Goal: Task Accomplishment & Management: Manage account settings

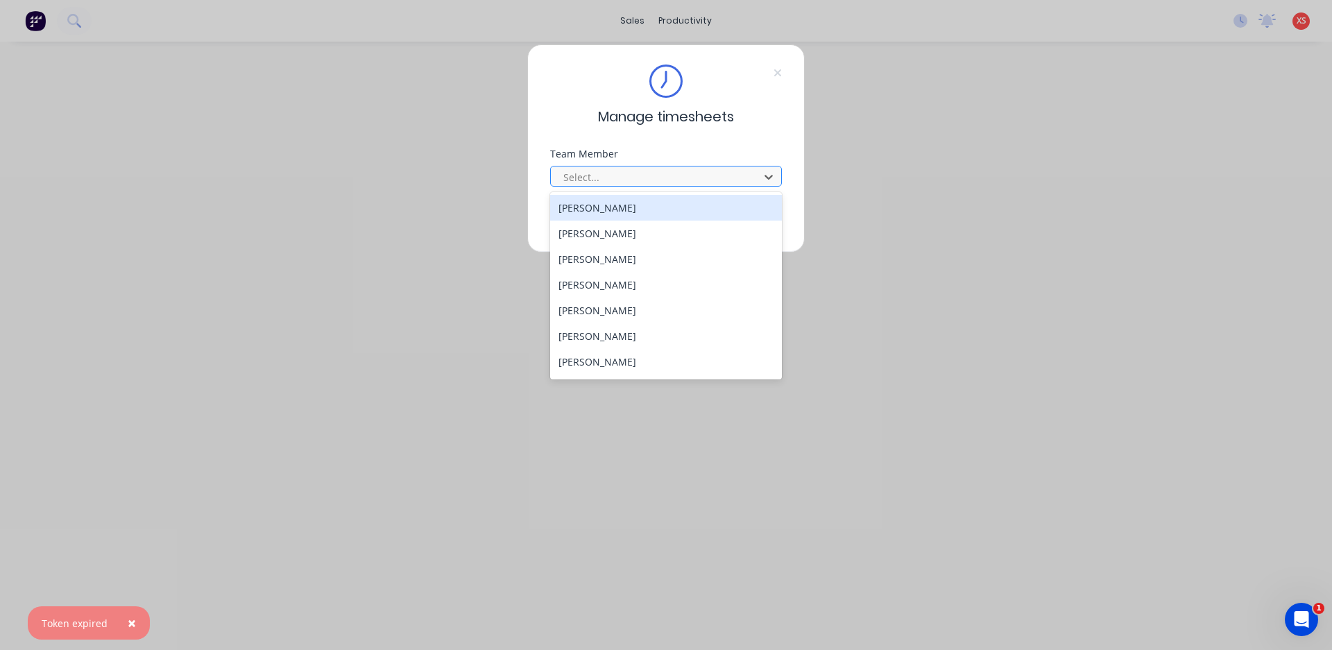
click at [604, 183] on div at bounding box center [657, 177] width 190 height 17
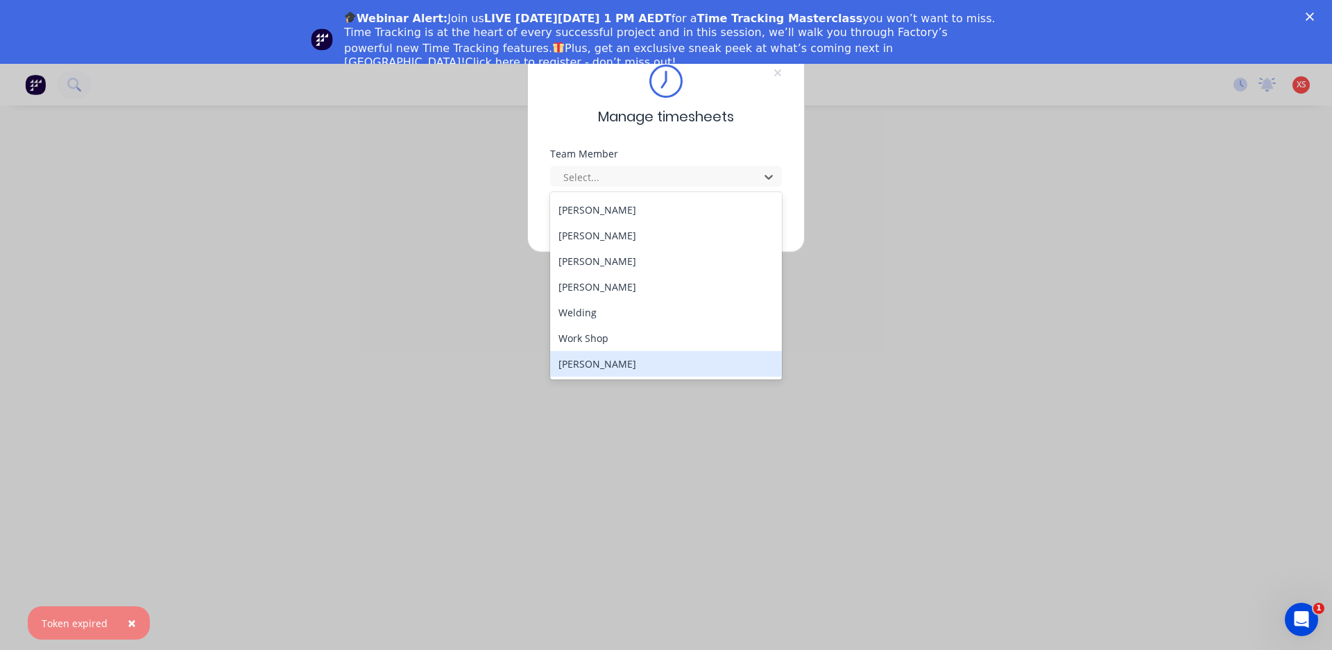
click at [612, 355] on div "[PERSON_NAME]" at bounding box center [666, 364] width 232 height 26
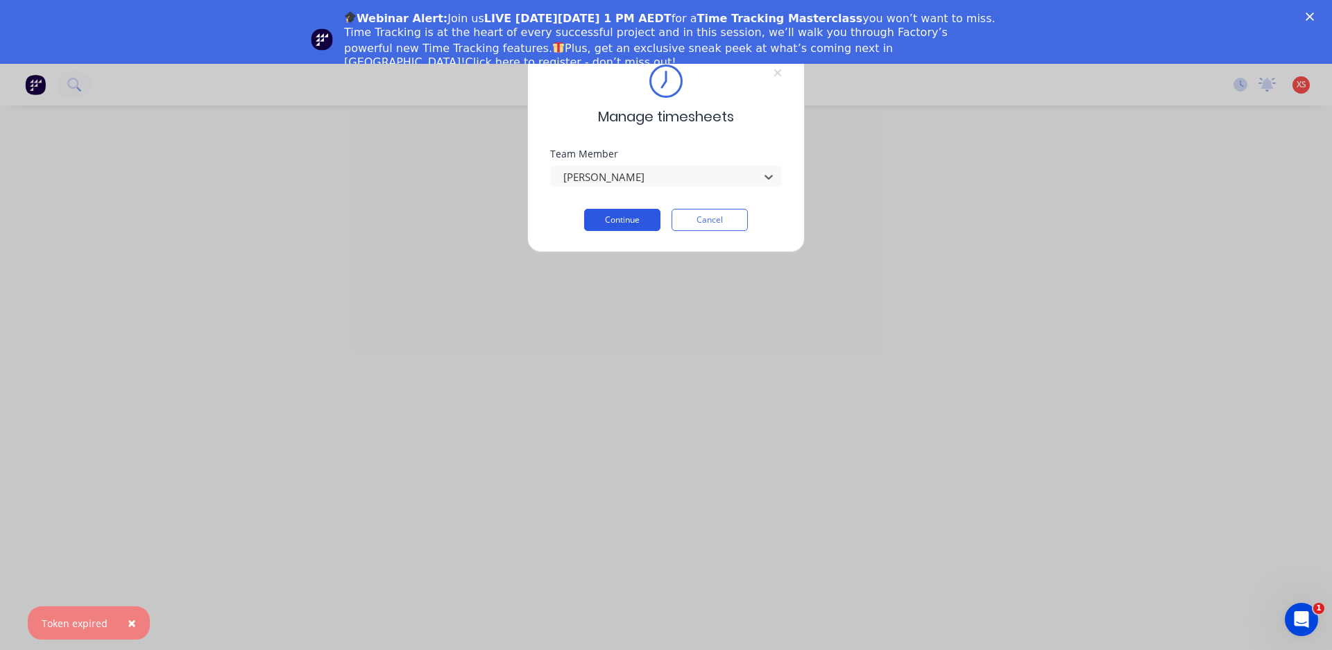
click at [621, 217] on button "Continue" at bounding box center [622, 220] width 76 height 22
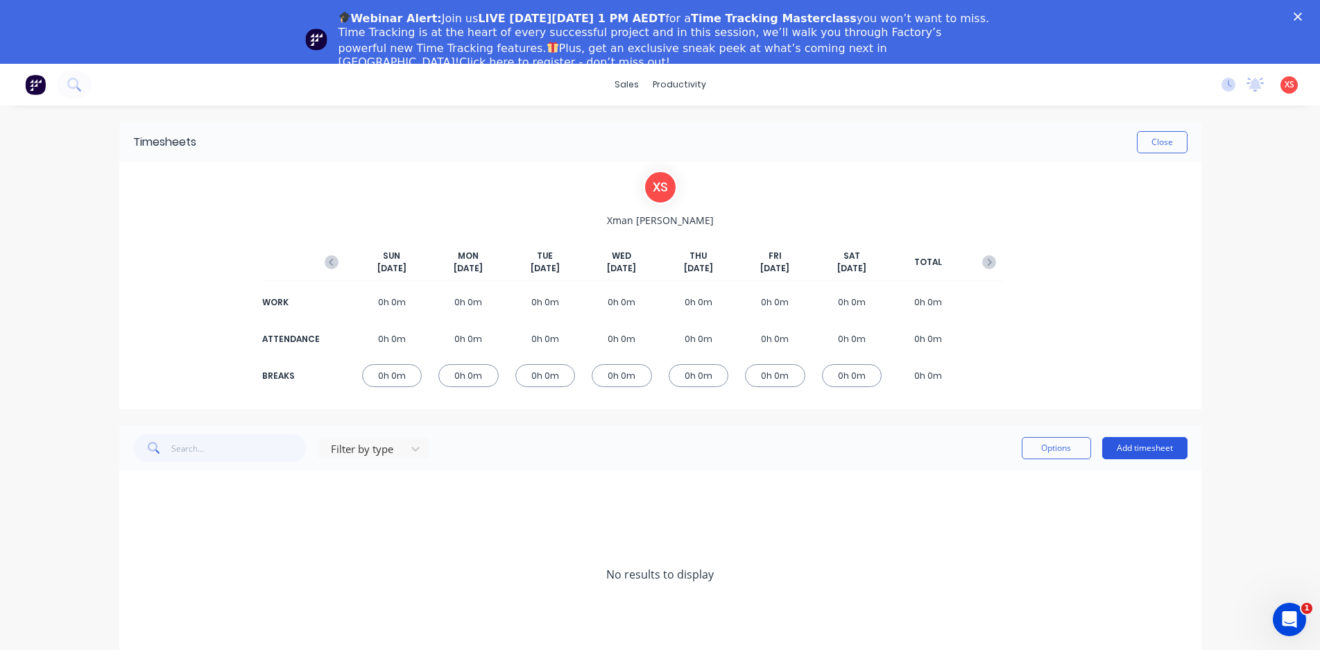
click at [1155, 440] on button "Add timesheet" at bounding box center [1144, 448] width 85 height 22
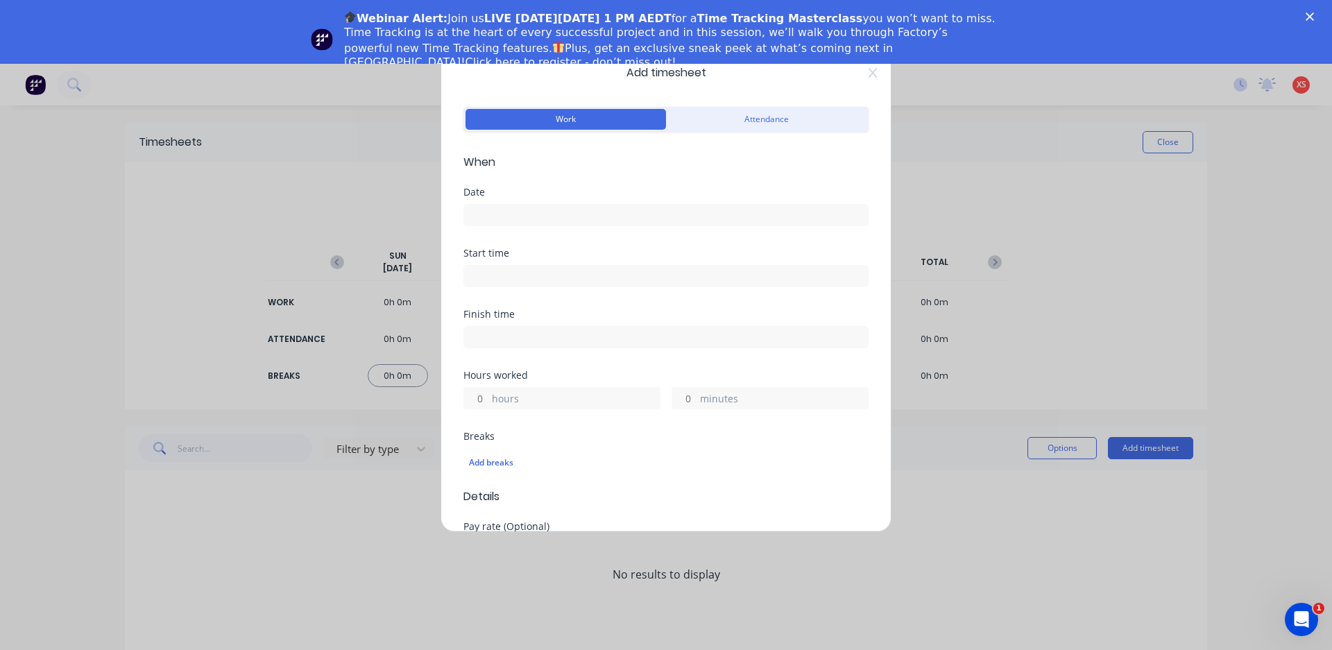
click at [559, 214] on input at bounding box center [666, 215] width 404 height 21
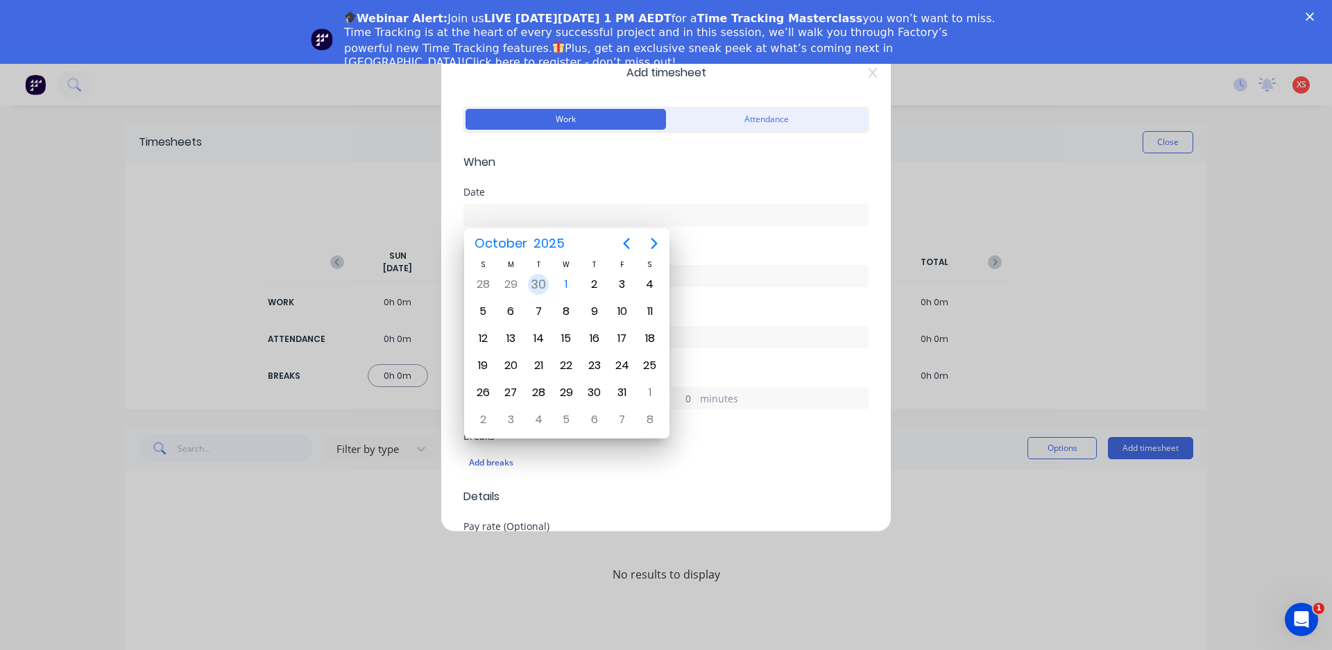
click at [536, 282] on div "30" at bounding box center [538, 284] width 21 height 21
type input "[DATE]"
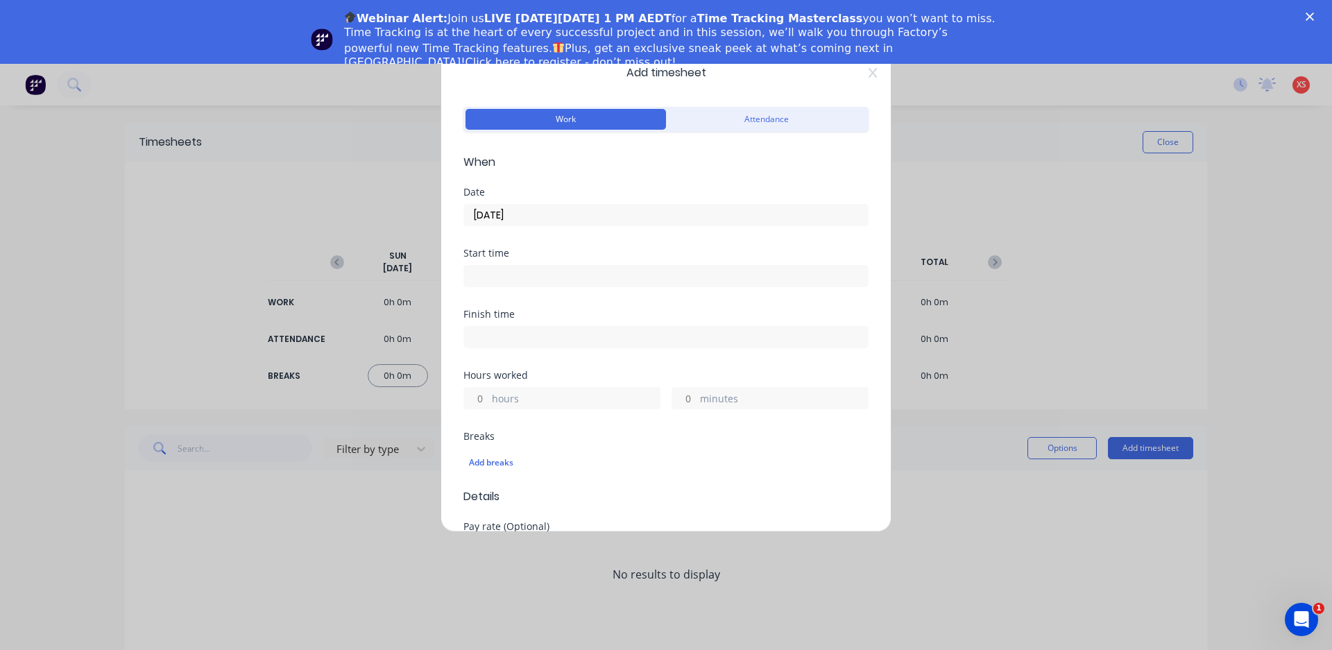
click at [531, 275] on input at bounding box center [666, 276] width 404 height 21
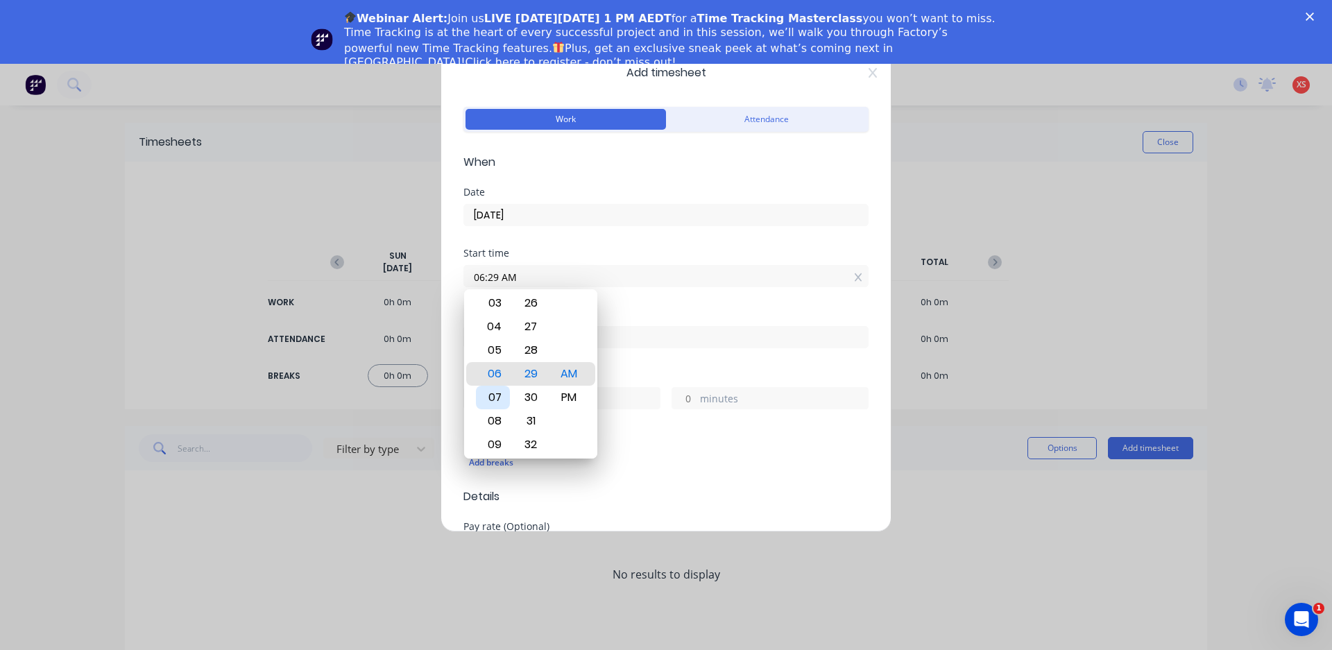
click at [497, 391] on div "07" at bounding box center [493, 398] width 34 height 24
type input "07:00 AM"
click at [682, 239] on div "Date [DATE]" at bounding box center [665, 217] width 405 height 61
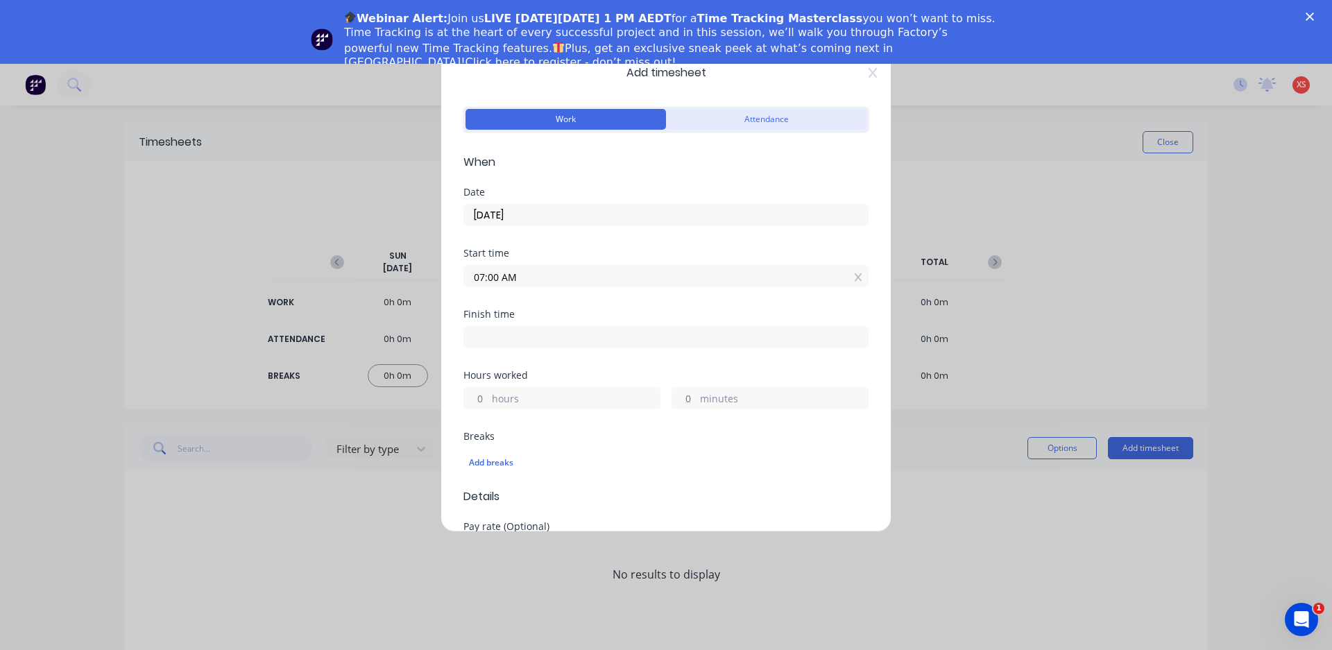
click at [740, 123] on button "Attendance" at bounding box center [766, 119] width 200 height 21
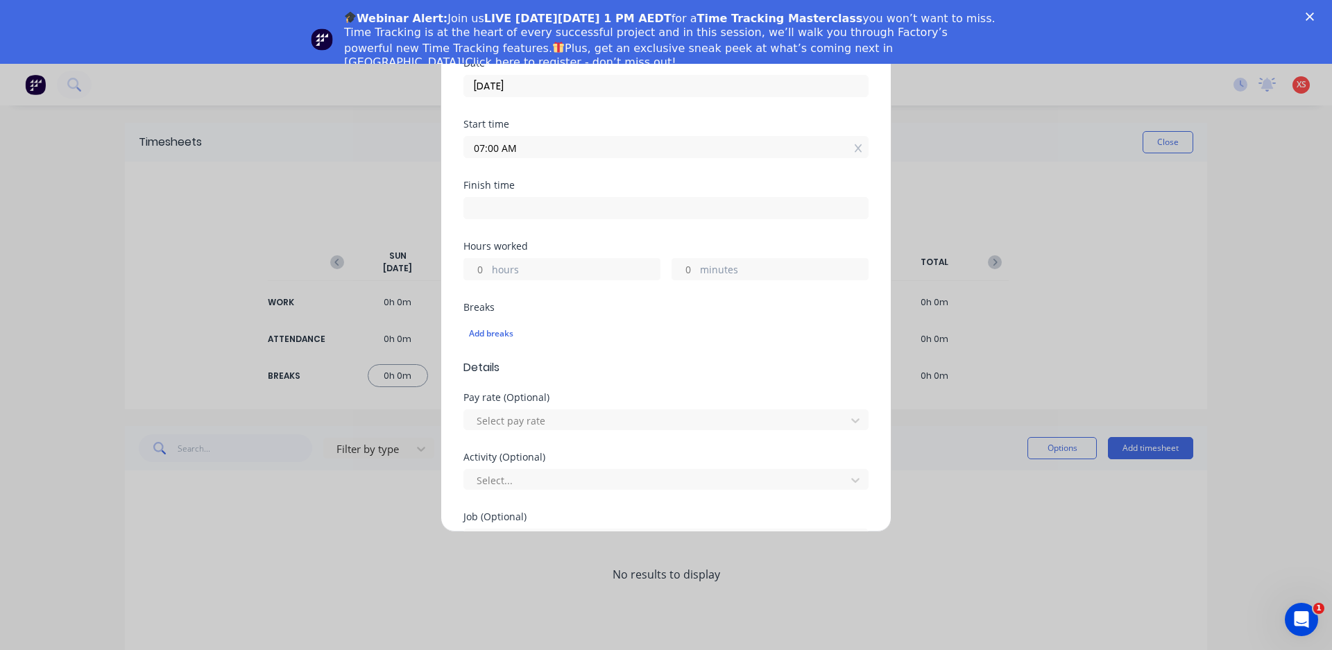
scroll to position [139, 0]
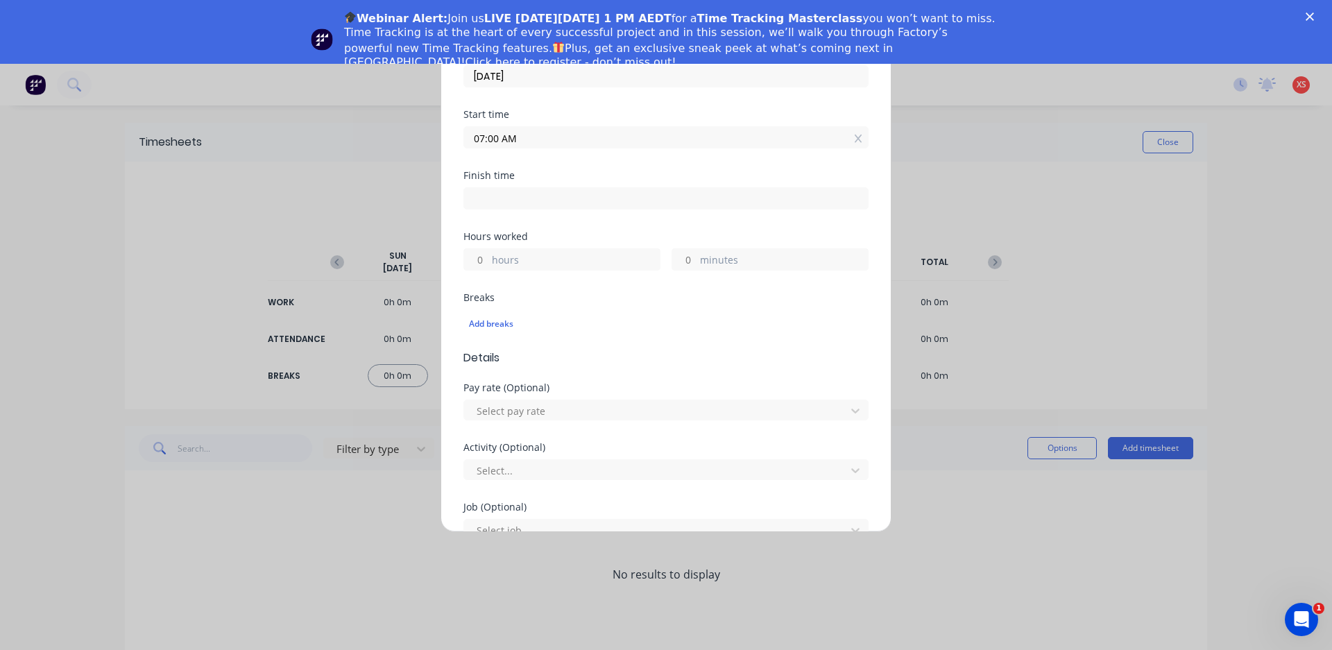
click at [500, 200] on input at bounding box center [666, 198] width 404 height 21
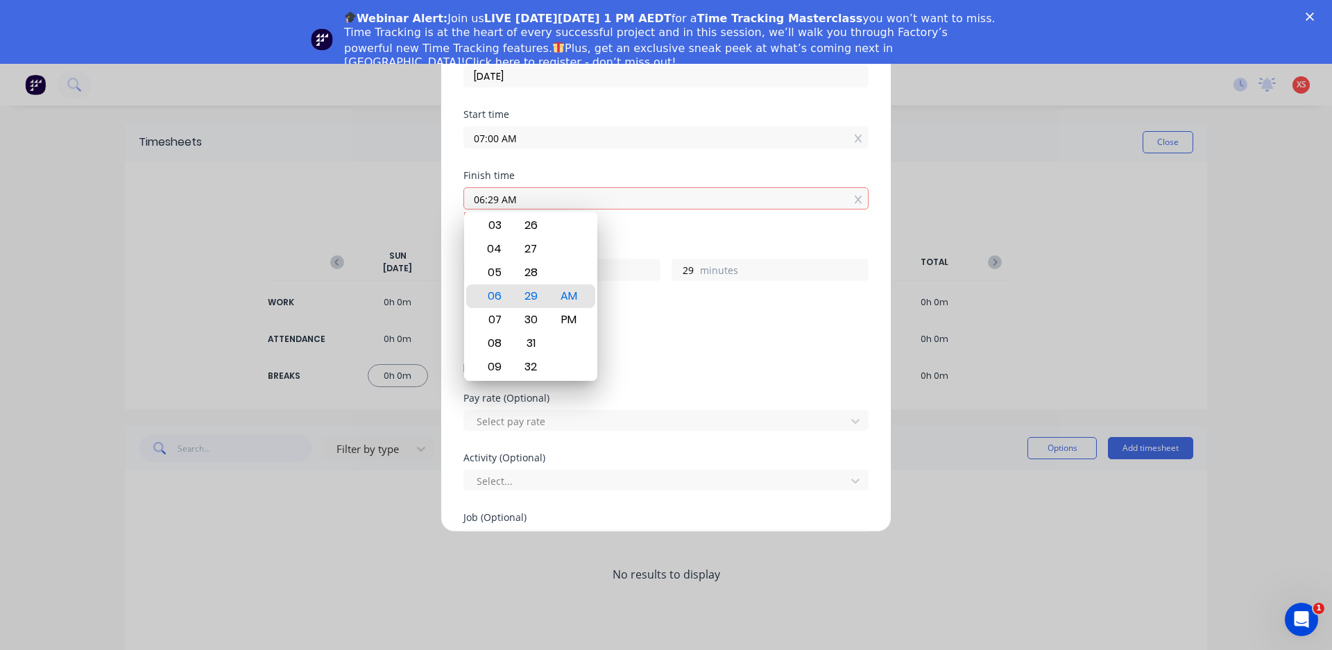
type input "06:29 AM"
type input "23"
type input "29"
click at [490, 267] on div "05" at bounding box center [493, 273] width 34 height 24
type input "05:29 AM"
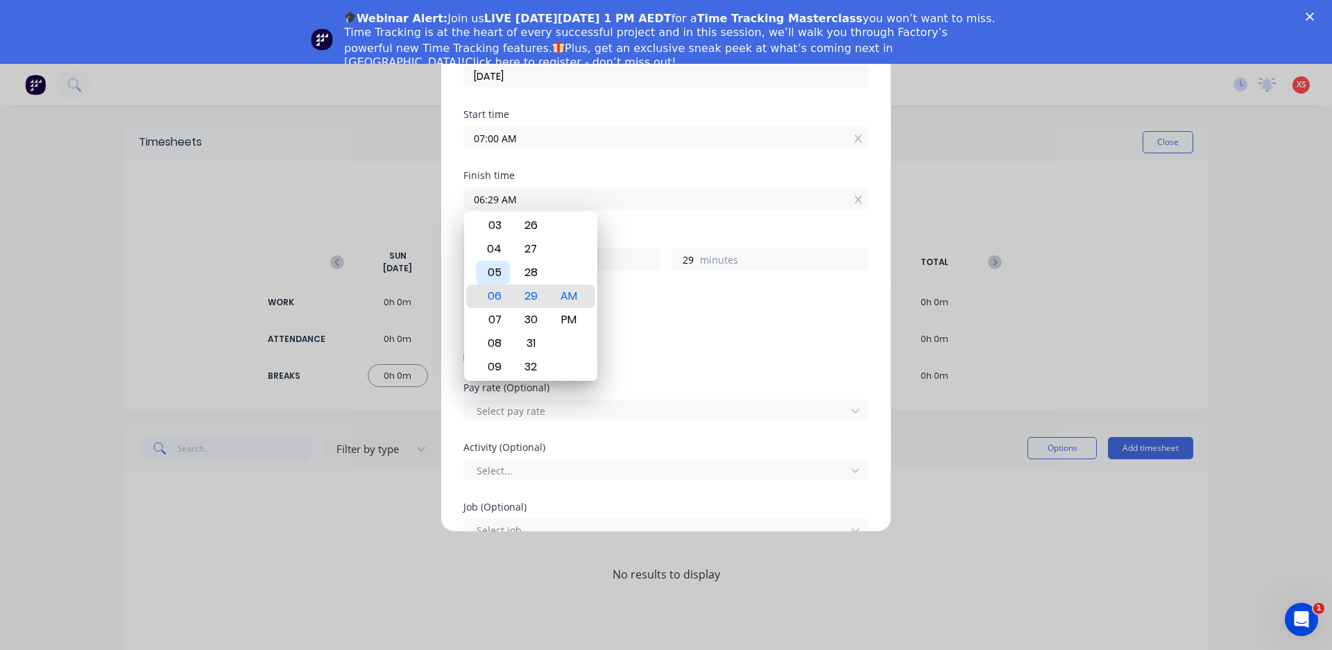
type input "22"
type input "05:23 AM"
type input "23"
type input "05:00 AM"
type input "0"
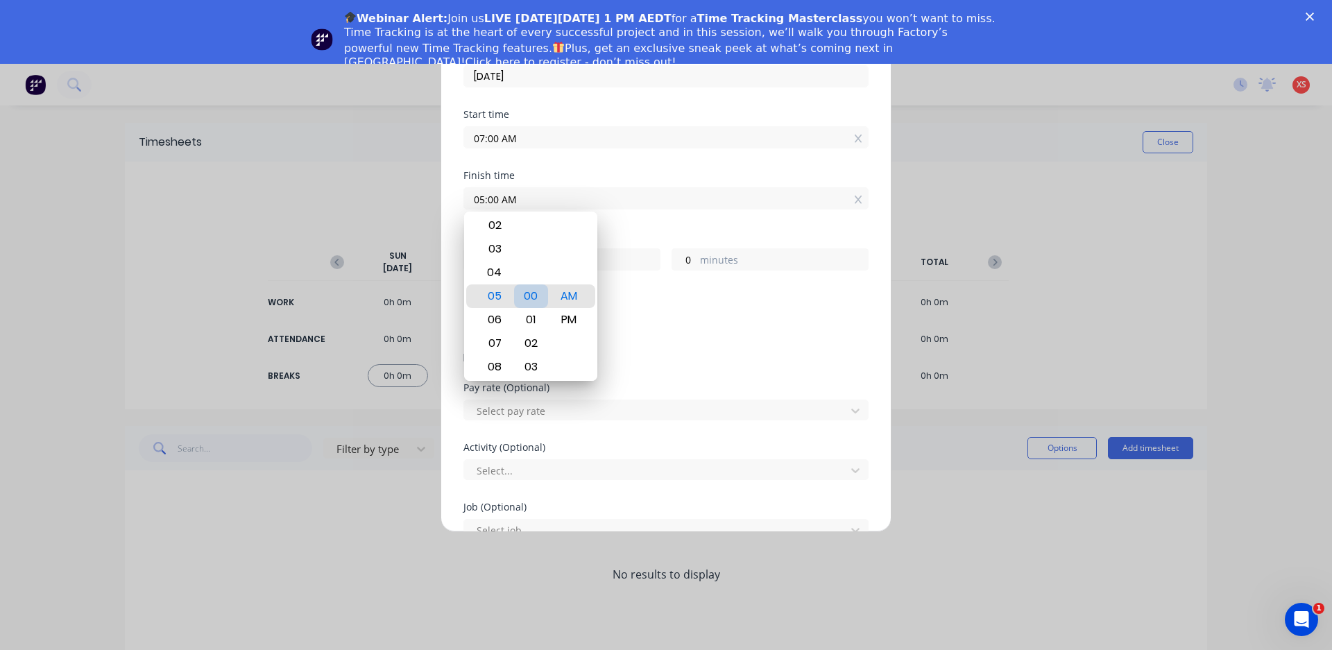
click at [522, 291] on div "00" at bounding box center [531, 296] width 34 height 24
click at [564, 322] on div "PM" at bounding box center [569, 320] width 34 height 24
type input "05:00 PM"
type input "10"
click at [676, 279] on div "Hours worked 10 hours 0 minutes" at bounding box center [665, 262] width 405 height 61
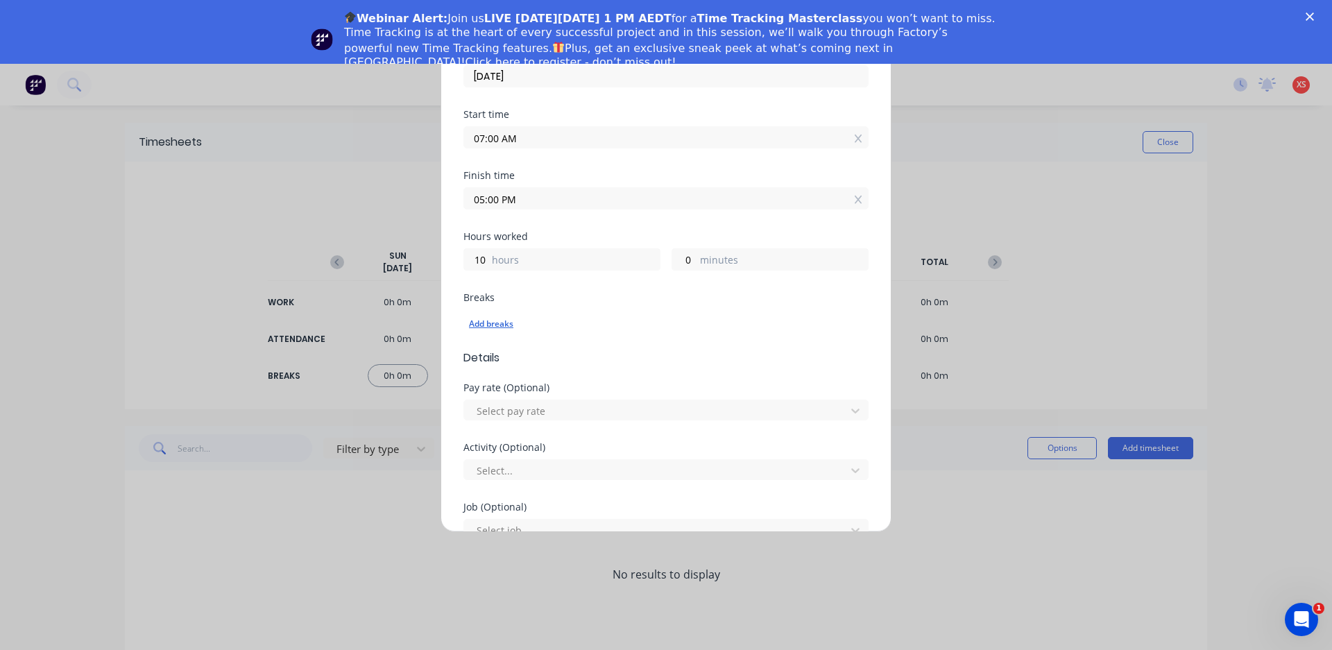
click at [499, 331] on div "Add breaks" at bounding box center [666, 324] width 394 height 18
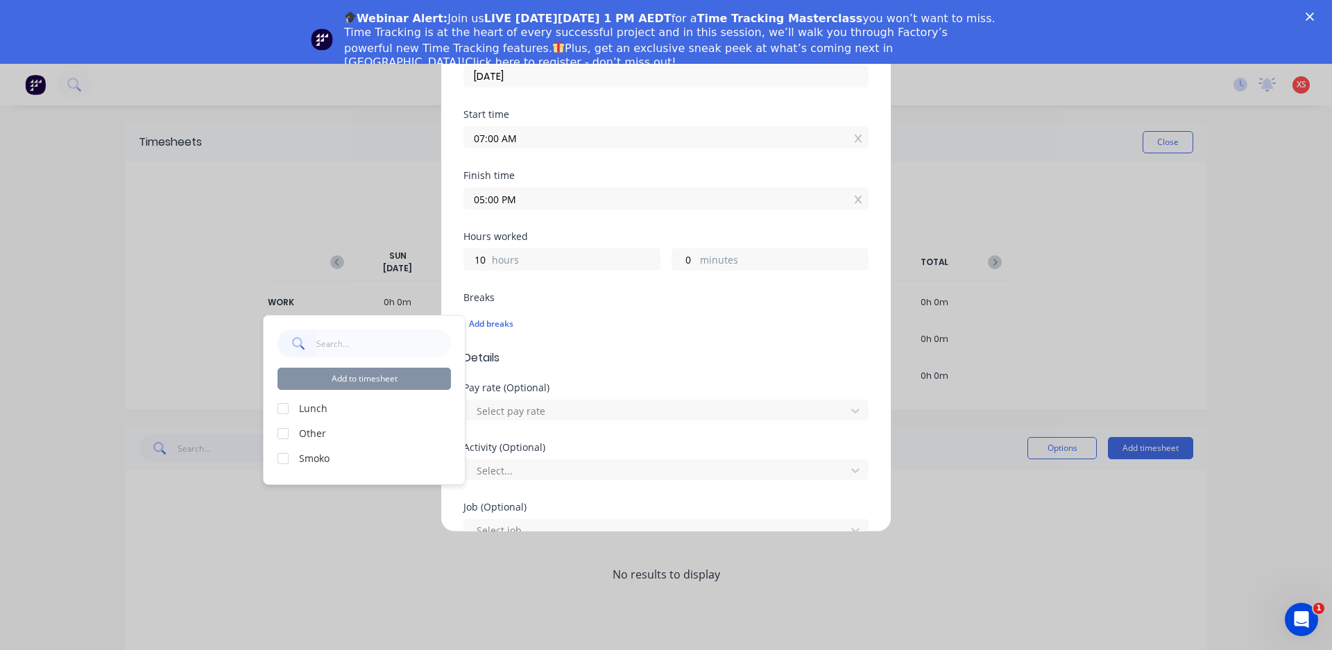
click at [322, 407] on label "Lunch" at bounding box center [375, 408] width 152 height 15
click at [281, 459] on div at bounding box center [283, 459] width 28 height 28
click at [282, 407] on div at bounding box center [283, 409] width 28 height 28
click at [601, 328] on div "Add breaks" at bounding box center [666, 324] width 394 height 18
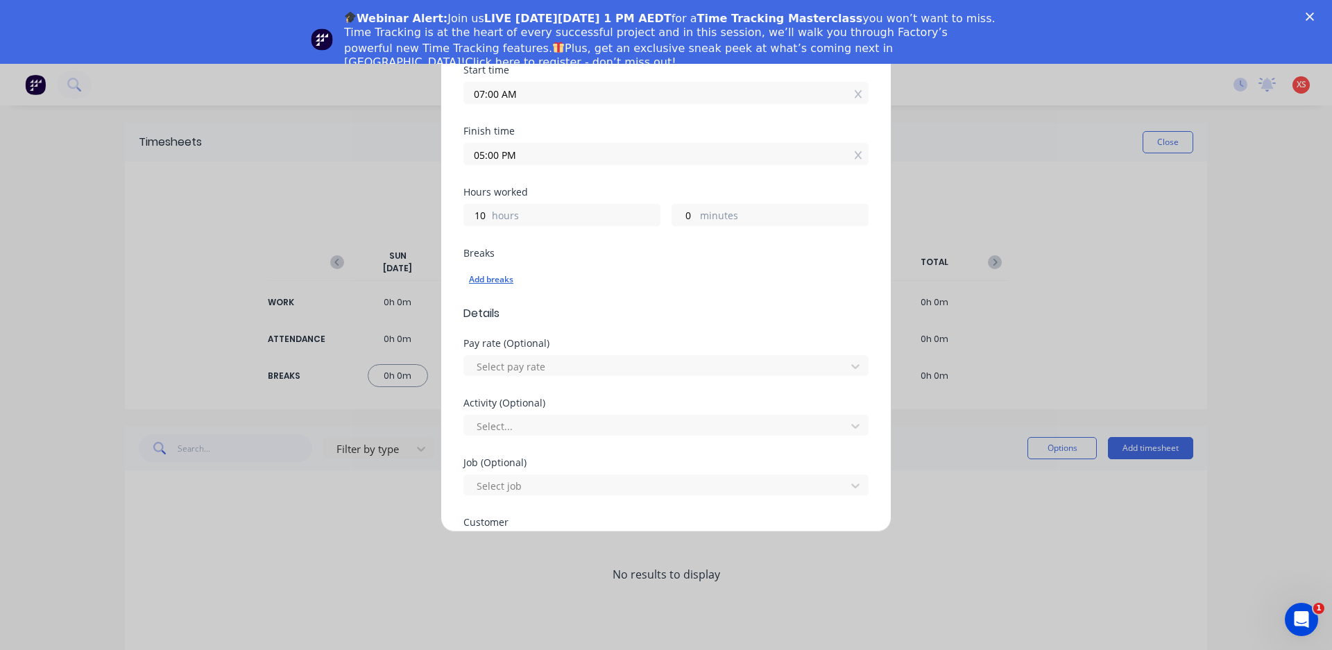
scroll to position [208, 0]
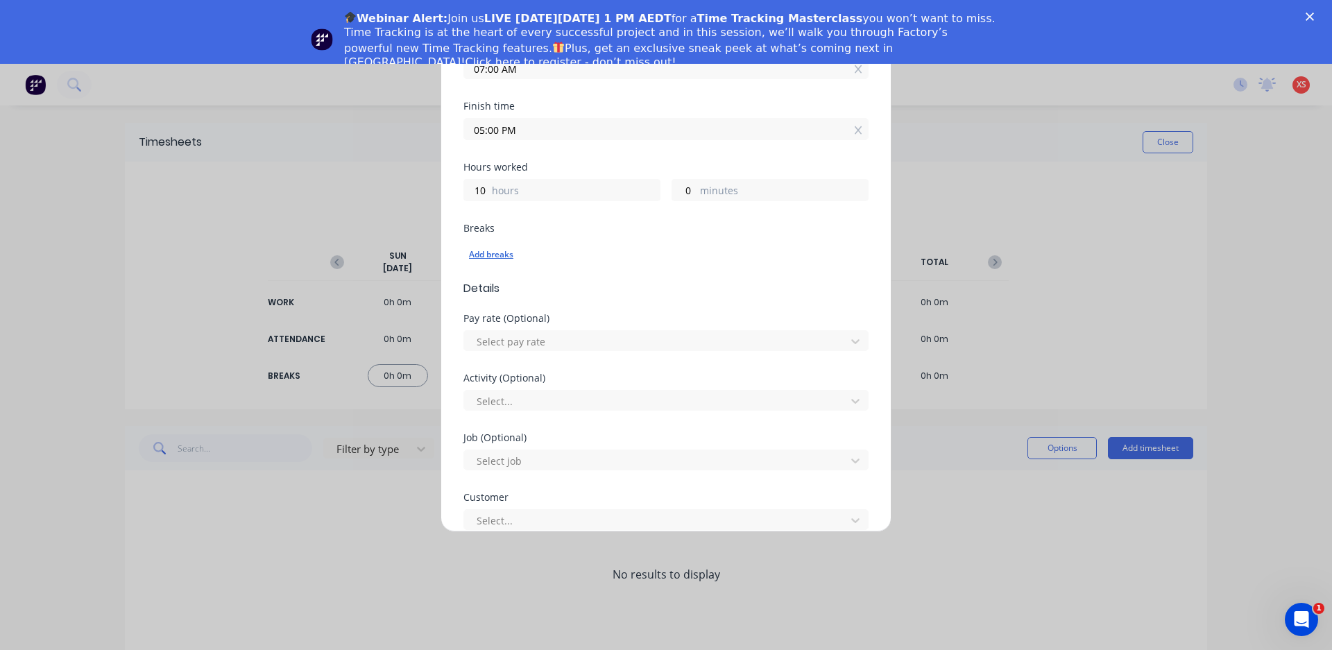
click at [498, 254] on div "Add breaks" at bounding box center [666, 255] width 394 height 18
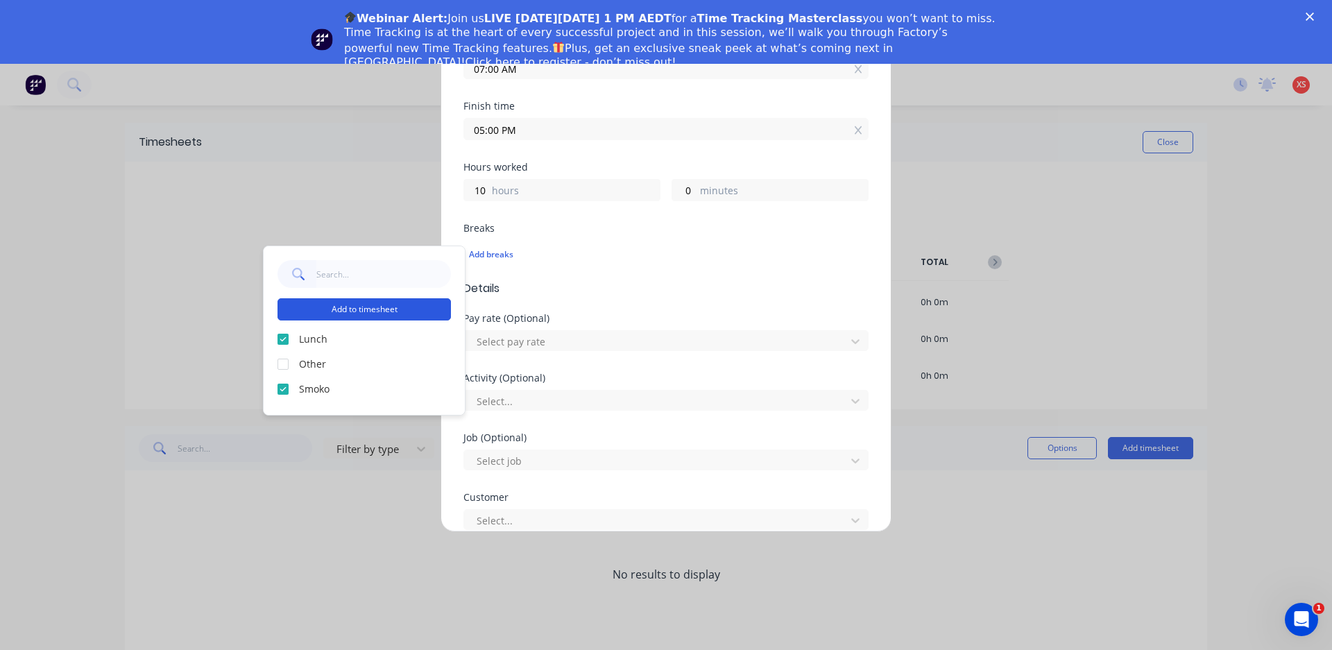
click at [372, 307] on button "Add to timesheet" at bounding box center [364, 309] width 173 height 22
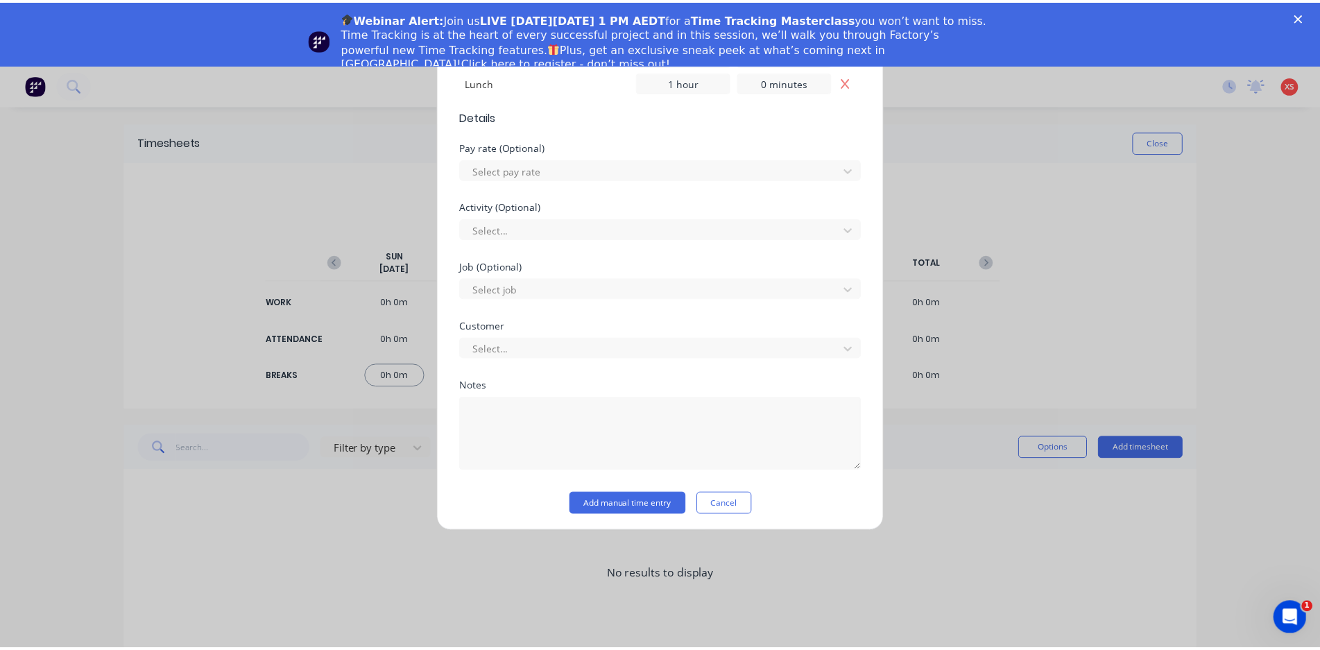
scroll to position [430, 0]
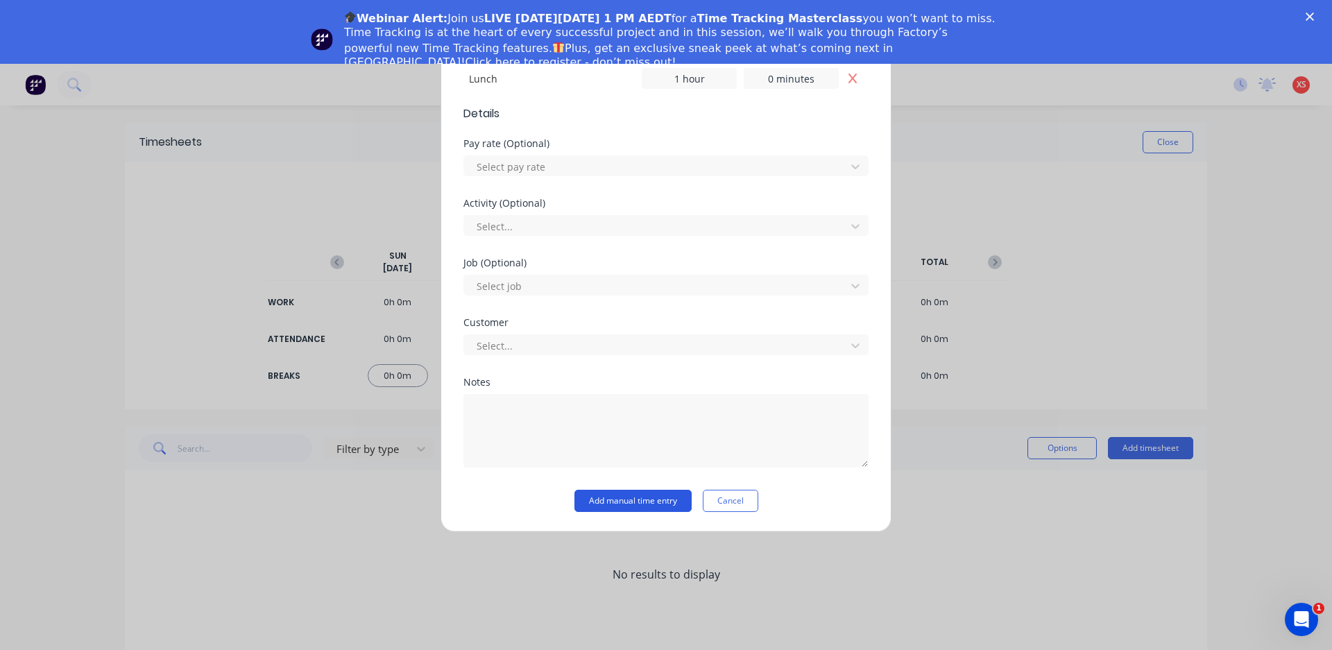
click at [614, 491] on button "Add manual time entry" at bounding box center [632, 501] width 117 height 22
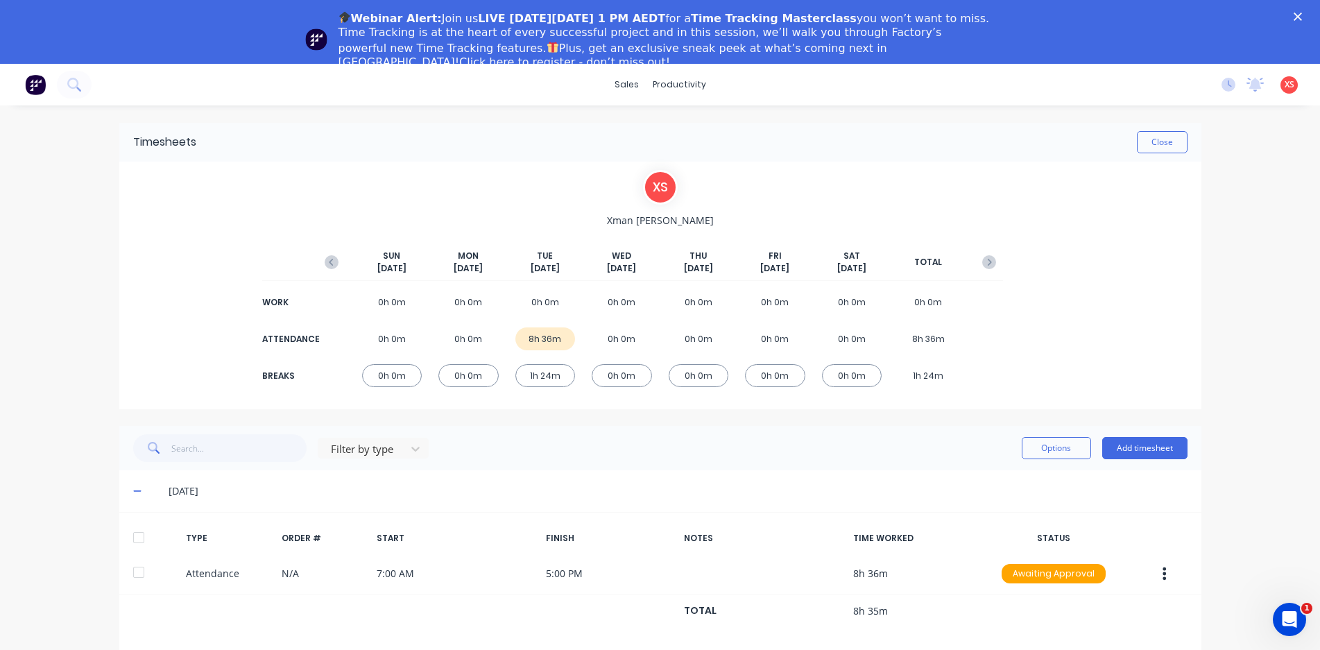
click at [1304, 16] on div "Webinar Alert: Join us LIVE [DATE][DATE] 1 PM AEDT for a Time Tracking Mastercl…" at bounding box center [660, 40] width 1320 height 68
click at [685, 128] on div "Workflow" at bounding box center [703, 130] width 42 height 12
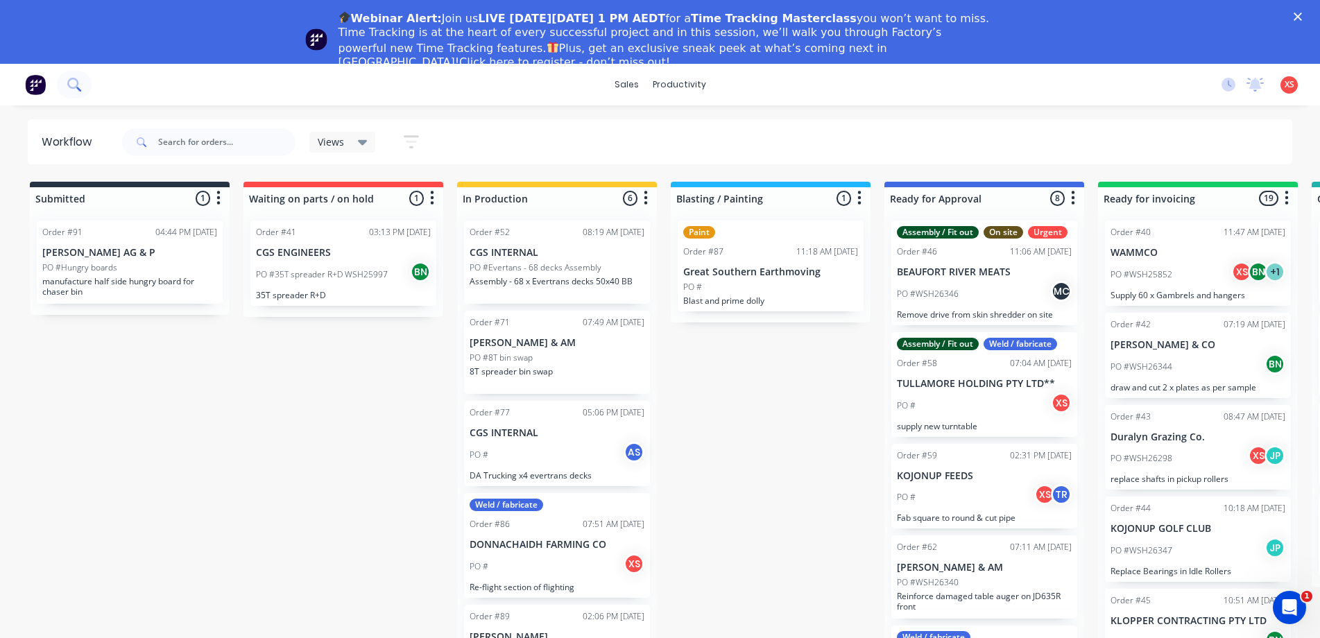
click at [69, 89] on icon at bounding box center [73, 84] width 13 height 13
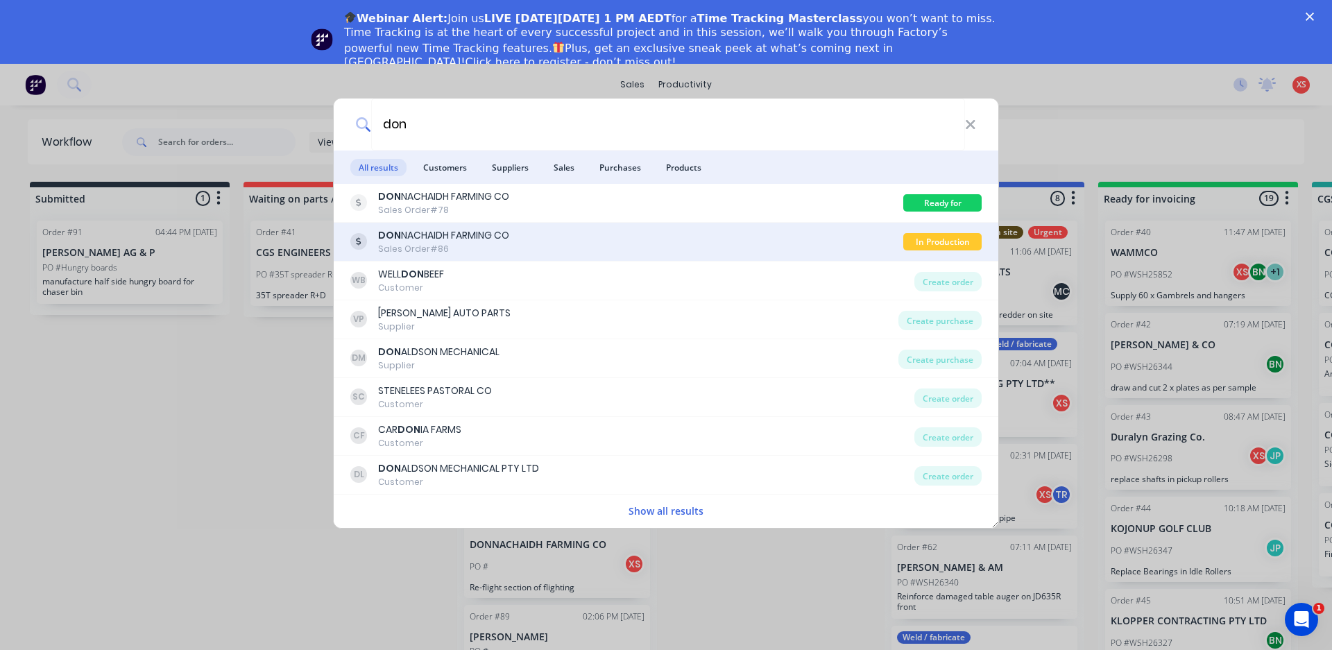
type input "don"
click at [465, 235] on div "DON NACHAIDH FARMING CO" at bounding box center [443, 235] width 131 height 15
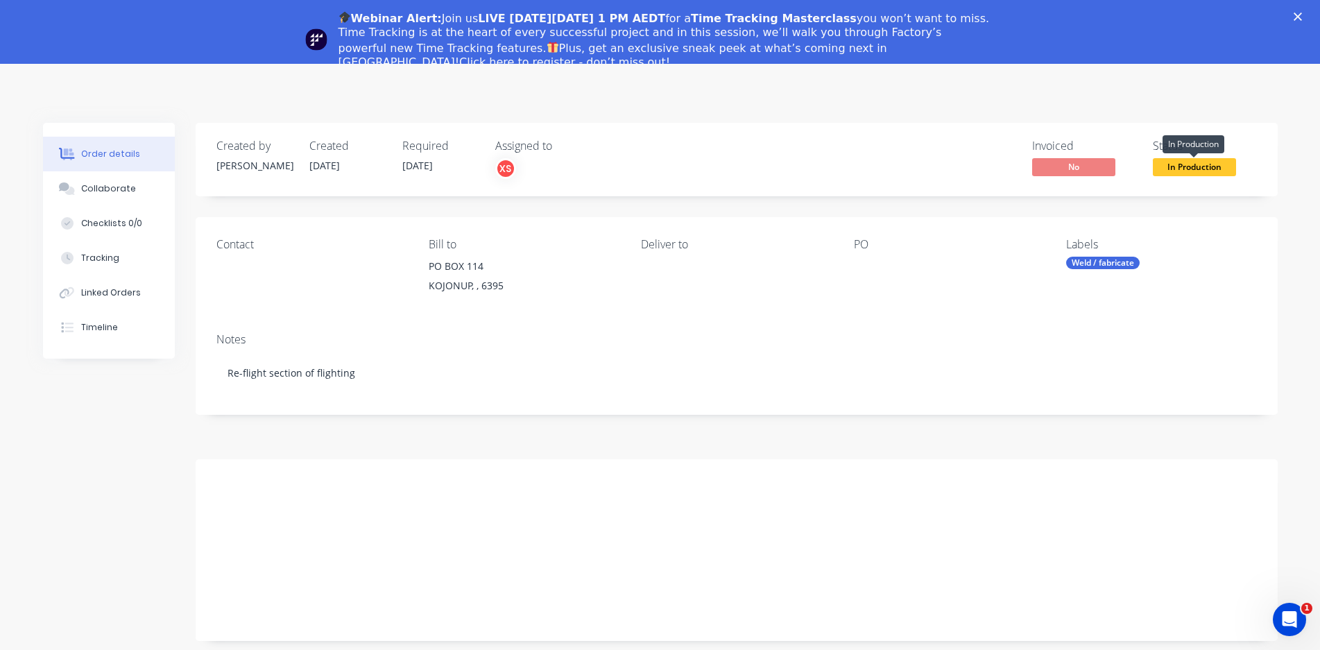
click at [1166, 166] on span "In Production" at bounding box center [1194, 166] width 83 height 17
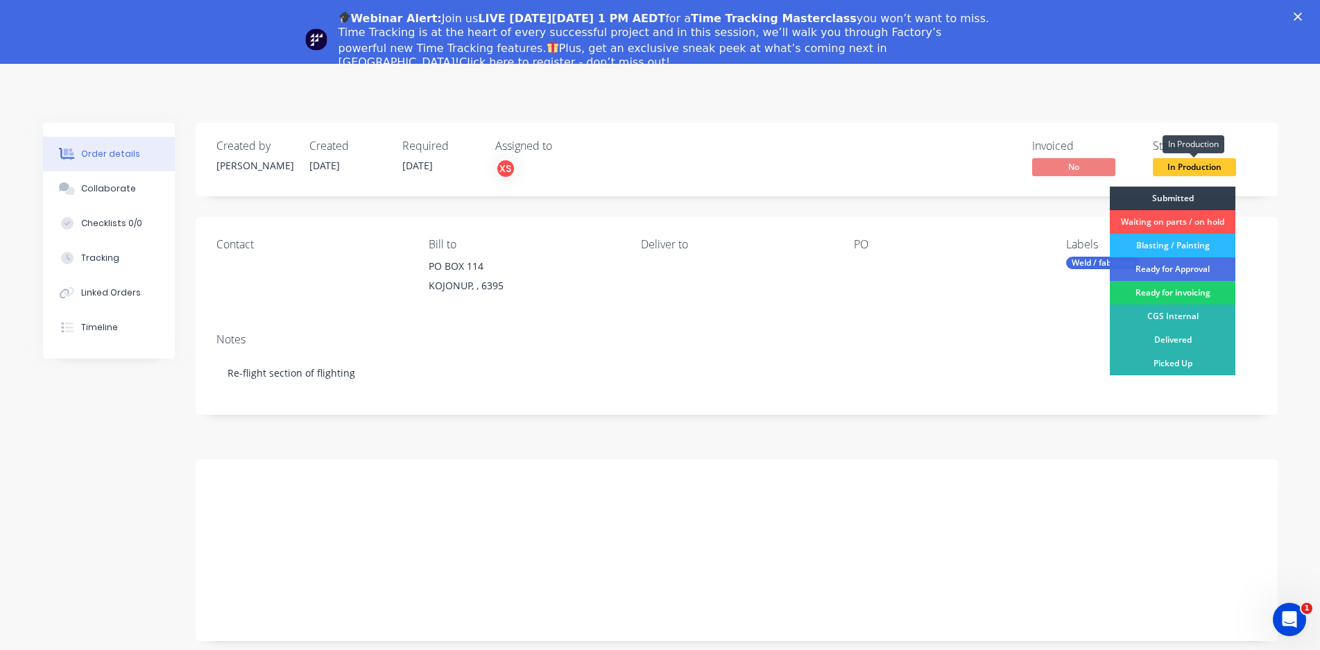
click at [1168, 166] on span "In Production" at bounding box center [1194, 166] width 83 height 17
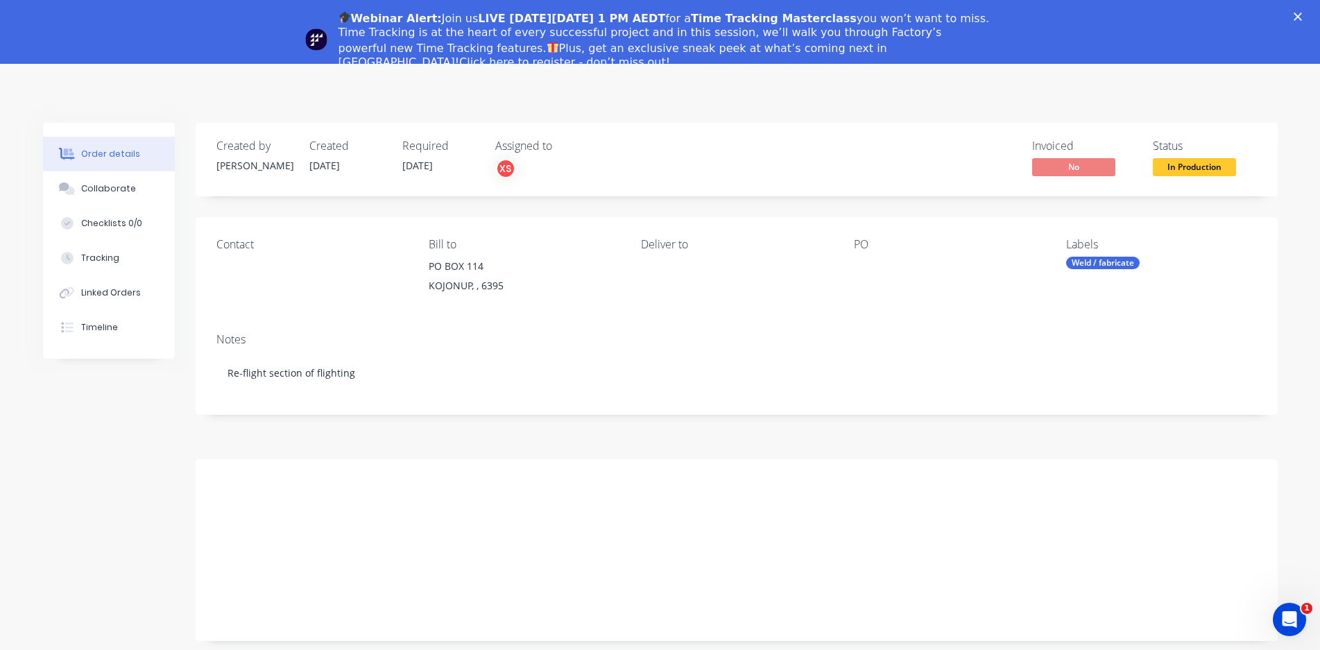
click at [1302, 15] on icon "Close" at bounding box center [1298, 16] width 8 height 8
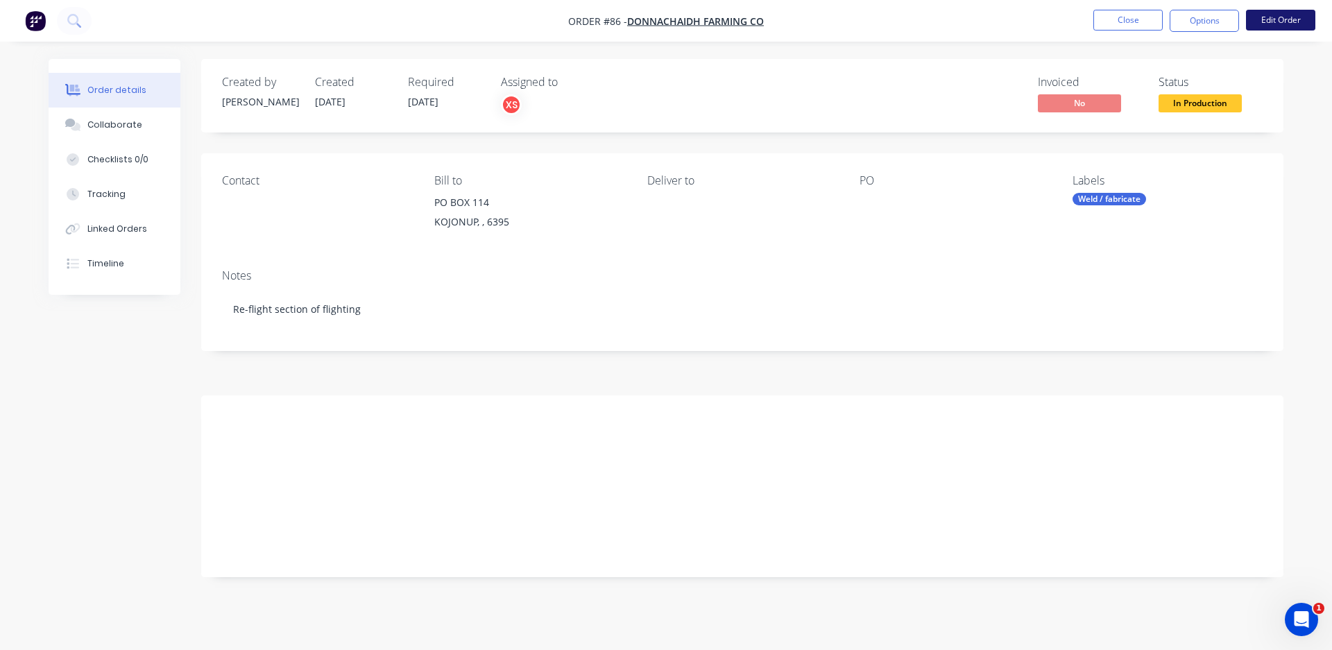
click at [1281, 18] on button "Edit Order" at bounding box center [1280, 20] width 69 height 21
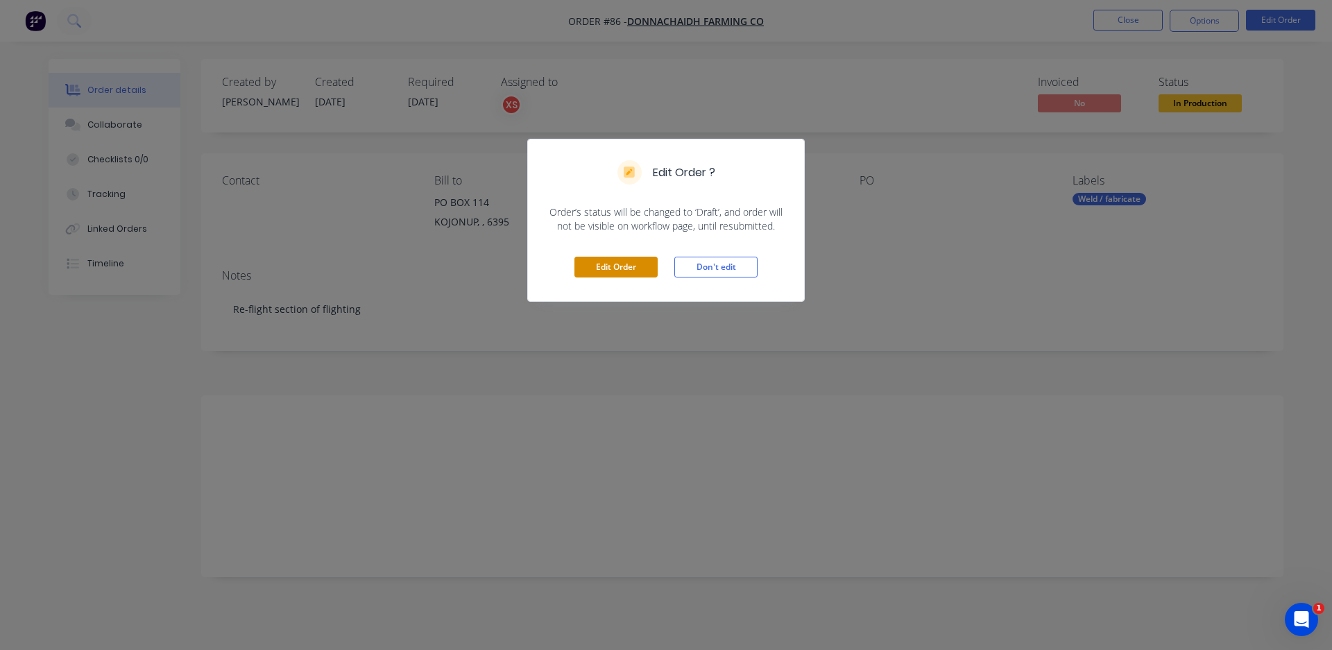
click at [614, 274] on button "Edit Order" at bounding box center [615, 267] width 83 height 21
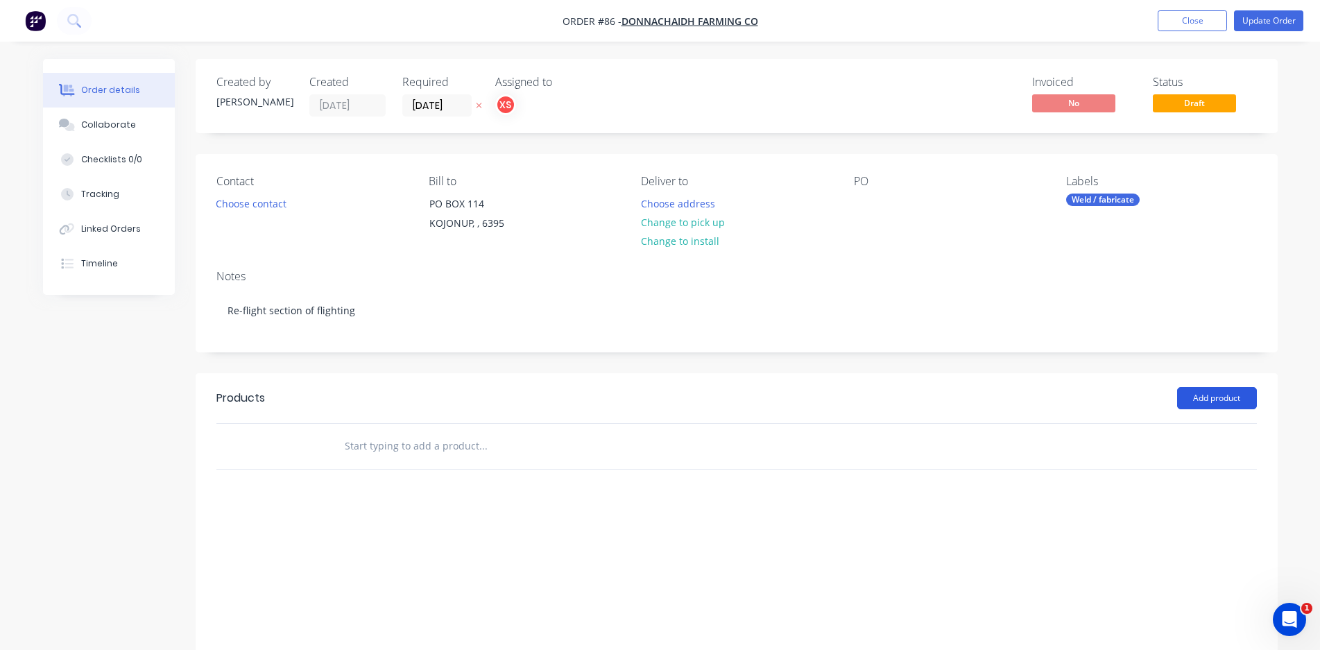
click at [1198, 402] on button "Add product" at bounding box center [1217, 398] width 80 height 22
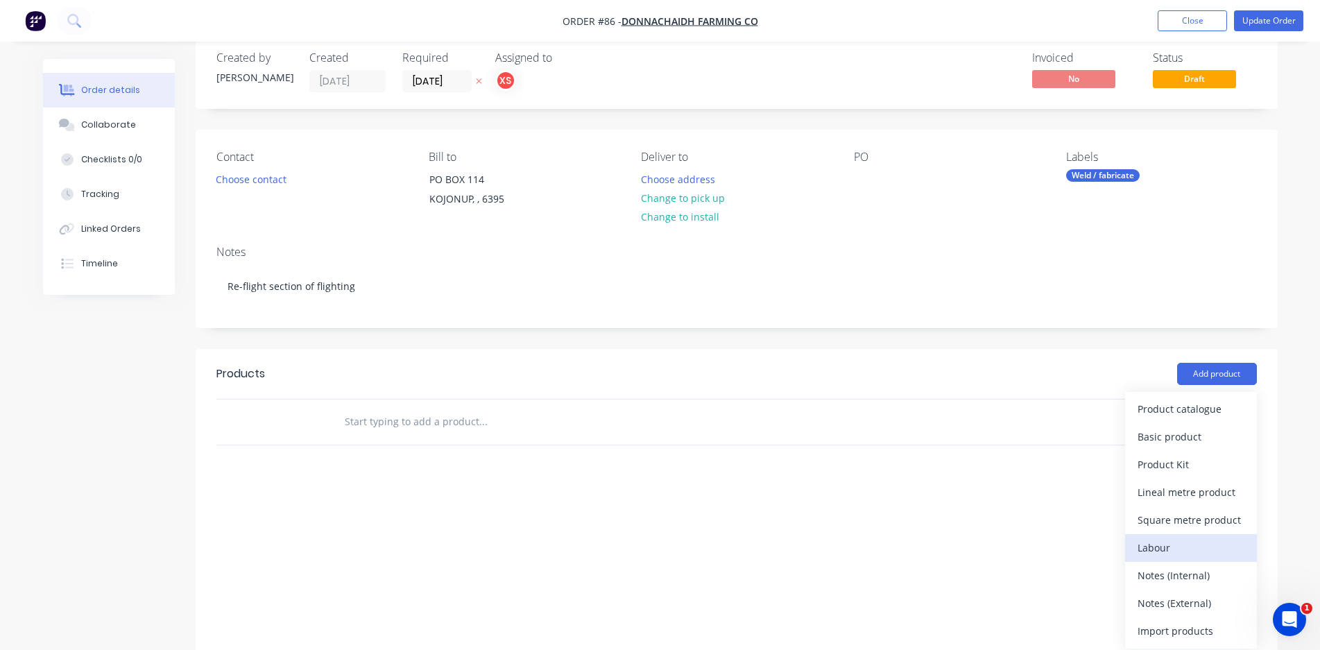
scroll to position [67, 0]
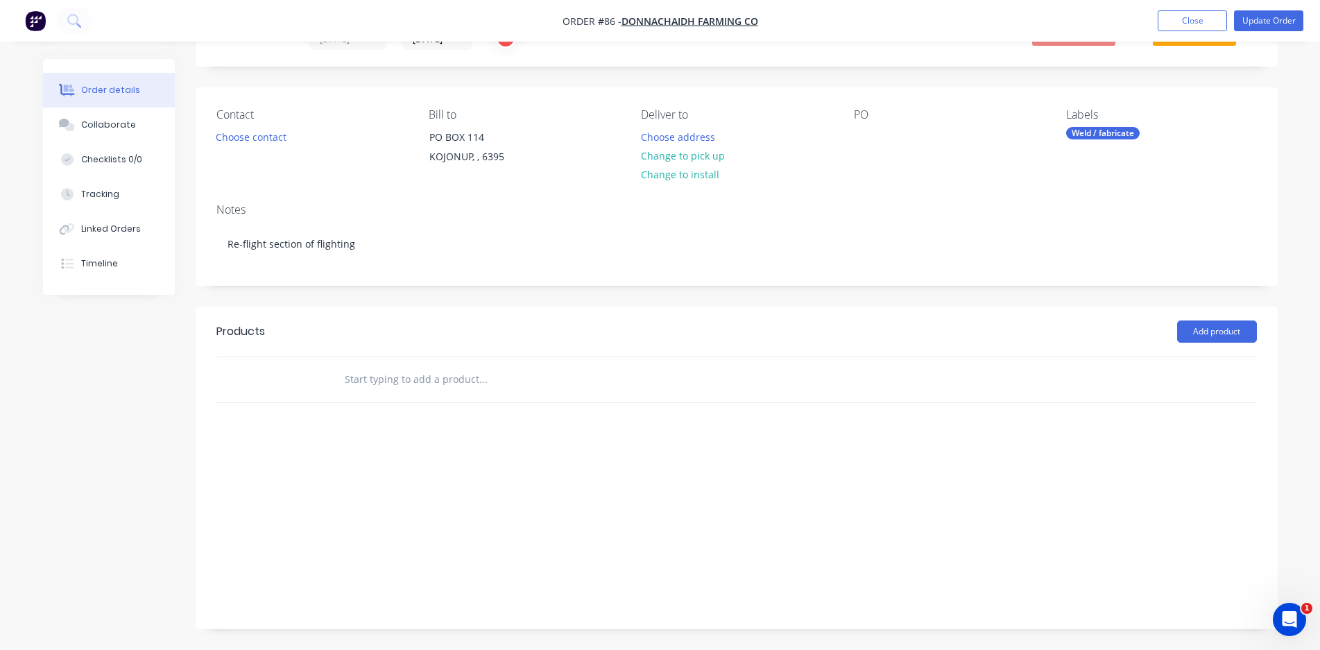
click at [989, 327] on div "Add product" at bounding box center [846, 332] width 819 height 22
click at [112, 226] on div "Linked Orders" at bounding box center [111, 229] width 60 height 12
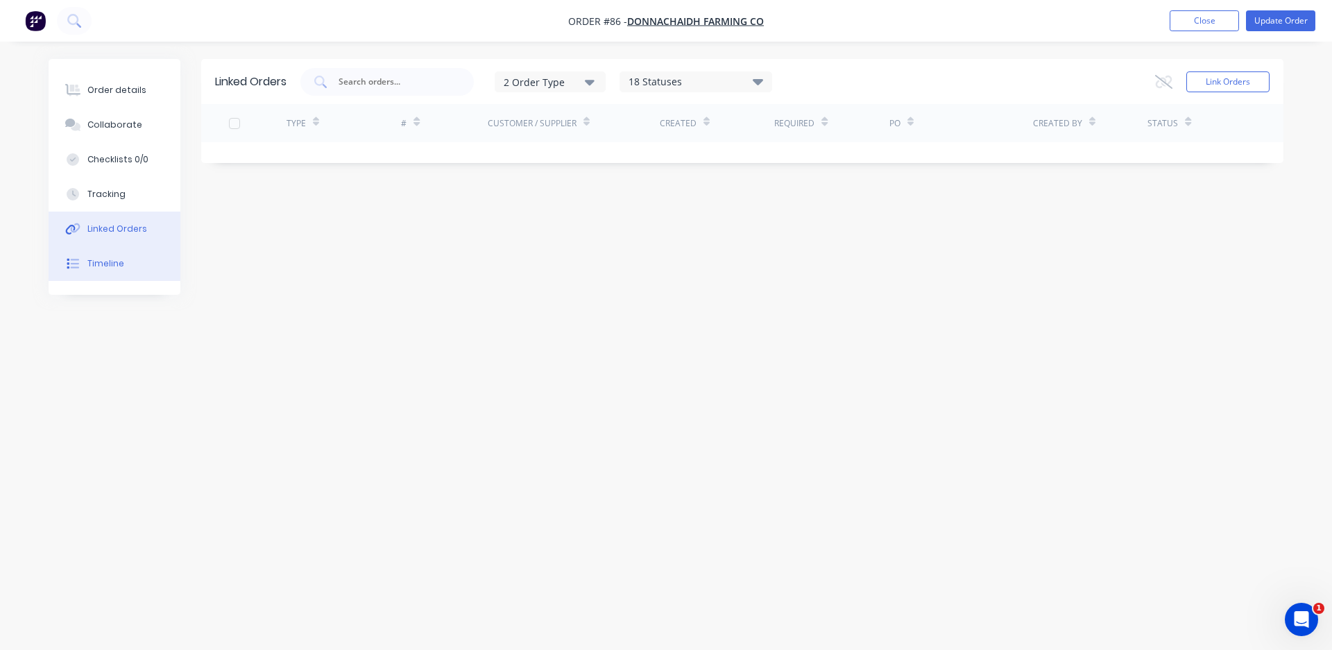
click at [112, 257] on div "Timeline" at bounding box center [105, 263] width 37 height 12
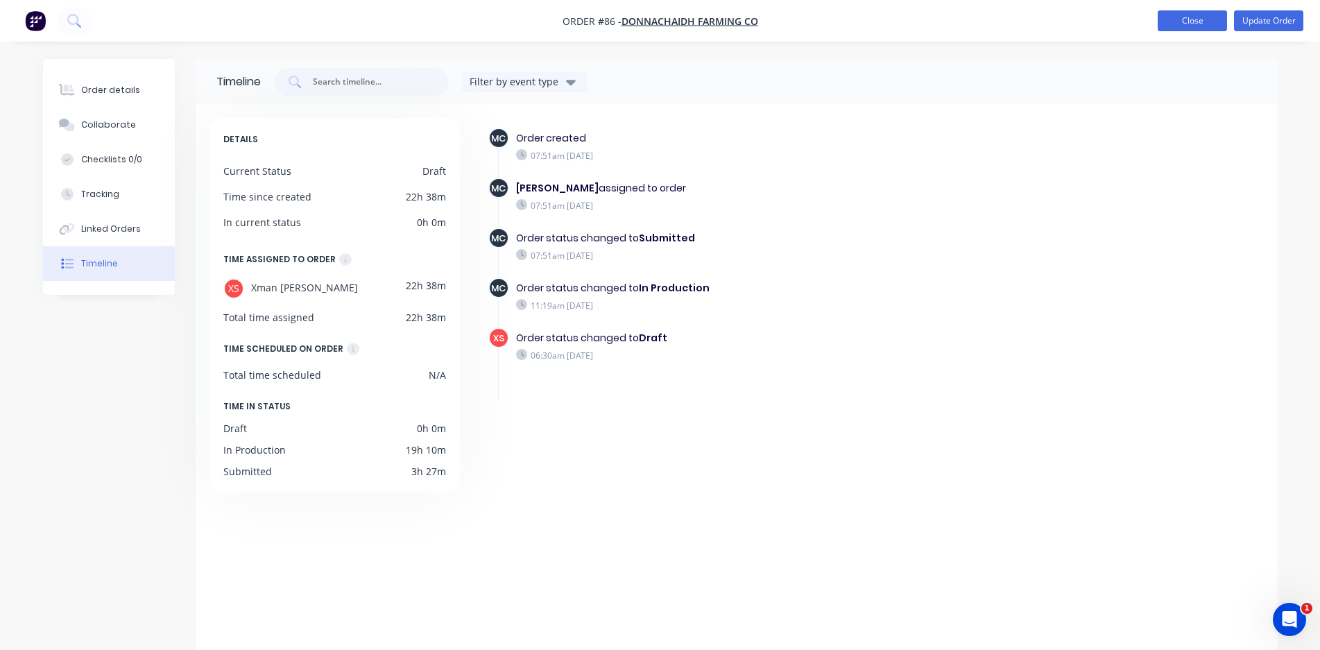
click at [1190, 18] on button "Close" at bounding box center [1192, 20] width 69 height 21
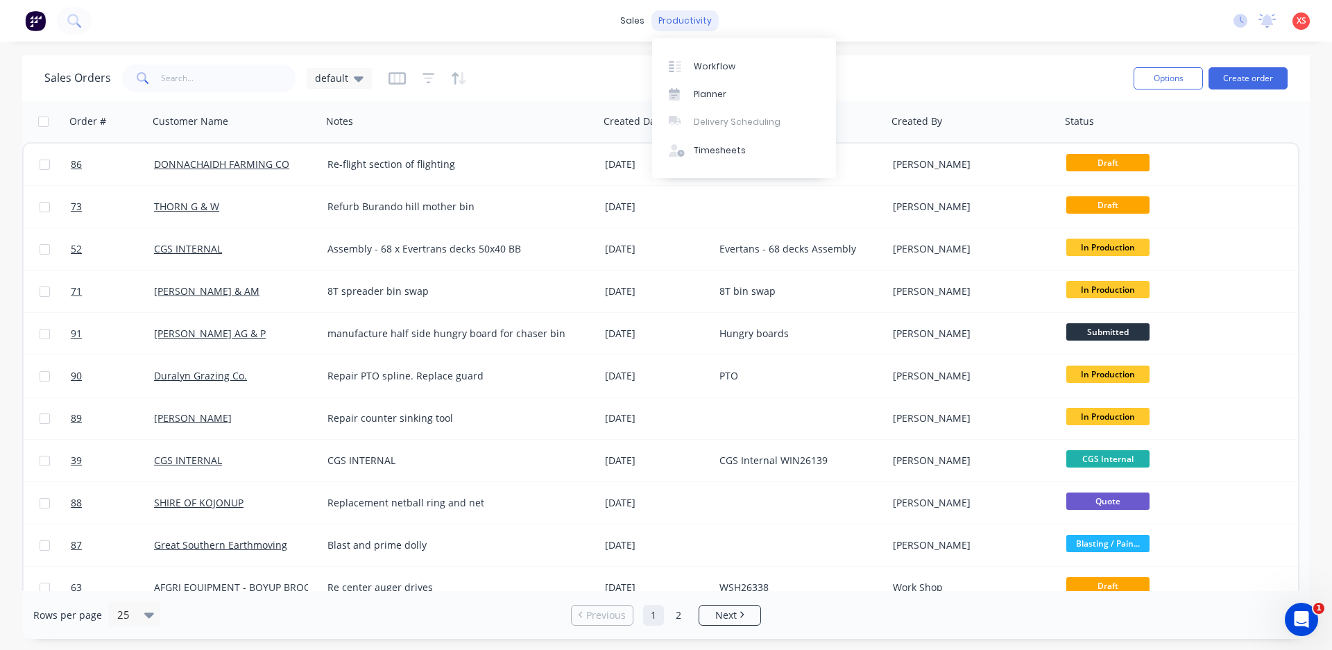
click at [686, 26] on div "productivity" at bounding box center [684, 20] width 67 height 21
click at [712, 145] on div "Timesheets" at bounding box center [720, 150] width 52 height 12
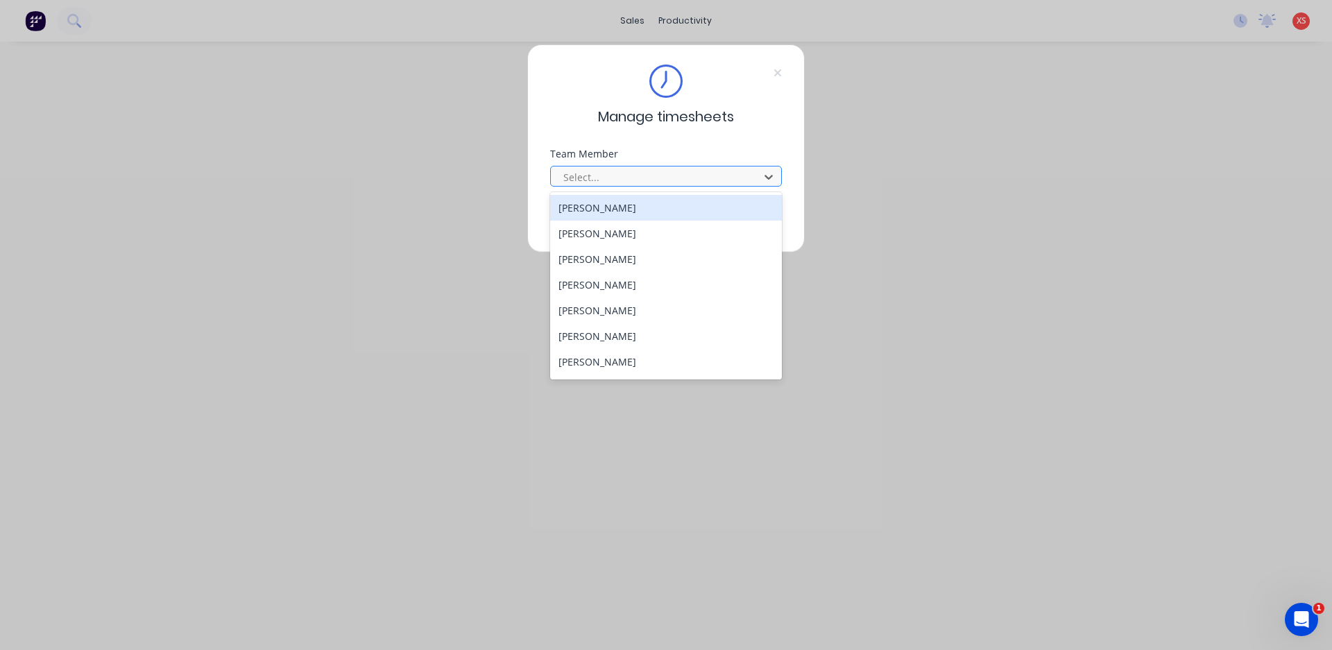
click at [644, 172] on div at bounding box center [657, 177] width 190 height 17
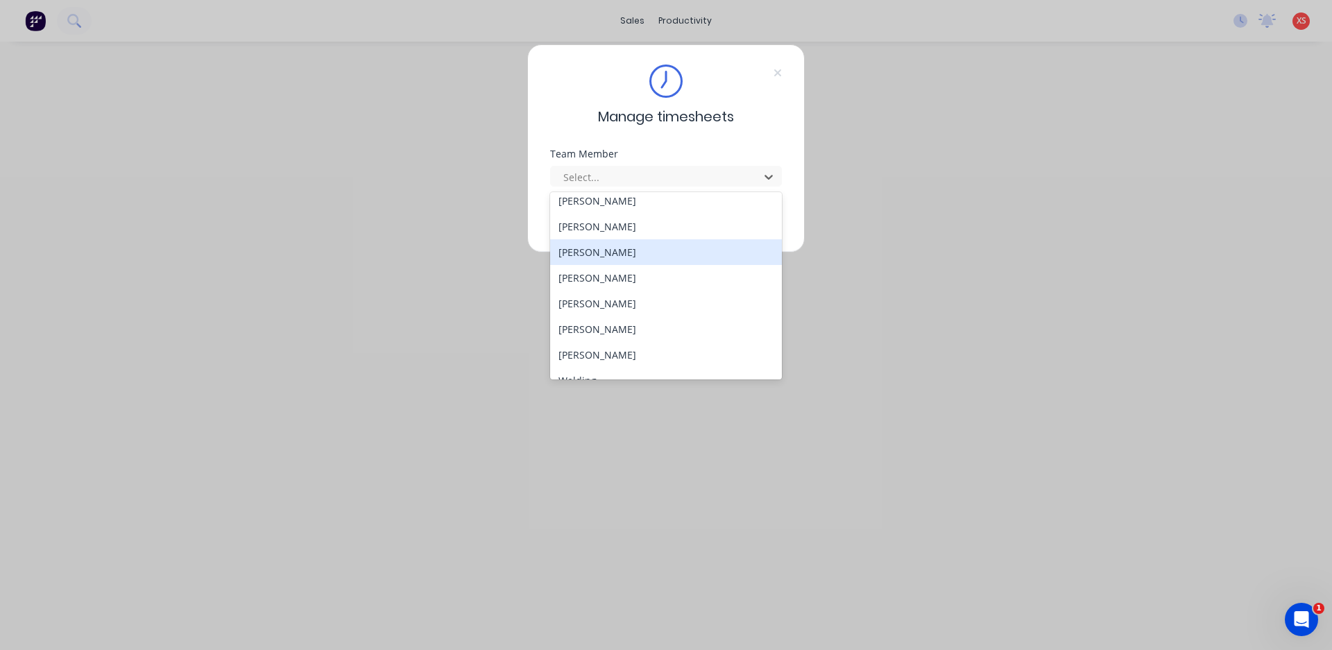
scroll to position [126, 0]
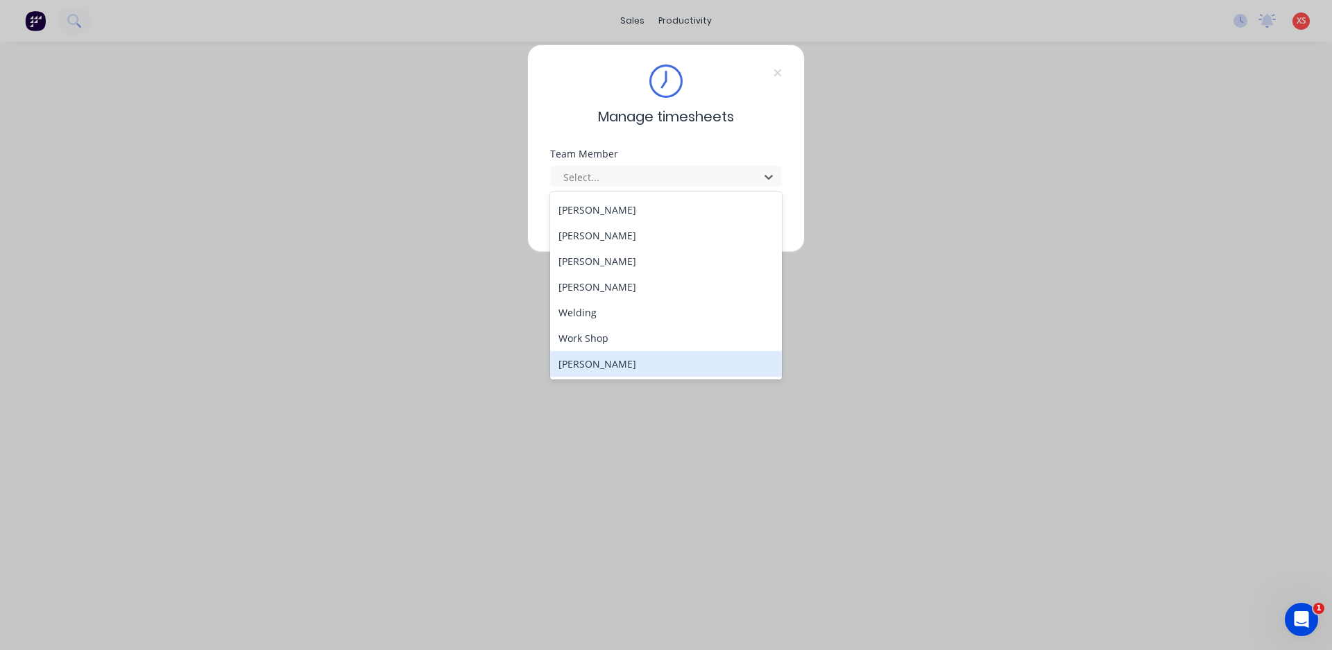
click at [592, 365] on div "[PERSON_NAME]" at bounding box center [666, 364] width 232 height 26
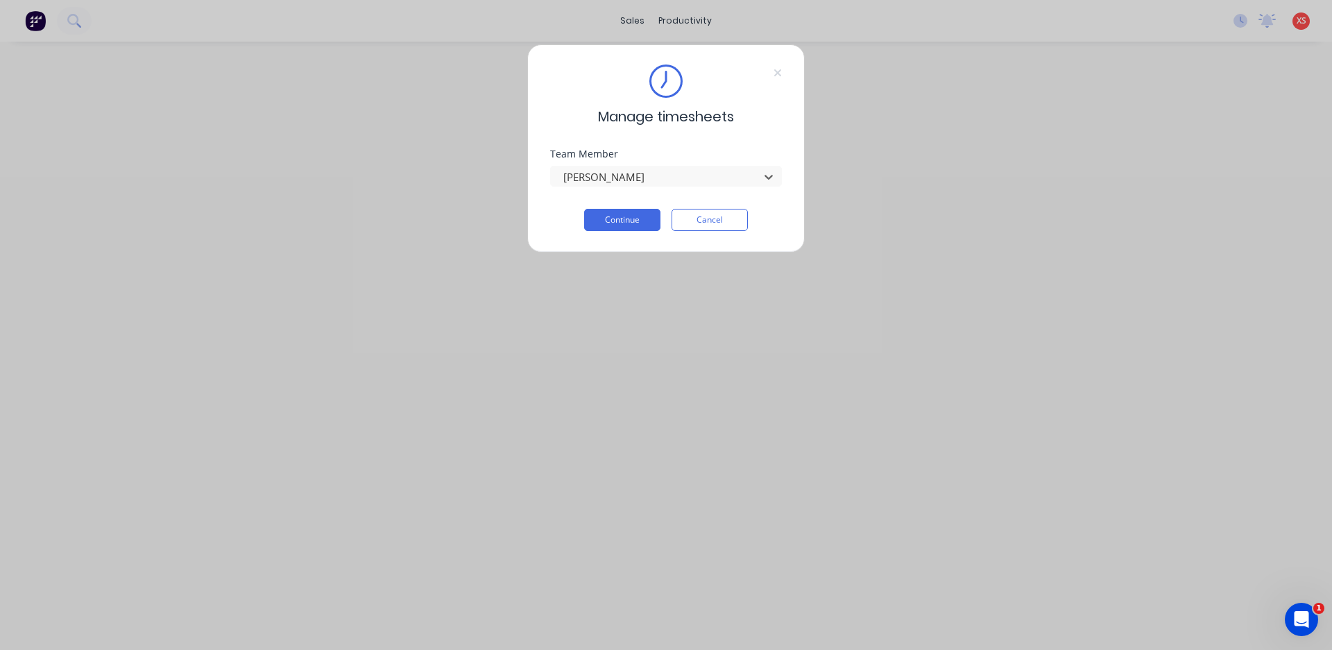
click at [604, 208] on div "Team Member option [PERSON_NAME], selected. [PERSON_NAME]" at bounding box center [666, 179] width 232 height 60
click at [603, 212] on button "Continue" at bounding box center [622, 220] width 76 height 22
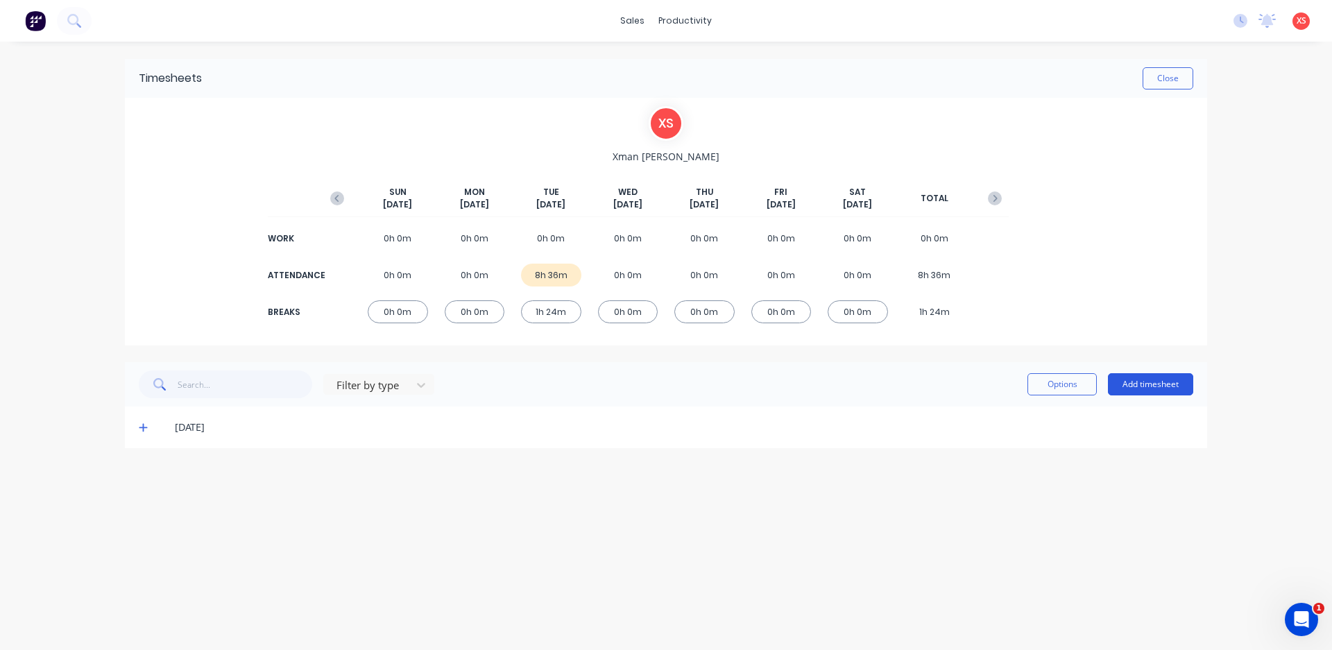
click at [1163, 378] on button "Add timesheet" at bounding box center [1150, 384] width 85 height 22
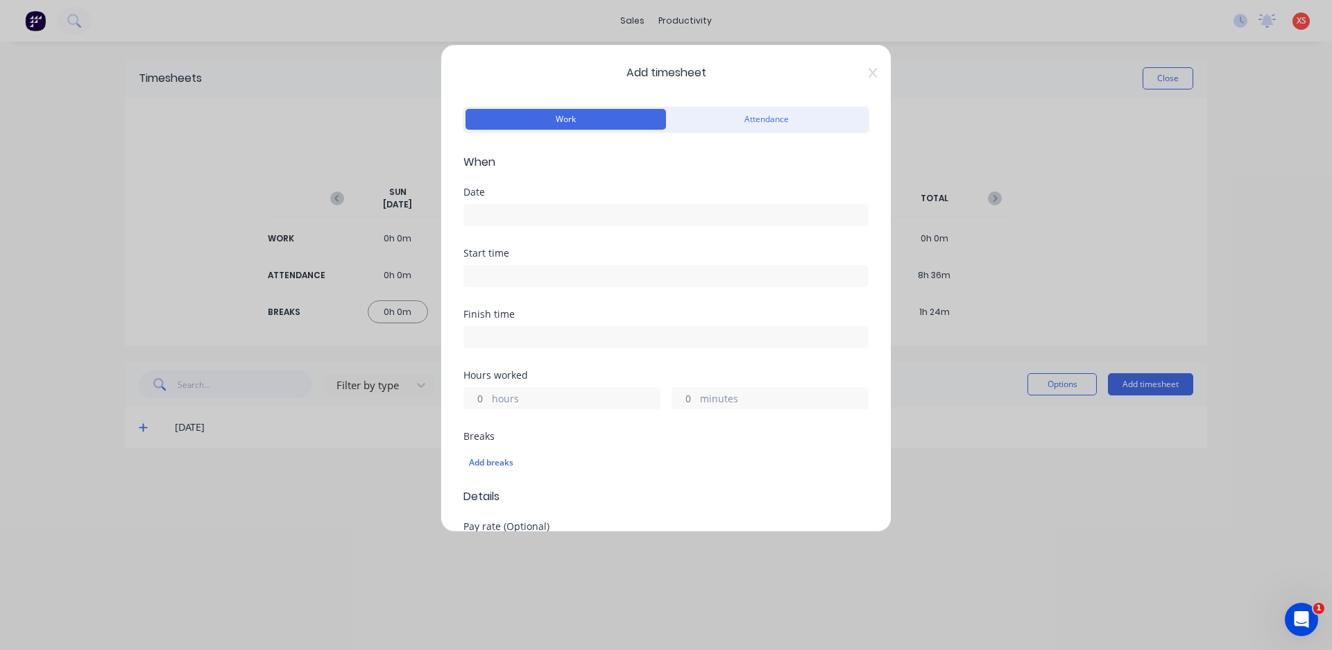
click at [508, 212] on input at bounding box center [666, 215] width 404 height 21
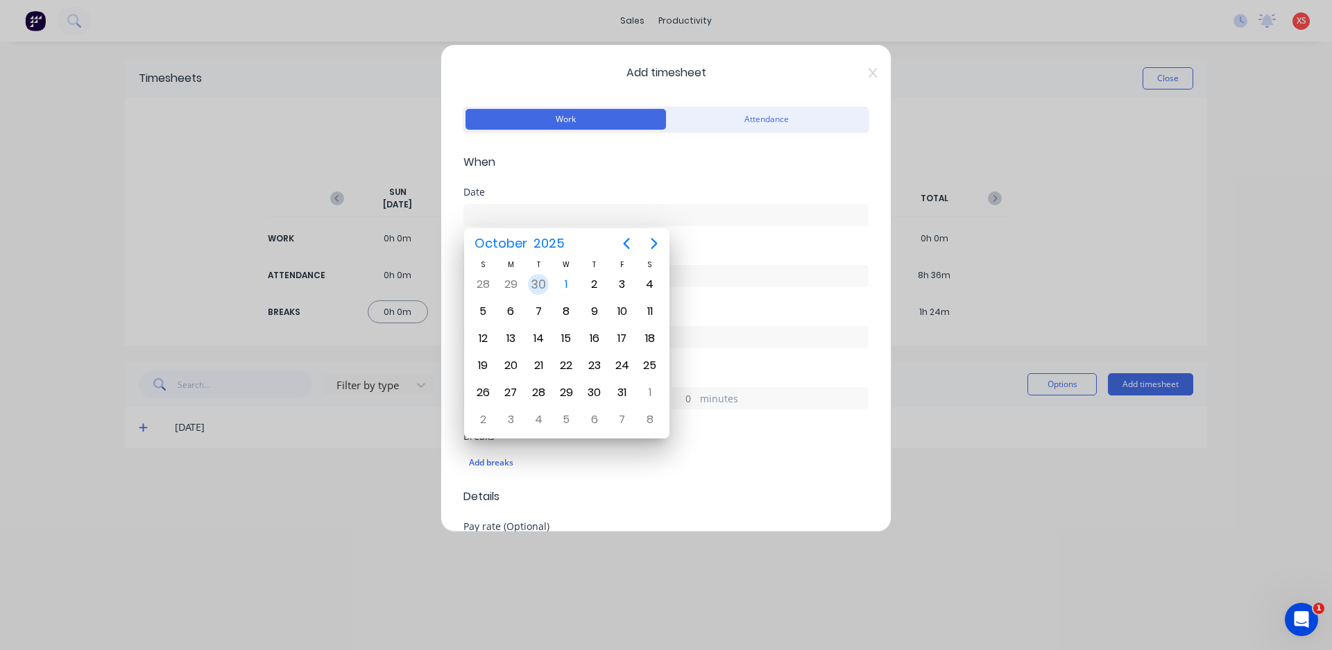
click at [538, 286] on div "30" at bounding box center [538, 284] width 21 height 21
type input "[DATE]"
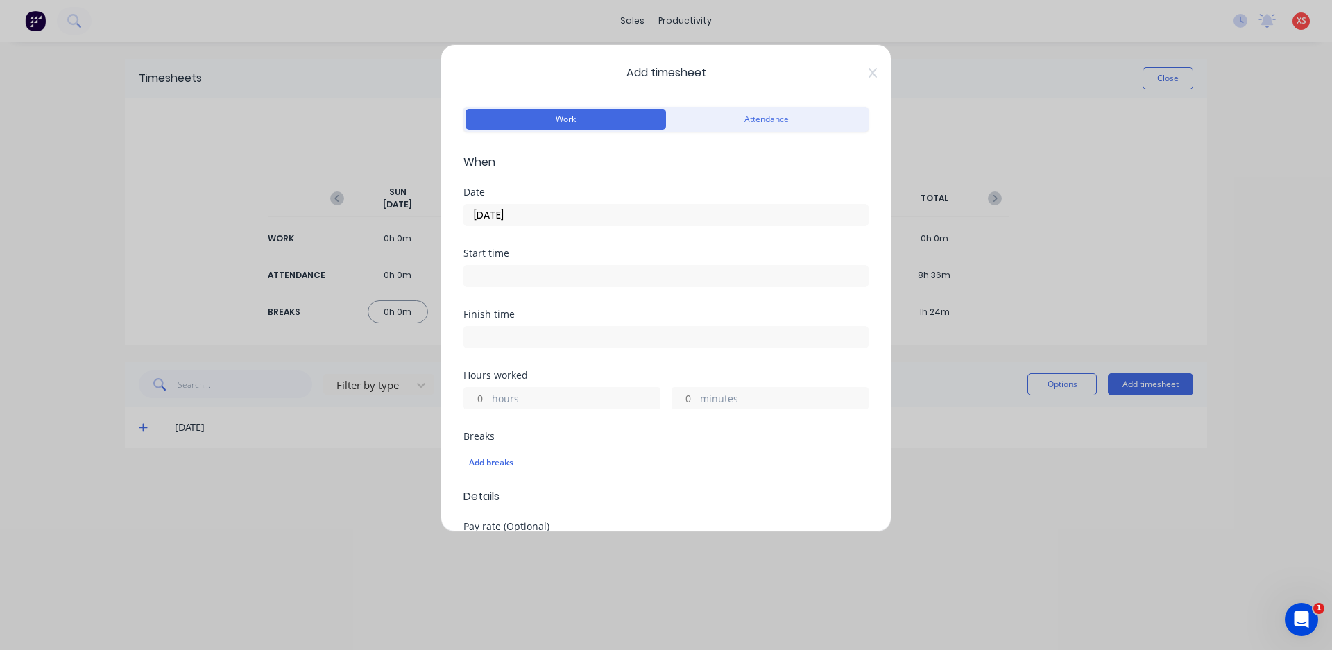
click at [530, 271] on input at bounding box center [666, 276] width 404 height 21
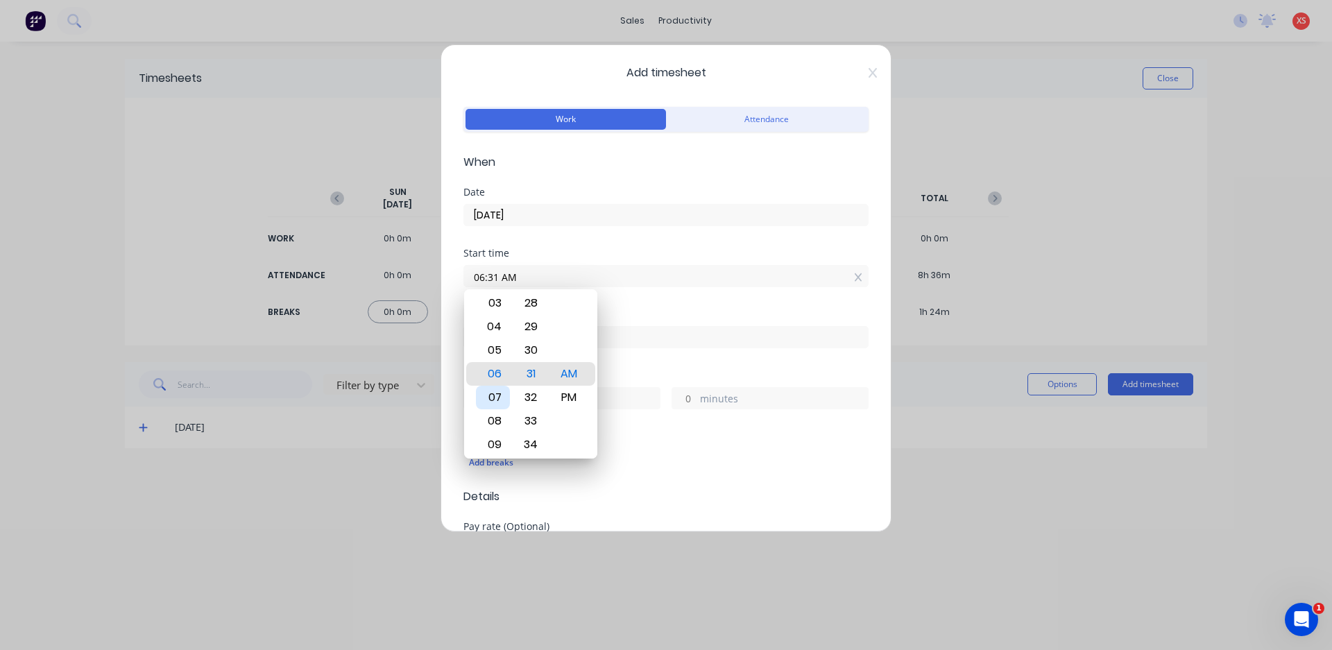
click at [493, 398] on div "07" at bounding box center [493, 398] width 34 height 24
type input "07:00 AM"
click at [535, 379] on div "00" at bounding box center [531, 374] width 34 height 24
click at [638, 301] on div "Start time 07:00 AM" at bounding box center [665, 278] width 405 height 61
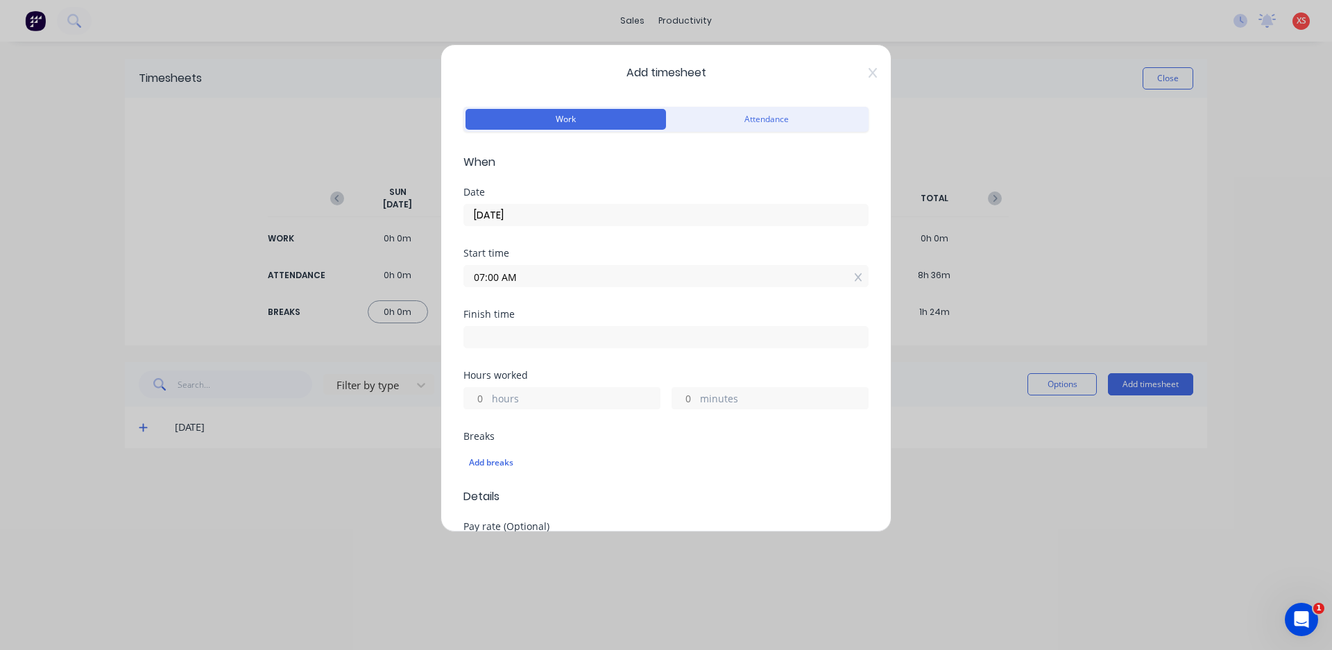
click at [518, 335] on input at bounding box center [666, 337] width 404 height 21
type input "06:31 AM"
type input "23"
type input "31"
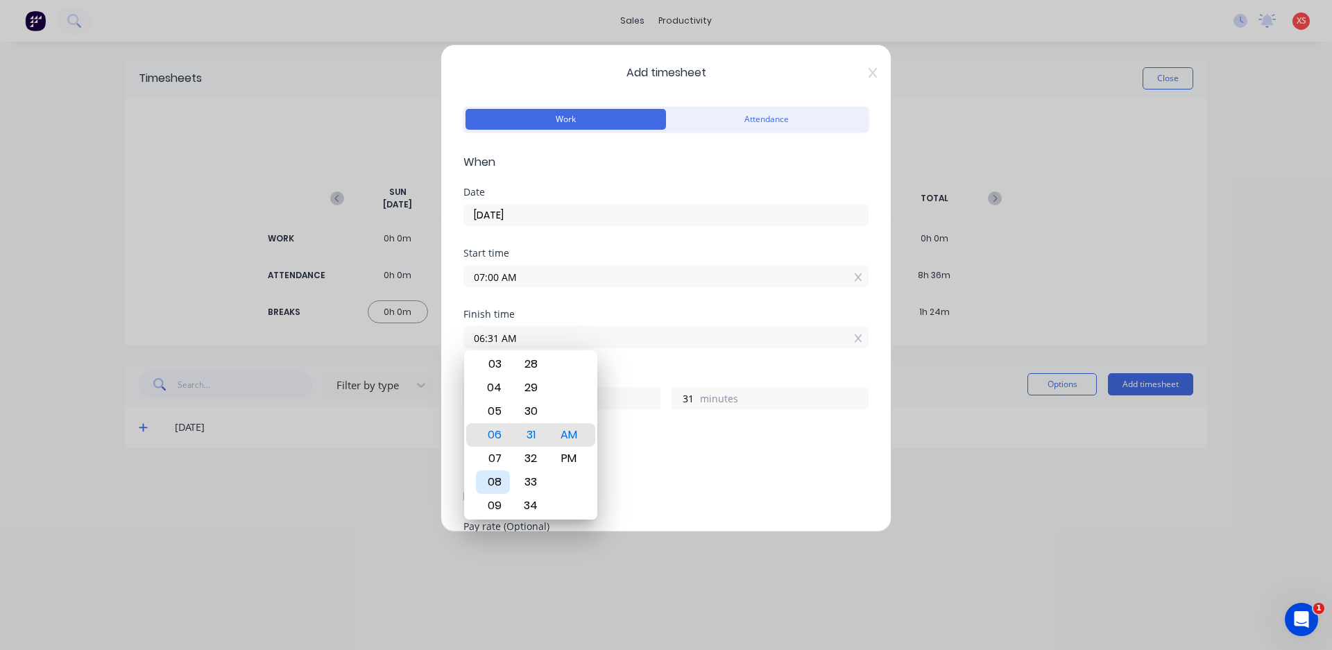
click at [493, 478] on div "08" at bounding box center [493, 482] width 34 height 24
type input "08:31 AM"
type input "1"
click at [536, 413] on div "30" at bounding box center [531, 412] width 34 height 24
type input "08:30 AM"
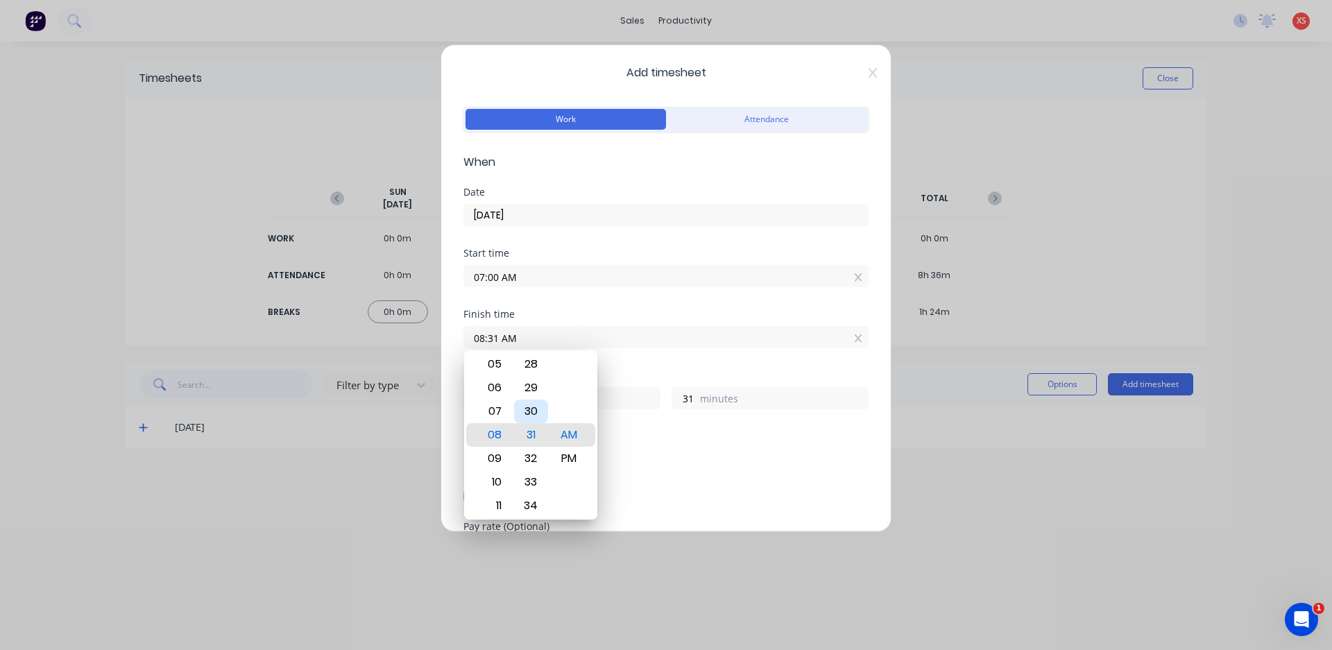
type input "30"
click at [568, 458] on div "PM" at bounding box center [569, 459] width 34 height 24
type input "08:30 PM"
type input "13"
click at [567, 427] on div "PM" at bounding box center [569, 435] width 34 height 24
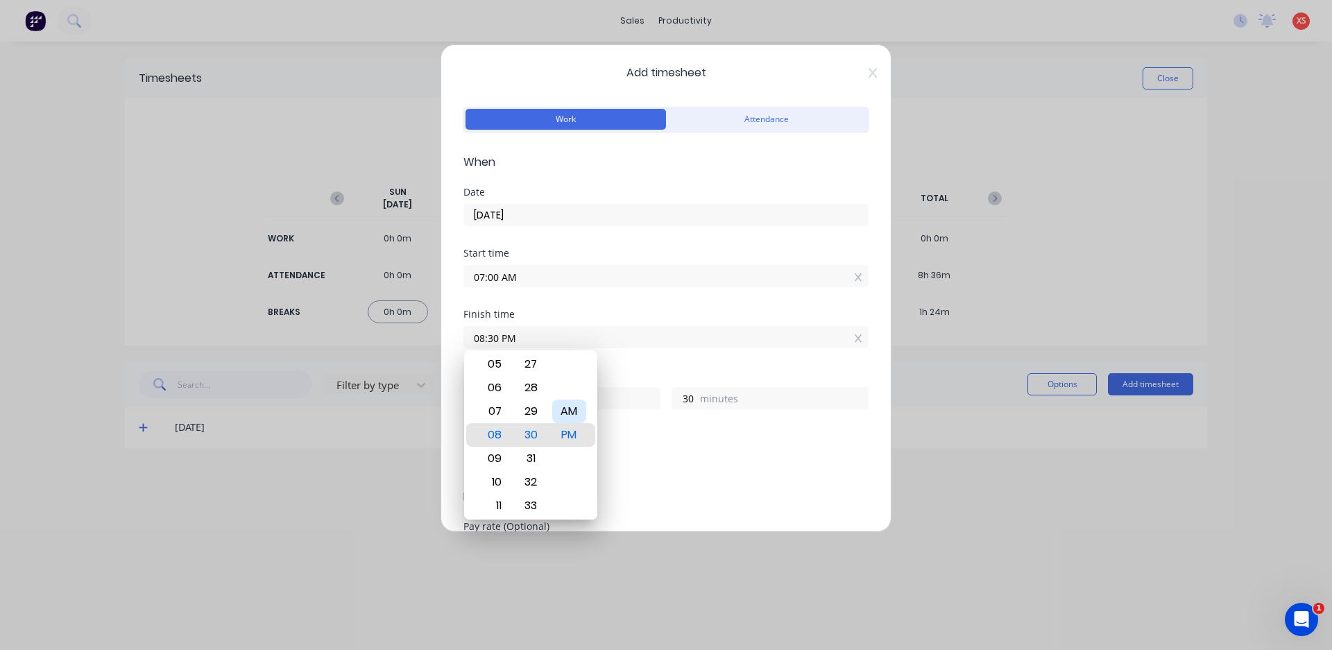
click at [565, 411] on div "AM" at bounding box center [569, 412] width 34 height 24
type input "08:30 AM"
type input "1"
click at [624, 375] on div "Hours worked" at bounding box center [665, 375] width 405 height 10
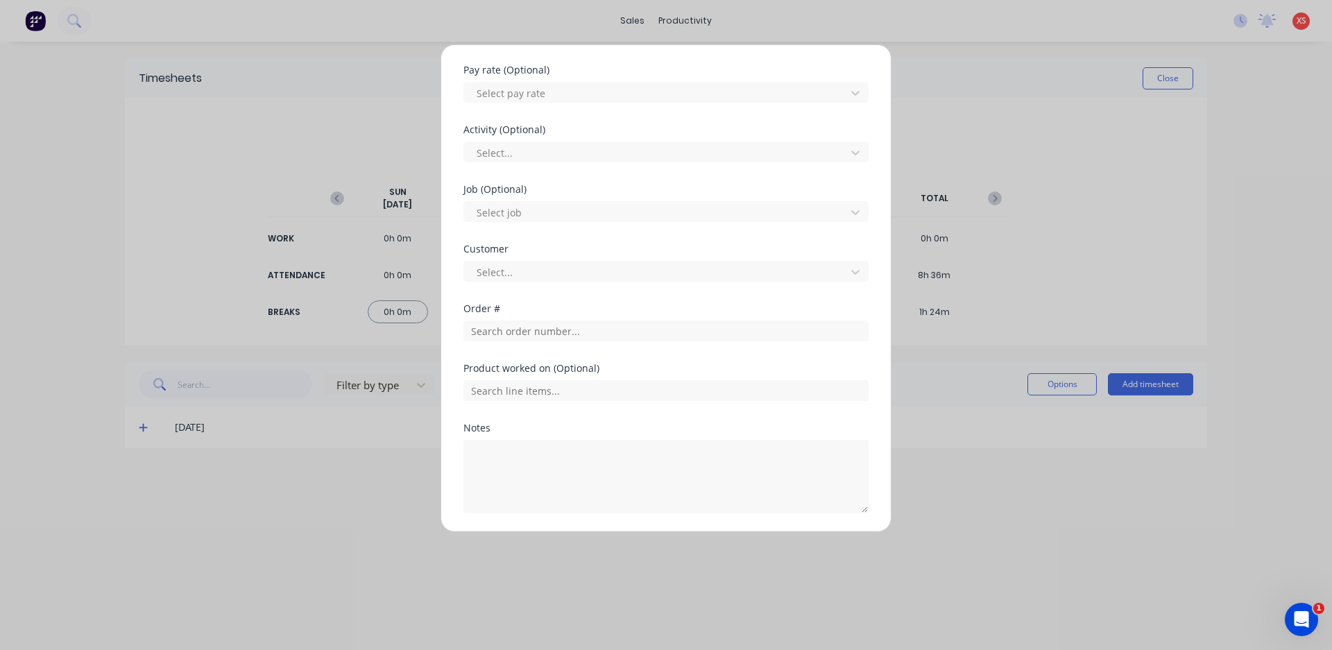
scroll to position [502, 0]
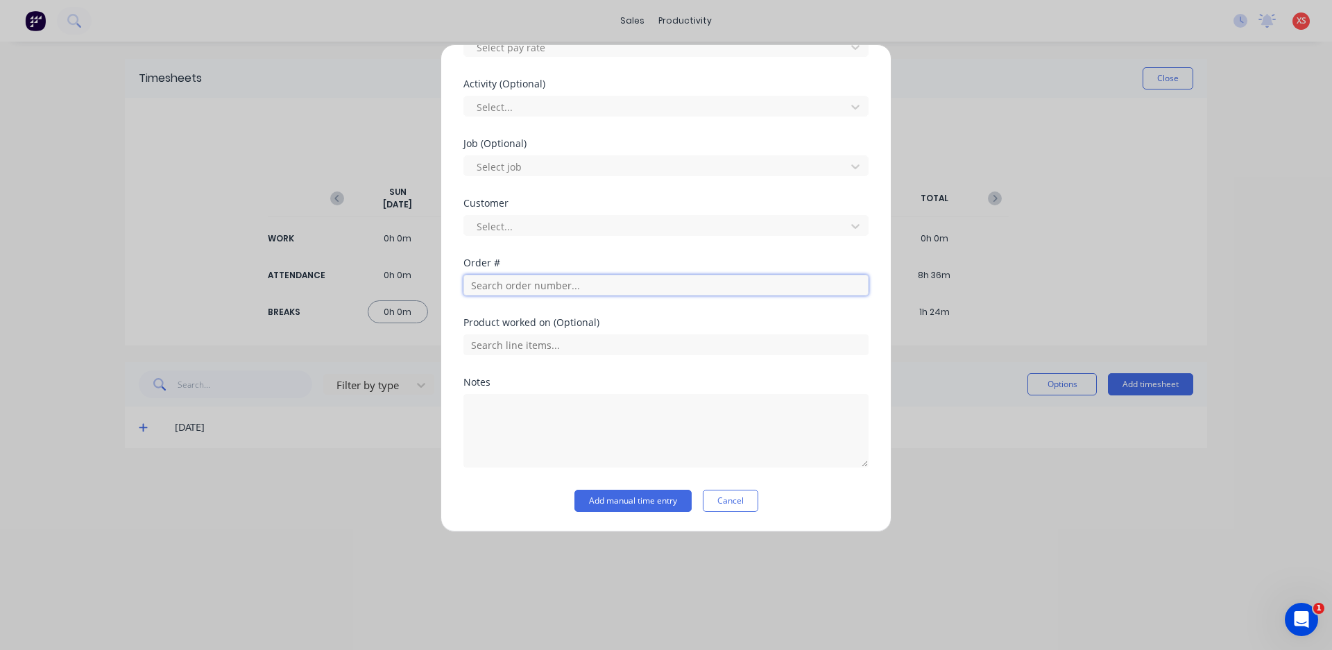
click at [552, 287] on input "text" at bounding box center [665, 285] width 405 height 21
type input "[PERSON_NAME]"
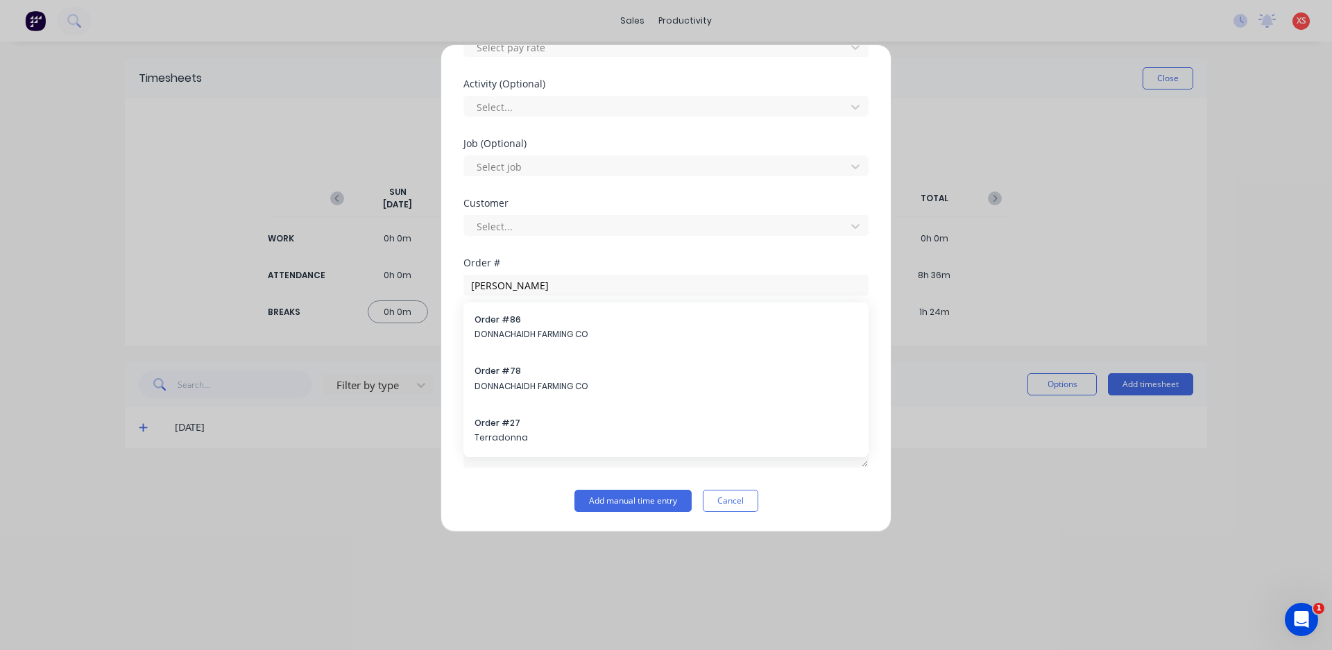
click at [618, 255] on div "Customer Select..." at bounding box center [665, 228] width 405 height 60
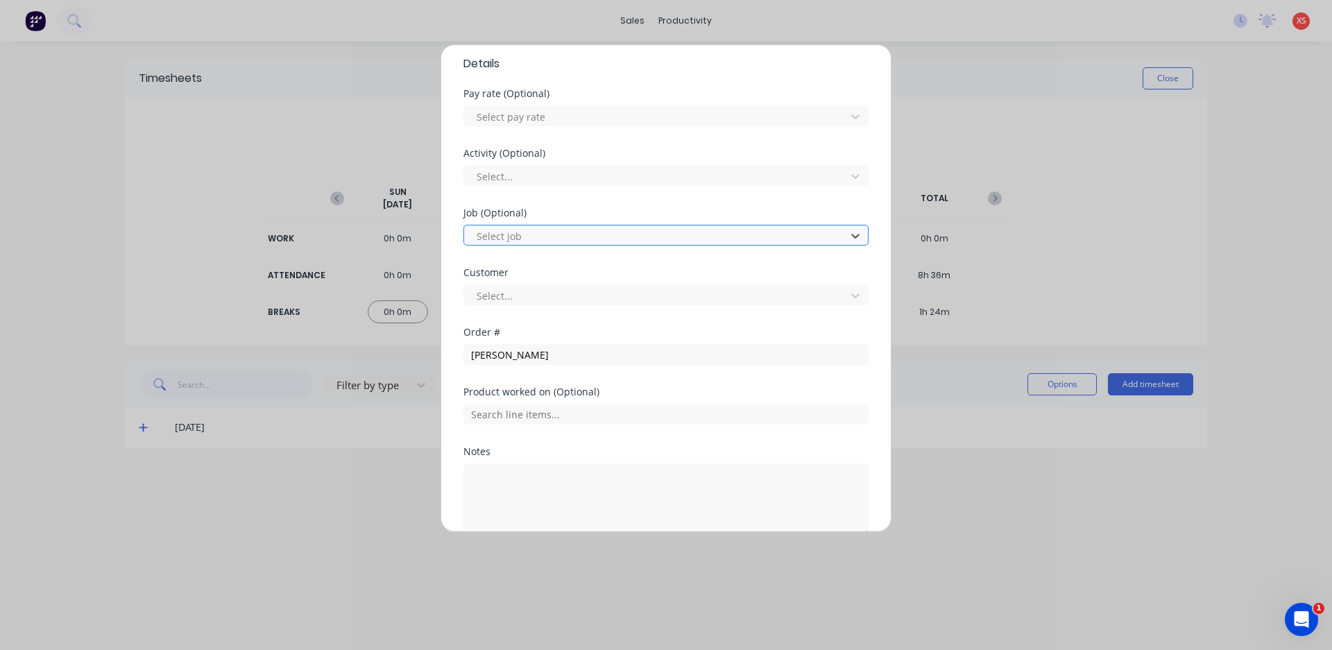
click at [515, 239] on div at bounding box center [657, 236] width 364 height 17
click at [509, 348] on input "[PERSON_NAME]" at bounding box center [665, 354] width 405 height 21
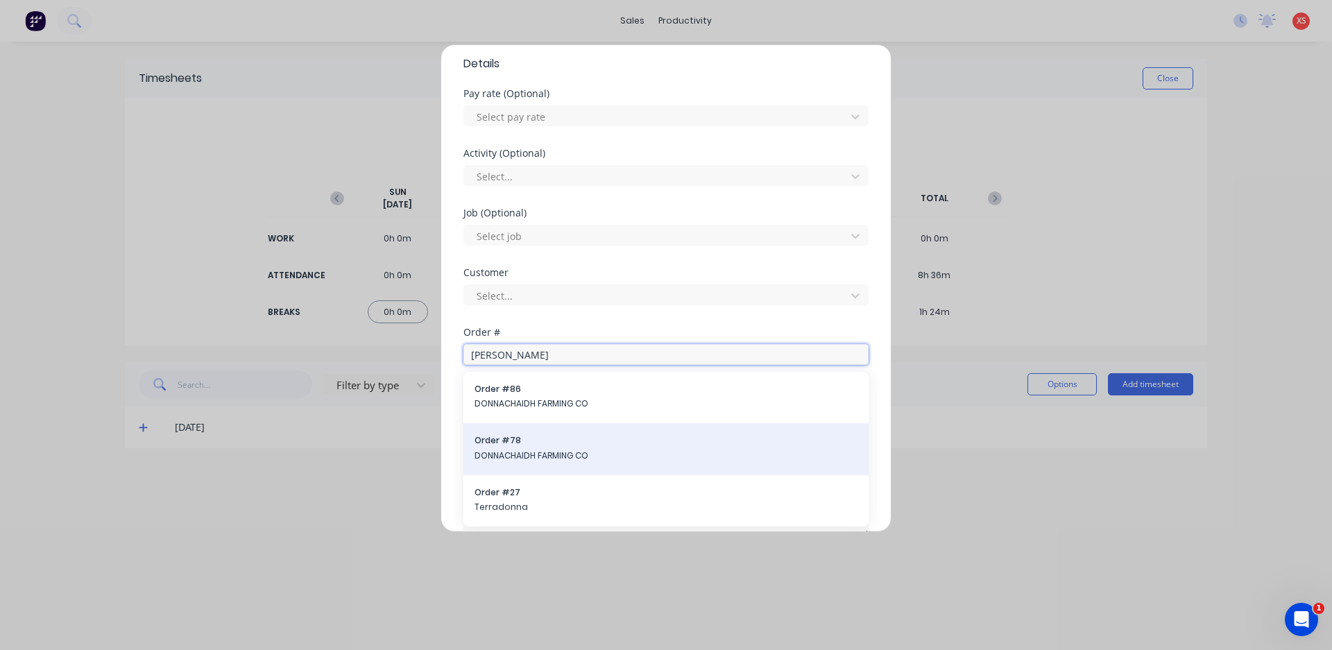
scroll to position [502, 0]
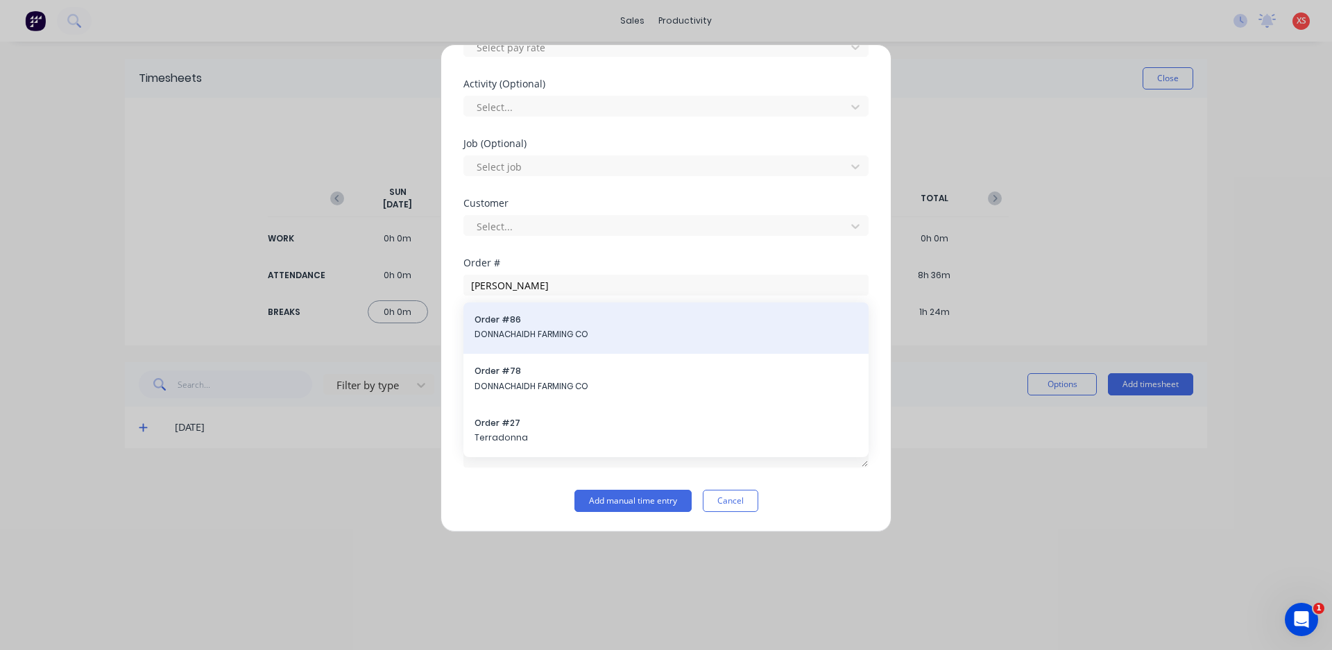
click at [568, 319] on span "Order # 86" at bounding box center [666, 320] width 383 height 12
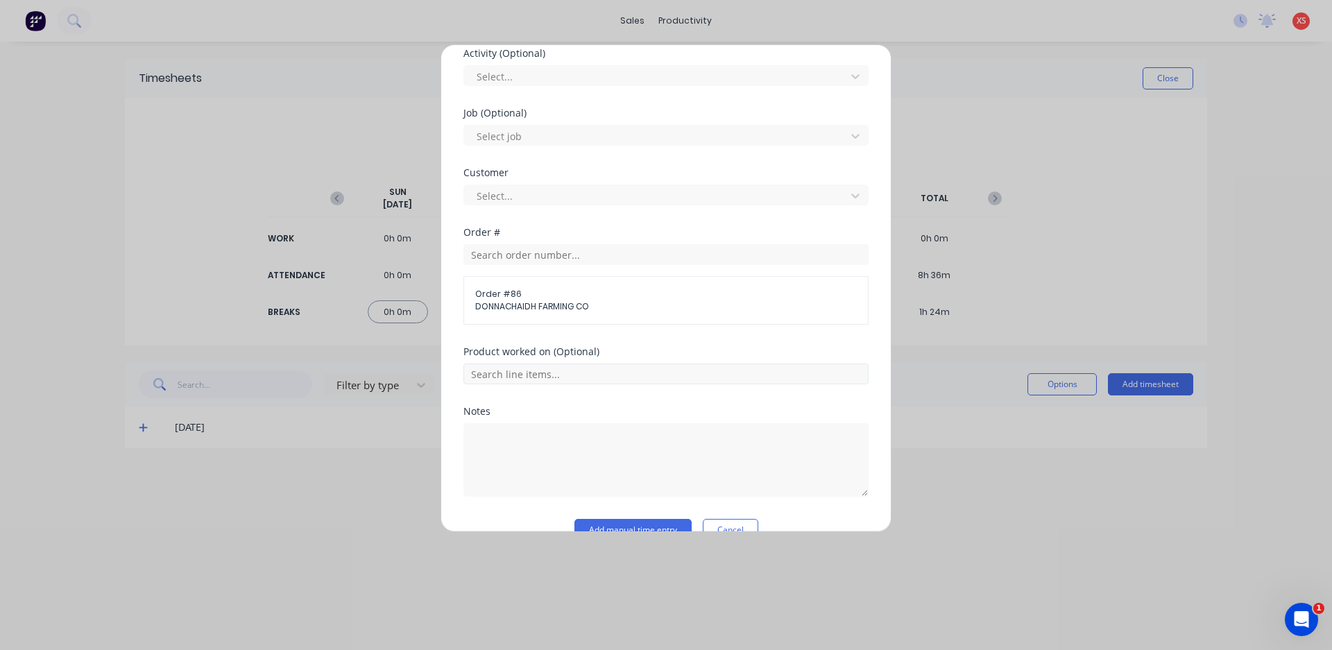
scroll to position [562, 0]
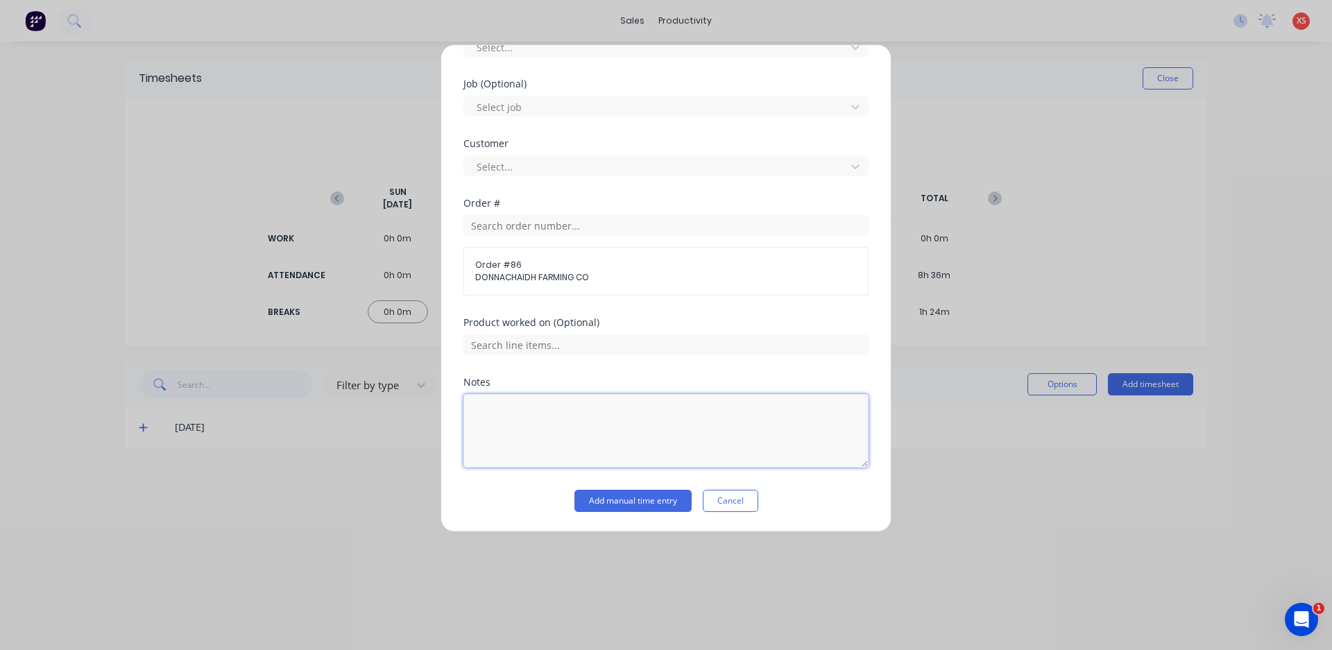
click at [523, 420] on textarea at bounding box center [665, 431] width 405 height 74
type textarea "measured flighting, cut old flighting. cleaned up"
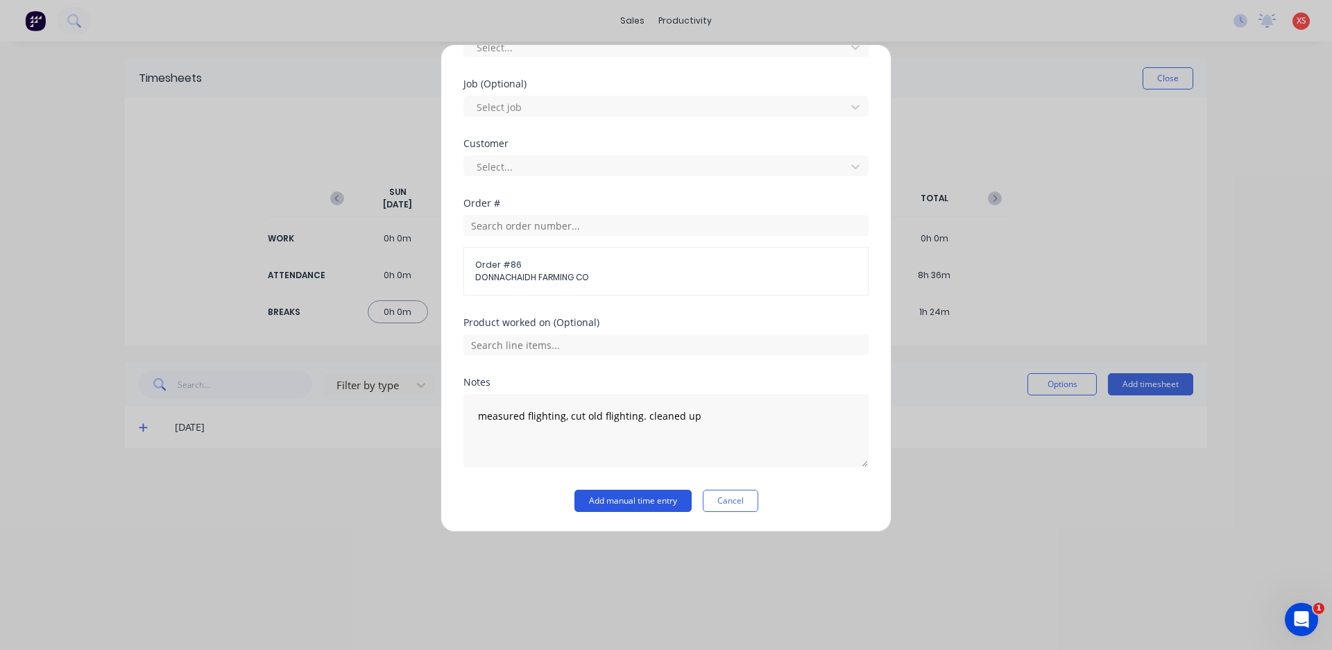
click at [586, 504] on button "Add manual time entry" at bounding box center [632, 501] width 117 height 22
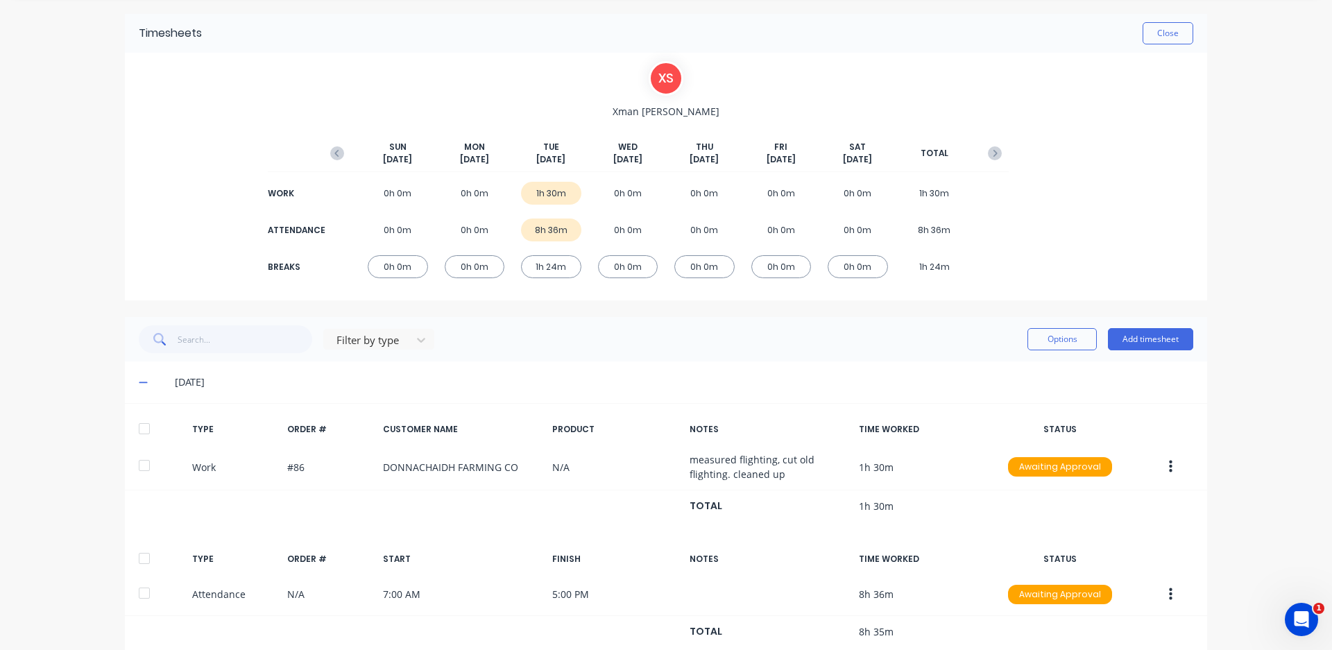
scroll to position [69, 0]
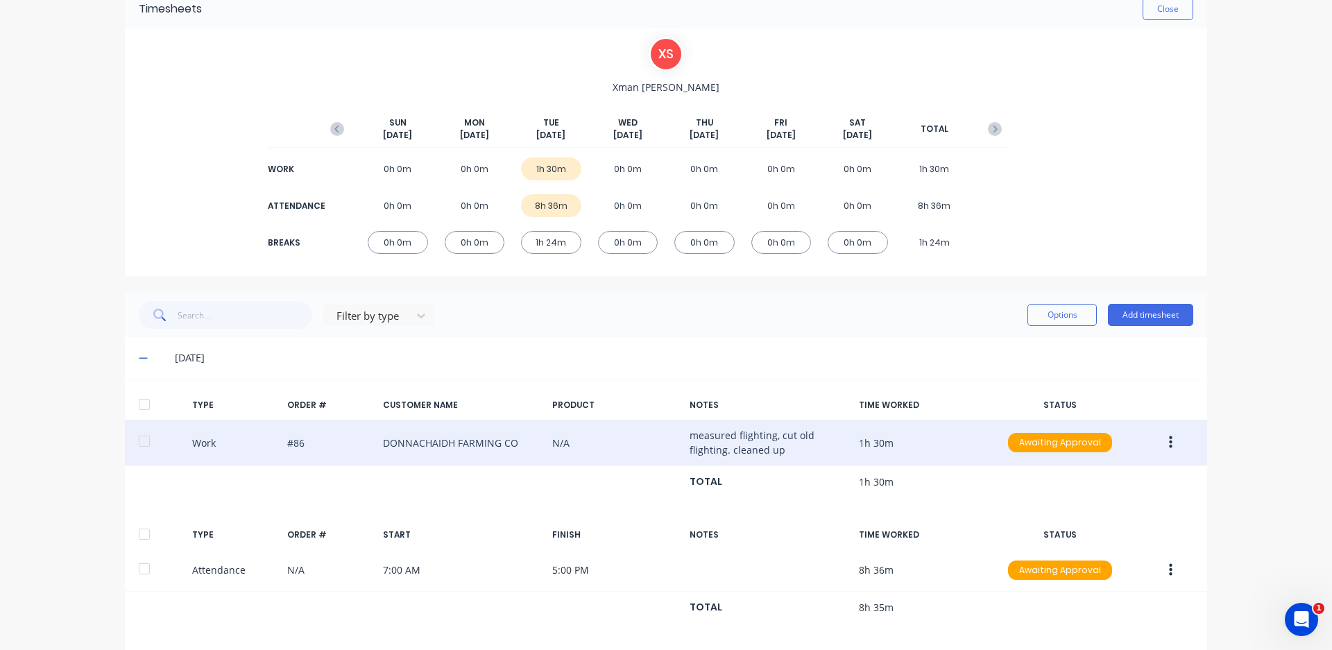
click at [511, 445] on div "Work #86 DONNACHAIDH FARMING CO N/A measured flighting, cut old flighting. clea…" at bounding box center [666, 443] width 1082 height 46
click at [1159, 441] on button "button" at bounding box center [1170, 442] width 33 height 25
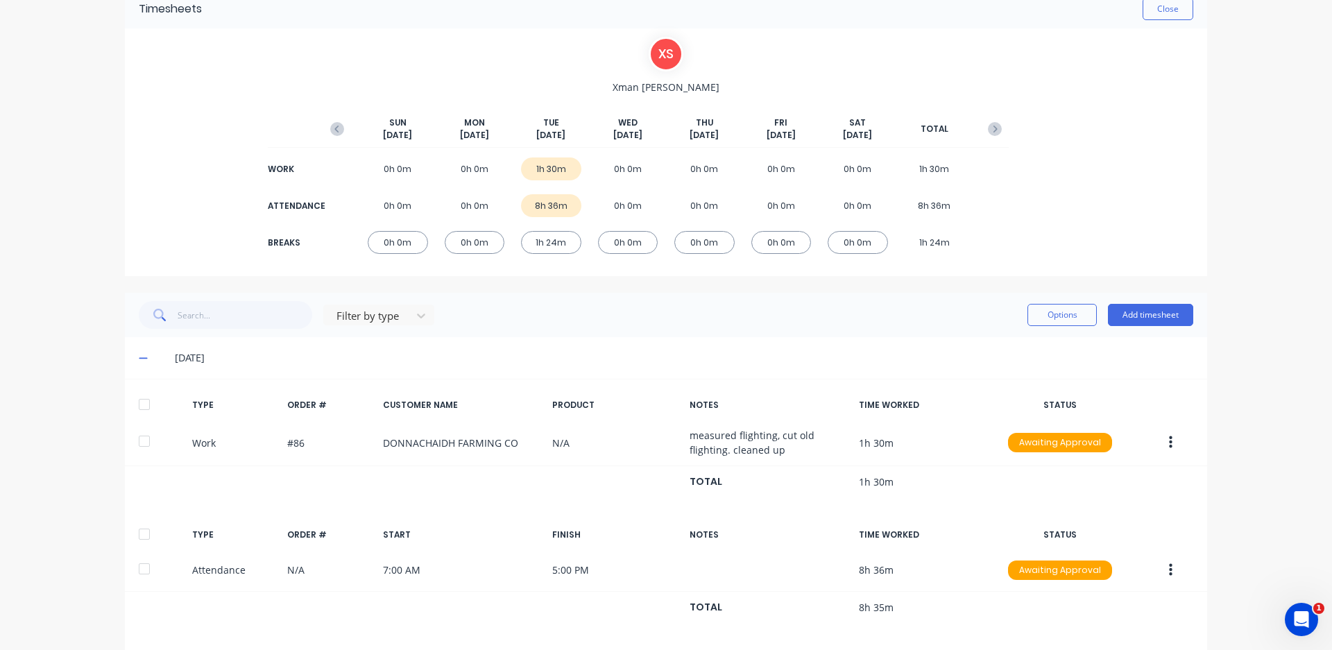
click at [604, 375] on div "[DATE]" at bounding box center [666, 358] width 1082 height 42
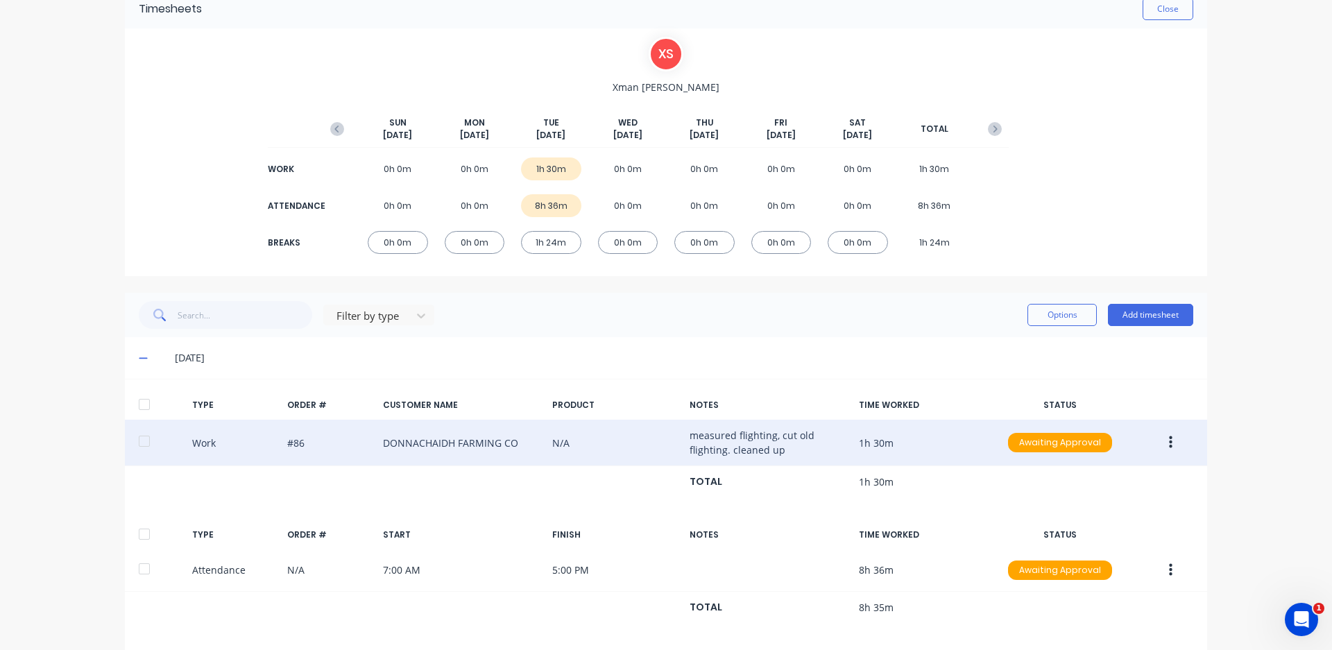
click at [302, 450] on div "Work #86 DONNACHAIDH FARMING CO N/A measured flighting, cut old flighting. clea…" at bounding box center [666, 443] width 1082 height 46
click at [461, 444] on div "Work #86 DONNACHAIDH FARMING CO N/A measured flighting, cut old flighting. clea…" at bounding box center [666, 443] width 1082 height 46
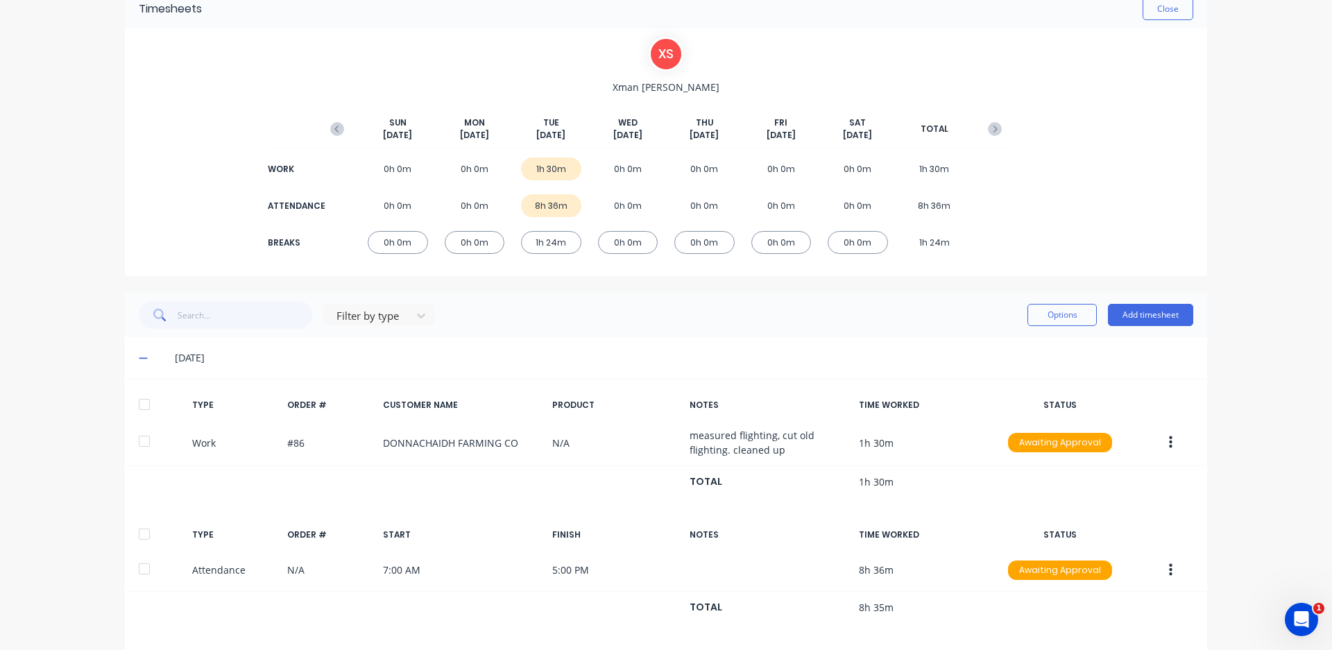
scroll to position [0, 0]
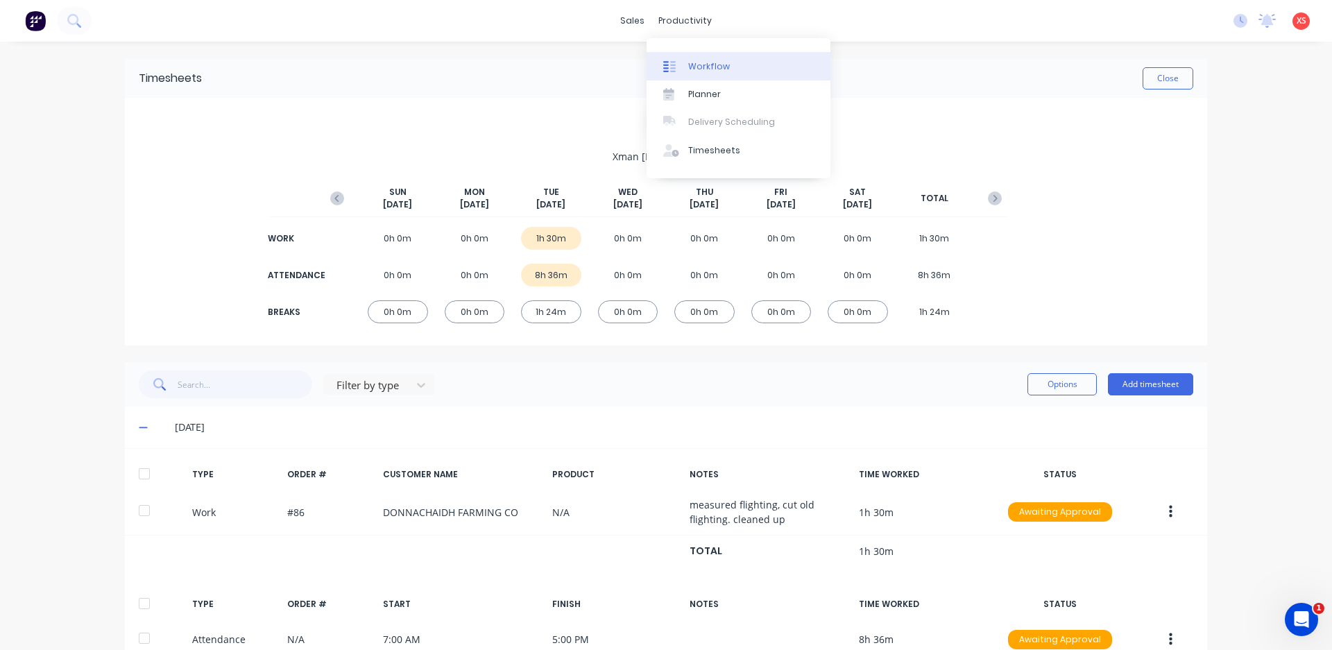
click at [717, 71] on div "Workflow" at bounding box center [709, 66] width 42 height 12
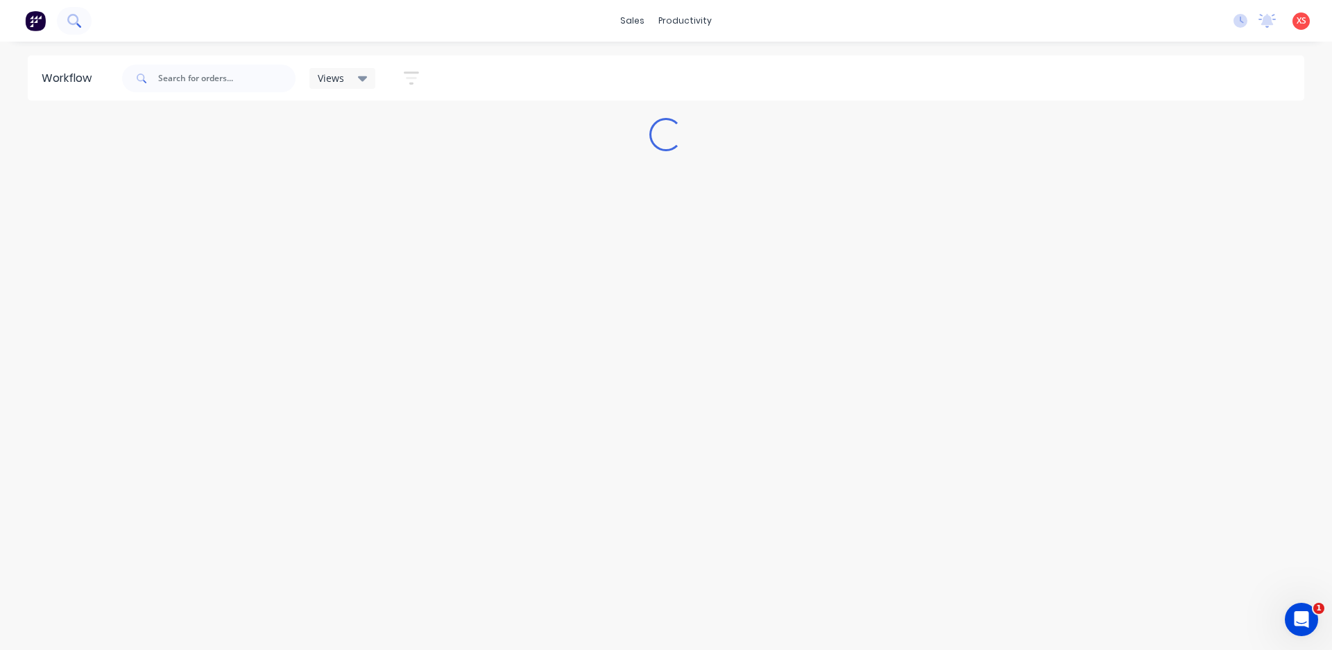
click at [75, 17] on icon at bounding box center [73, 20] width 13 height 13
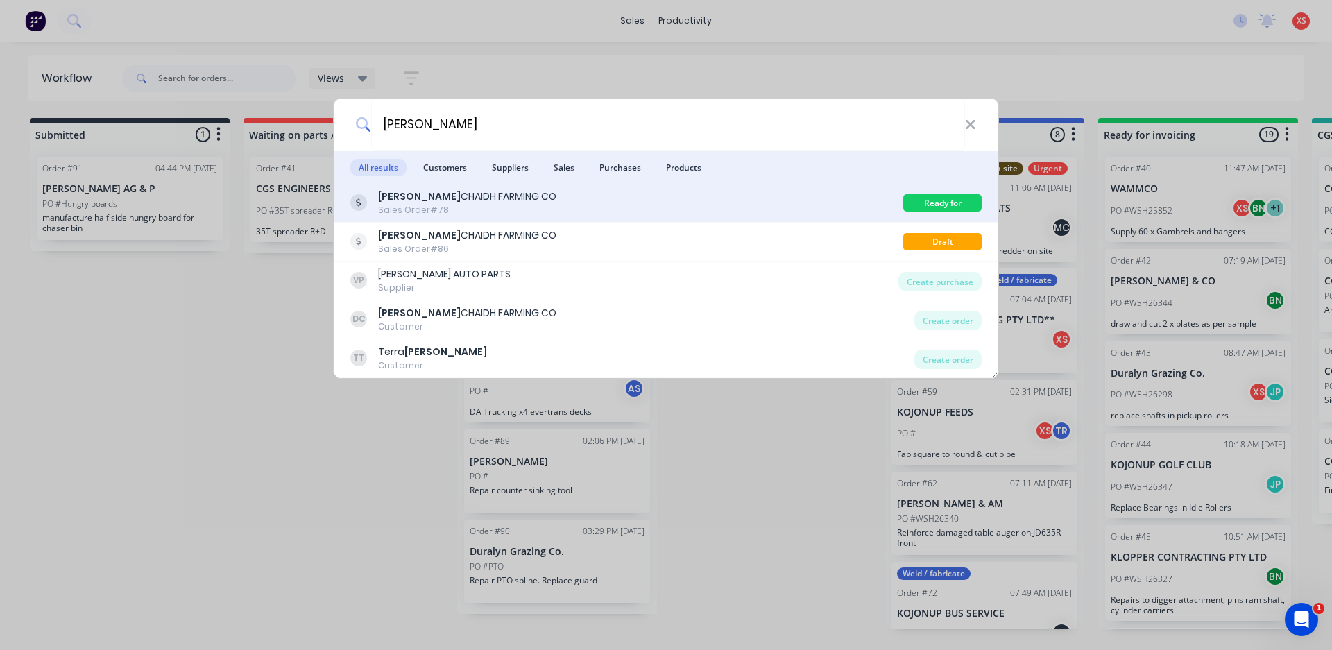
type input "[PERSON_NAME]"
click at [523, 202] on div "[PERSON_NAME] FARMING CO Sales Order #78" at bounding box center [626, 202] width 553 height 27
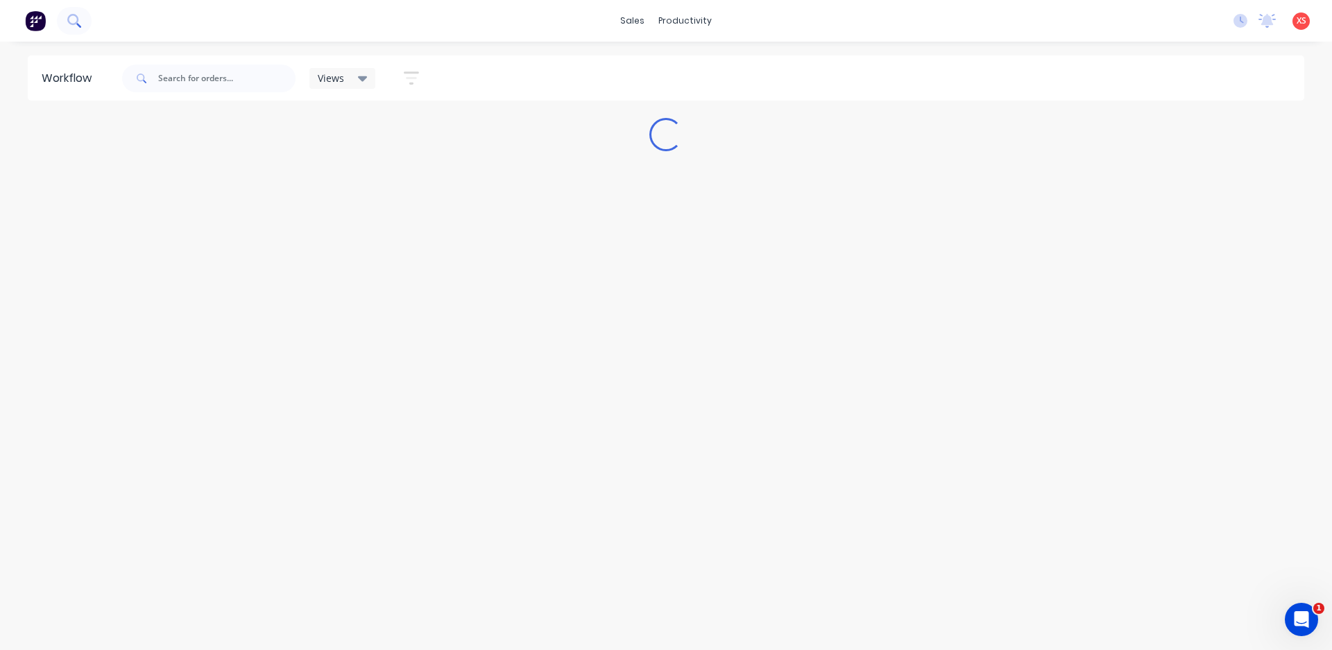
click at [74, 20] on icon at bounding box center [73, 20] width 13 height 13
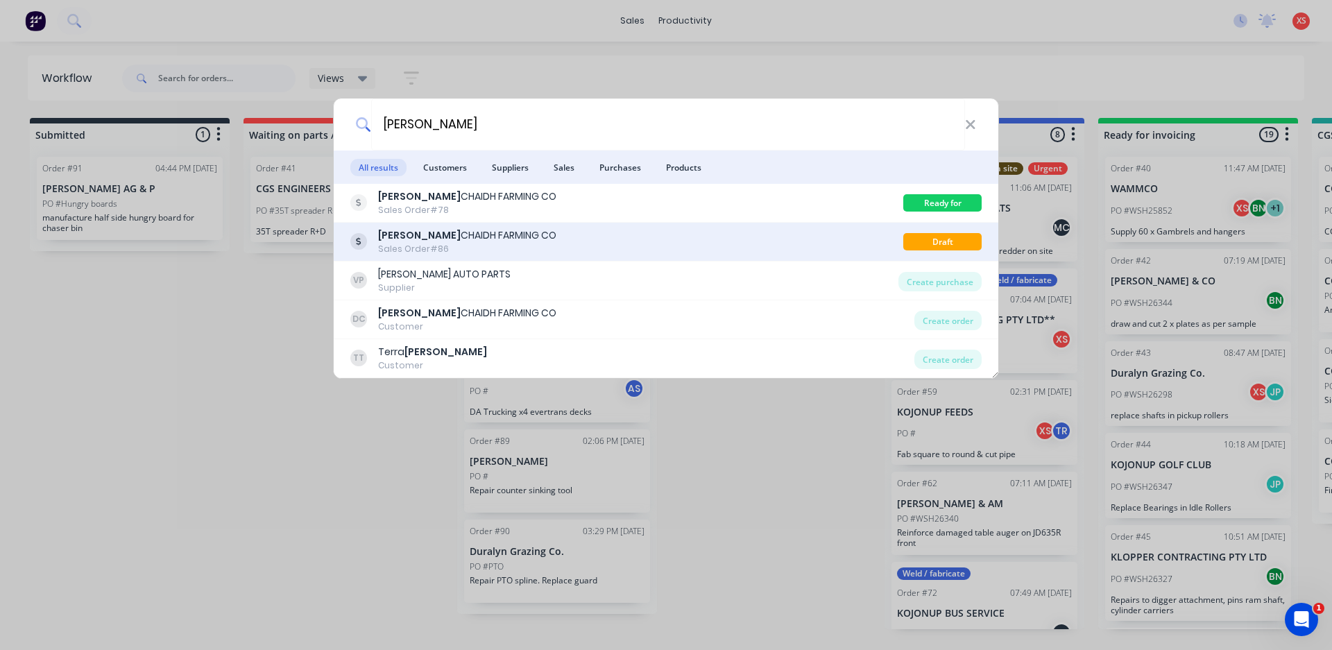
type input "[PERSON_NAME]"
click at [484, 235] on div "[PERSON_NAME] FARMING CO" at bounding box center [467, 235] width 178 height 15
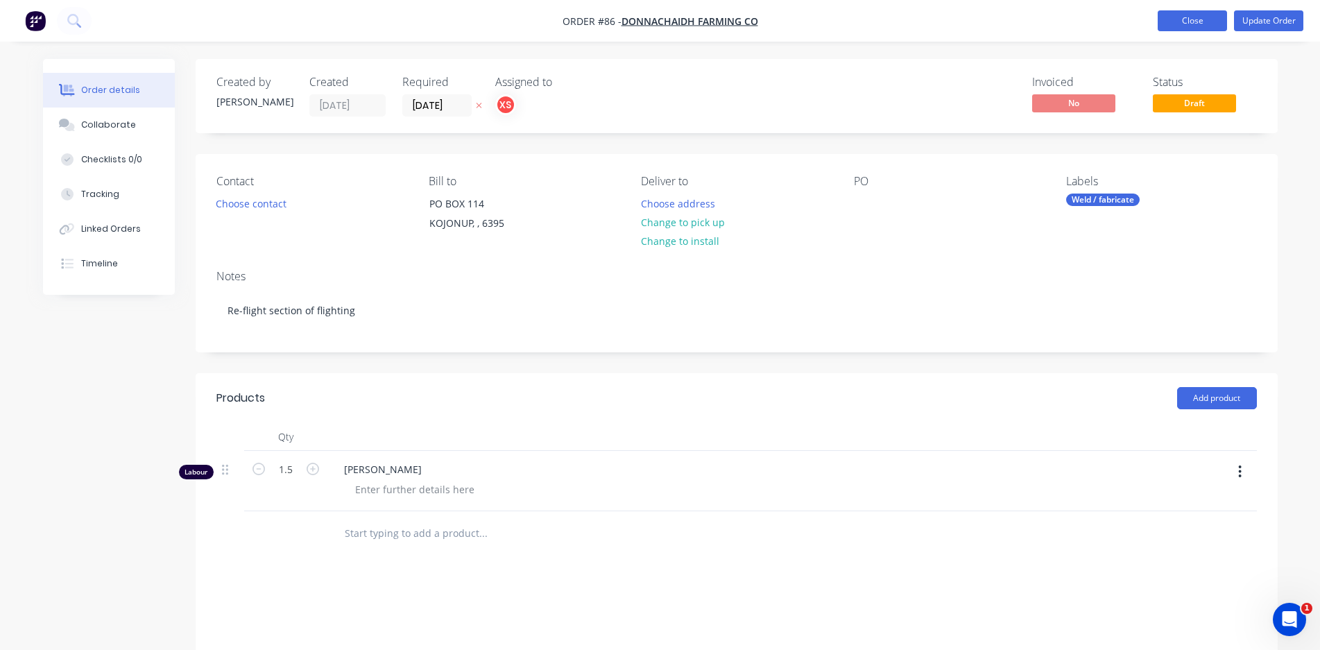
click at [1166, 19] on button "Close" at bounding box center [1192, 20] width 69 height 21
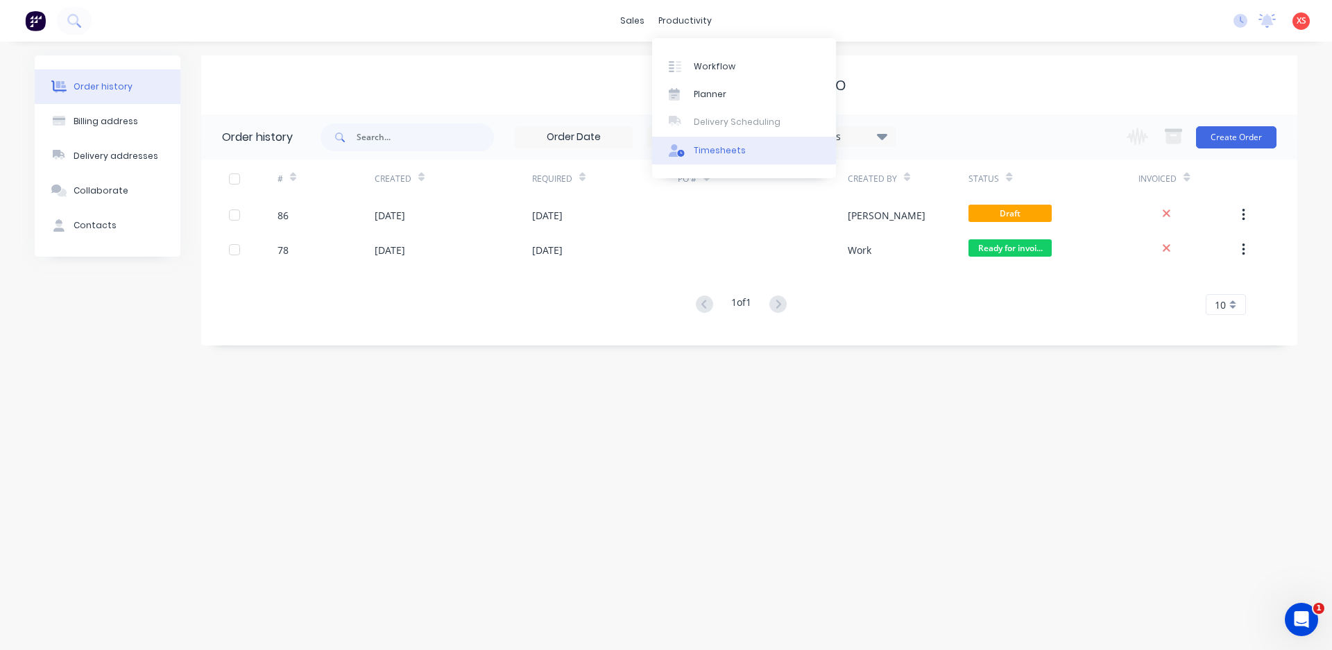
click at [723, 146] on div "Timesheets" at bounding box center [720, 150] width 52 height 12
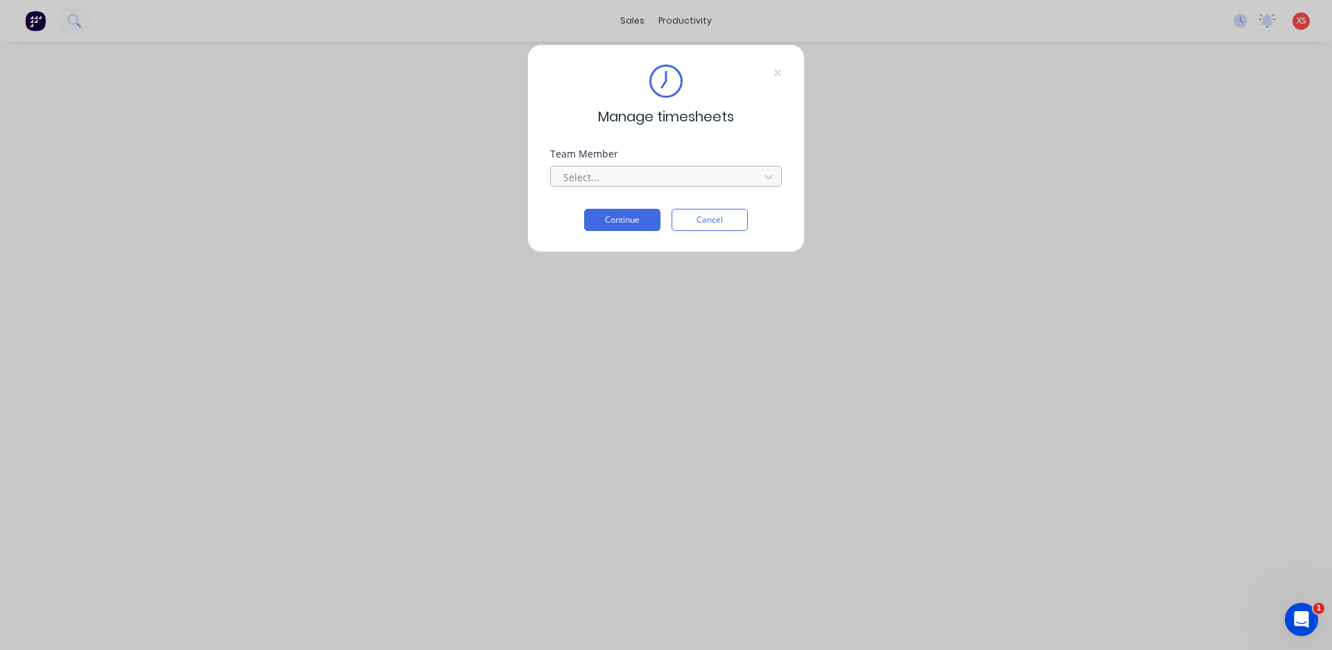
click at [615, 178] on div at bounding box center [657, 177] width 190 height 17
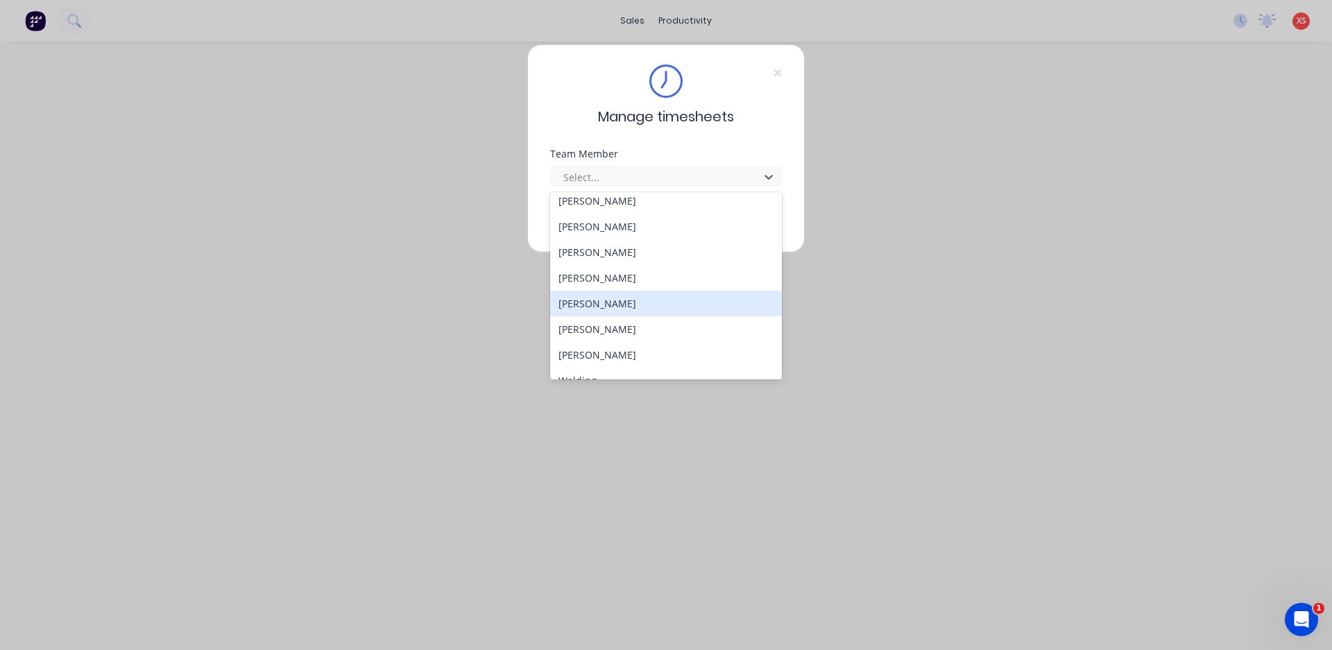
scroll to position [126, 0]
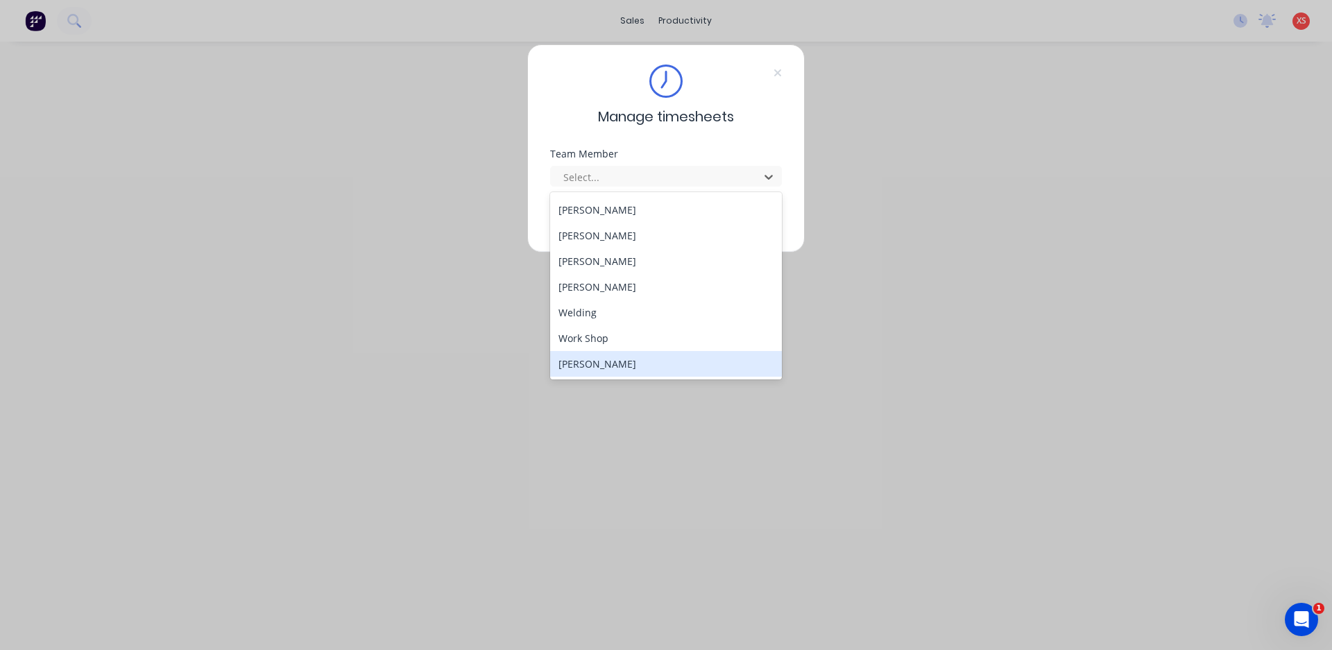
click at [571, 357] on div "[PERSON_NAME]" at bounding box center [666, 364] width 232 height 26
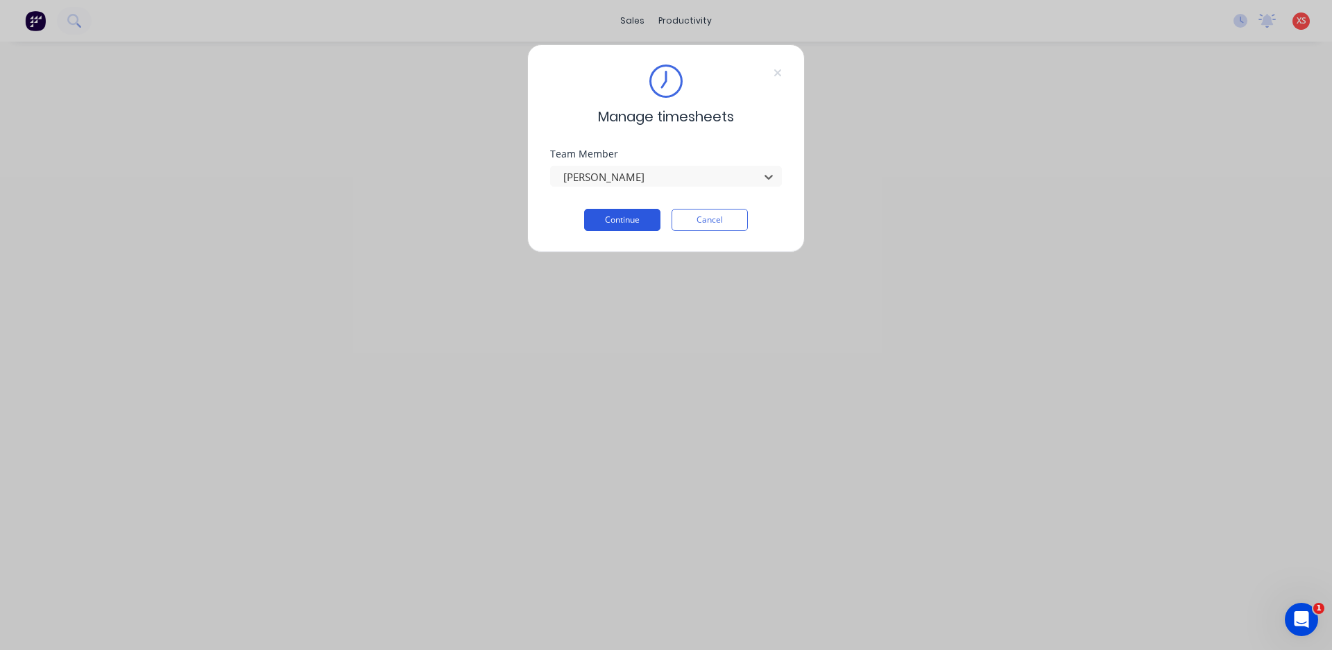
click at [599, 225] on button "Continue" at bounding box center [622, 220] width 76 height 22
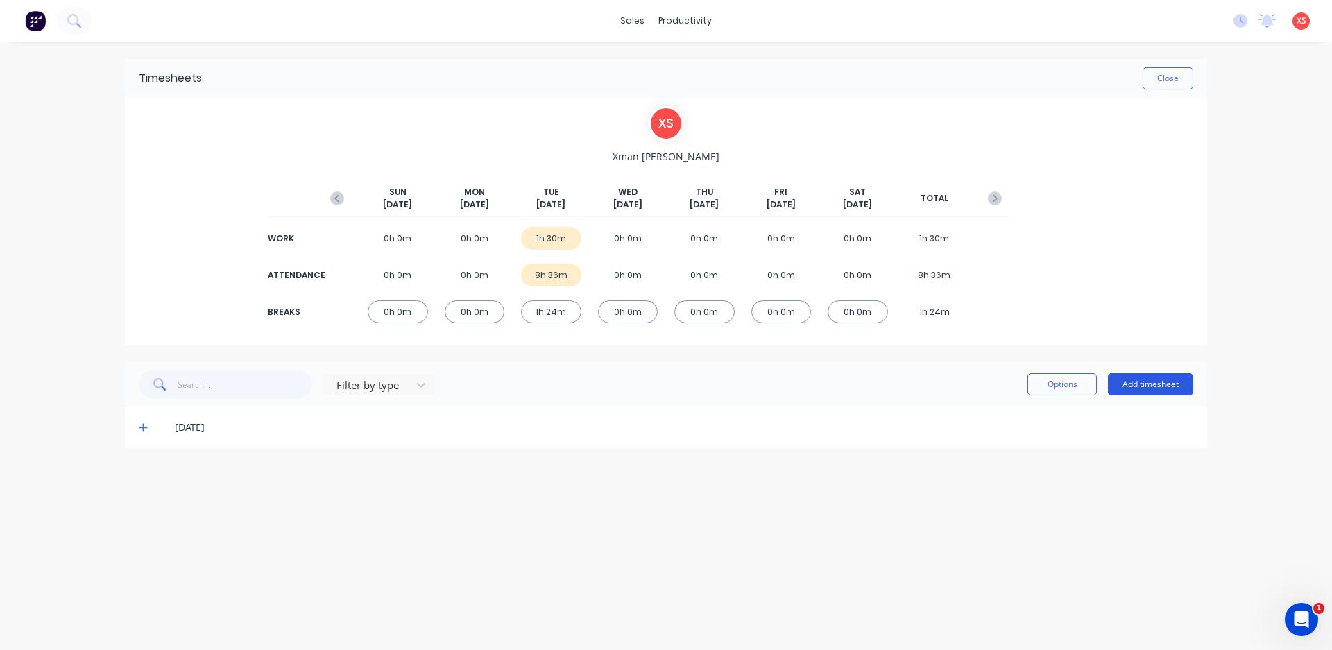
click at [1178, 385] on button "Add timesheet" at bounding box center [1150, 384] width 85 height 22
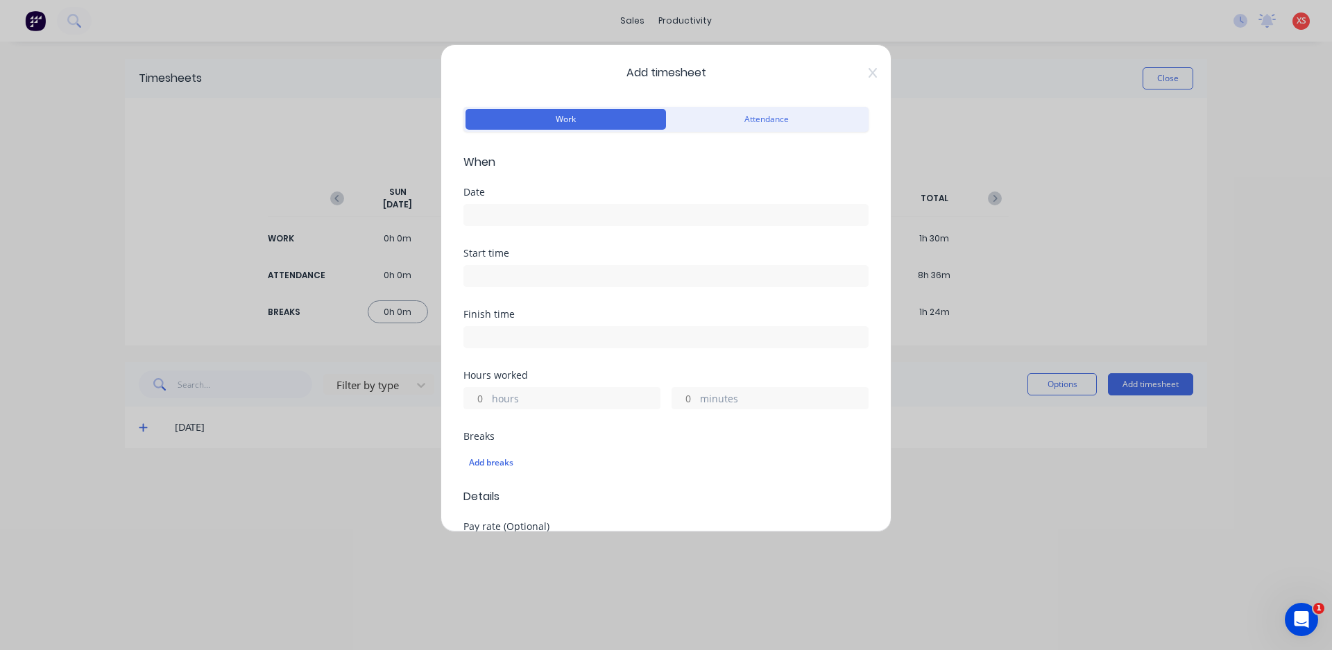
click at [481, 217] on input at bounding box center [666, 215] width 404 height 21
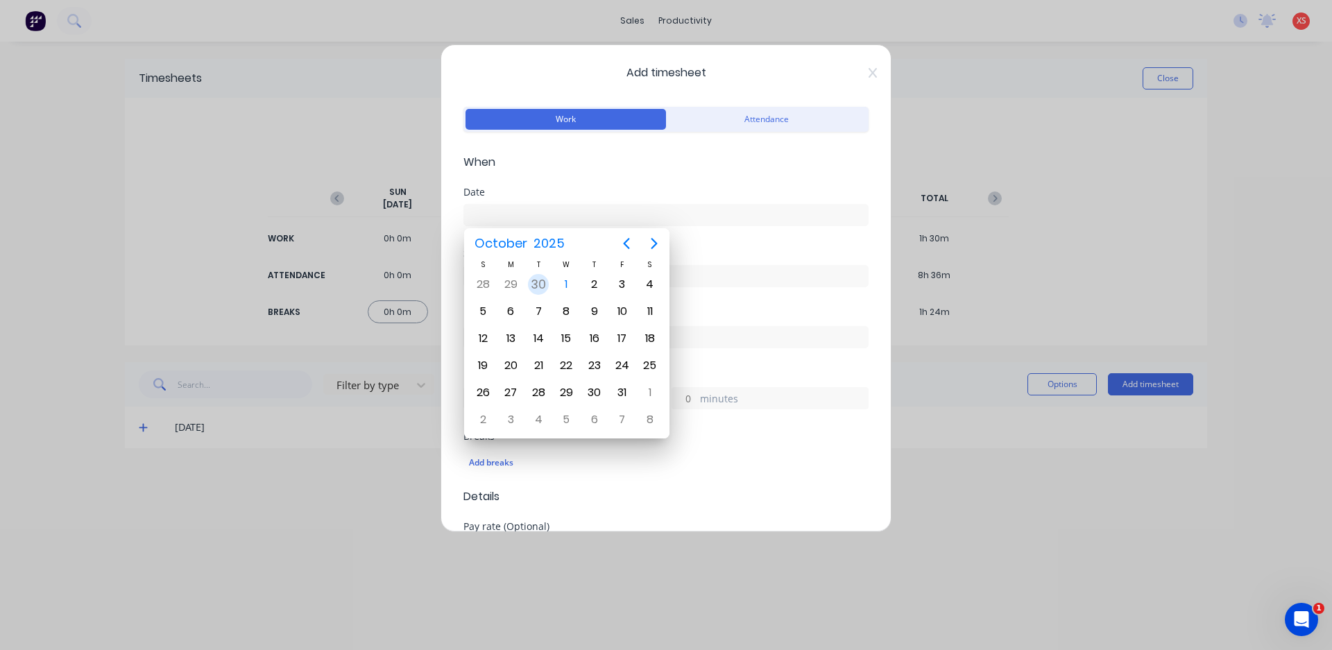
click at [534, 281] on div "30" at bounding box center [538, 284] width 21 height 21
type input "[DATE]"
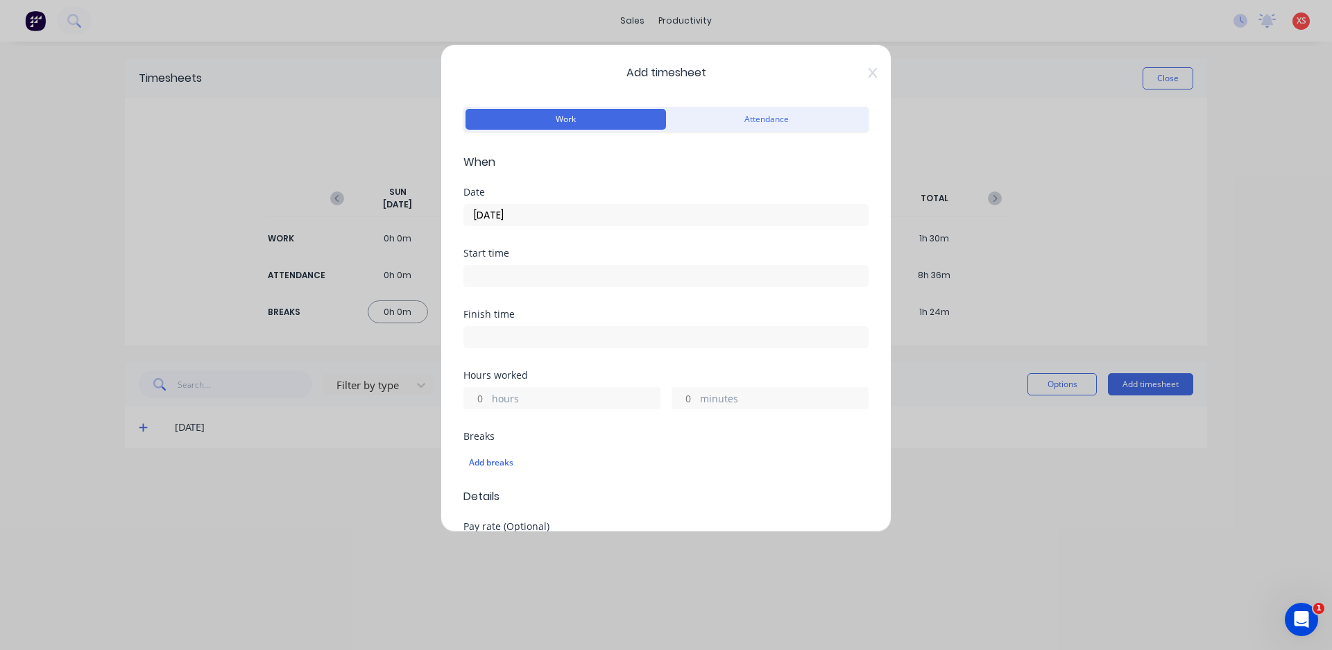
click at [597, 175] on form "Work Attendance When Date [DATE] Start time Finish time Hours worked hours minu…" at bounding box center [665, 558] width 405 height 911
click at [542, 278] on input at bounding box center [666, 276] width 404 height 21
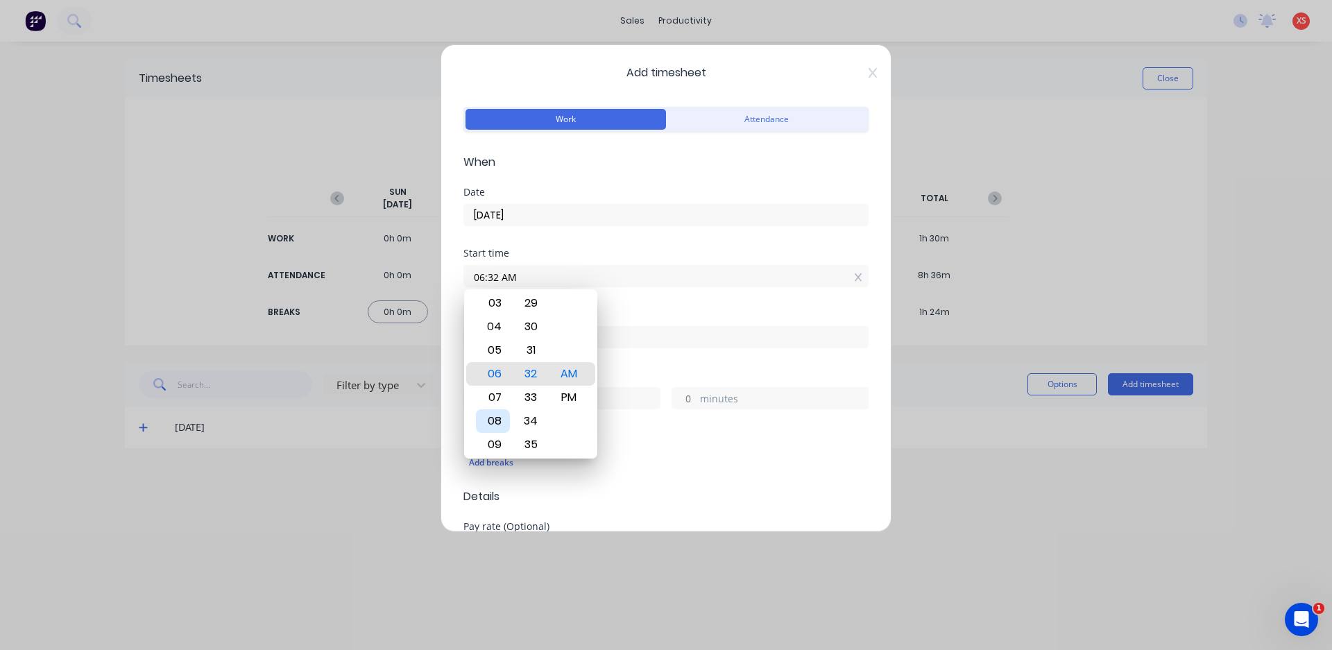
click at [500, 422] on div "08" at bounding box center [493, 421] width 34 height 24
click at [536, 399] on div "30" at bounding box center [531, 398] width 34 height 24
type input "08:30 AM"
click at [696, 313] on div "Finish time" at bounding box center [665, 314] width 405 height 10
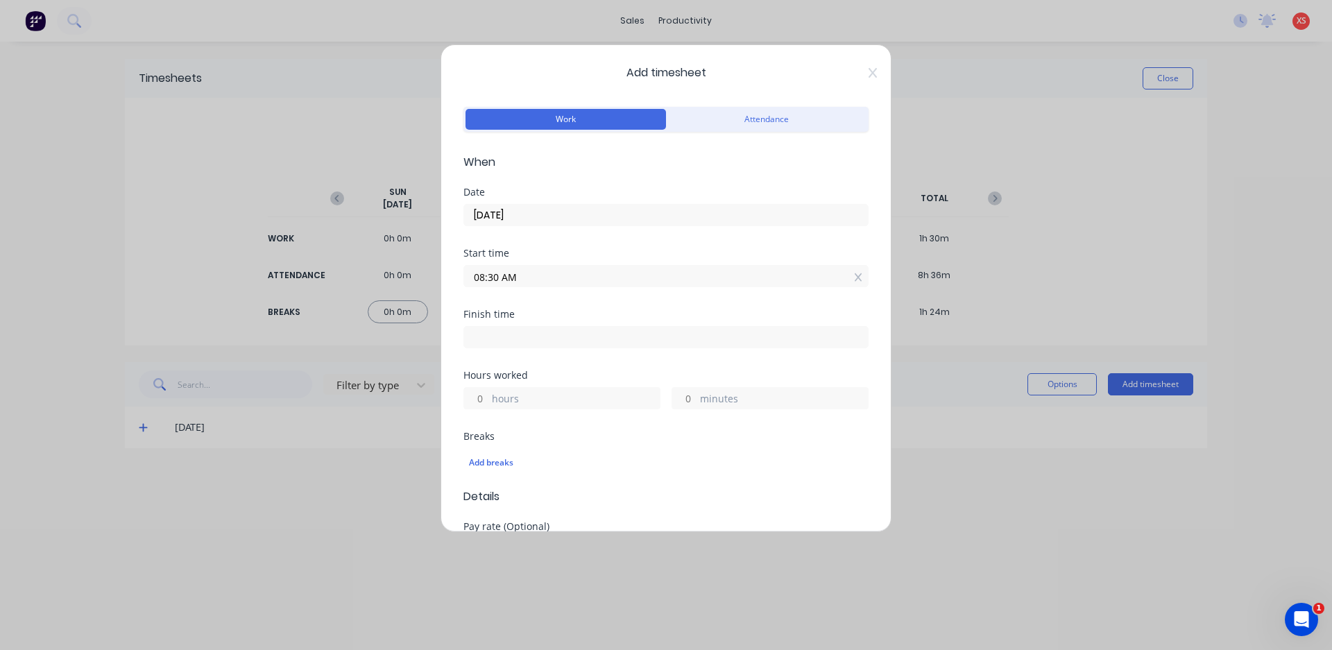
click at [486, 333] on input at bounding box center [666, 337] width 404 height 21
type input "06:32 AM"
type input "22"
type input "2"
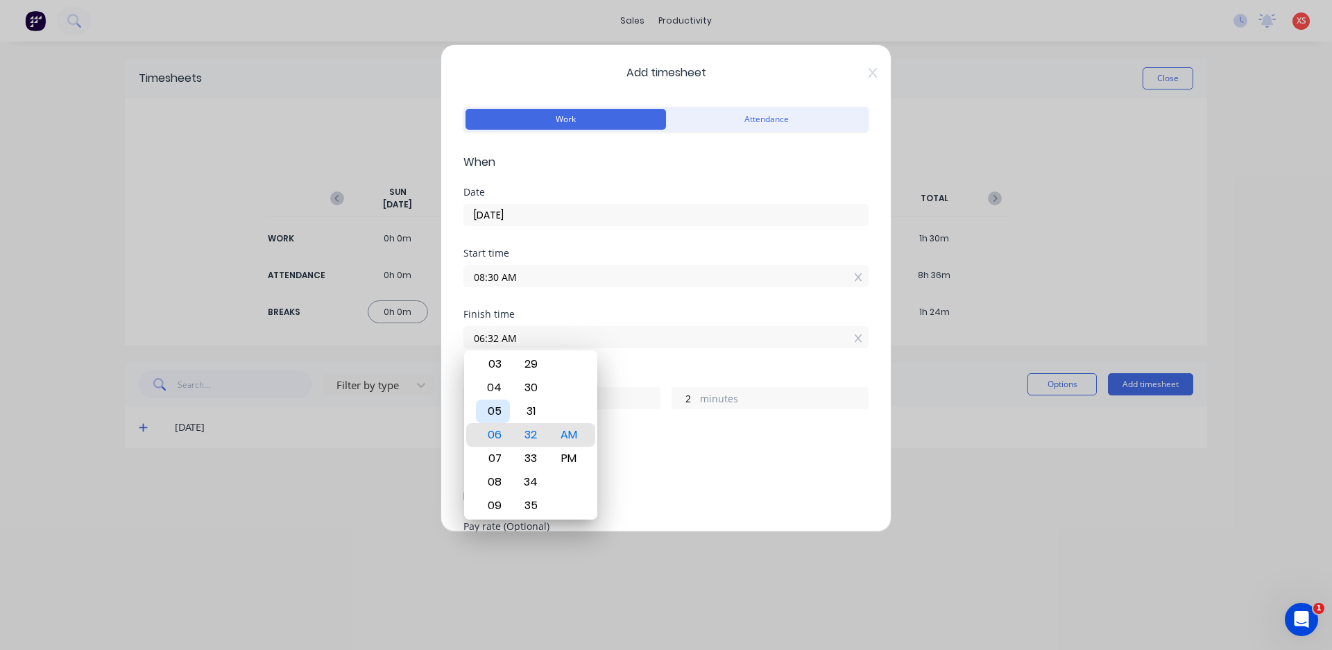
click at [496, 416] on div "05" at bounding box center [493, 412] width 34 height 24
type input "05:32 AM"
type input "21"
type input "05:26 AM"
type input "20"
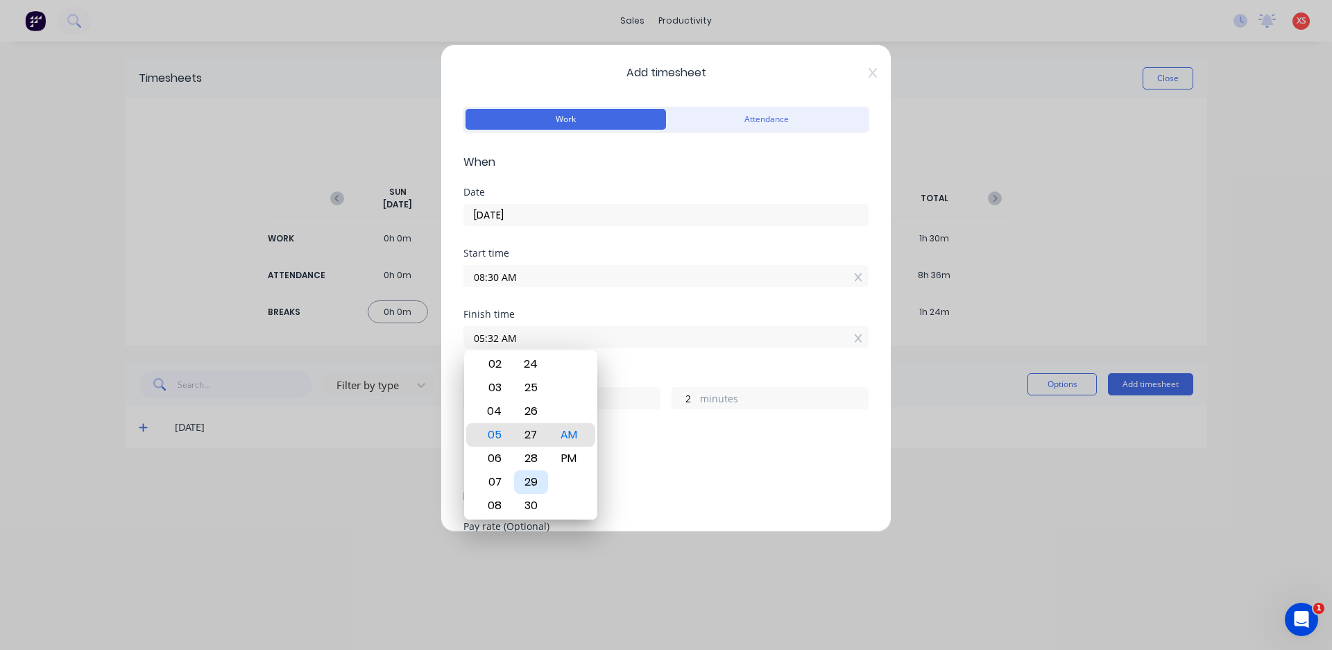
type input "56"
type input "05:00 AM"
type input "30"
click at [534, 433] on div "00" at bounding box center [531, 435] width 34 height 24
click at [574, 461] on div "PM" at bounding box center [569, 459] width 34 height 24
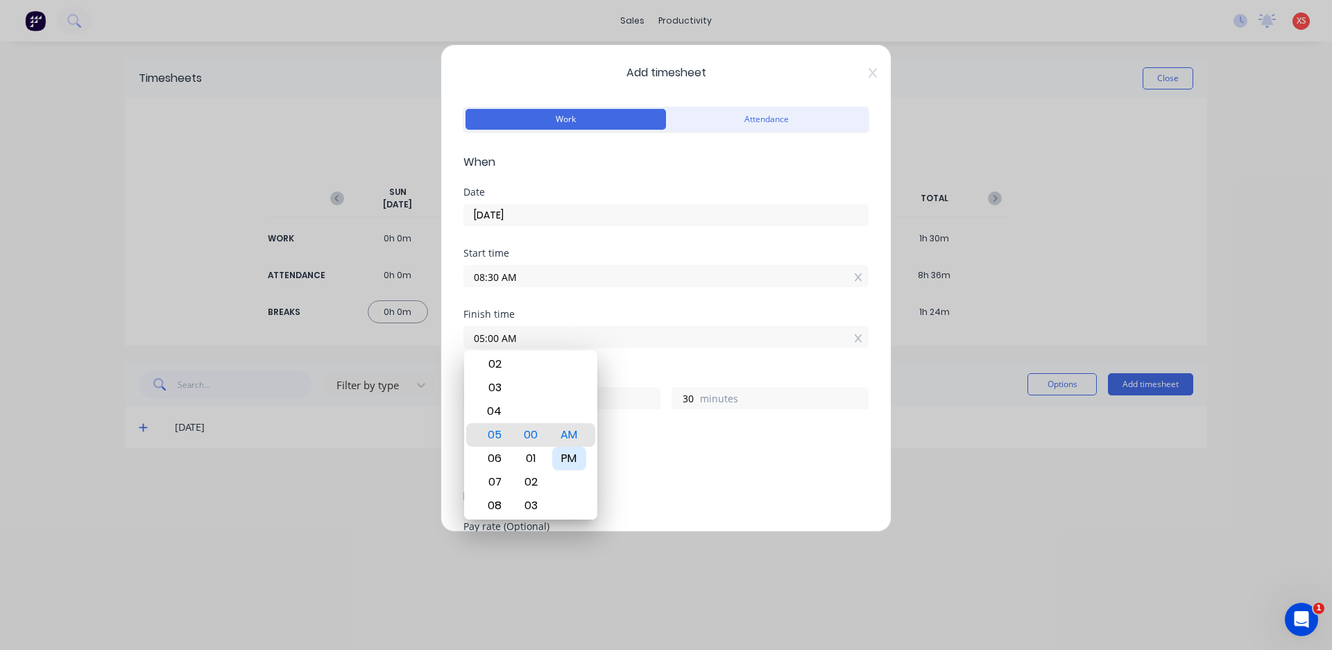
type input "05:00 PM"
type input "8"
click at [630, 371] on div "Hours worked" at bounding box center [665, 375] width 405 height 10
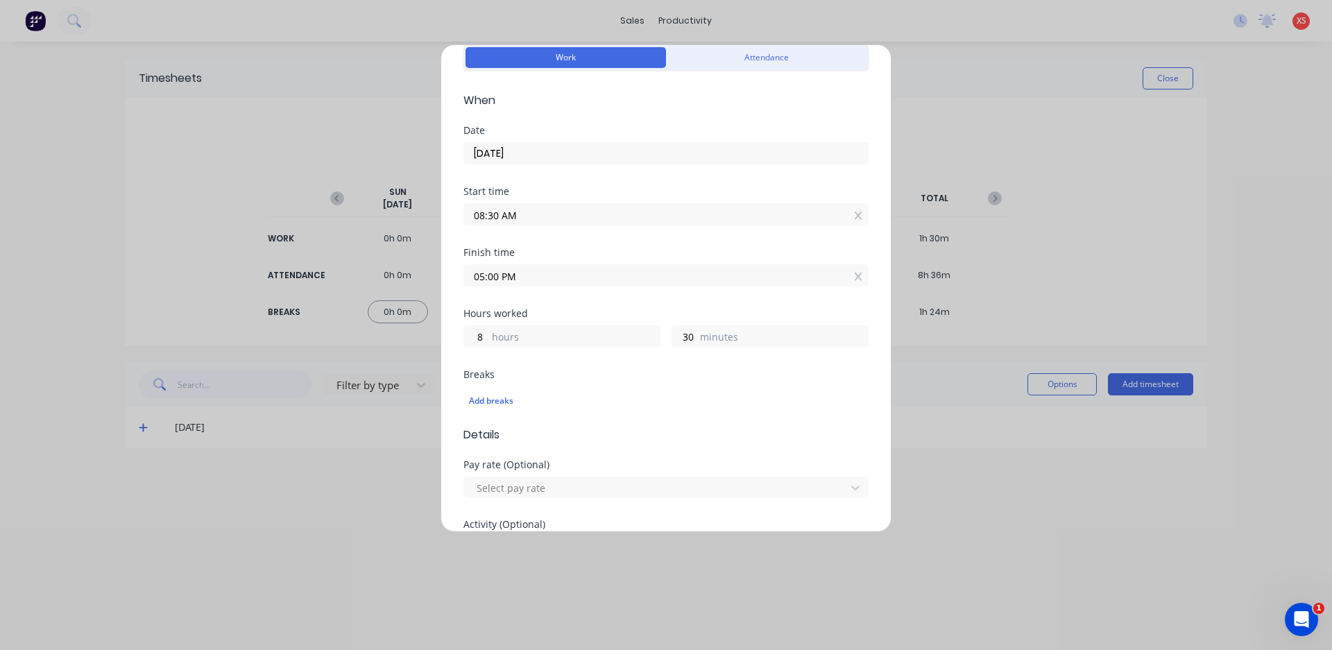
scroll to position [208, 0]
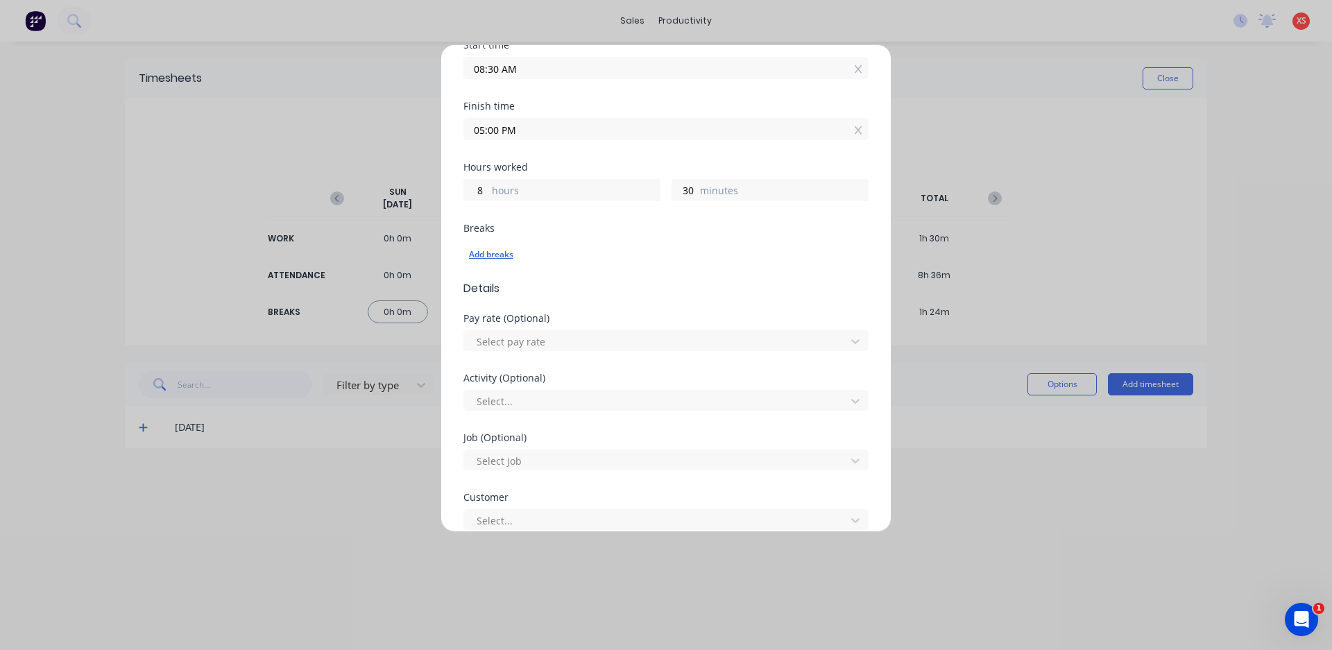
click at [485, 255] on div "Add breaks" at bounding box center [666, 255] width 394 height 18
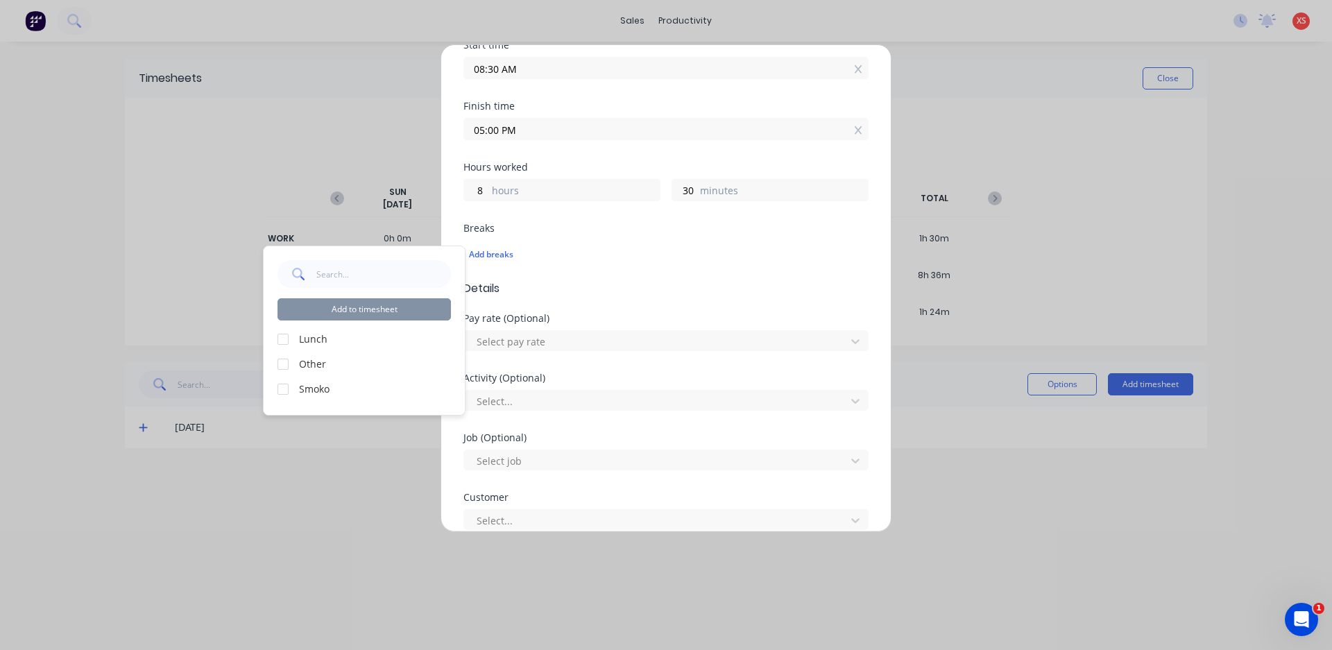
click at [281, 338] on div at bounding box center [283, 339] width 28 height 28
click at [288, 393] on div at bounding box center [283, 389] width 28 height 28
click at [377, 316] on button "Add to timesheet" at bounding box center [364, 309] width 173 height 22
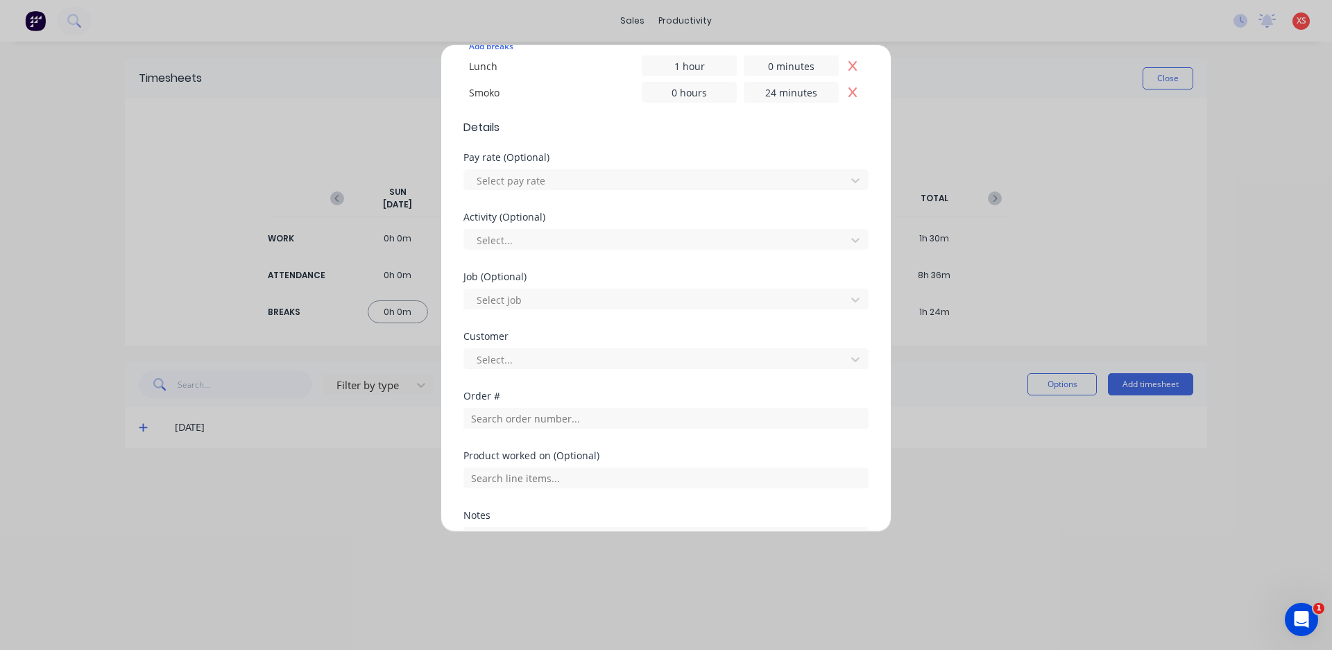
scroll to position [486, 0]
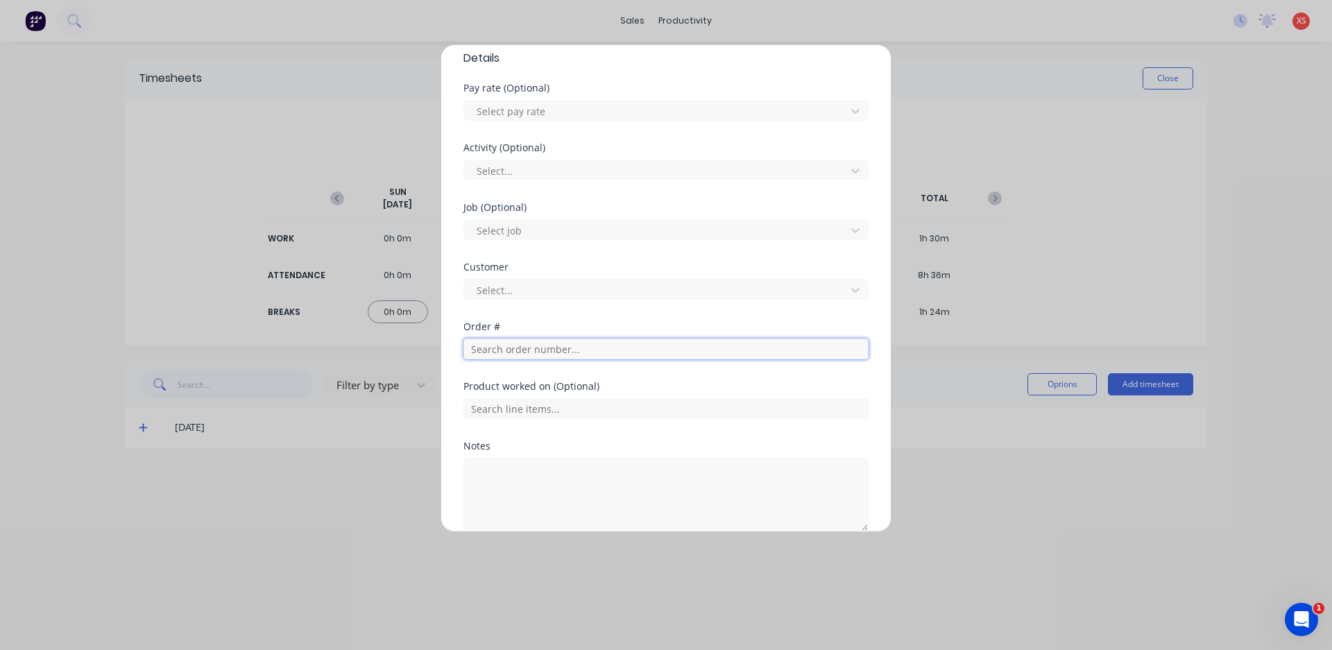
click at [538, 356] on input "text" at bounding box center [665, 349] width 405 height 21
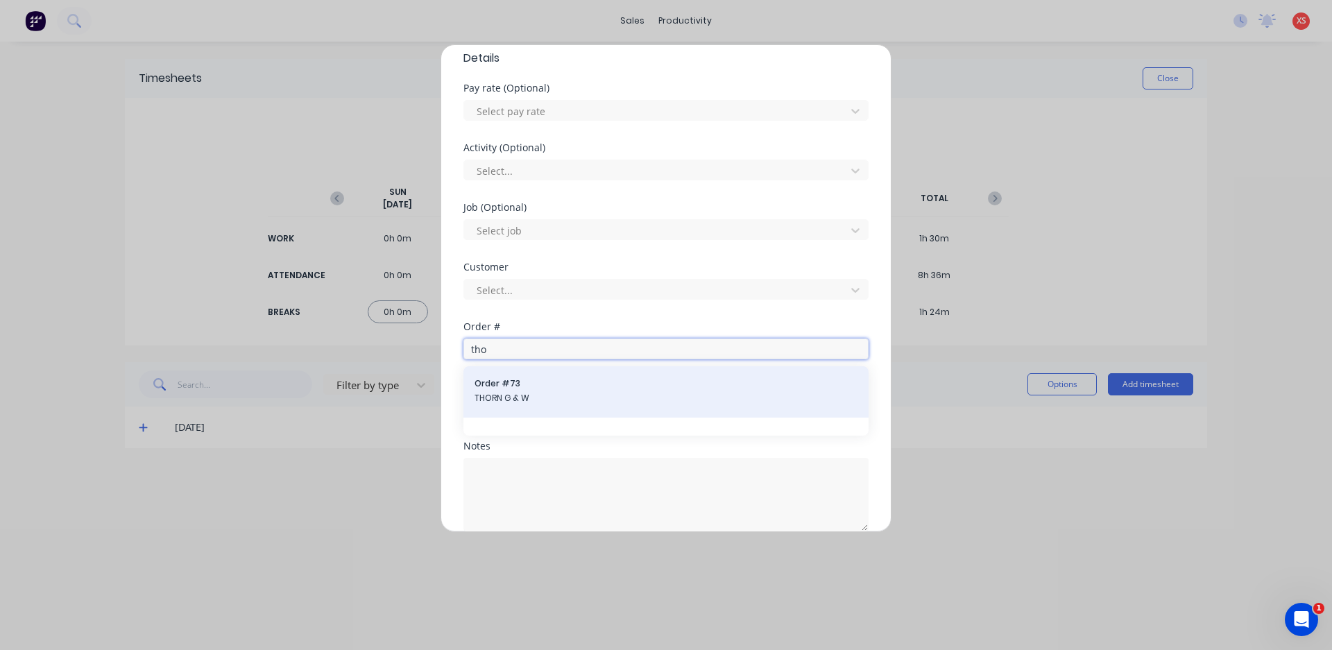
type input "tho"
click at [540, 395] on span "THORN G & W" at bounding box center [666, 398] width 383 height 12
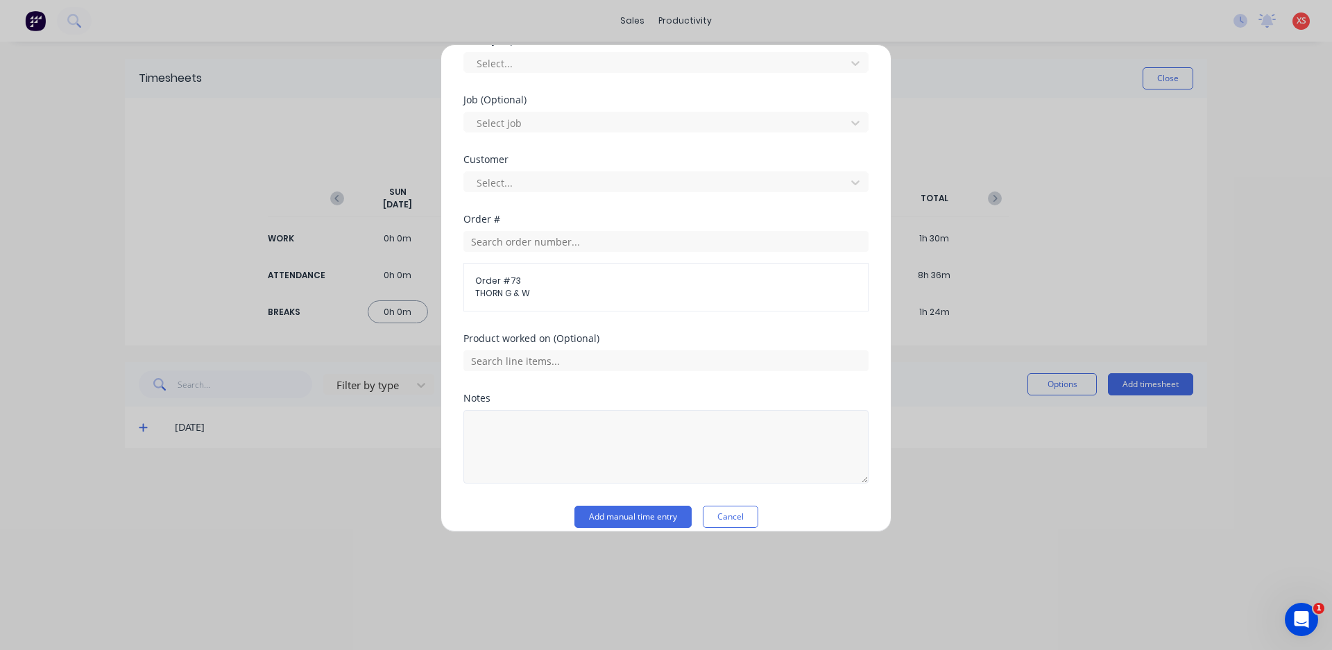
scroll to position [609, 0]
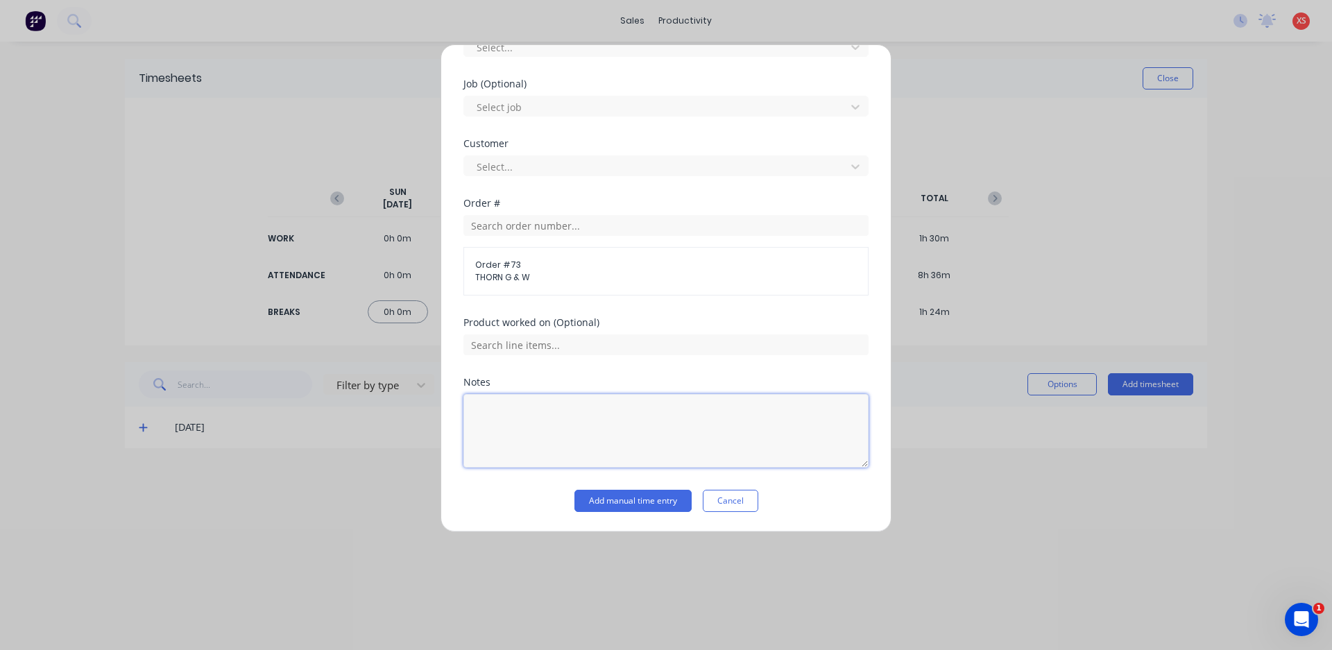
click at [531, 422] on textarea at bounding box center [665, 431] width 405 height 74
type textarea "fab window flanges, mark out and drill. fit windows, start work on gearbox mount"
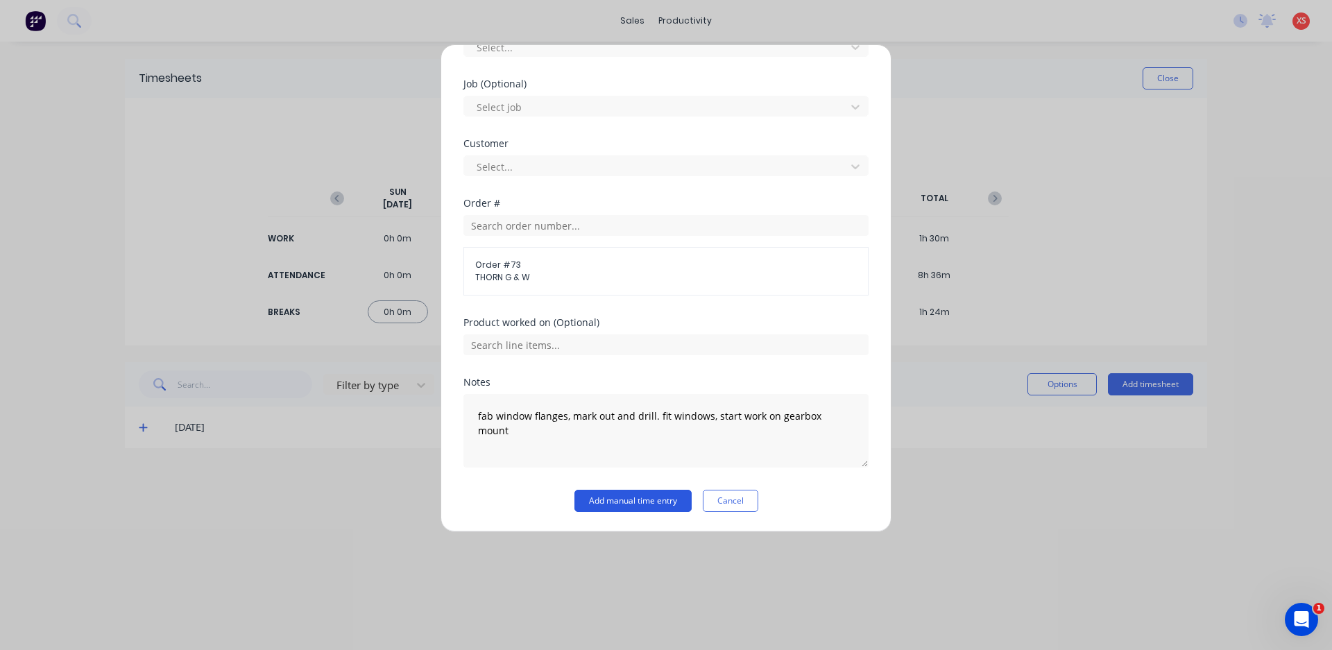
click at [601, 502] on button "Add manual time entry" at bounding box center [632, 501] width 117 height 22
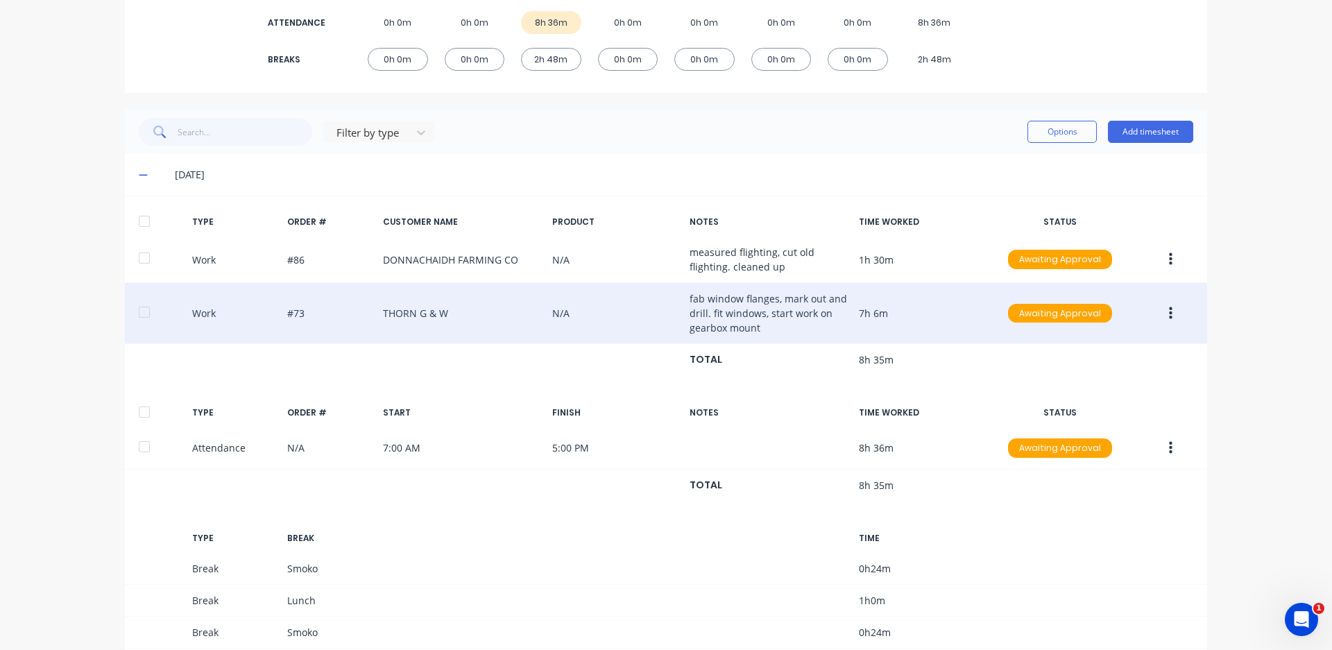
scroll to position [278, 0]
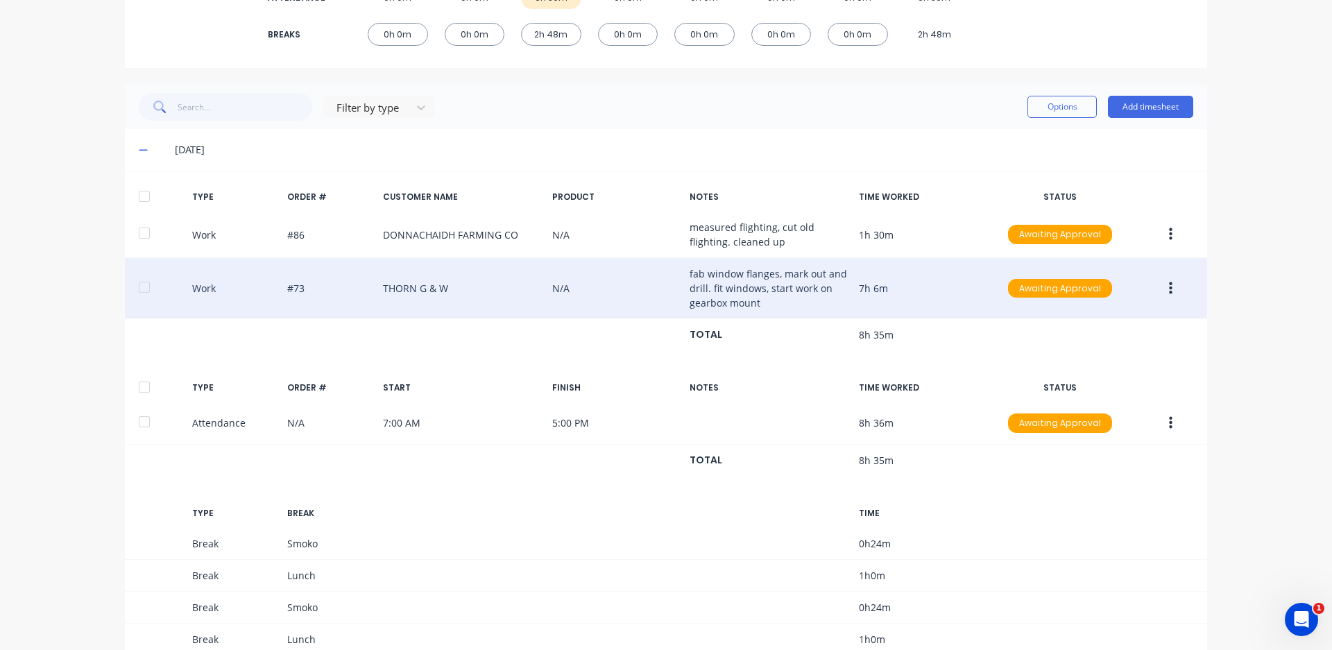
click at [1161, 287] on button "button" at bounding box center [1170, 288] width 33 height 25
click at [1145, 268] on div "Edit" at bounding box center [1121, 264] width 107 height 20
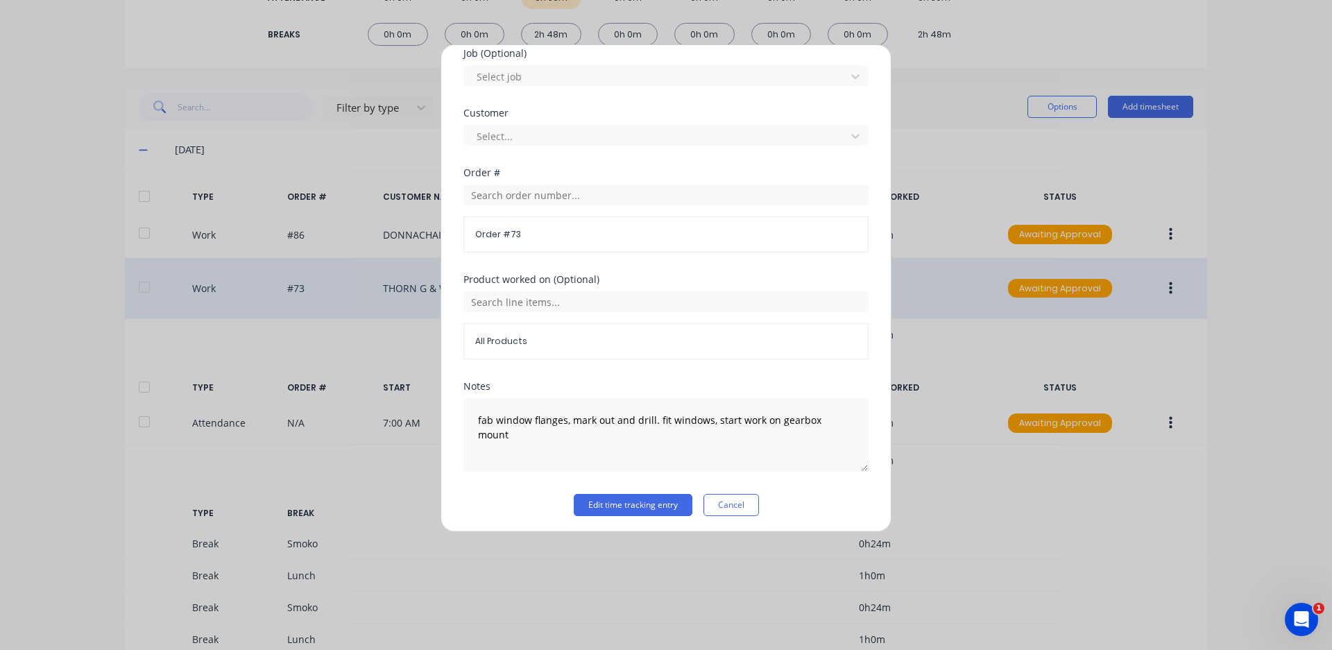
scroll to position [644, 0]
click at [1237, 207] on div "Edit time tracking entry Work Attendance When Date [DATE] Start time 08:30 AM F…" at bounding box center [666, 325] width 1332 height 650
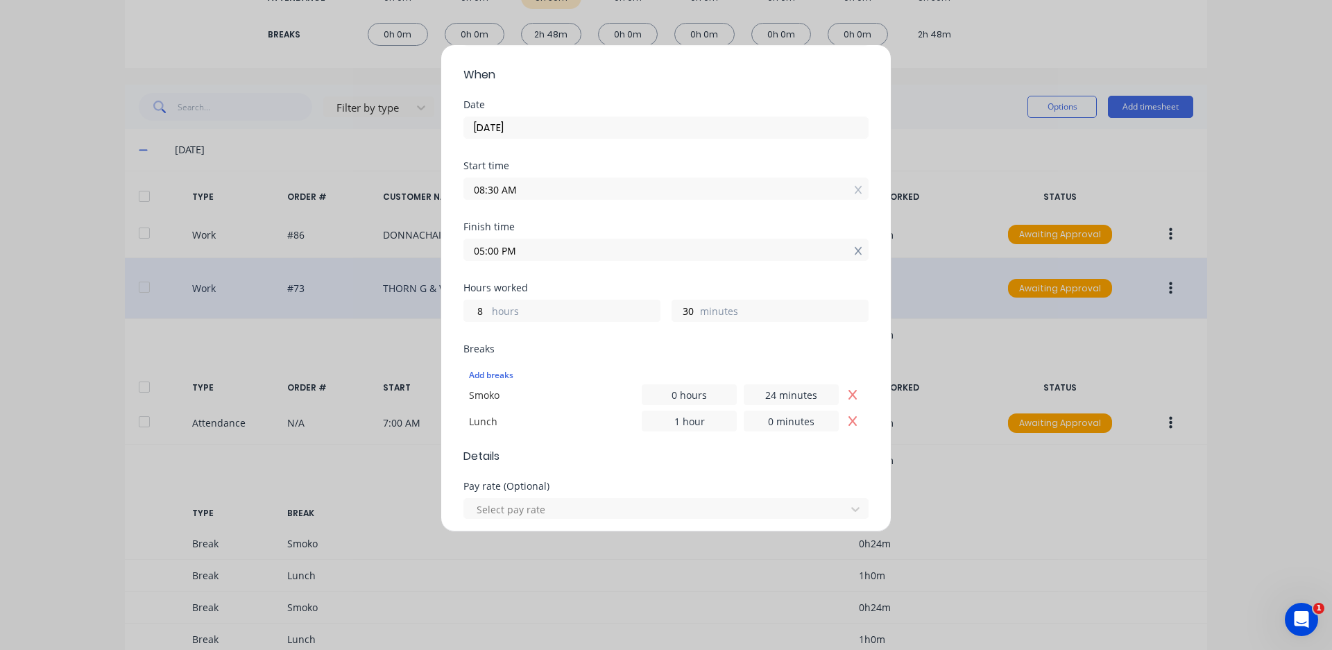
scroll to position [0, 0]
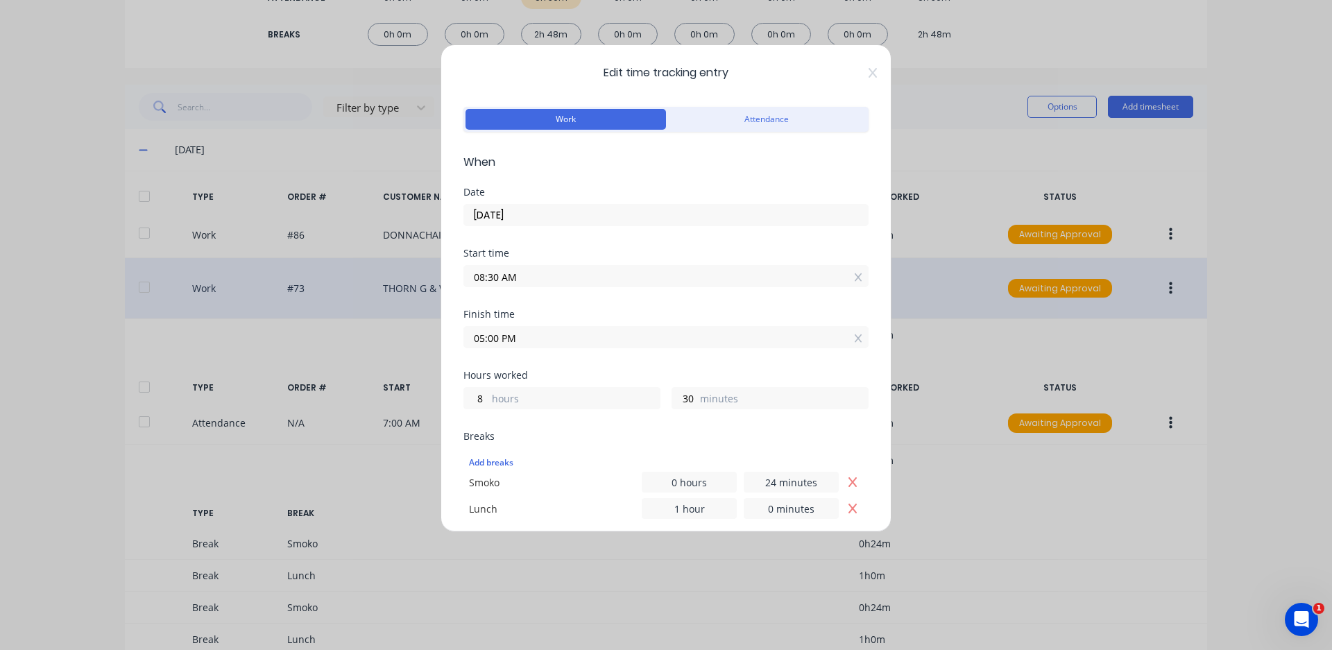
click at [869, 69] on icon at bounding box center [873, 73] width 8 height 10
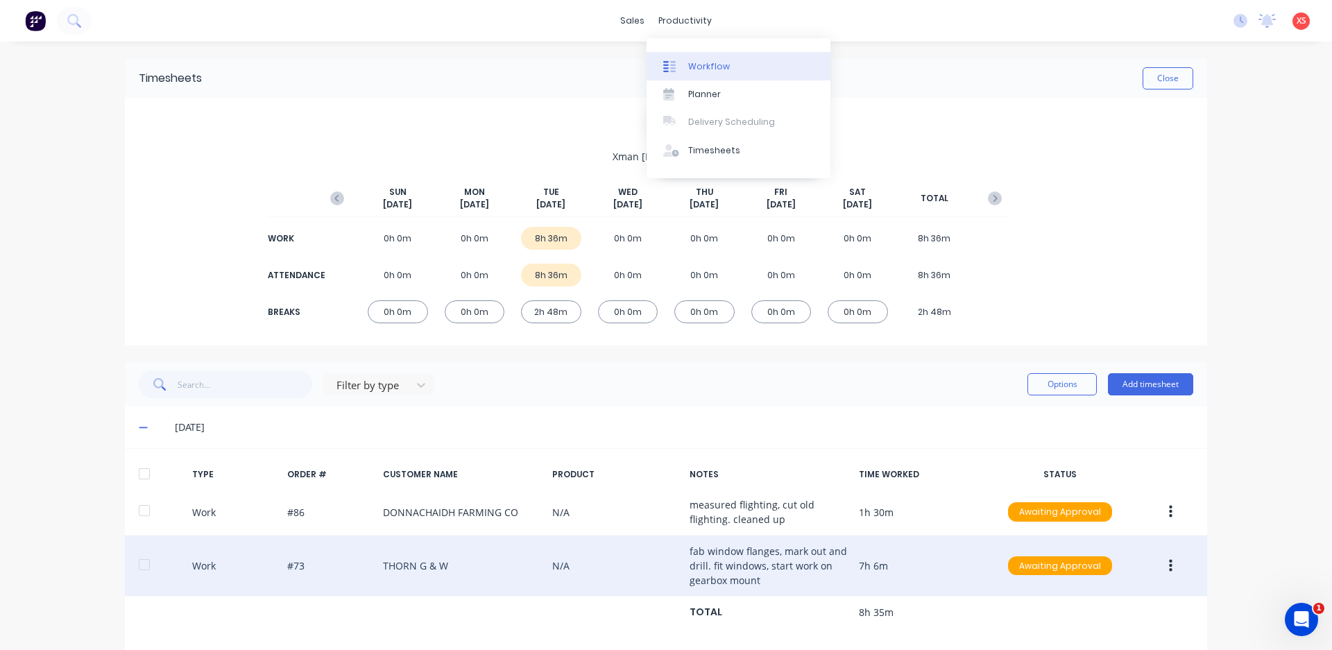
click at [701, 78] on link "Workflow" at bounding box center [739, 66] width 184 height 28
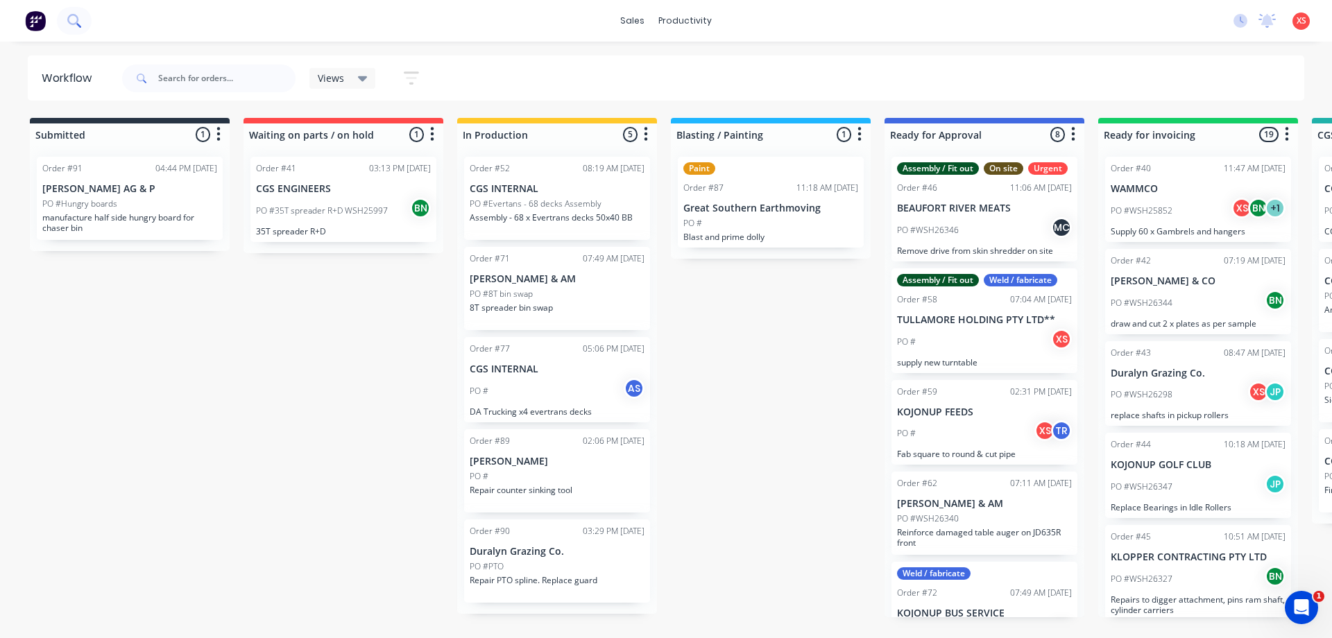
click at [72, 24] on icon at bounding box center [72, 19] width 11 height 11
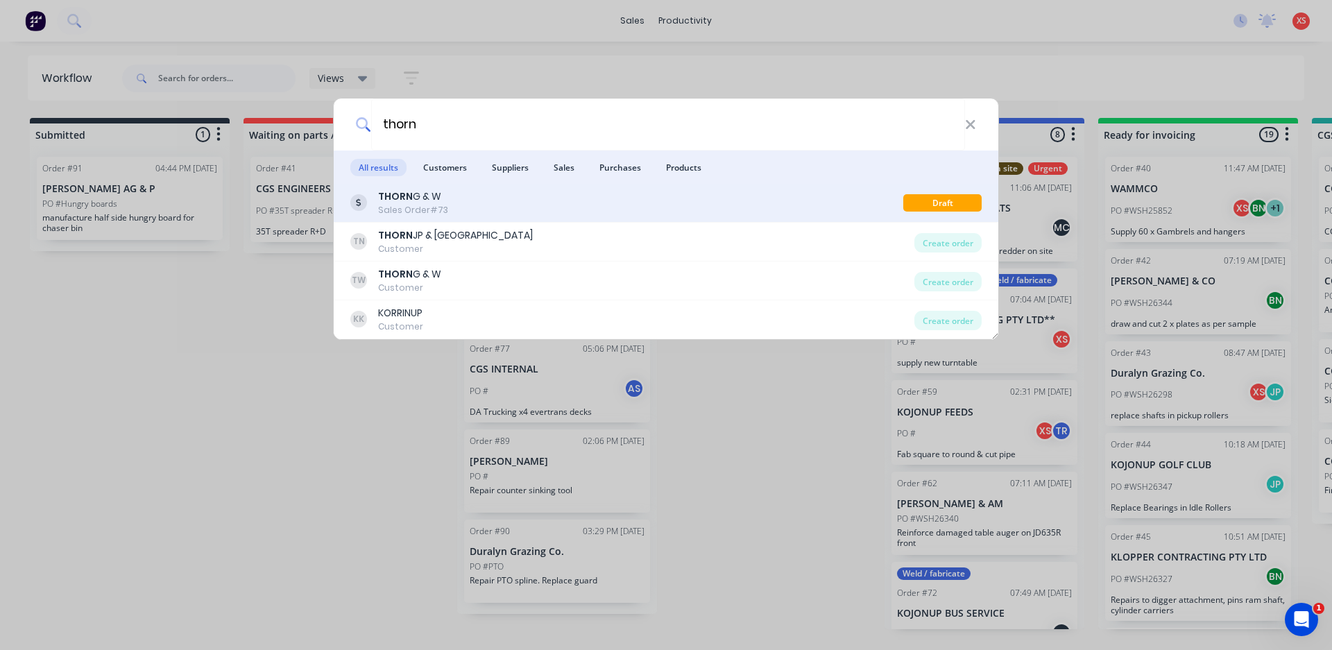
type input "thorn"
click at [496, 205] on div "THORN G & W Sales Order #73" at bounding box center [626, 202] width 553 height 27
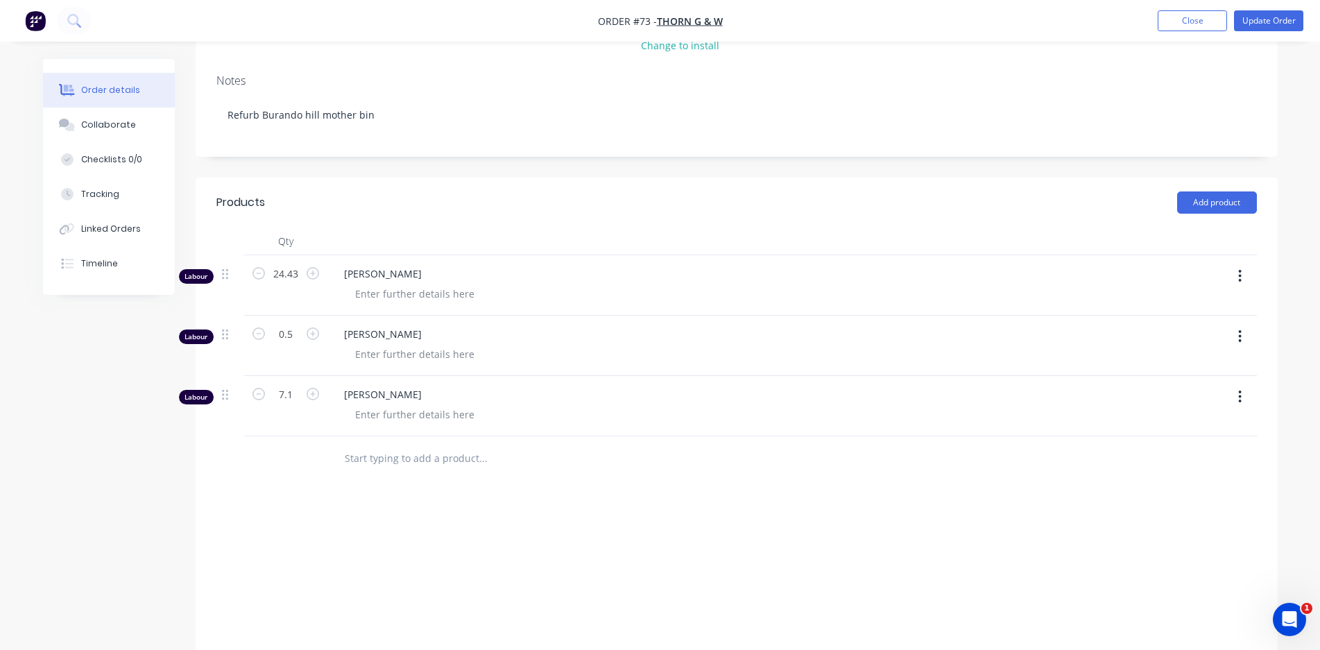
scroll to position [208, 0]
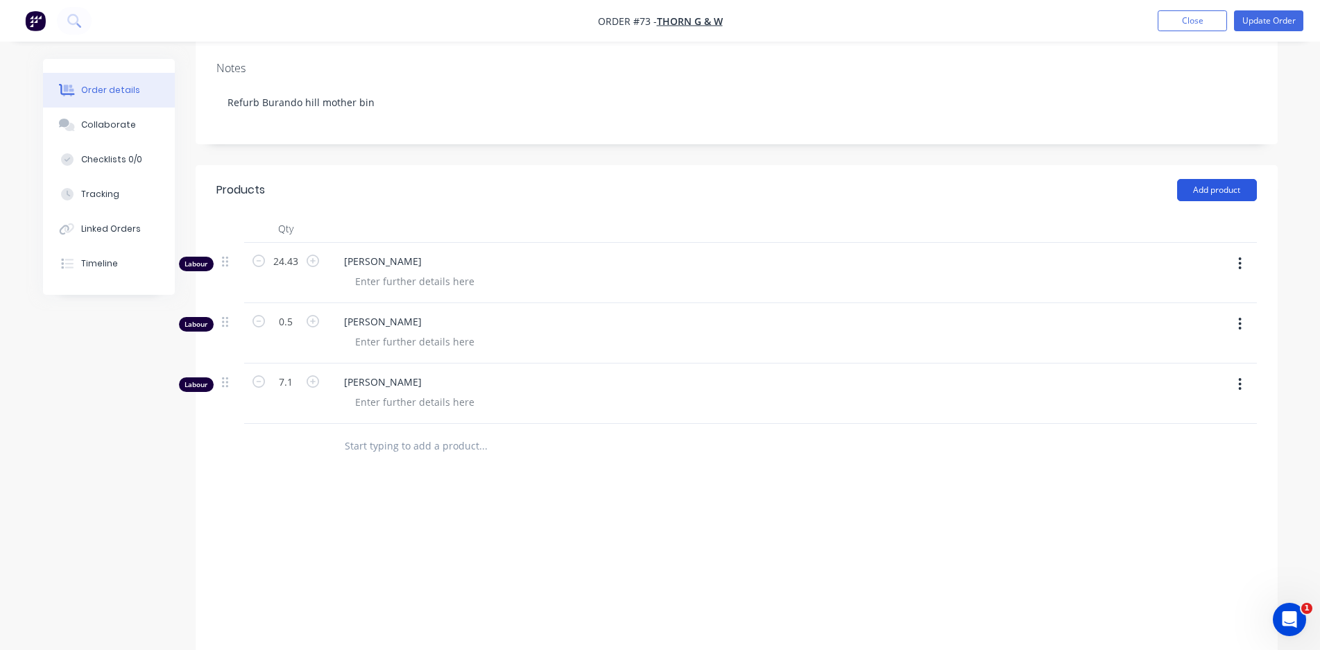
click at [1231, 195] on button "Add product" at bounding box center [1217, 190] width 80 height 22
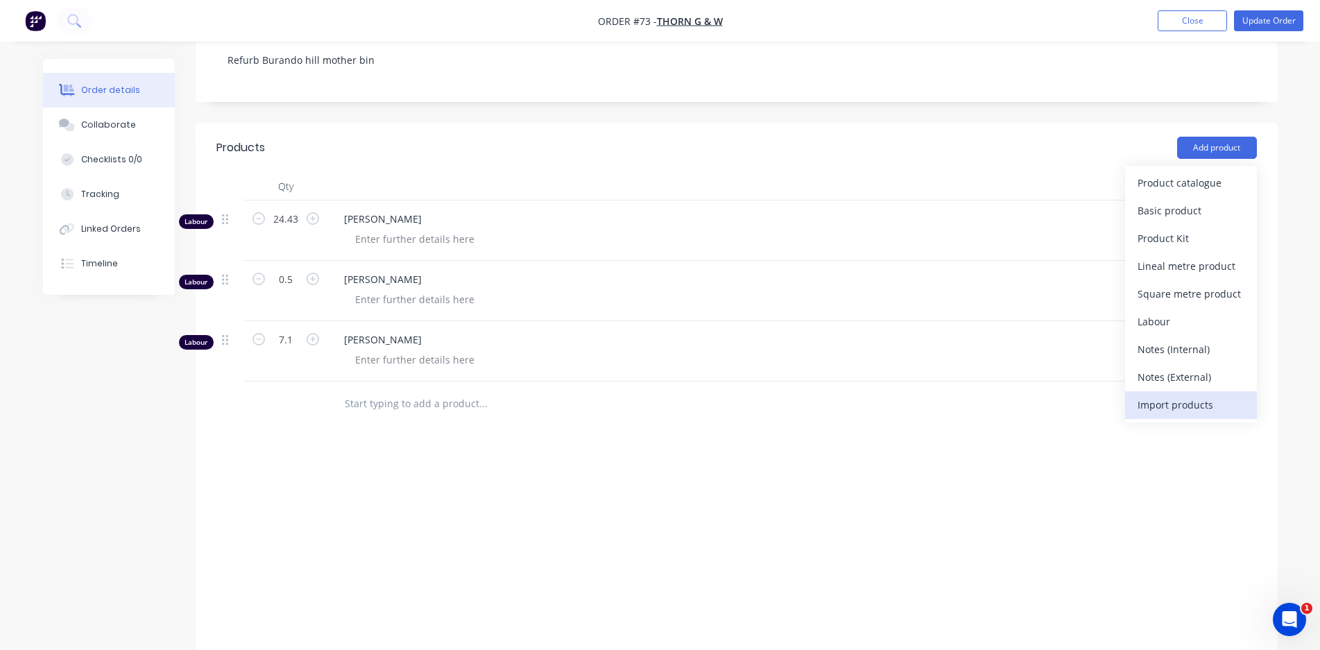
scroll to position [274, 0]
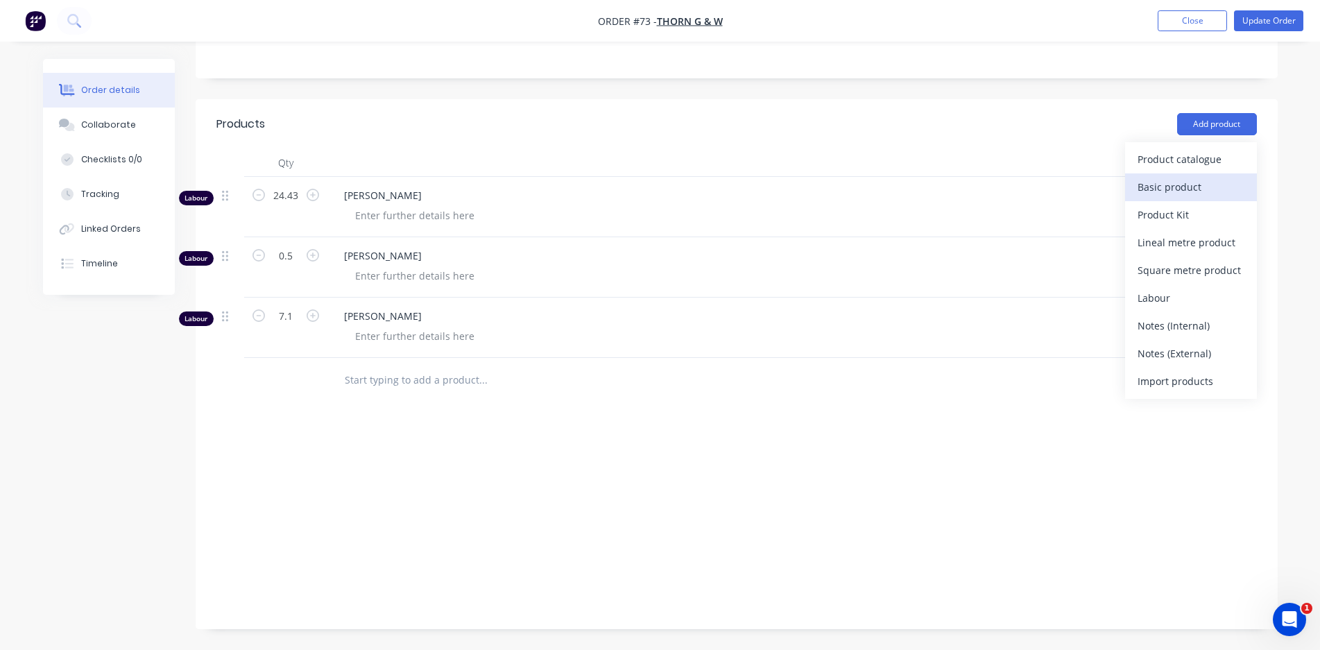
click at [1205, 184] on div "Basic product" at bounding box center [1191, 187] width 107 height 20
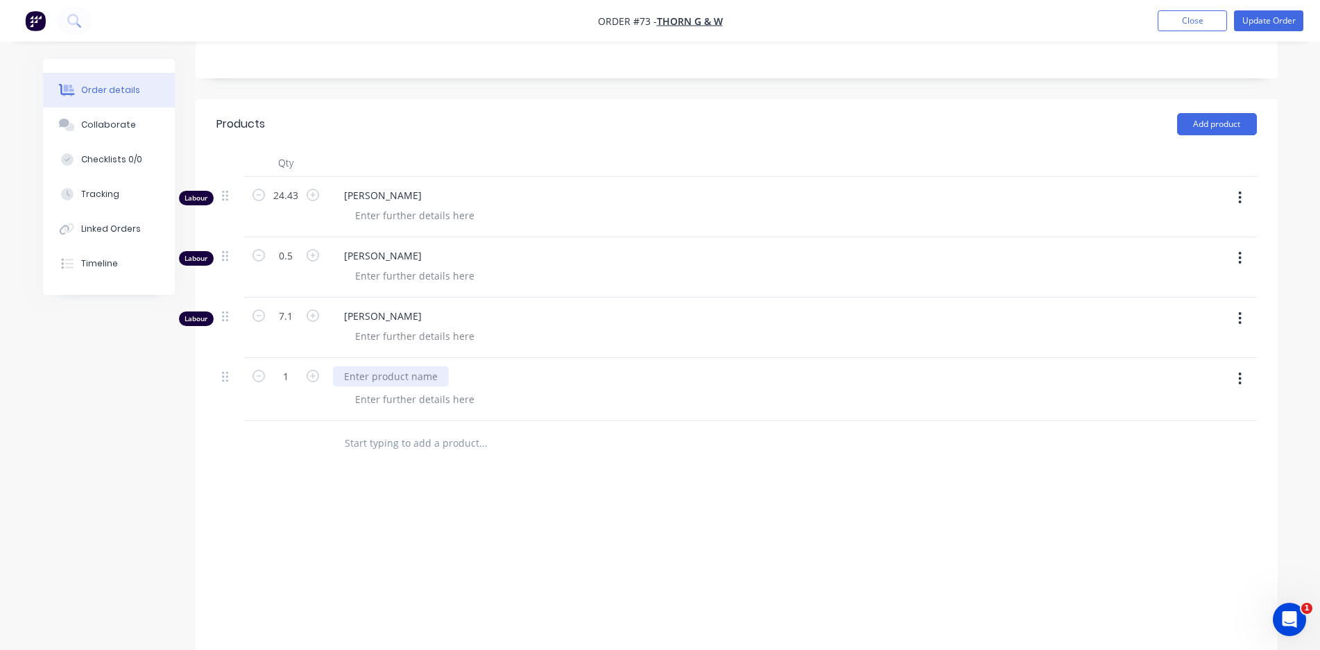
click at [377, 383] on div at bounding box center [391, 376] width 116 height 20
click at [432, 435] on input "text" at bounding box center [483, 443] width 278 height 28
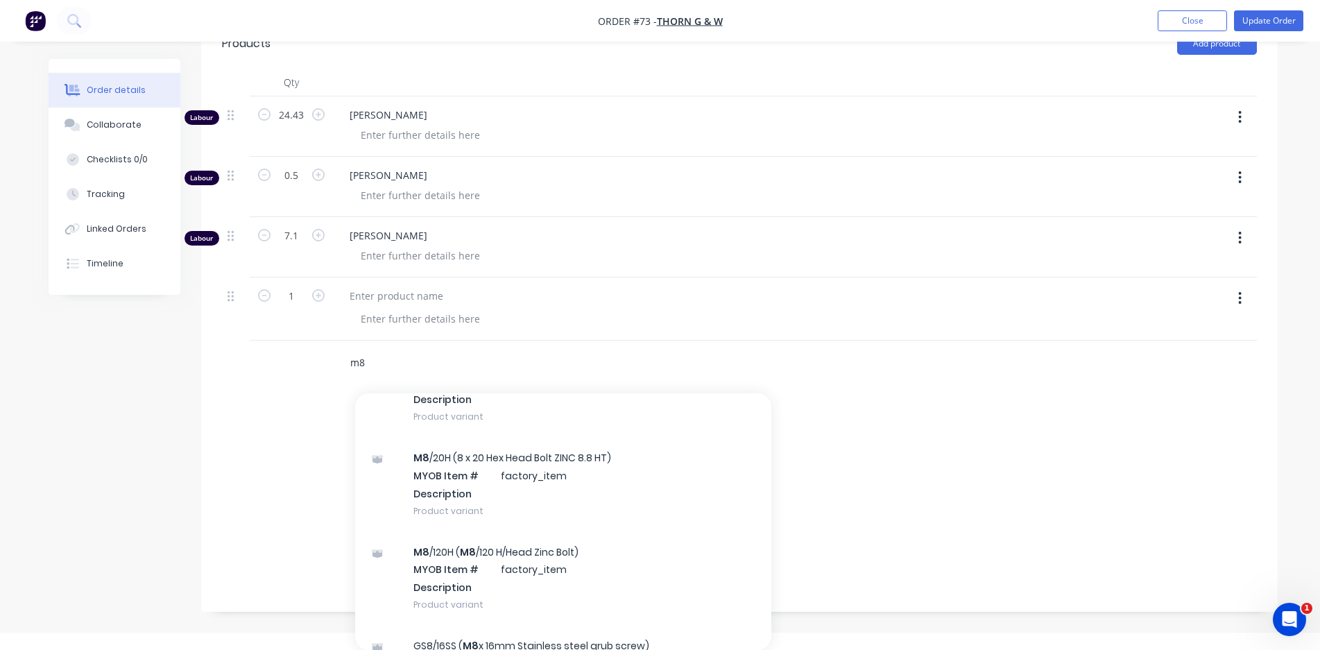
scroll to position [971, 0]
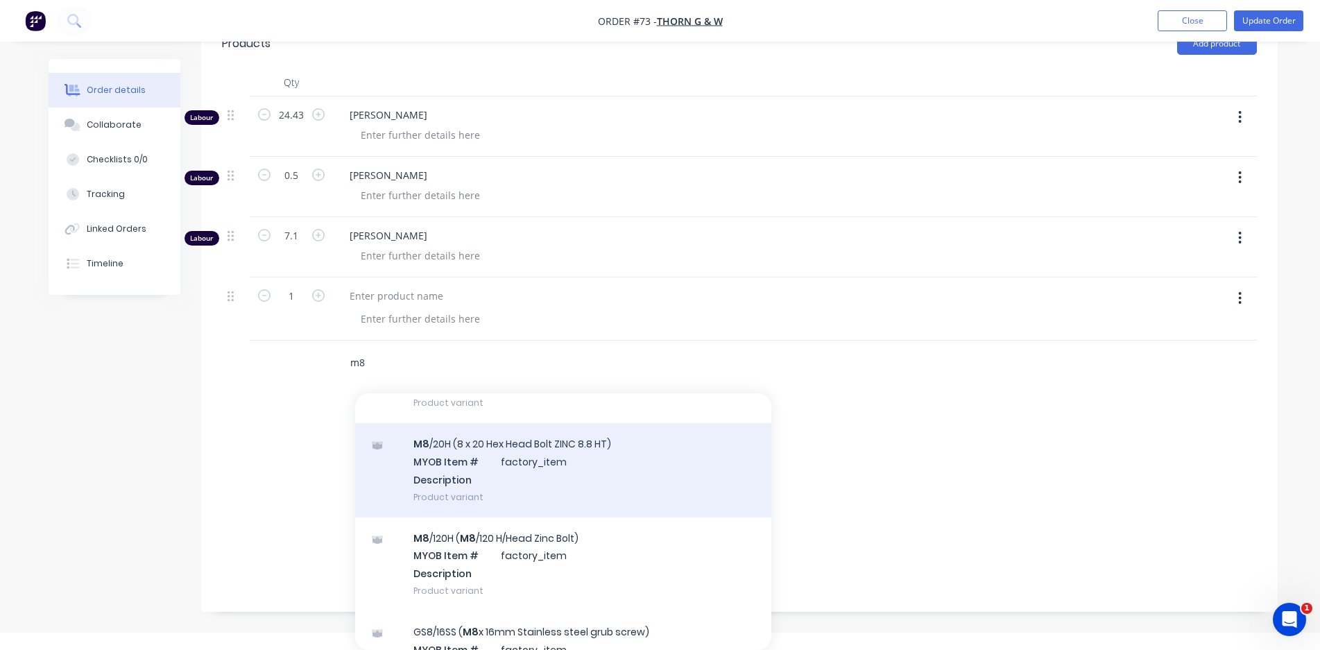
type input "m8"
click at [567, 452] on div "M8 /20H (8 x 20 Hex Head Bolt ZINC 8.8 HT) MYOB Item # factory_item Description…" at bounding box center [563, 470] width 416 height 94
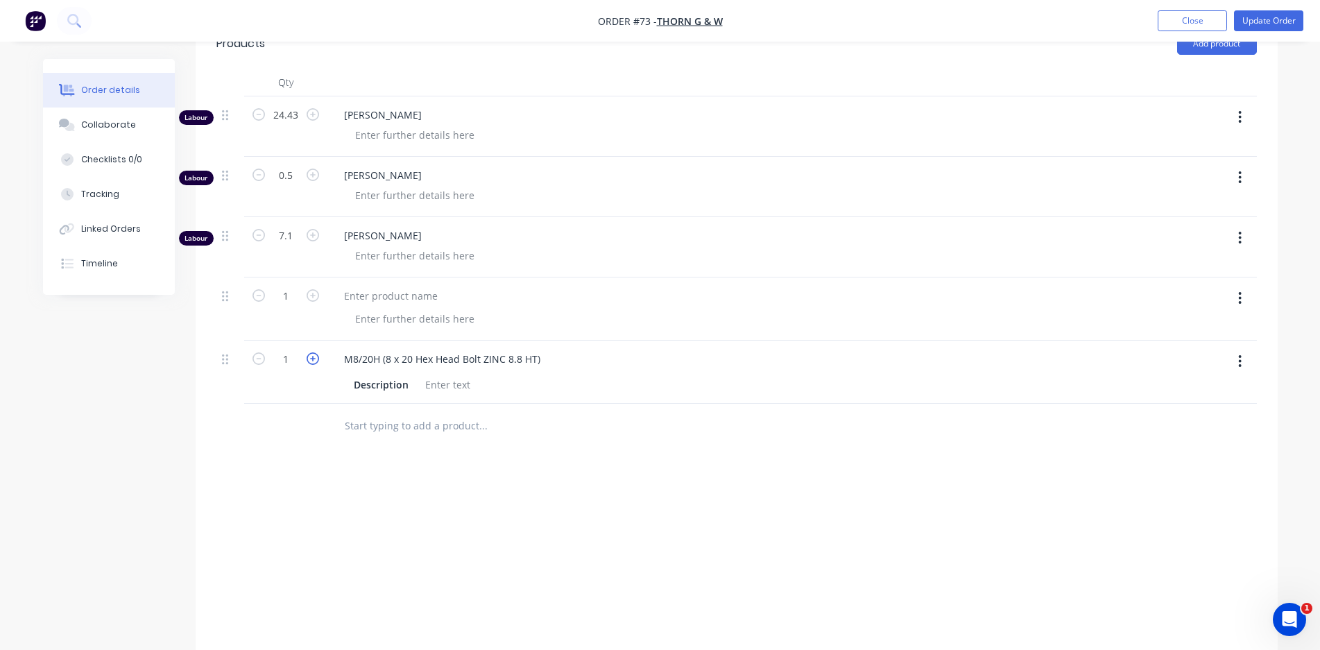
click at [315, 360] on icon "button" at bounding box center [313, 358] width 12 height 12
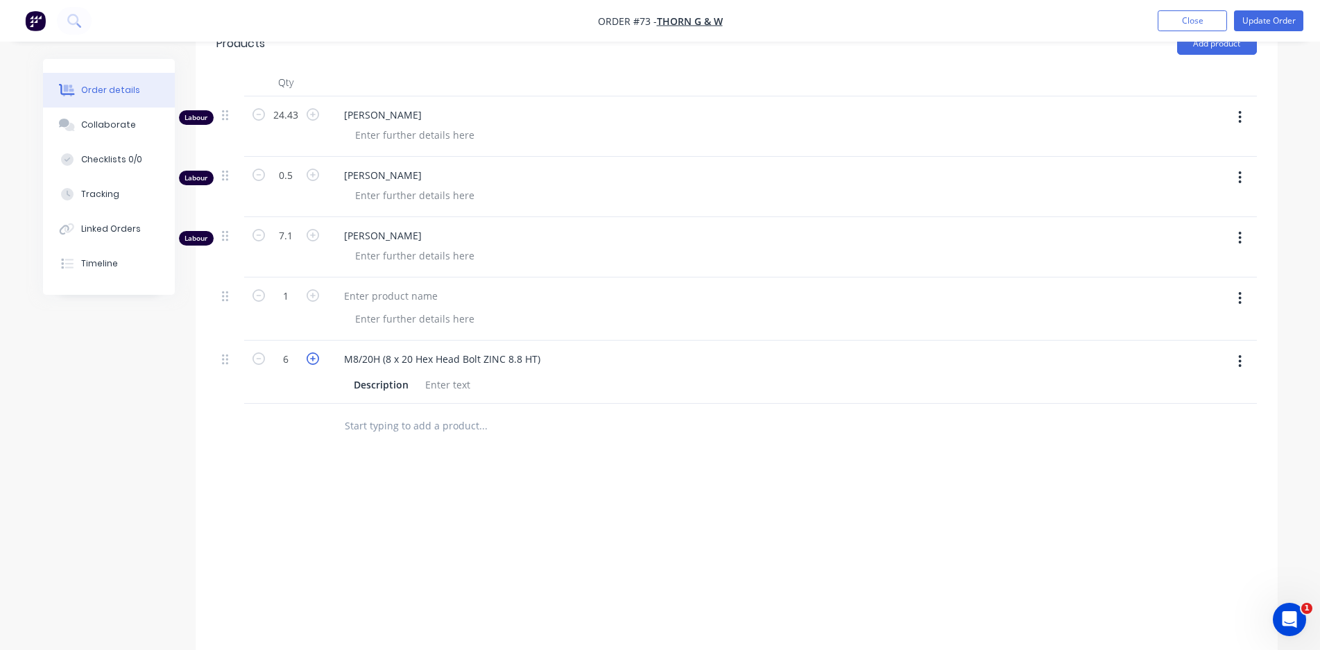
click at [315, 360] on icon "button" at bounding box center [313, 358] width 12 height 12
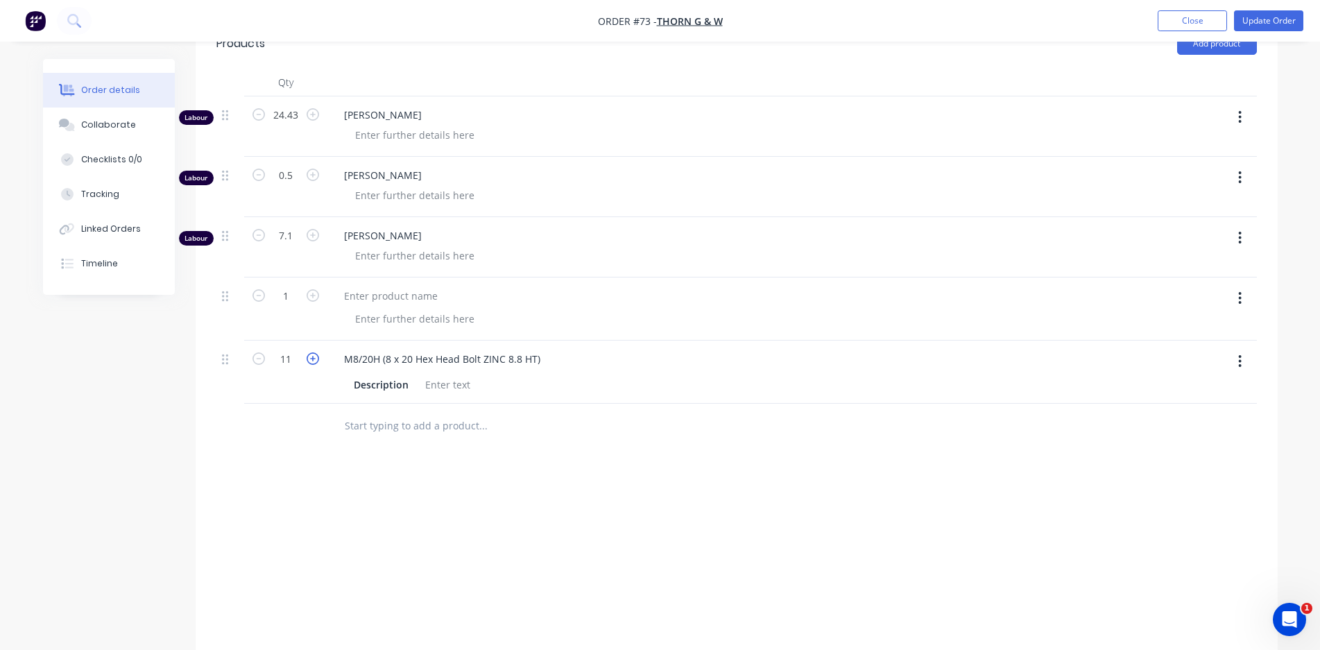
click at [315, 360] on icon "button" at bounding box center [313, 358] width 12 height 12
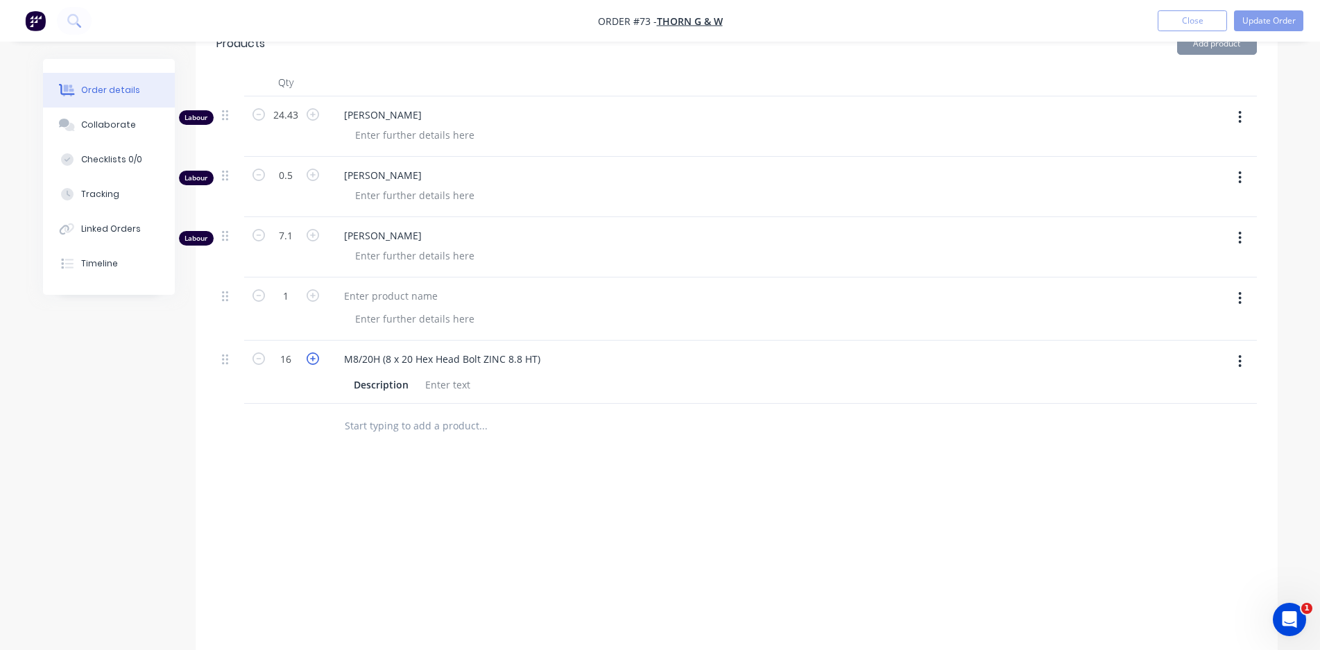
click at [315, 360] on icon "button" at bounding box center [313, 358] width 12 height 12
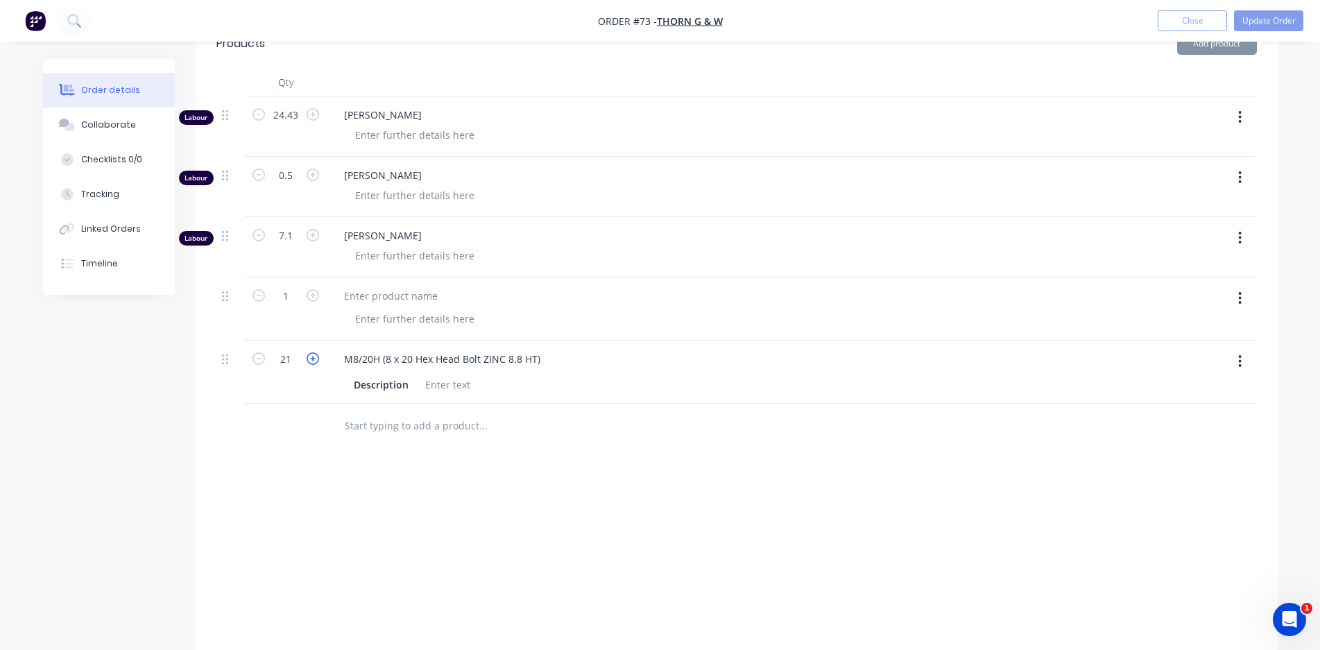
click at [315, 360] on icon "button" at bounding box center [313, 358] width 12 height 12
click at [262, 359] on icon "button" at bounding box center [259, 358] width 12 height 12
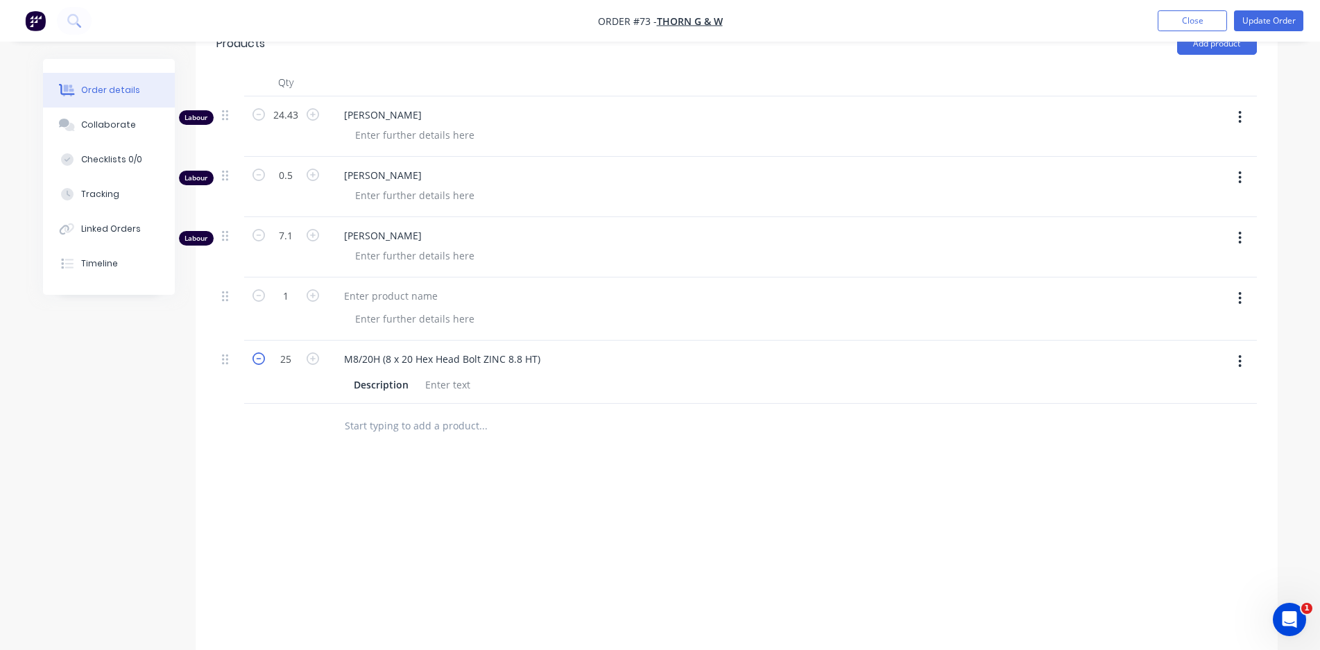
type input "24"
click at [1211, 53] on button "Add product" at bounding box center [1217, 44] width 80 height 22
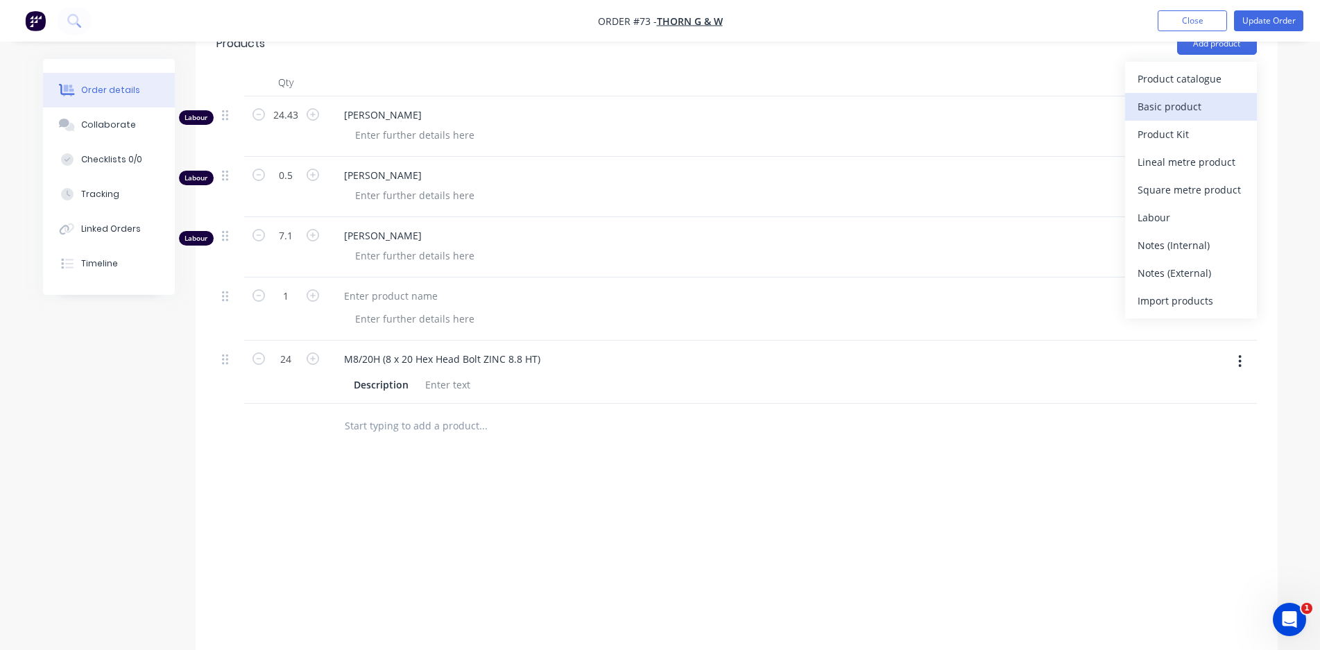
click at [1181, 108] on div "Basic product" at bounding box center [1191, 106] width 107 height 20
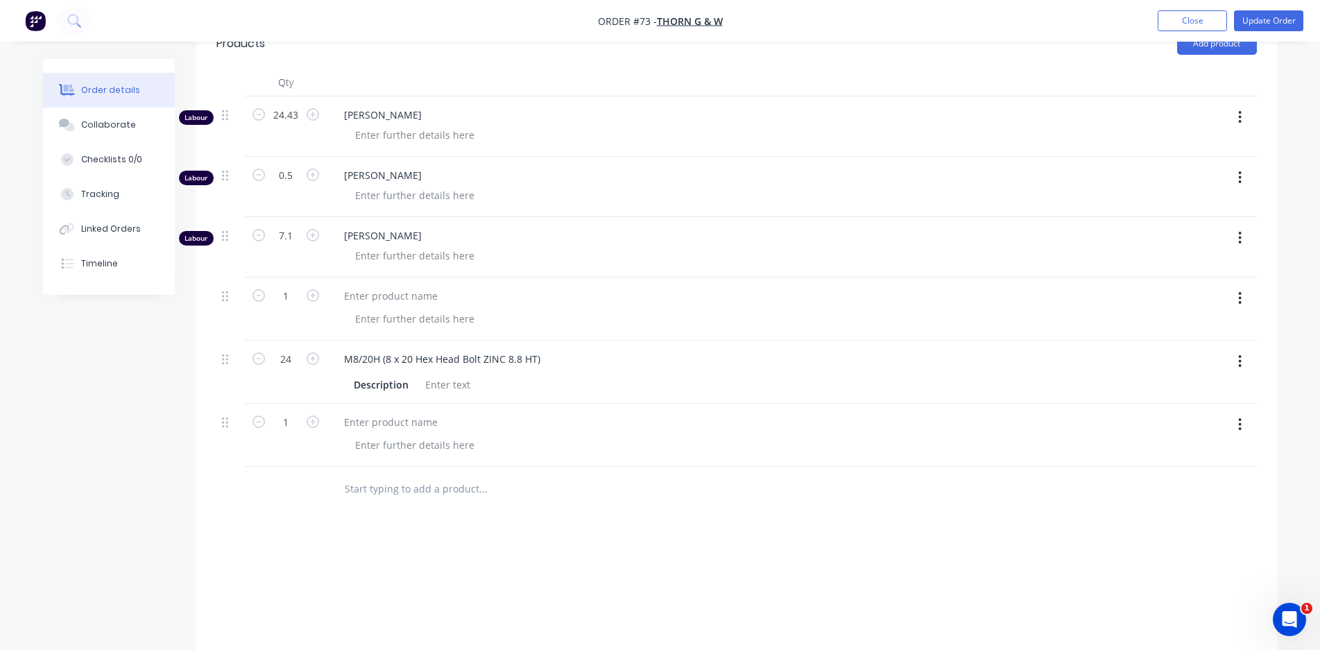
click at [407, 490] on input "text" at bounding box center [483, 489] width 278 height 28
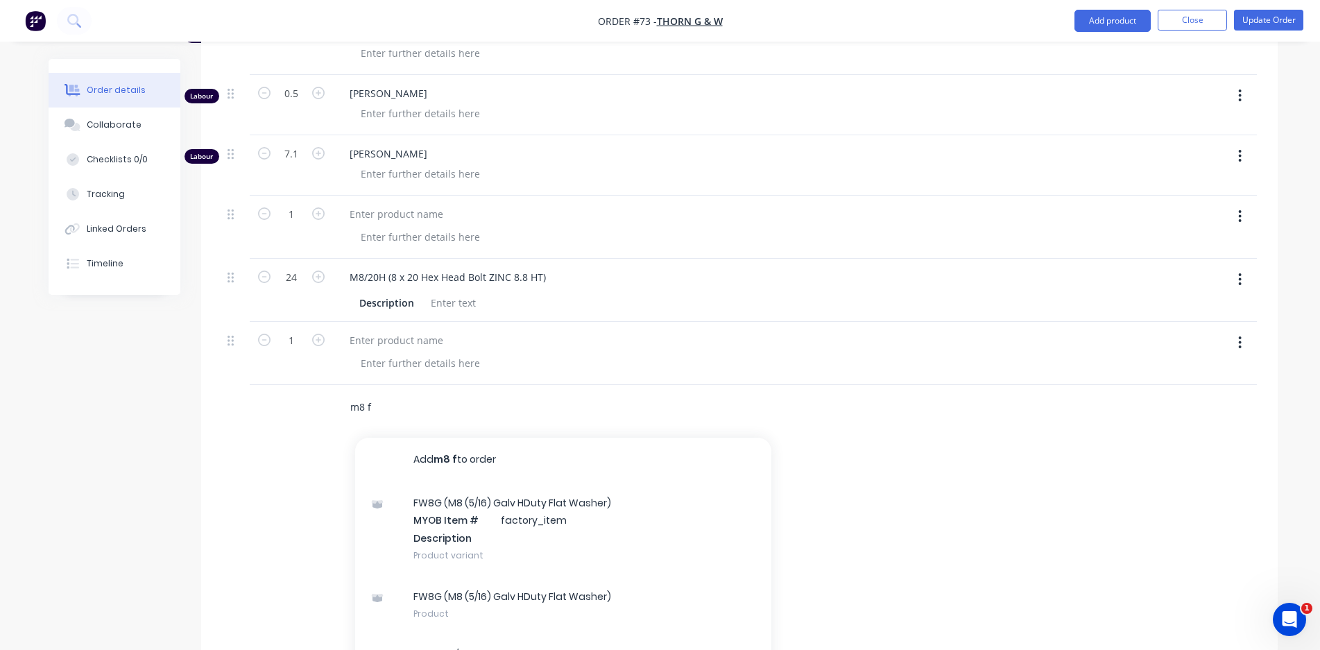
scroll to position [411, 0]
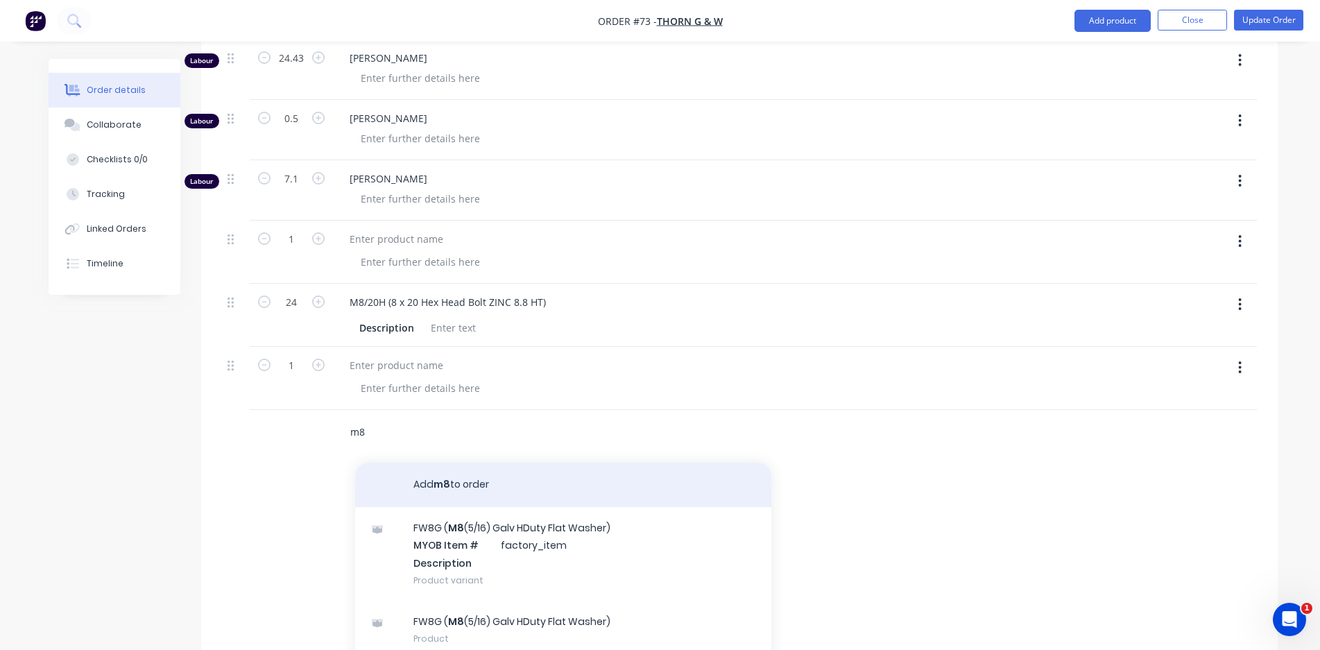
type input "m"
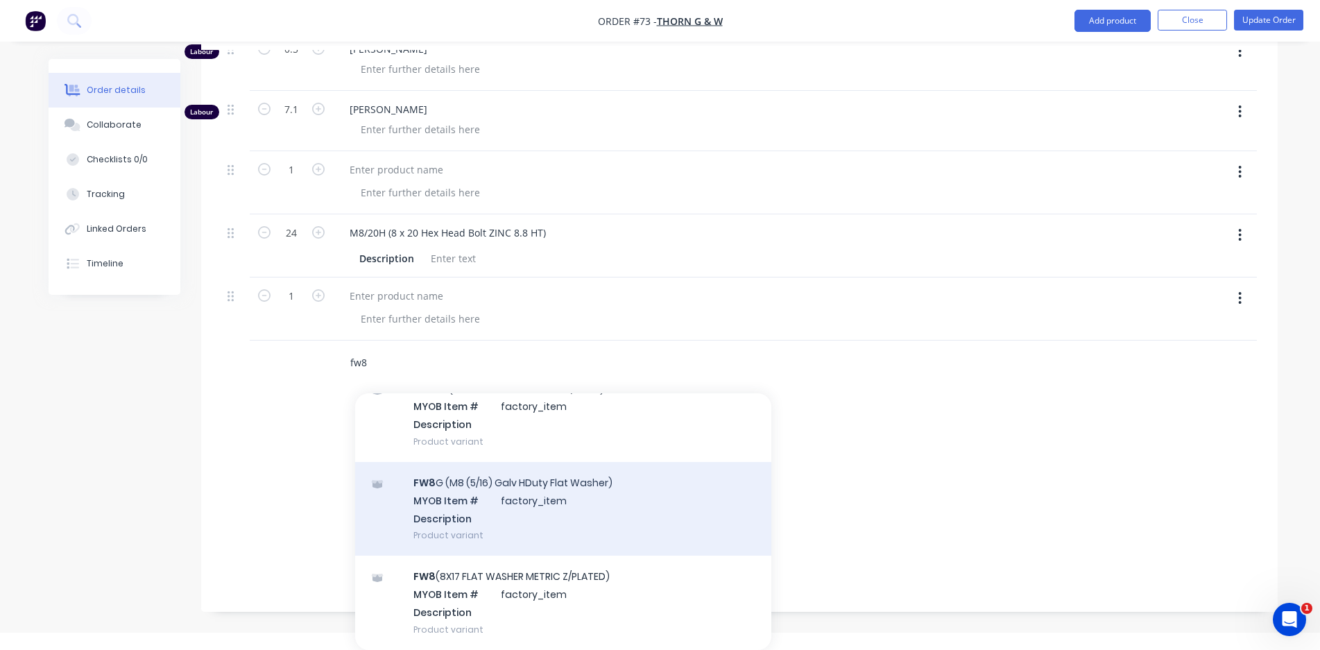
scroll to position [139, 0]
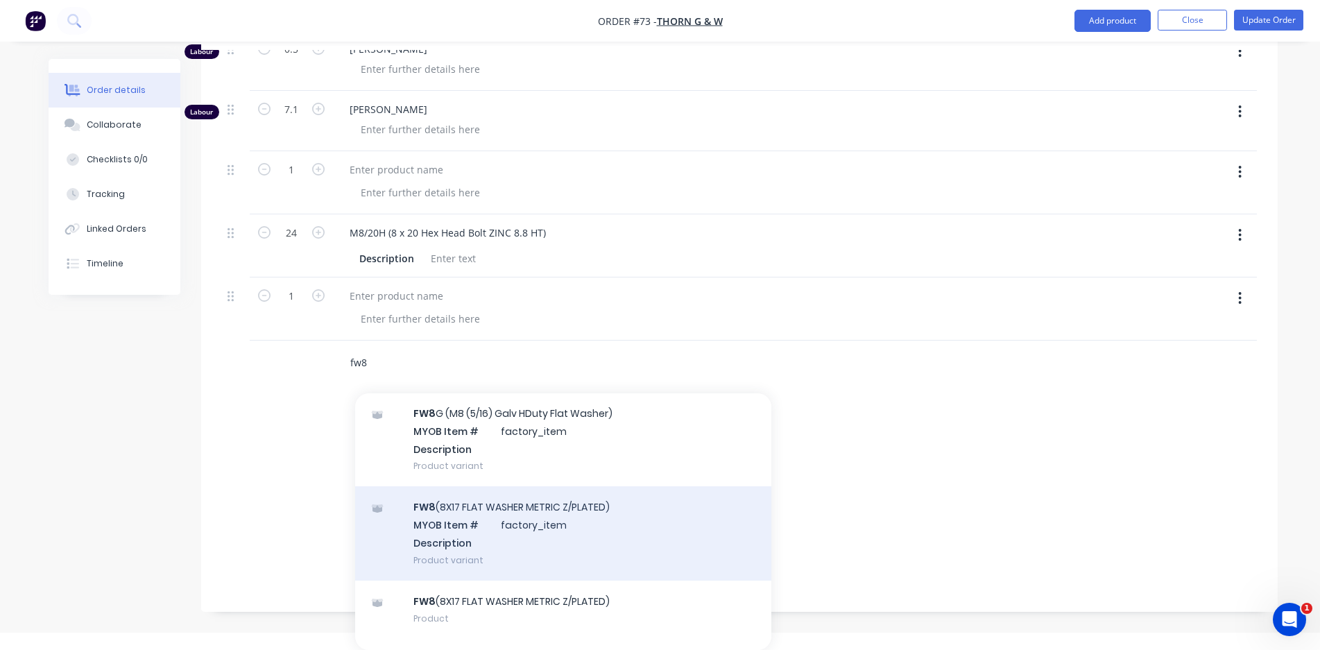
type input "fw8"
click at [592, 523] on div "FW8 (8X17 FLAT WASHER METRIC Z/PLATED) MYOB Item # factory_item Description Pro…" at bounding box center [563, 533] width 416 height 94
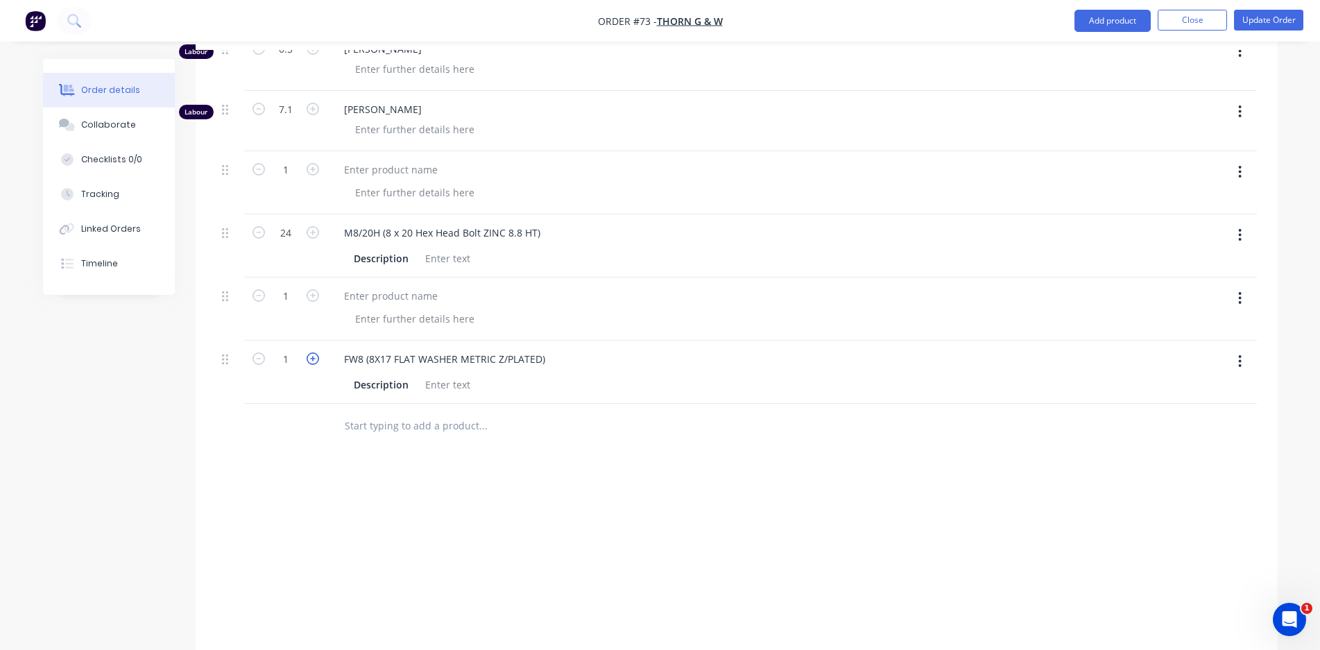
click at [314, 362] on icon "button" at bounding box center [313, 358] width 12 height 12
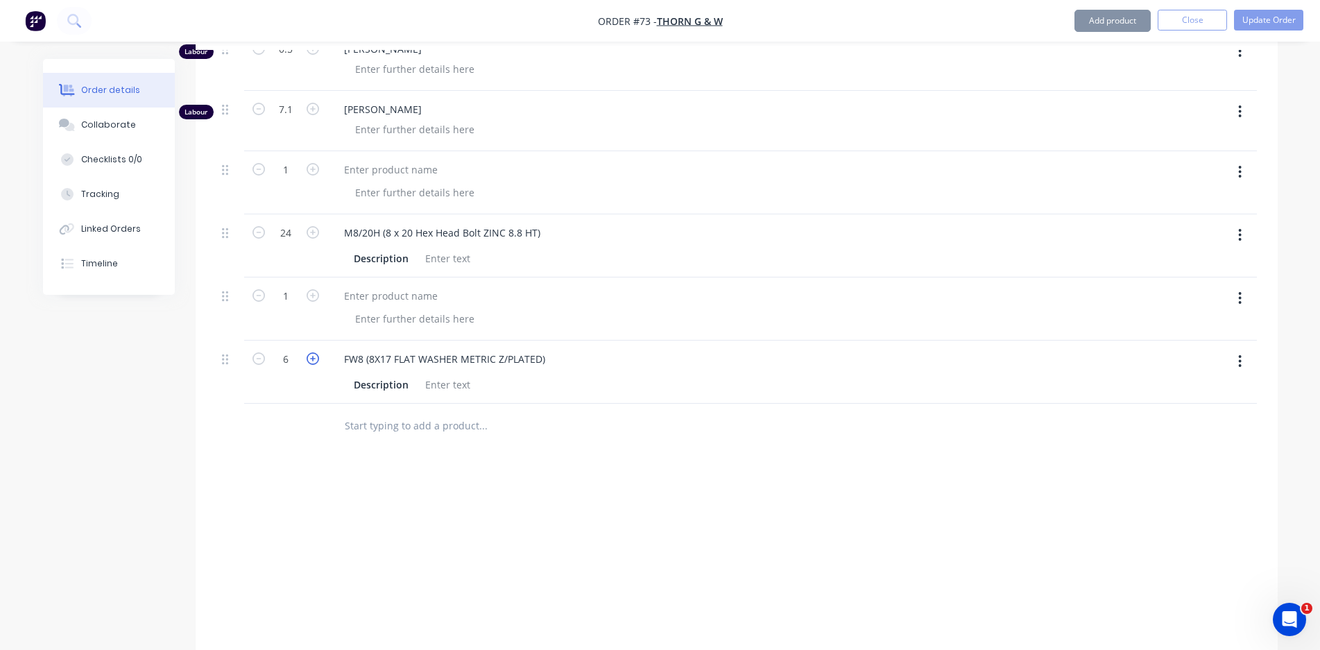
click at [314, 362] on icon "button" at bounding box center [313, 358] width 12 height 12
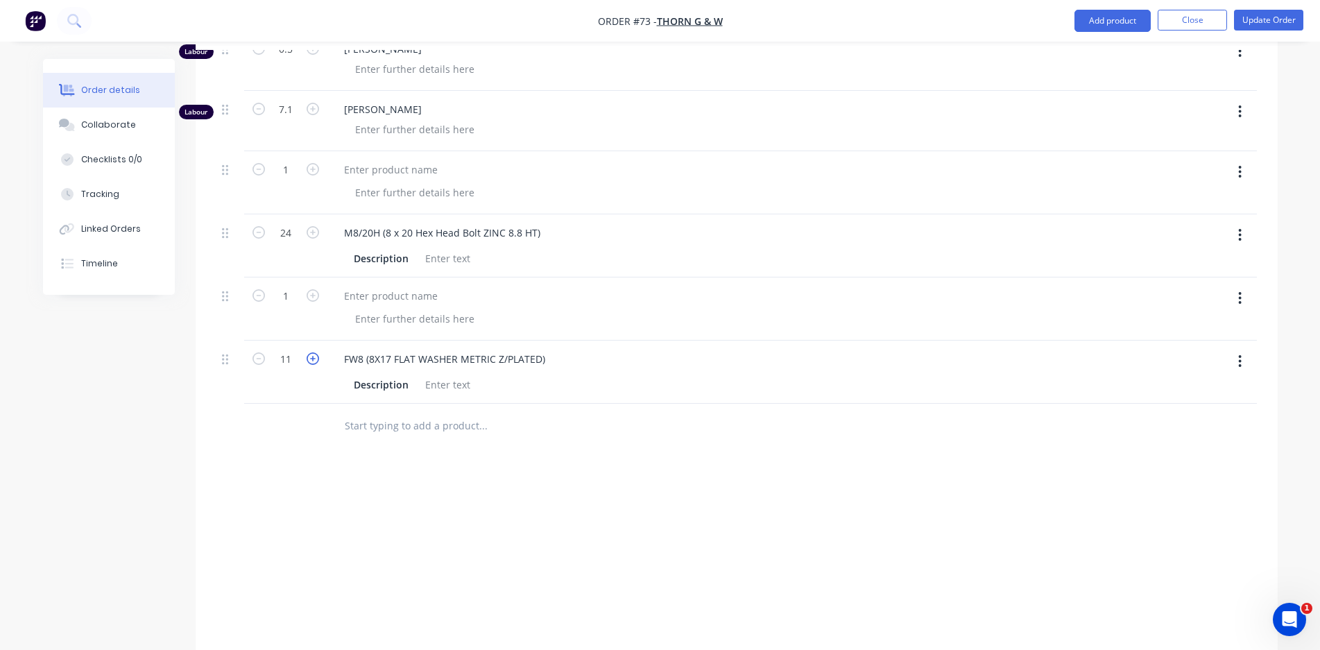
click at [314, 362] on icon "button" at bounding box center [313, 358] width 12 height 12
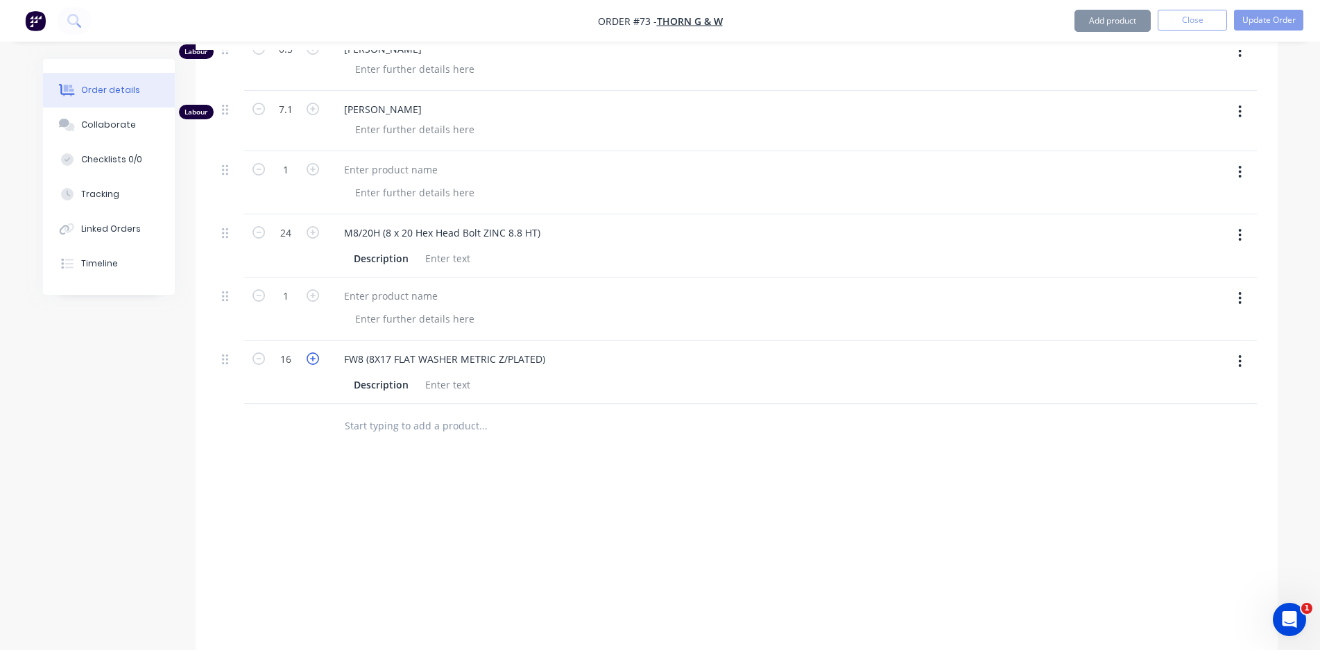
click at [314, 362] on icon "button" at bounding box center [313, 358] width 12 height 12
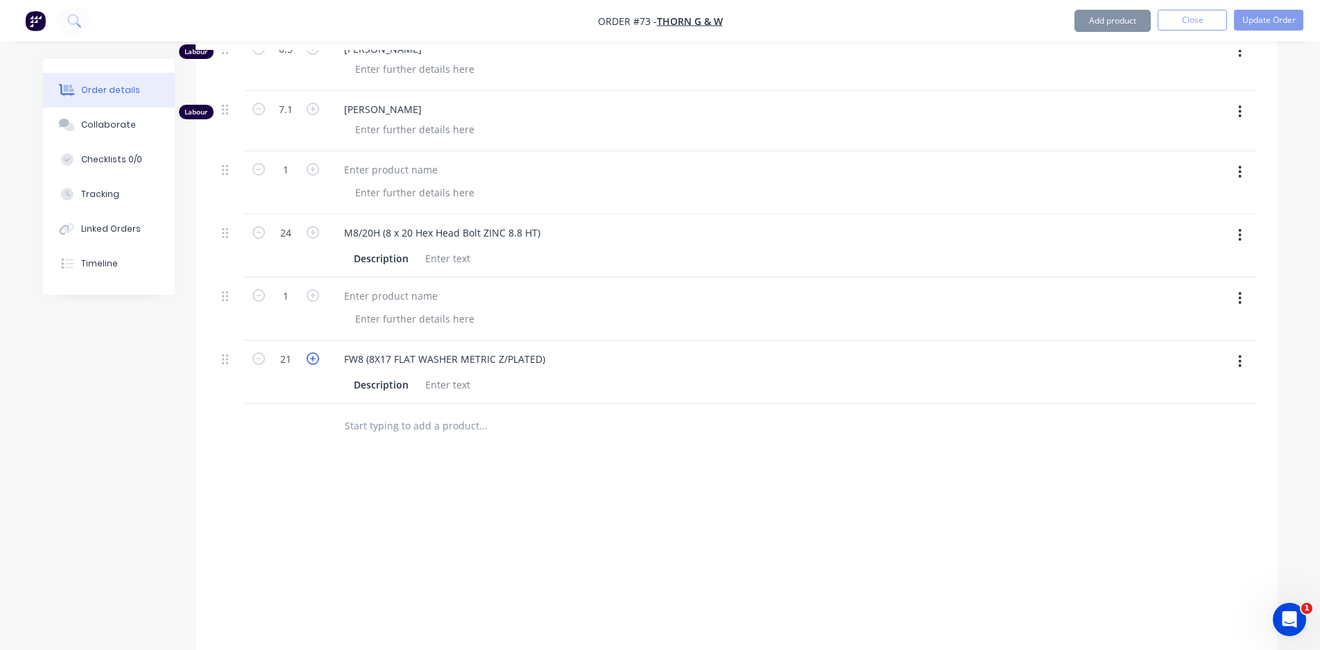
click at [314, 362] on icon "button" at bounding box center [313, 358] width 12 height 12
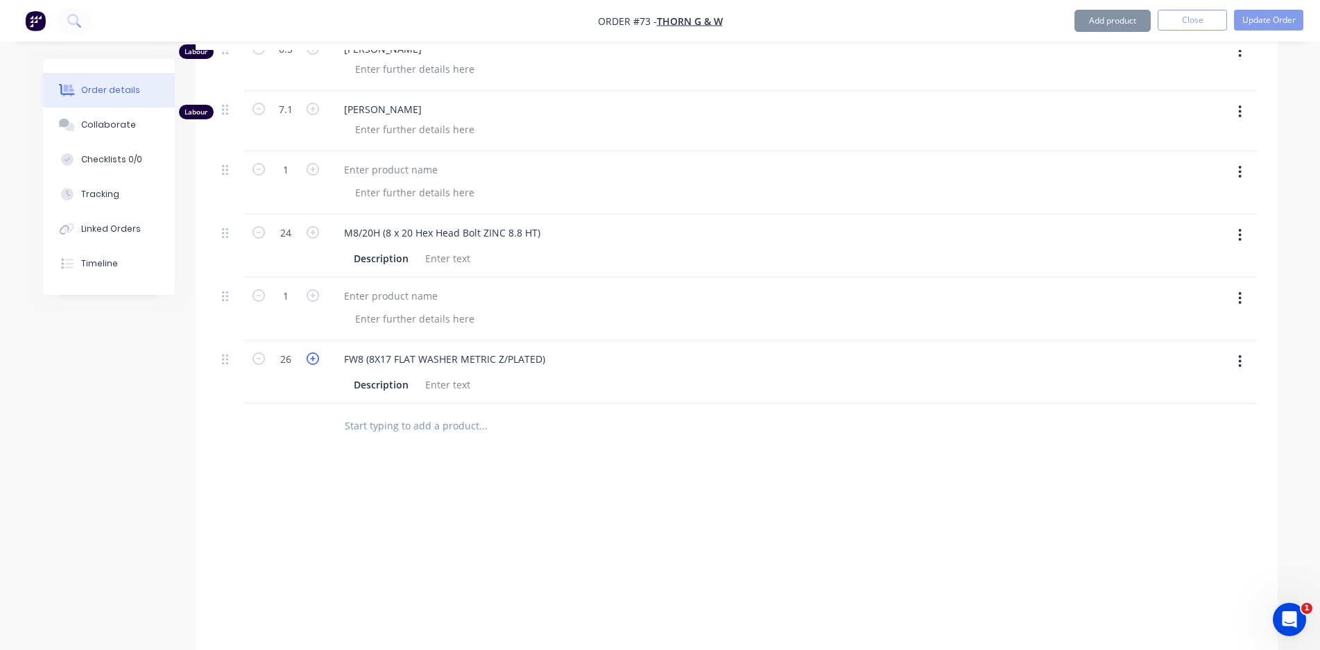
click at [314, 362] on icon "button" at bounding box center [313, 358] width 12 height 12
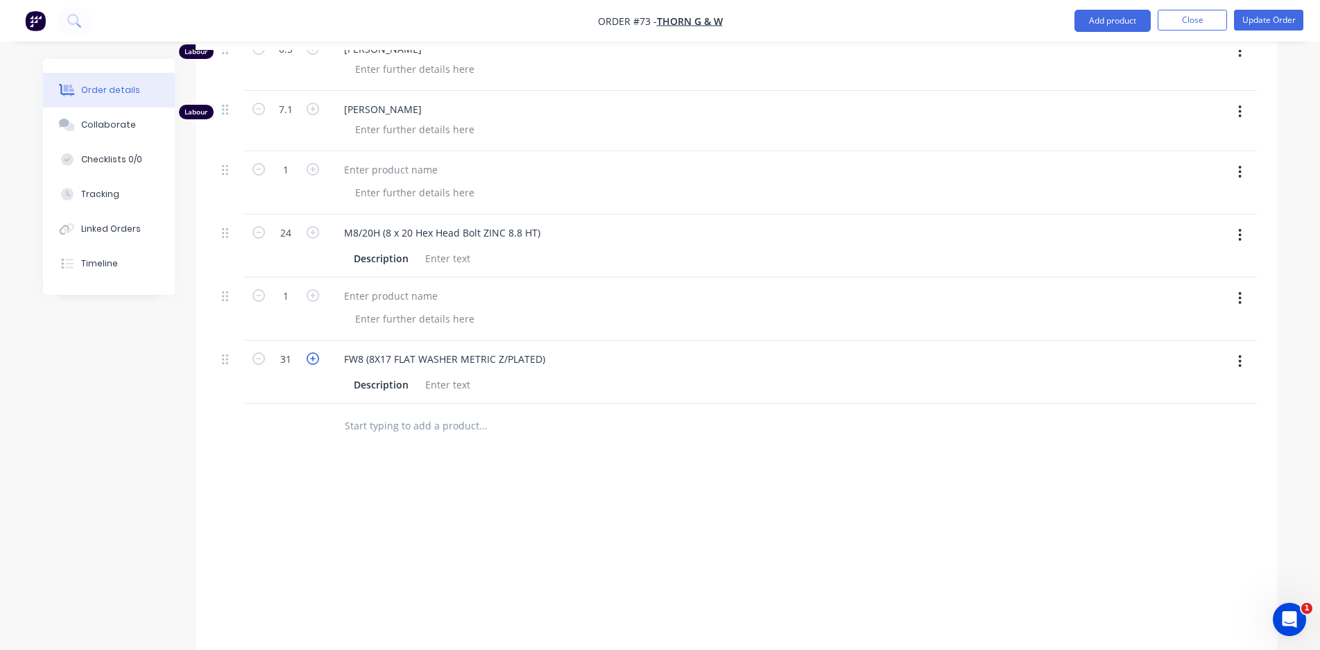
click at [314, 362] on icon "button" at bounding box center [313, 358] width 12 height 12
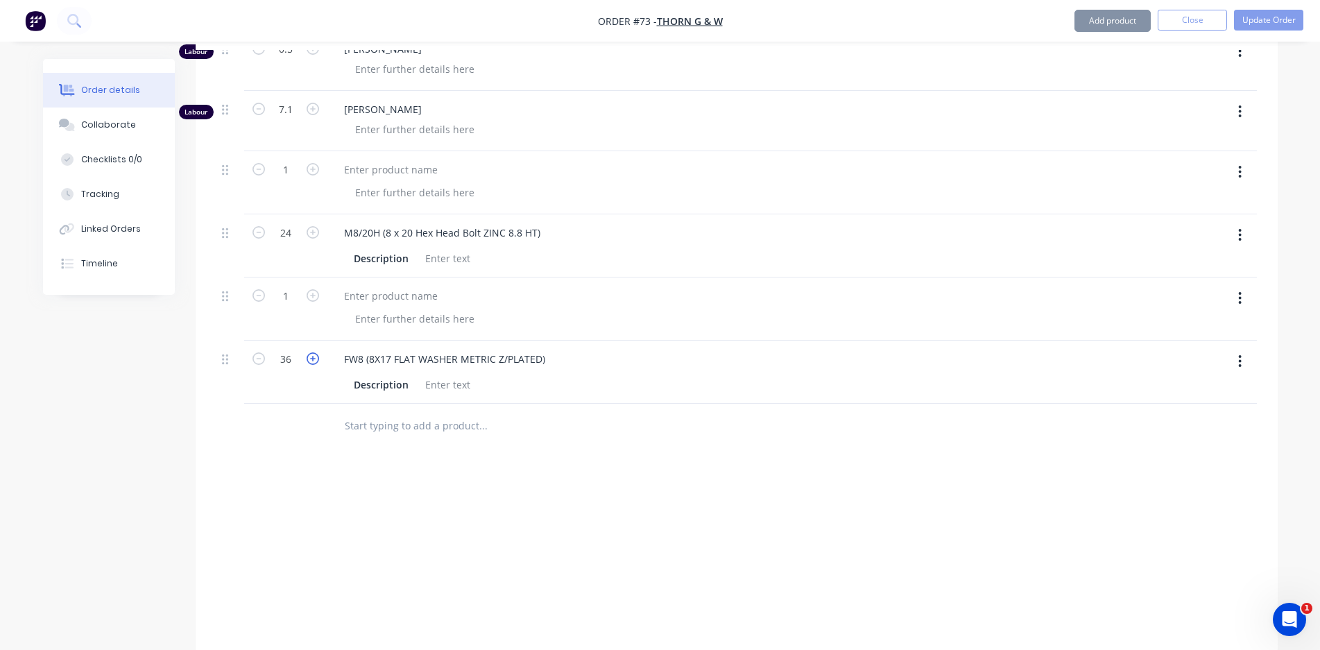
click at [314, 362] on icon "button" at bounding box center [313, 358] width 12 height 12
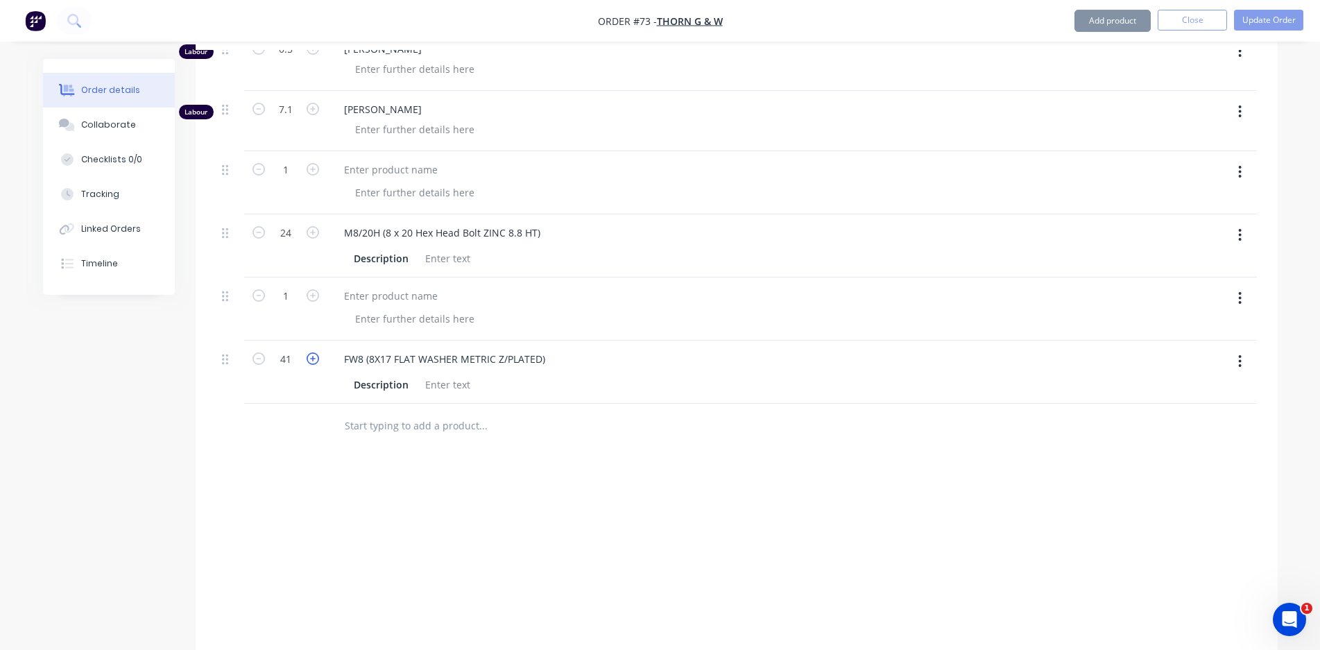
click at [314, 362] on icon "button" at bounding box center [313, 358] width 12 height 12
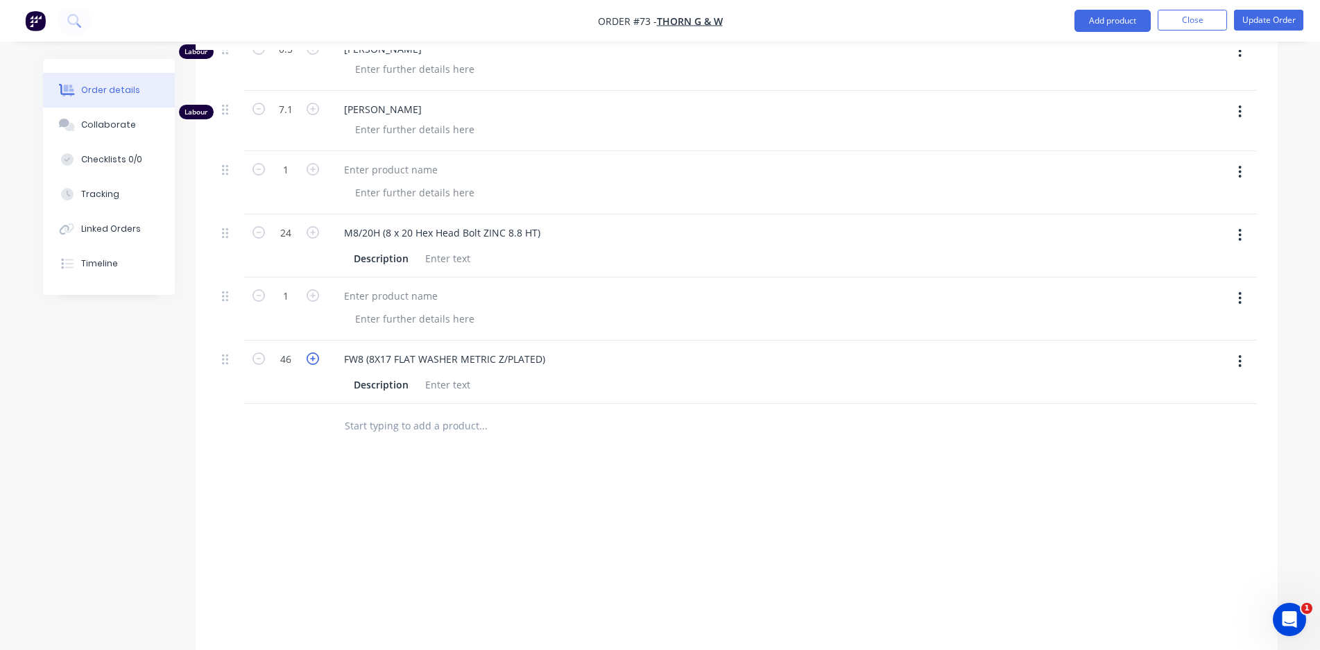
click at [314, 362] on icon "button" at bounding box center [313, 358] width 12 height 12
type input "48"
click at [378, 319] on div at bounding box center [415, 319] width 142 height 20
click at [697, 441] on div at bounding box center [577, 426] width 500 height 45
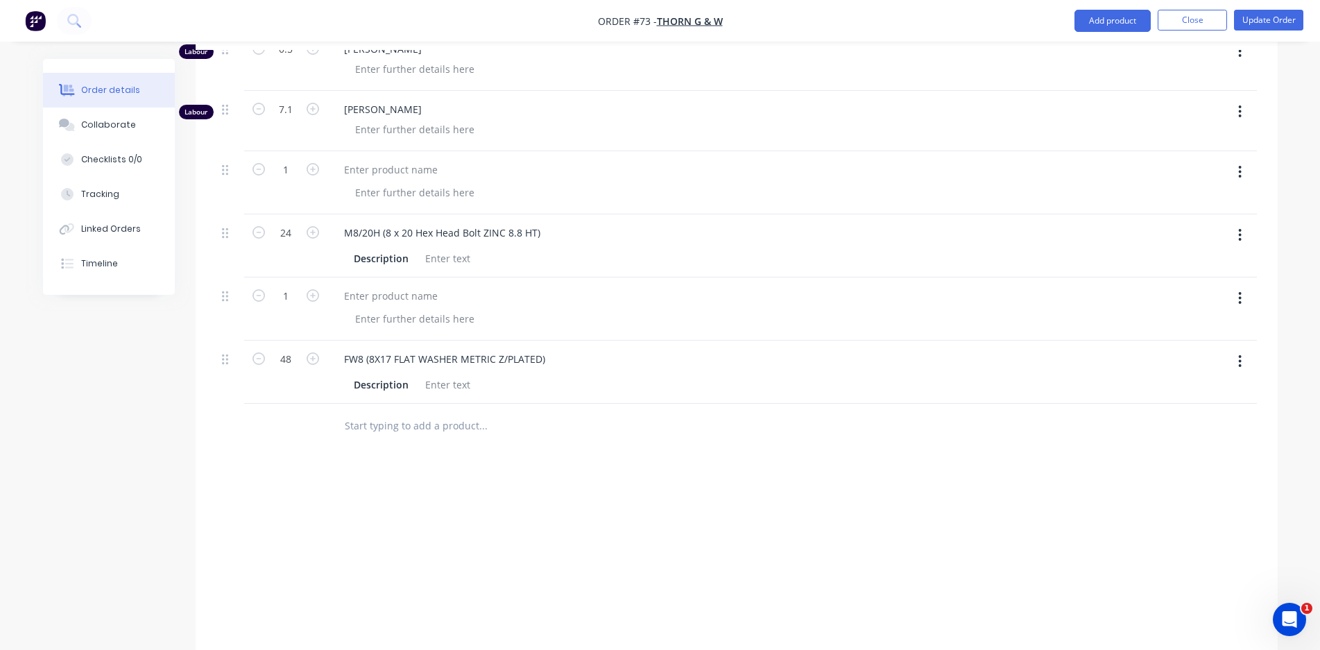
click at [474, 430] on input "text" at bounding box center [483, 426] width 278 height 28
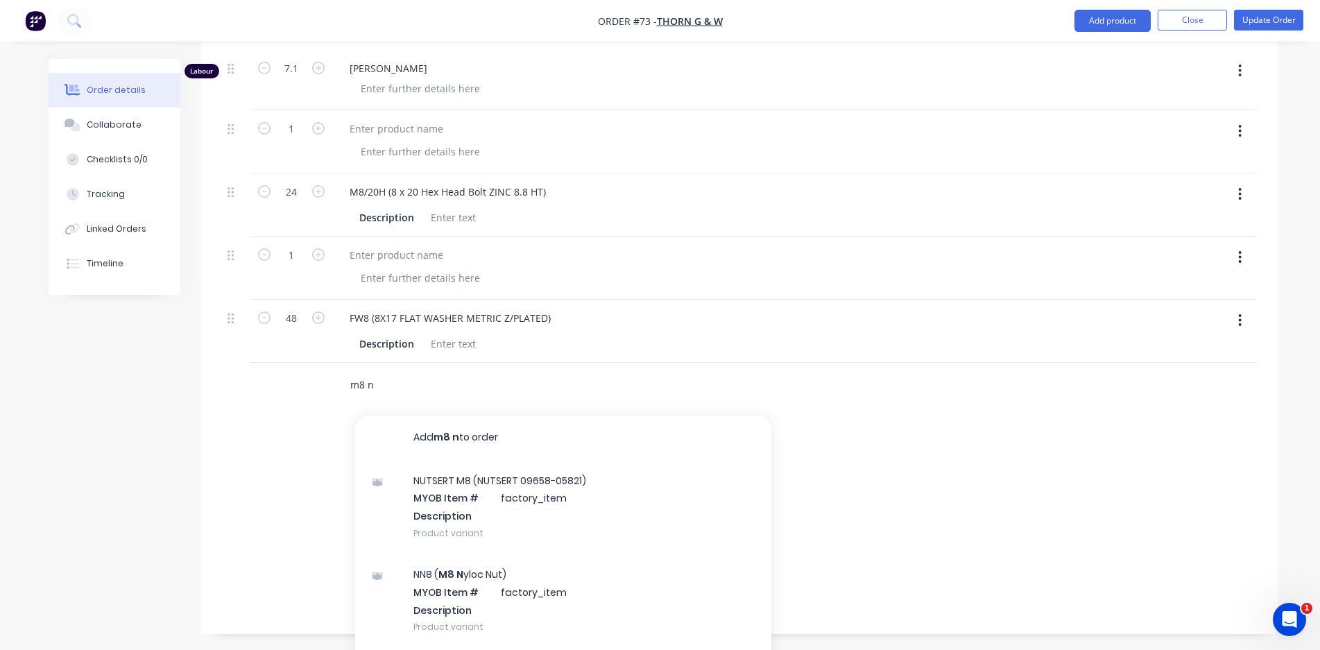
scroll to position [544, 0]
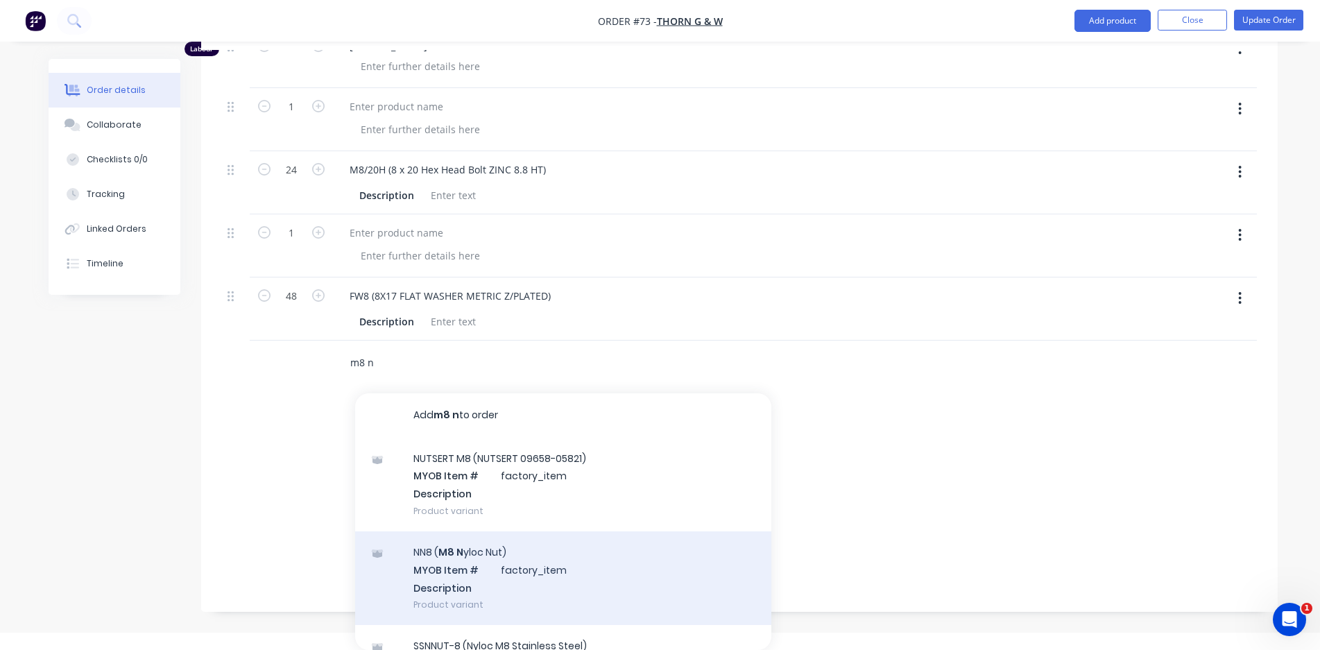
type input "m8 n"
click at [533, 567] on div "NN8 ( M8 N yloc Nut) MYOB Item # factory_item Description Product variant" at bounding box center [563, 578] width 416 height 94
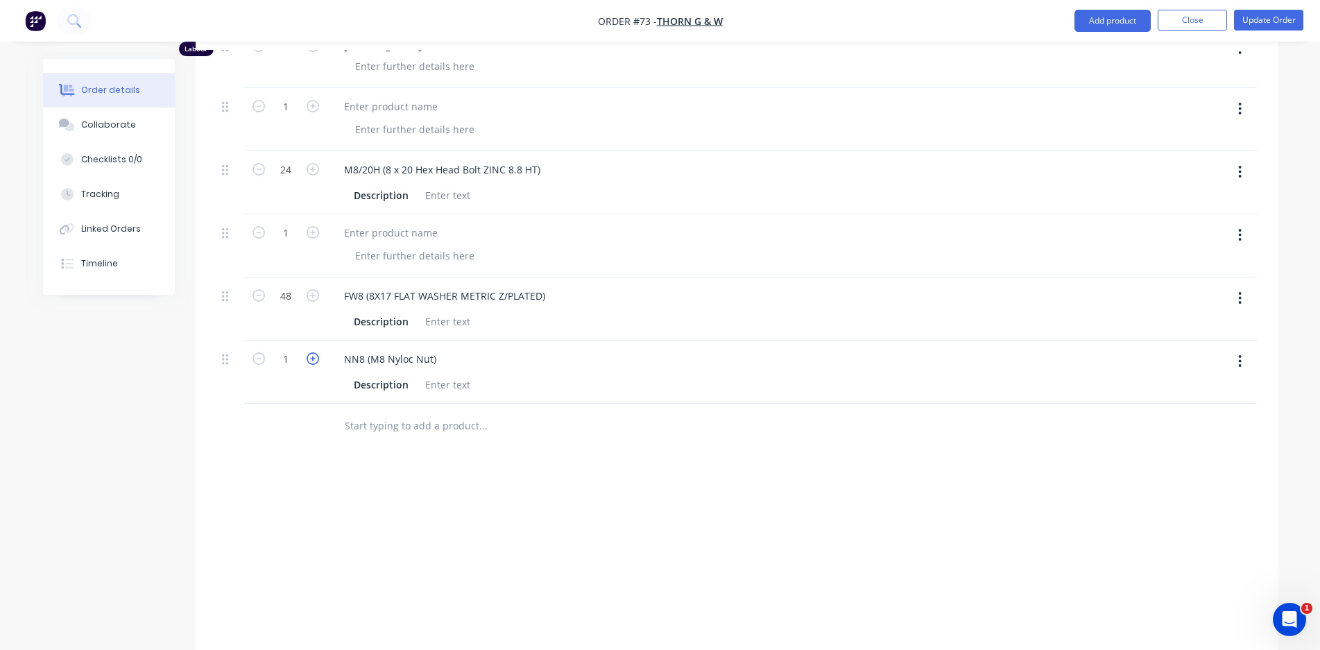
click at [315, 361] on icon "button" at bounding box center [313, 358] width 12 height 12
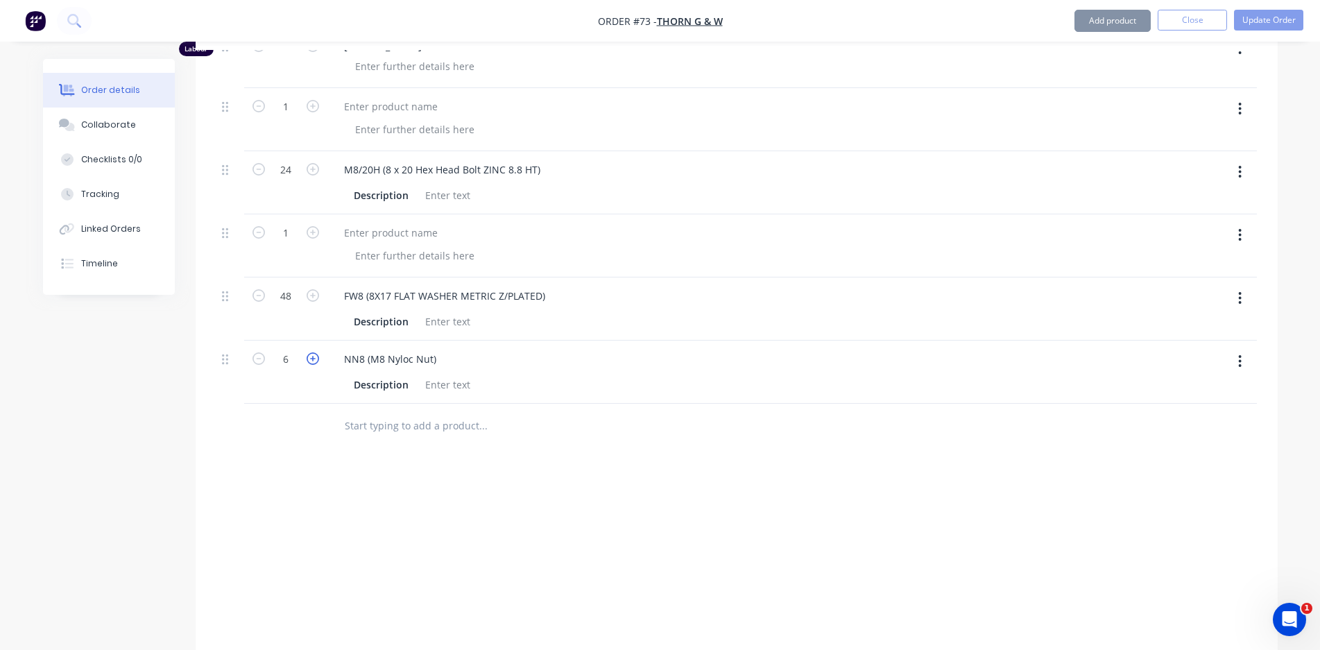
click at [315, 361] on icon "button" at bounding box center [313, 358] width 12 height 12
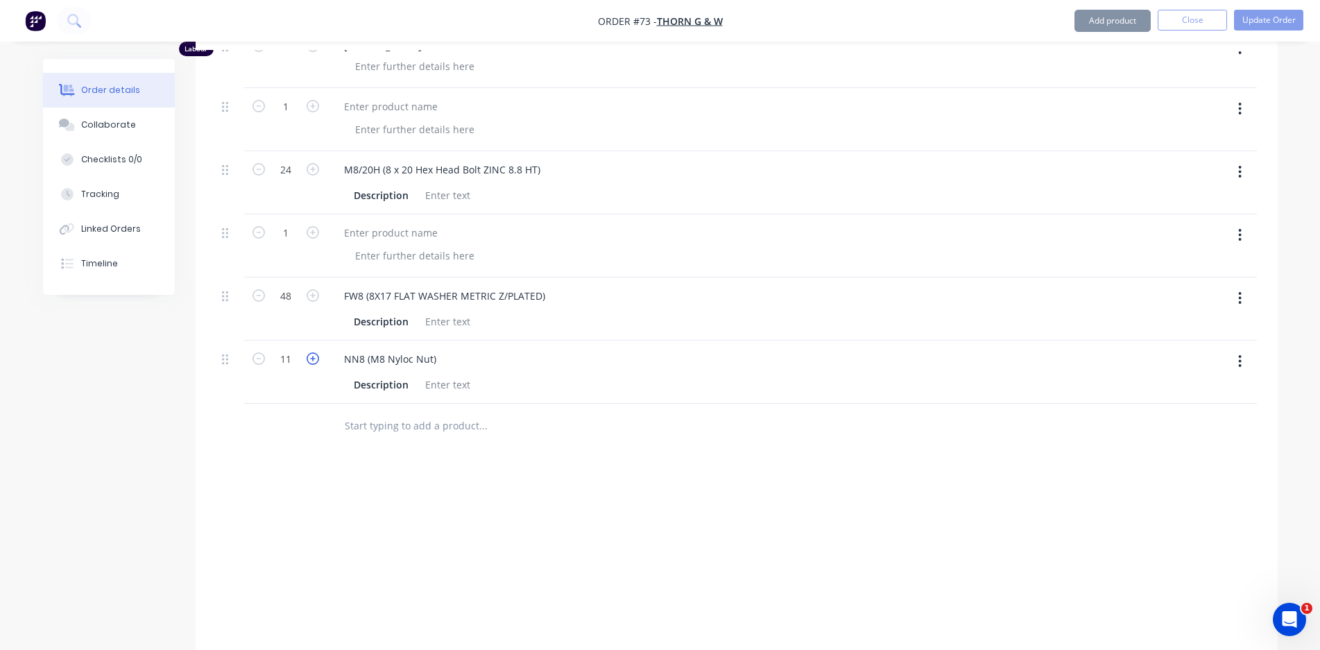
click at [315, 361] on icon "button" at bounding box center [313, 358] width 12 height 12
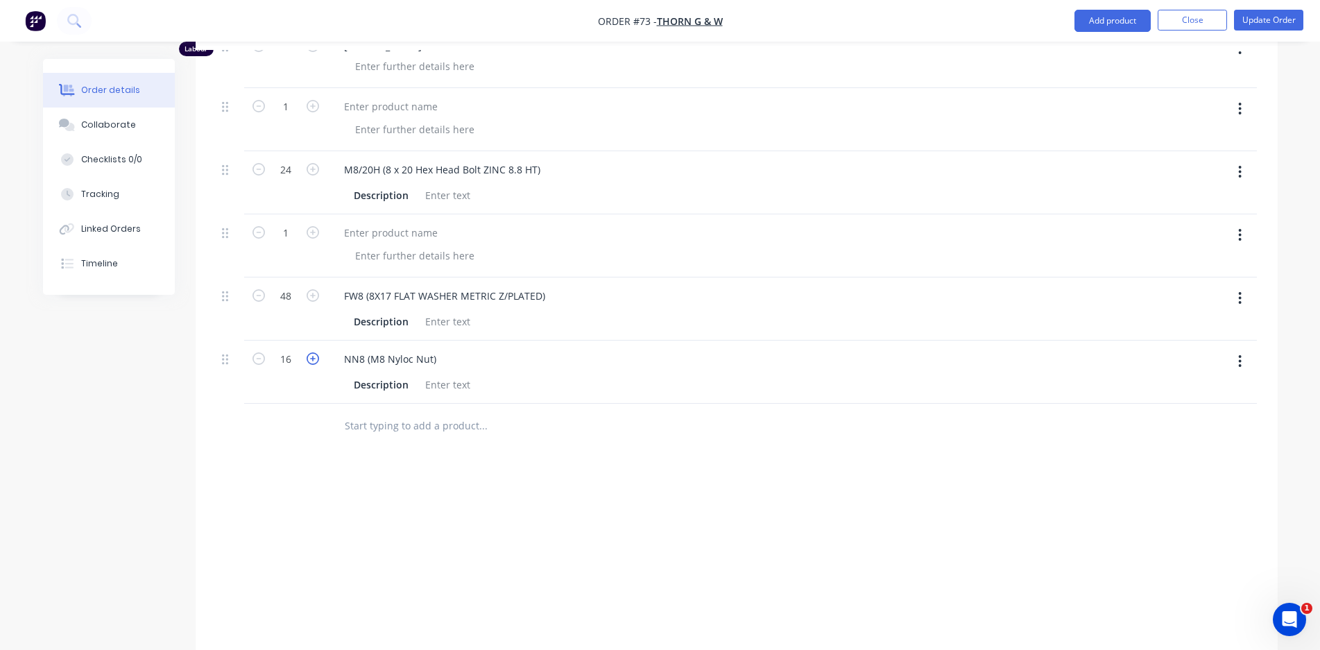
click at [315, 361] on icon "button" at bounding box center [313, 358] width 12 height 12
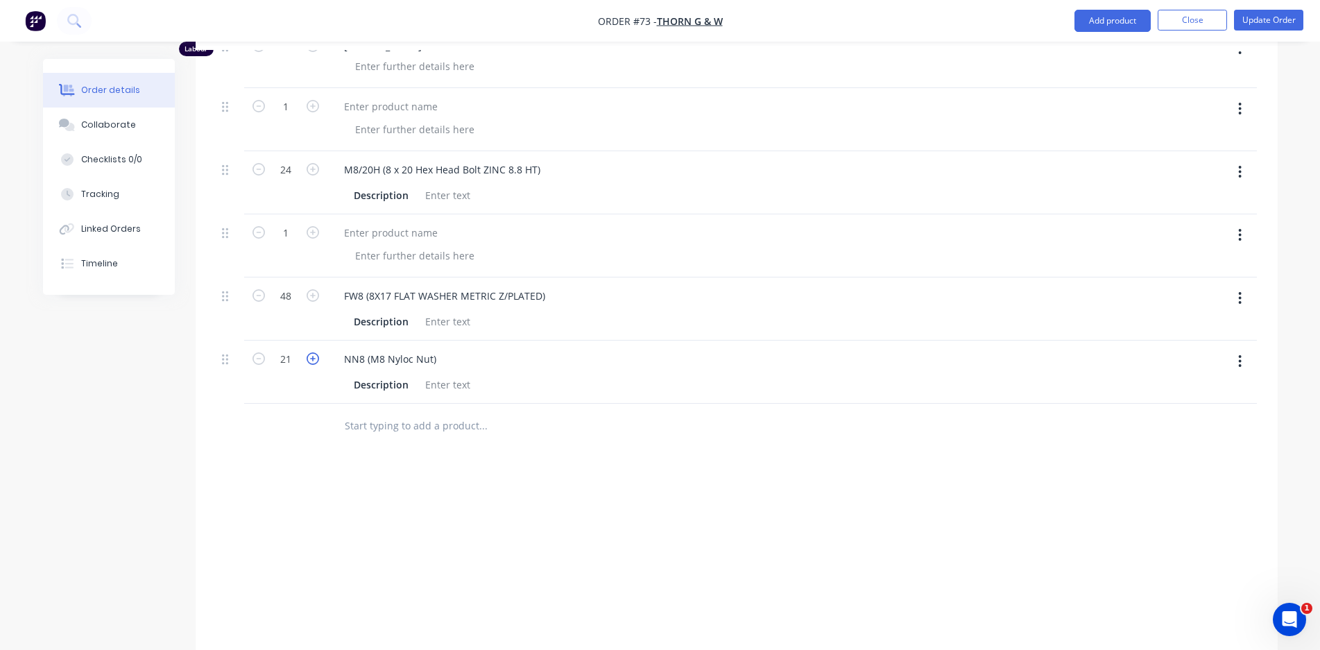
click at [315, 361] on icon "button" at bounding box center [313, 358] width 12 height 12
type input "24"
click at [632, 527] on div "Labour $4,789.50 Sub total $4,789.50 Margin $2,716.22 ( 56.71 %) Tax $478.95 To…" at bounding box center [736, 573] width 1041 height 161
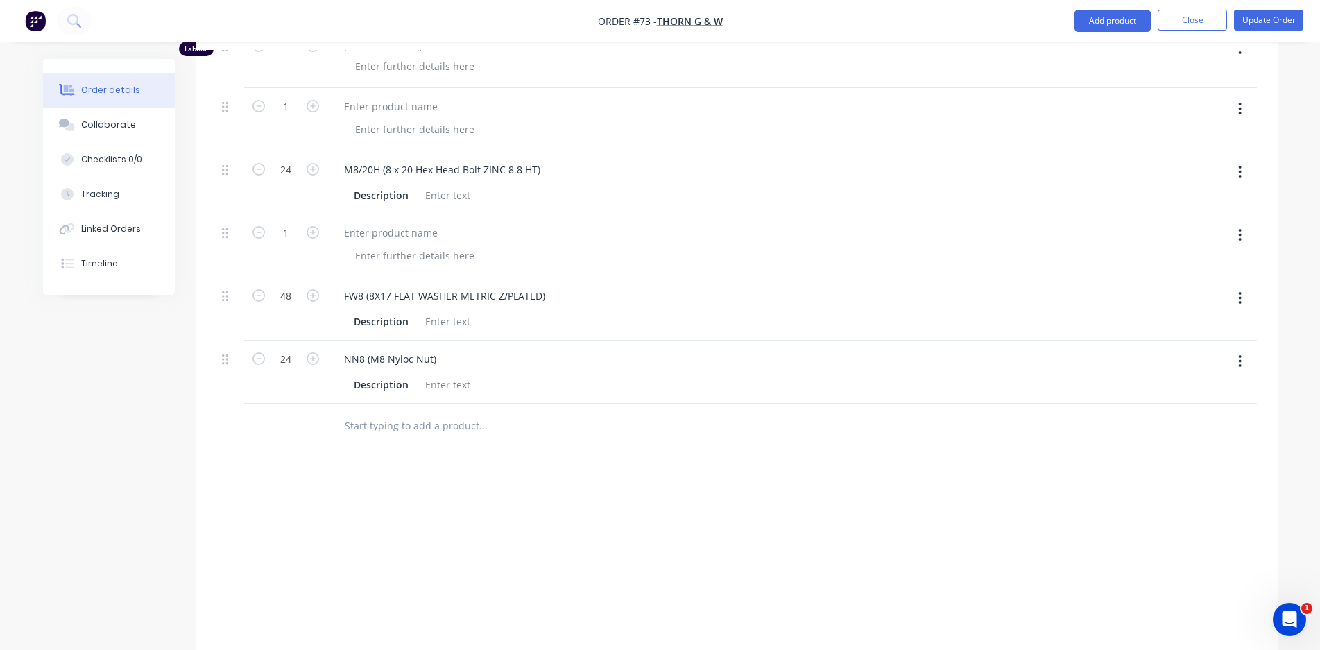
click at [397, 427] on input "text" at bounding box center [483, 426] width 278 height 28
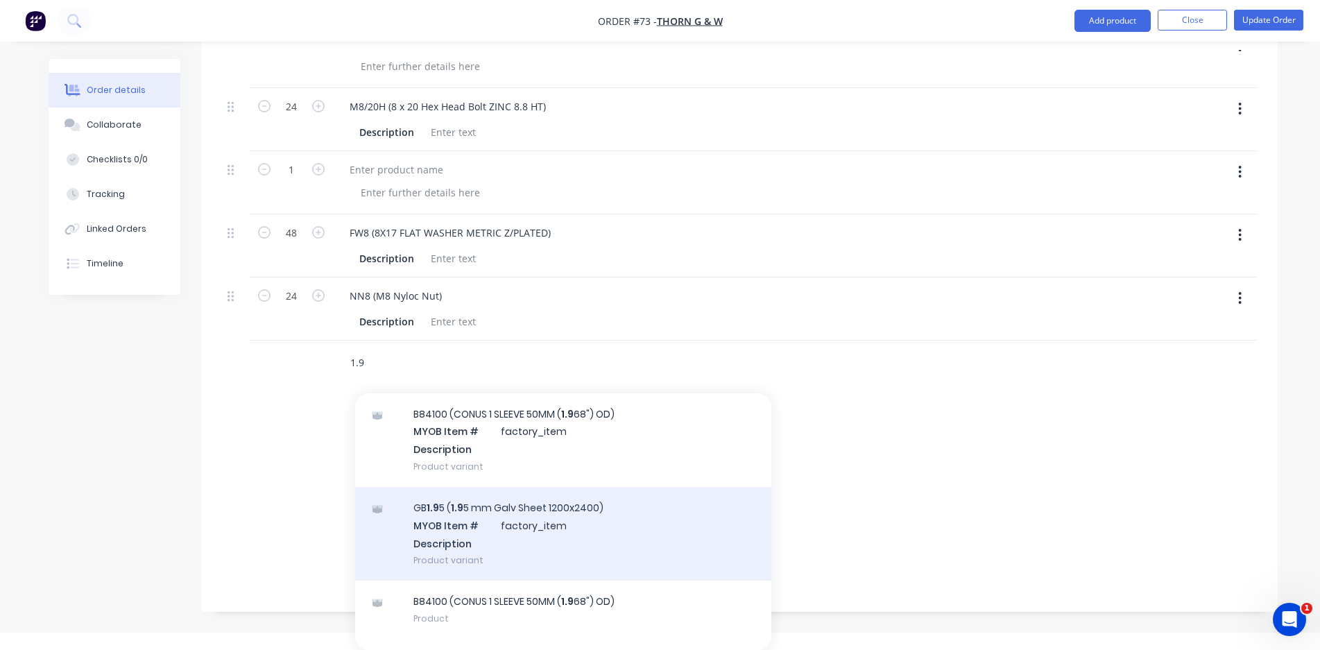
scroll to position [69, 0]
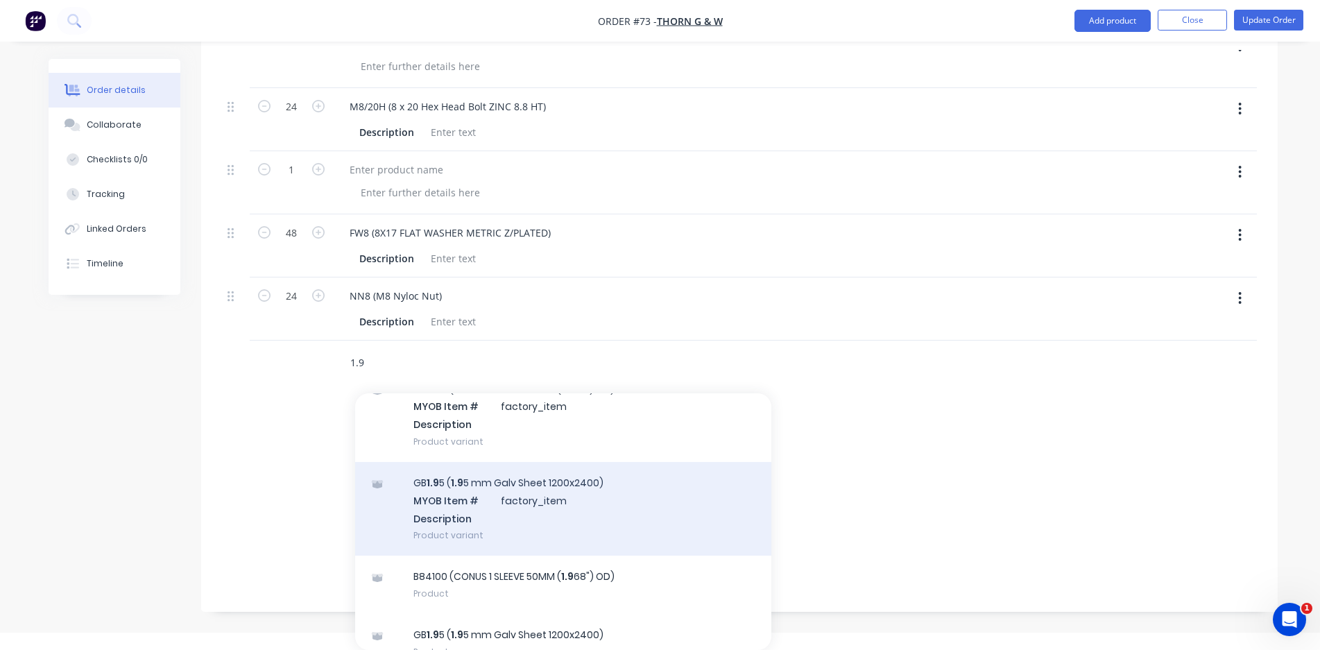
type input "1.9"
click at [596, 500] on div "GB 1.9 5 ( 1.9 5 mm Galv Sheet 1200x2400) MYOB Item # factory_item Description …" at bounding box center [563, 509] width 416 height 94
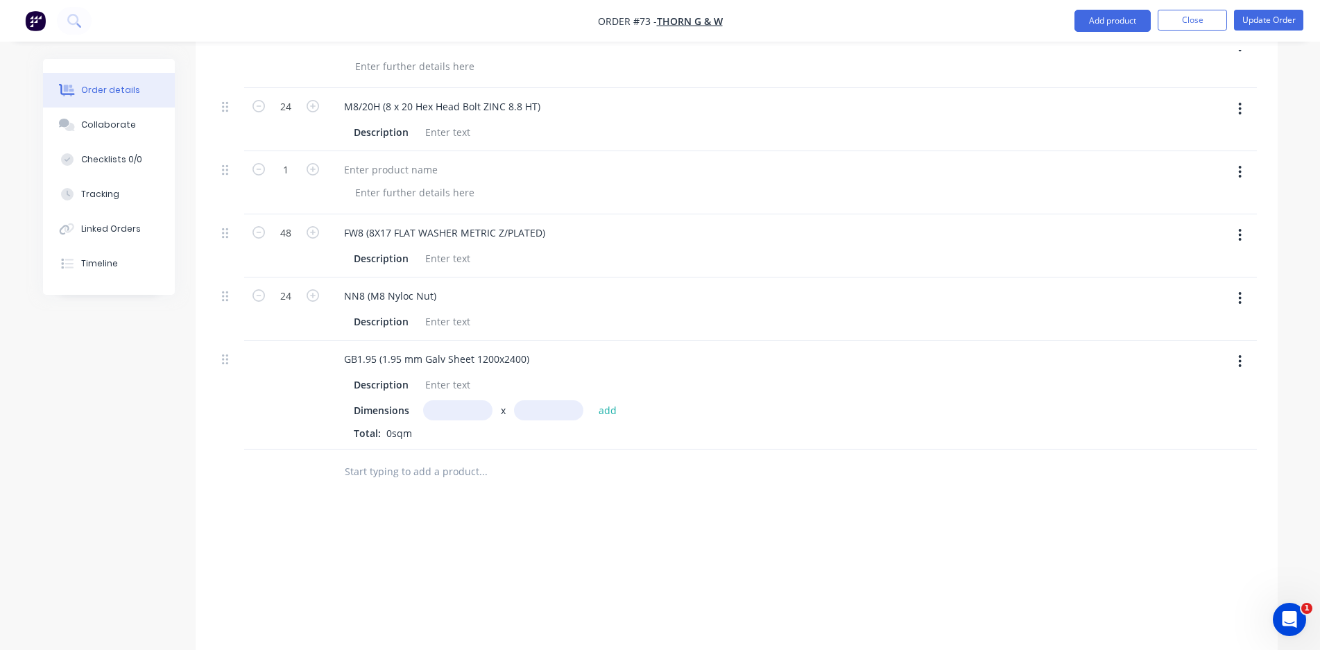
click at [447, 410] on input "text" at bounding box center [457, 410] width 69 height 20
type input "310m"
click at [534, 411] on input "text" at bounding box center [548, 410] width 69 height 20
type input "1240m"
click at [548, 472] on input "text" at bounding box center [483, 472] width 278 height 28
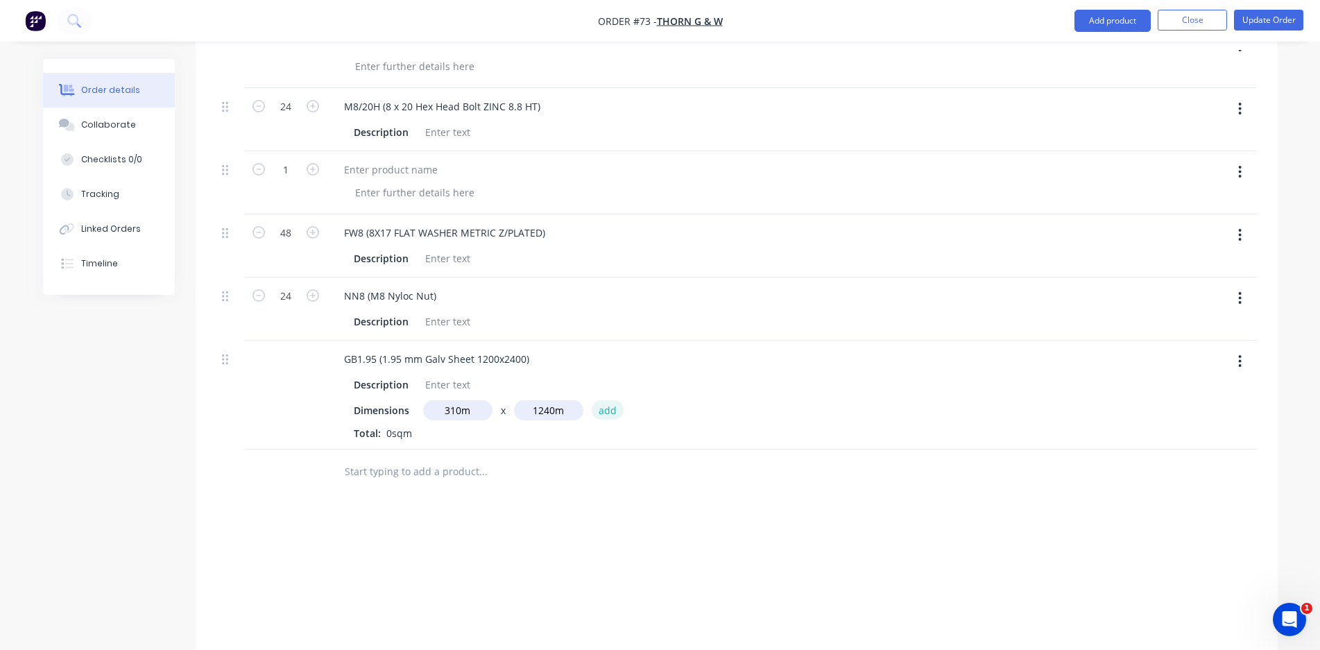
click at [611, 409] on button "add" at bounding box center [608, 409] width 33 height 19
click at [416, 433] on span "310m x 1240m" at bounding box center [387, 434] width 67 height 17
click at [383, 434] on span "310m x 1240m" at bounding box center [387, 434] width 67 height 17
click at [438, 438] on icon "button" at bounding box center [440, 434] width 9 height 12
click at [461, 410] on input "text" at bounding box center [457, 410] width 69 height 20
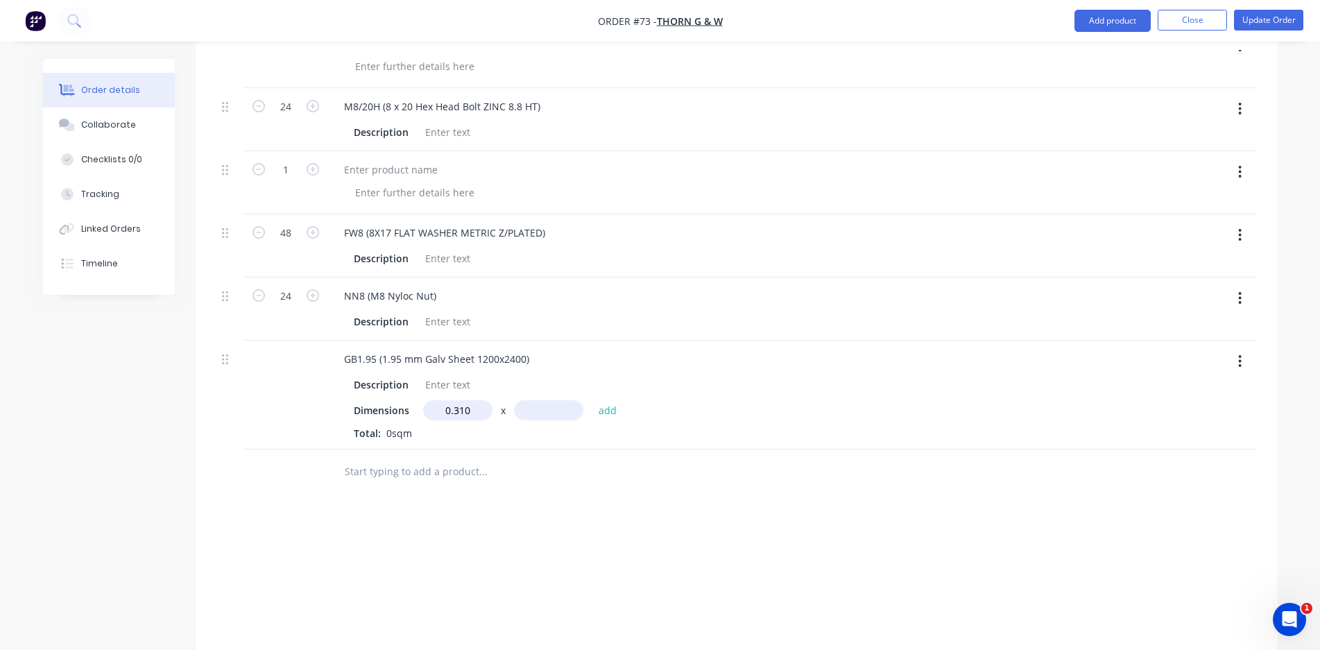
type input "0.31m"
click at [522, 409] on input "text" at bounding box center [548, 410] width 69 height 20
type input "1.24m"
click at [605, 412] on button "add" at bounding box center [608, 409] width 33 height 19
click at [1274, 16] on button "Update Order" at bounding box center [1268, 20] width 69 height 21
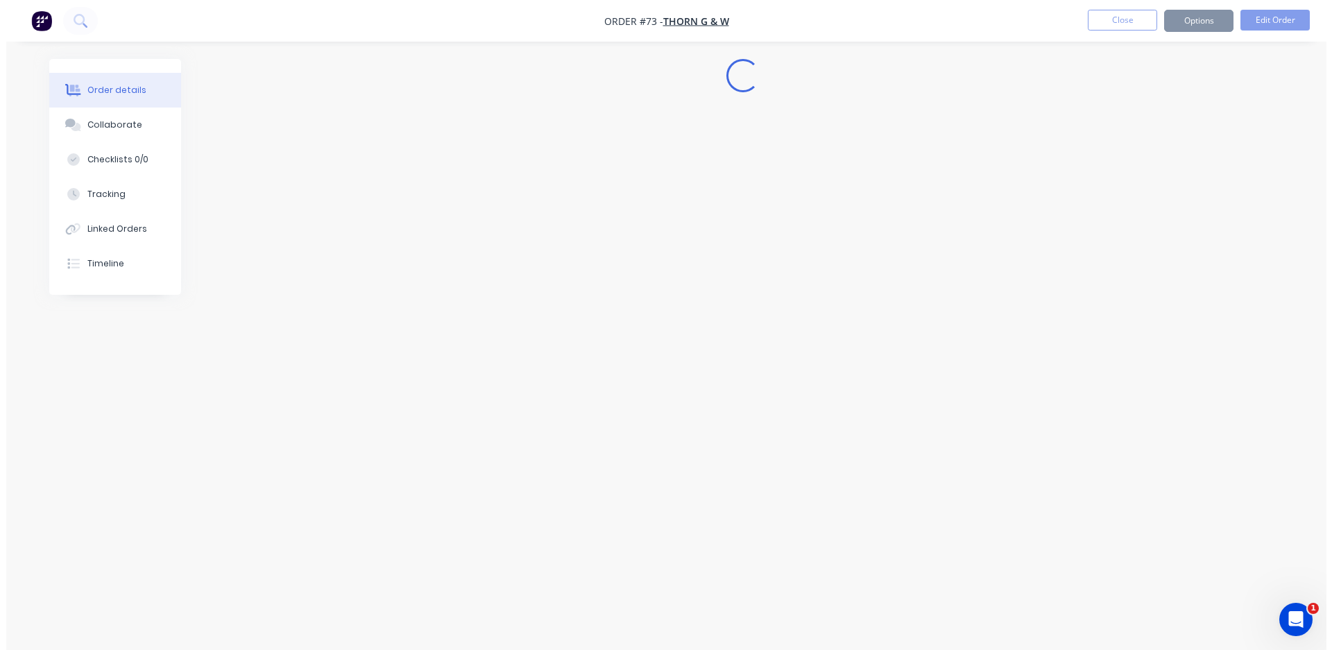
scroll to position [0, 0]
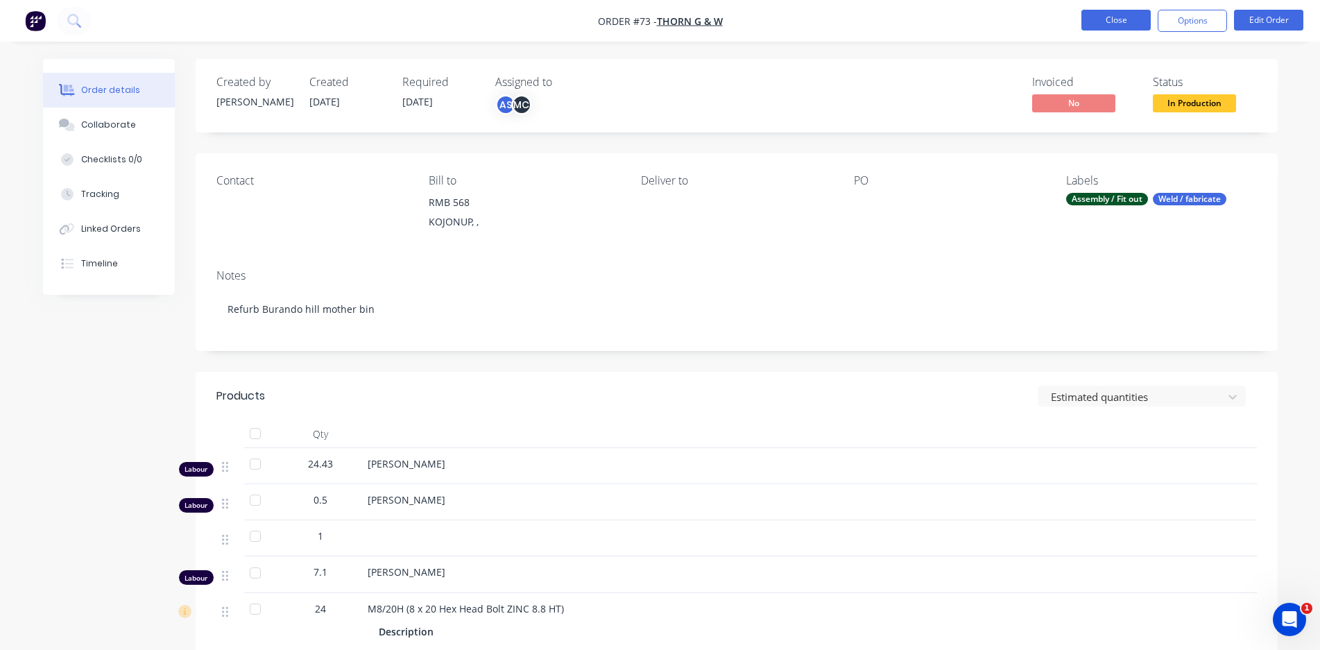
click at [1126, 25] on button "Close" at bounding box center [1116, 20] width 69 height 21
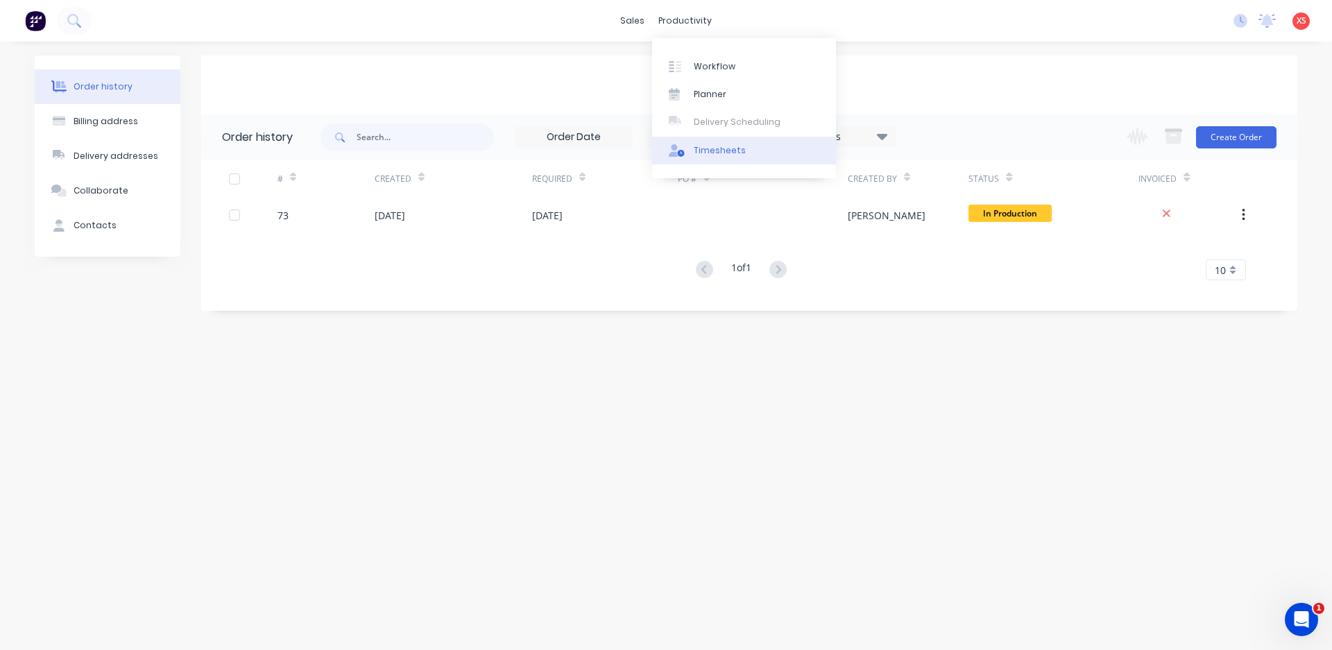
click at [692, 147] on link "Timesheets" at bounding box center [744, 151] width 184 height 28
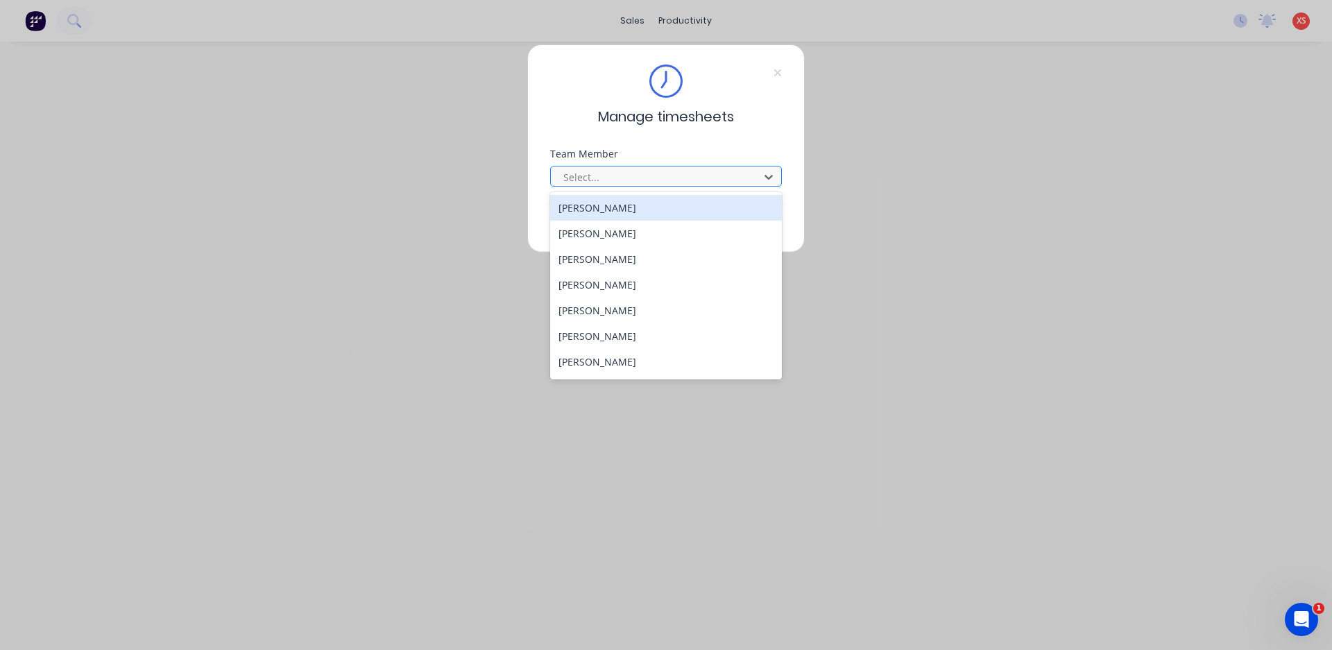
click at [682, 180] on div at bounding box center [657, 177] width 190 height 17
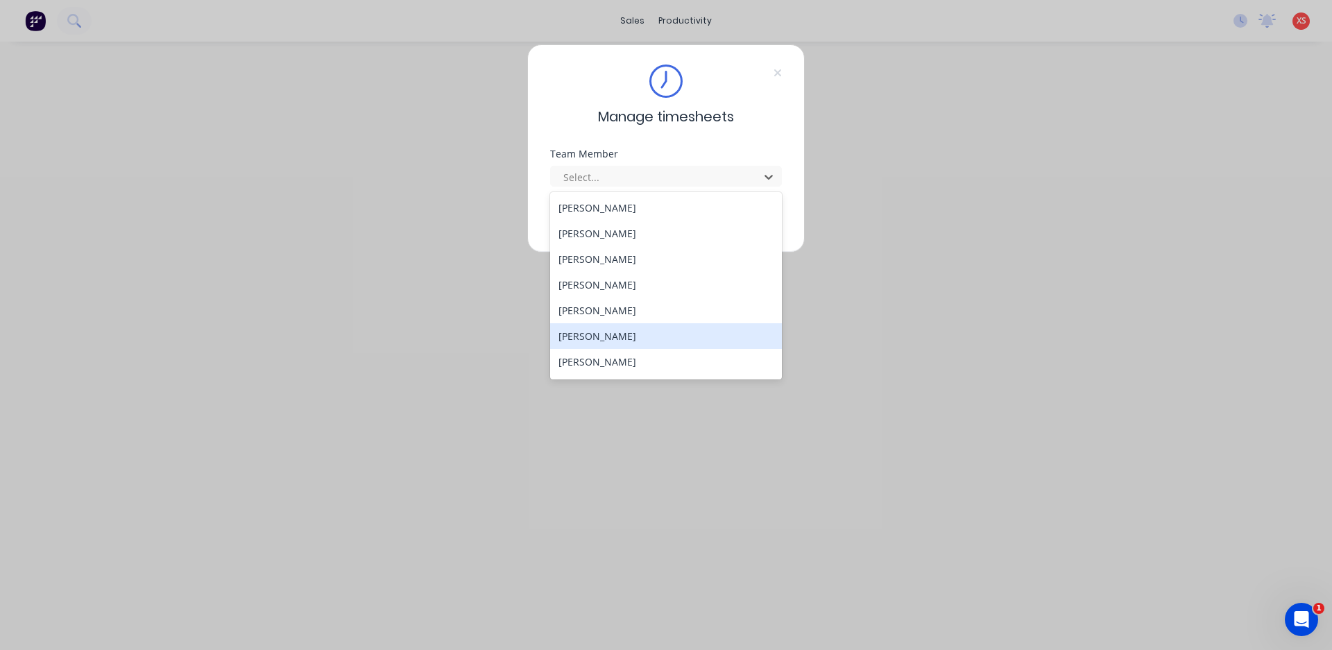
scroll to position [126, 0]
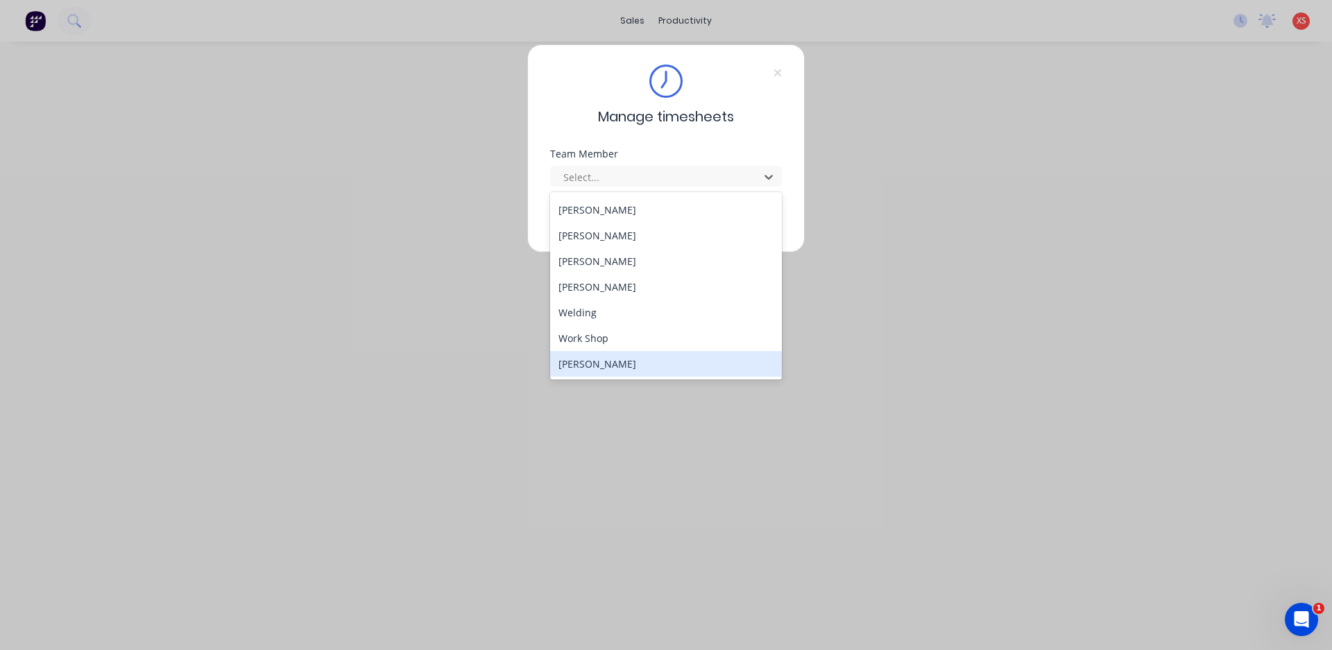
click at [618, 357] on div "[PERSON_NAME]" at bounding box center [666, 364] width 232 height 26
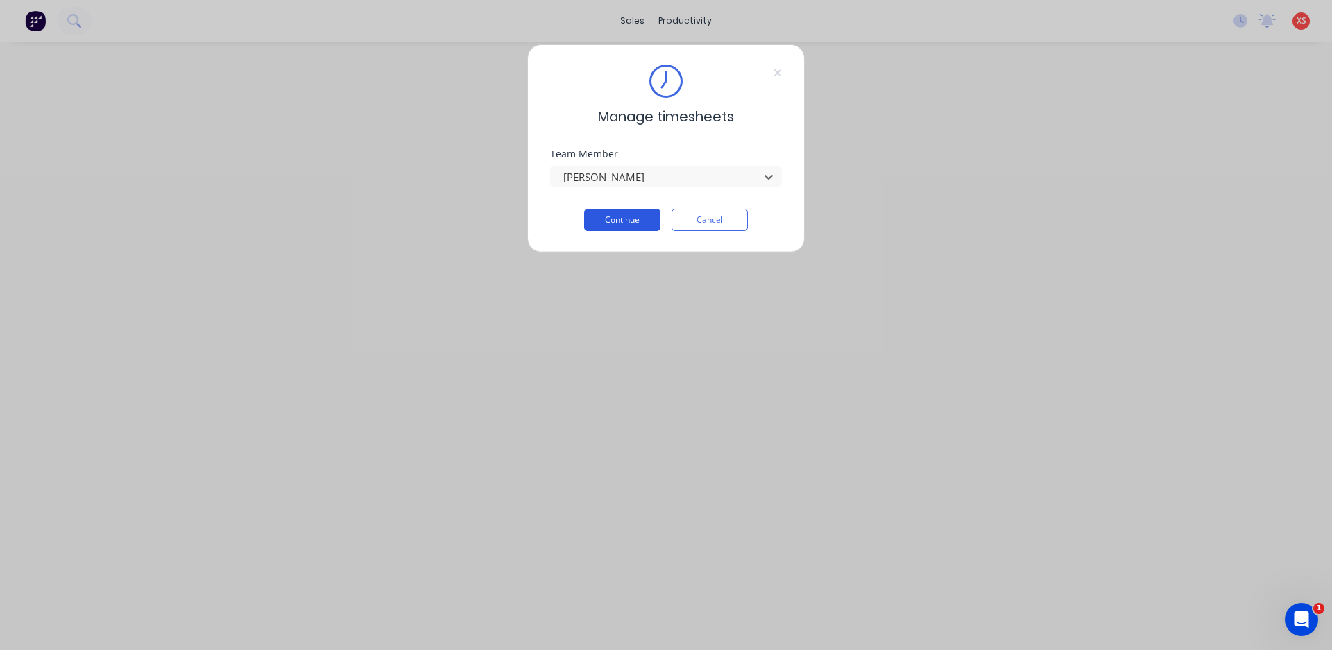
click at [647, 216] on button "Continue" at bounding box center [622, 220] width 76 height 22
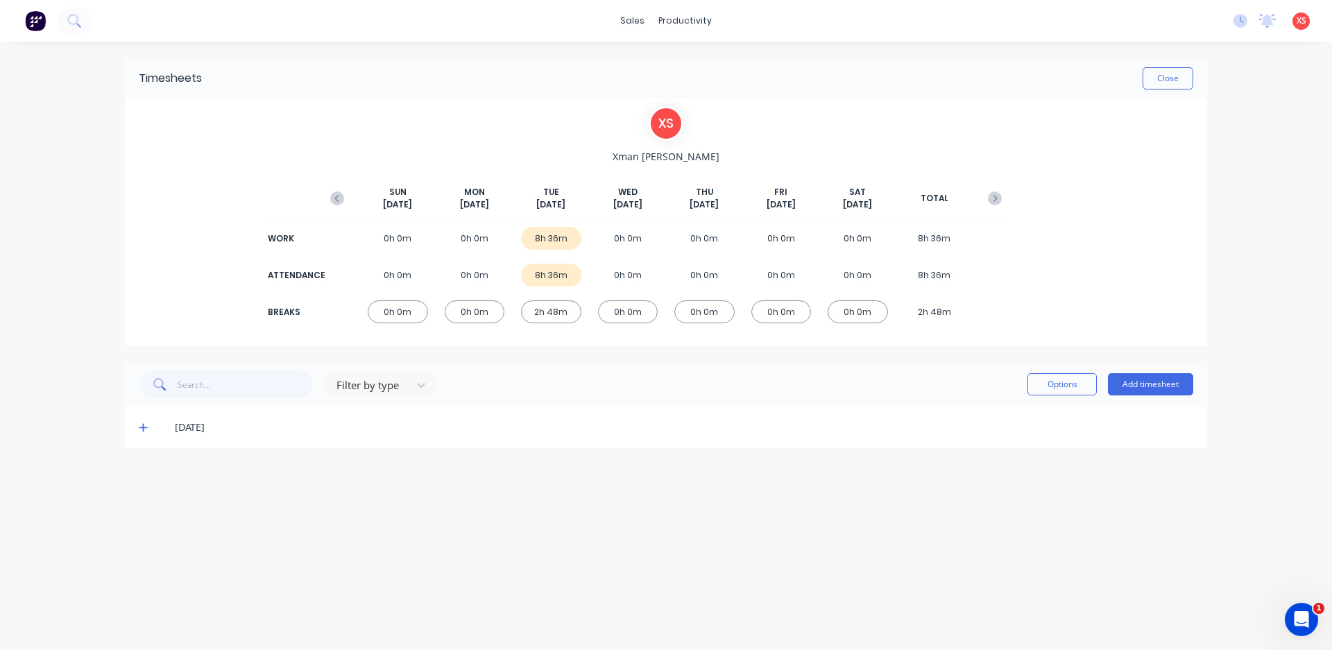
click at [35, 20] on img at bounding box center [35, 20] width 21 height 21
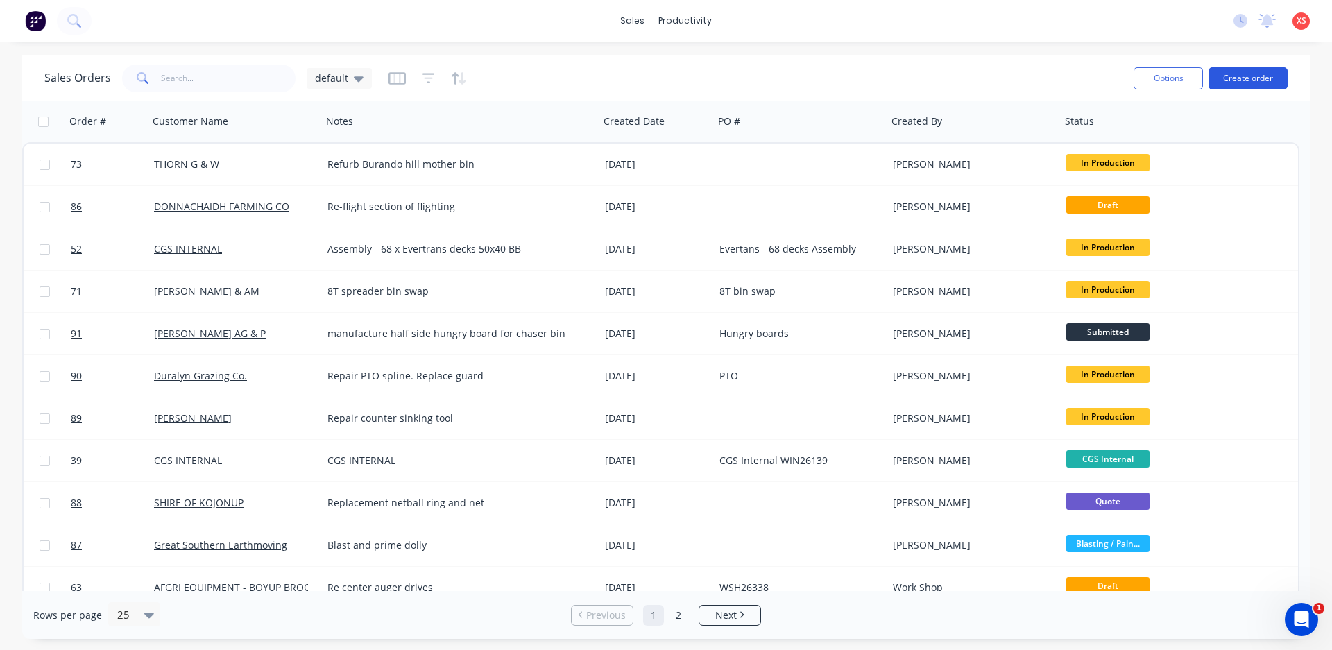
click at [1241, 76] on button "Create order" at bounding box center [1248, 78] width 79 height 22
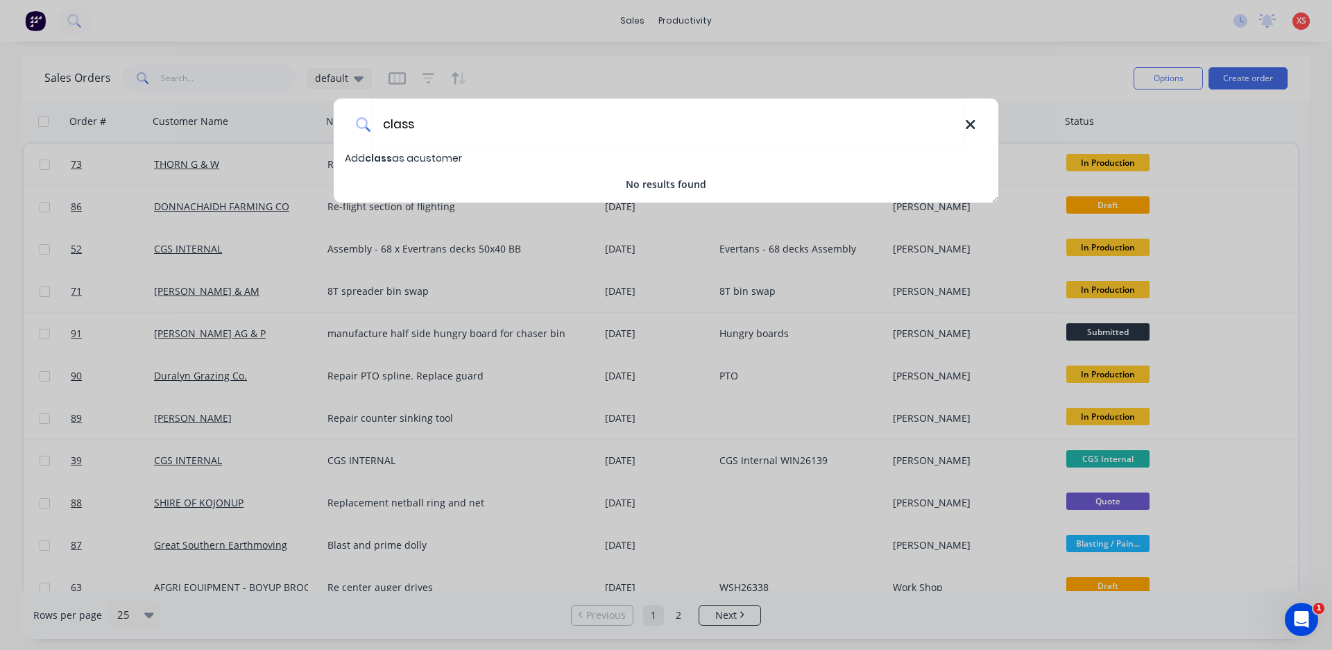
type input "class"
click at [968, 131] on icon at bounding box center [970, 124] width 11 height 15
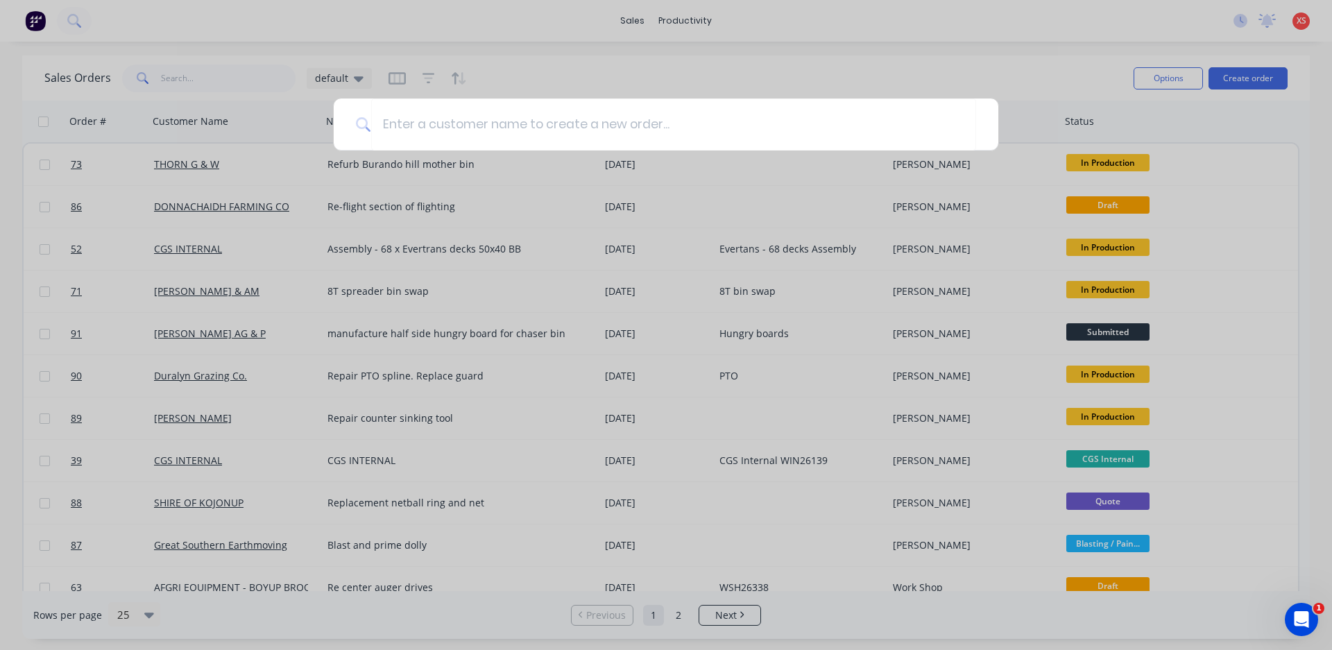
click at [1278, 79] on div at bounding box center [666, 325] width 1332 height 650
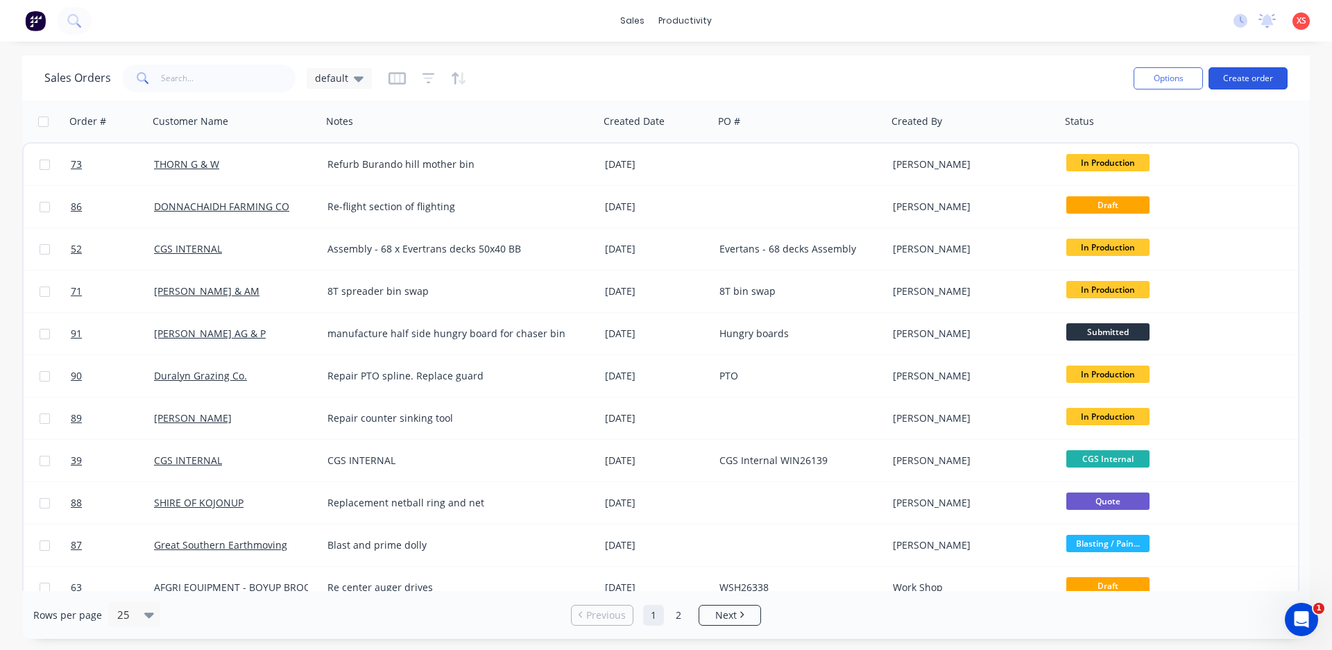
click at [1254, 82] on button "Create order" at bounding box center [1248, 78] width 79 height 22
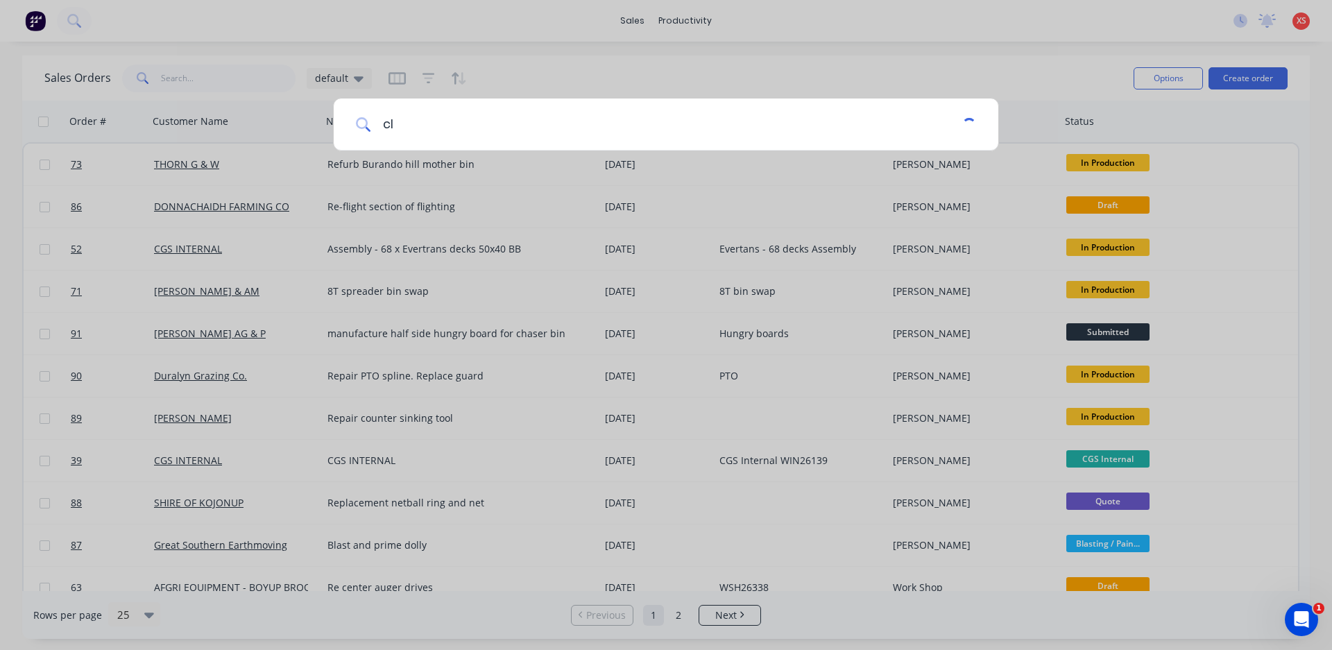
type input "c"
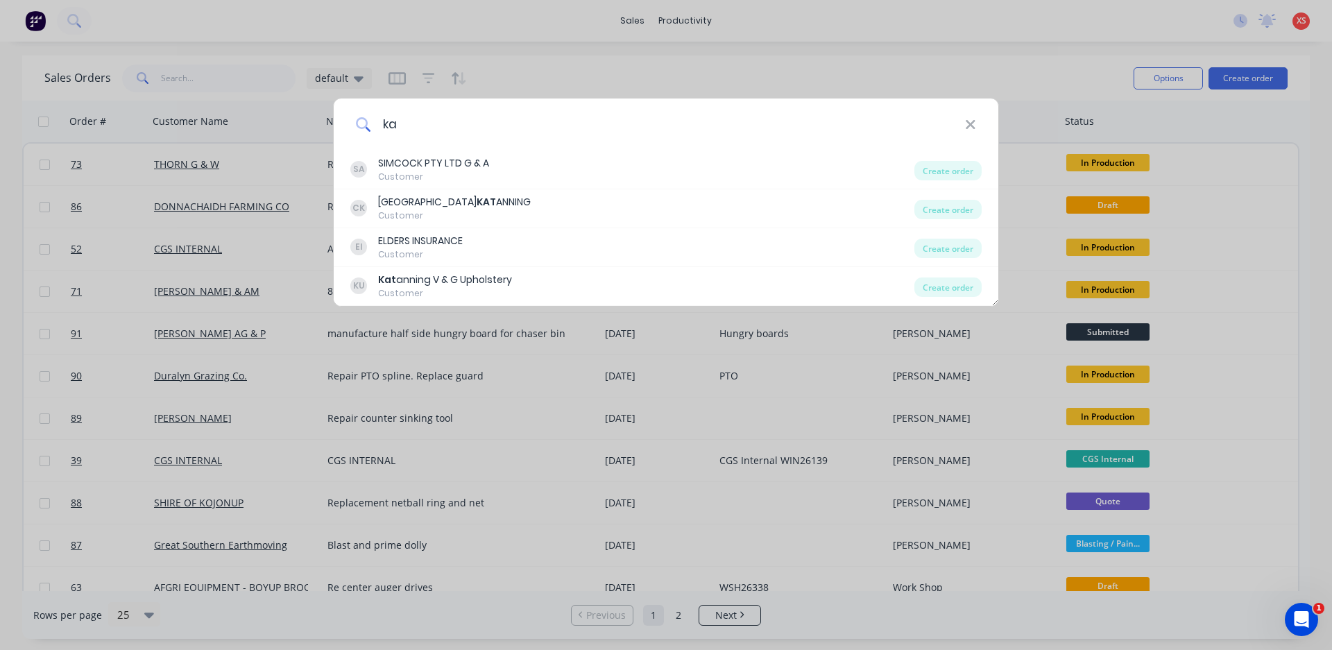
type input "k"
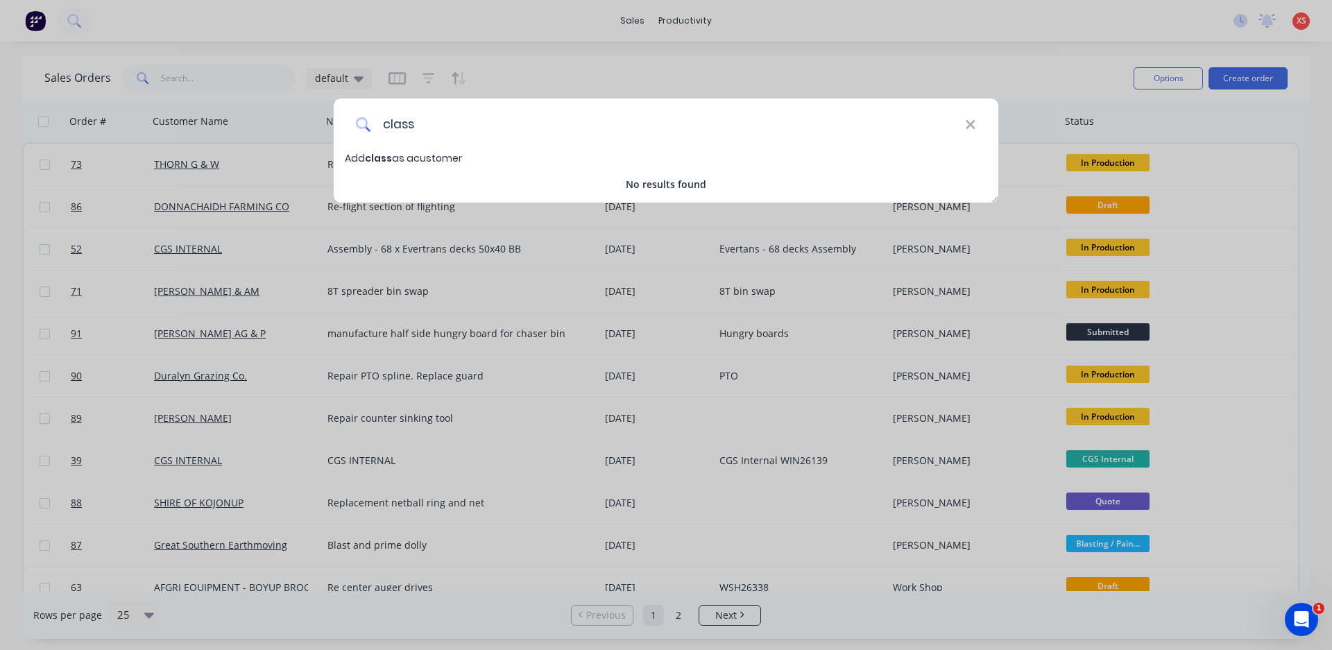
click at [400, 123] on input "class" at bounding box center [668, 125] width 594 height 52
click at [414, 125] on input "claass" at bounding box center [668, 125] width 594 height 52
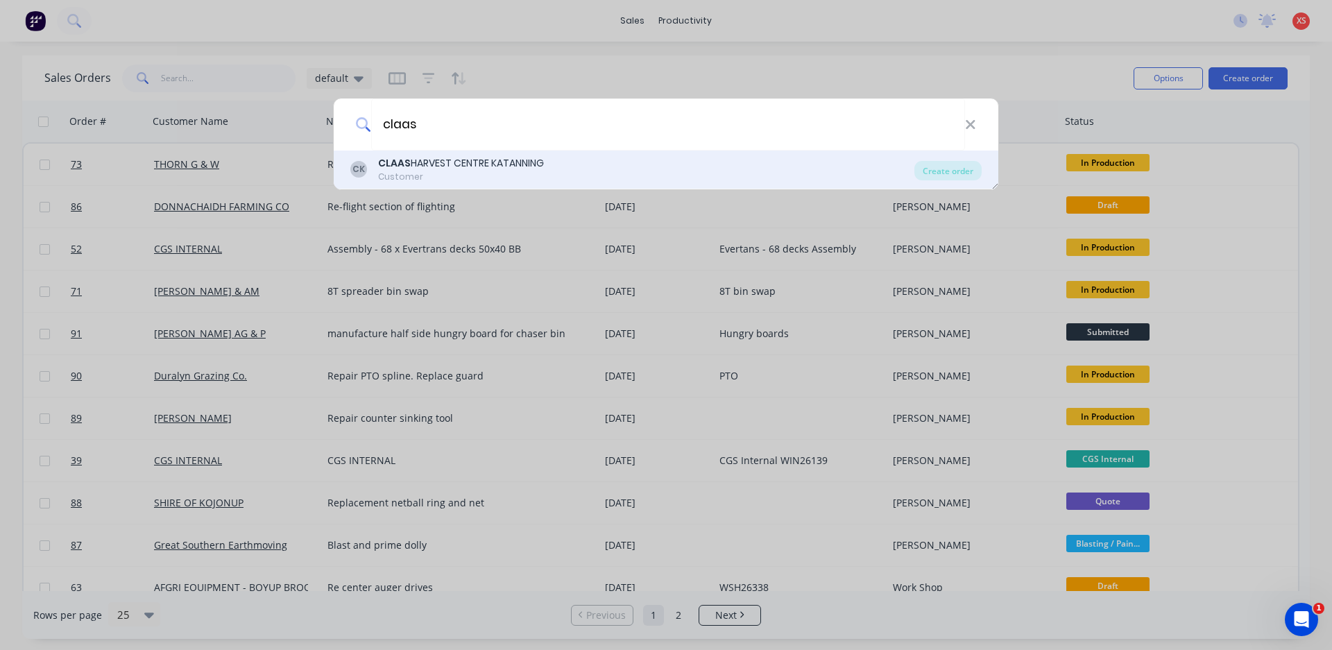
type input "claas"
click at [409, 167] on b "CLAAS" at bounding box center [394, 163] width 33 height 14
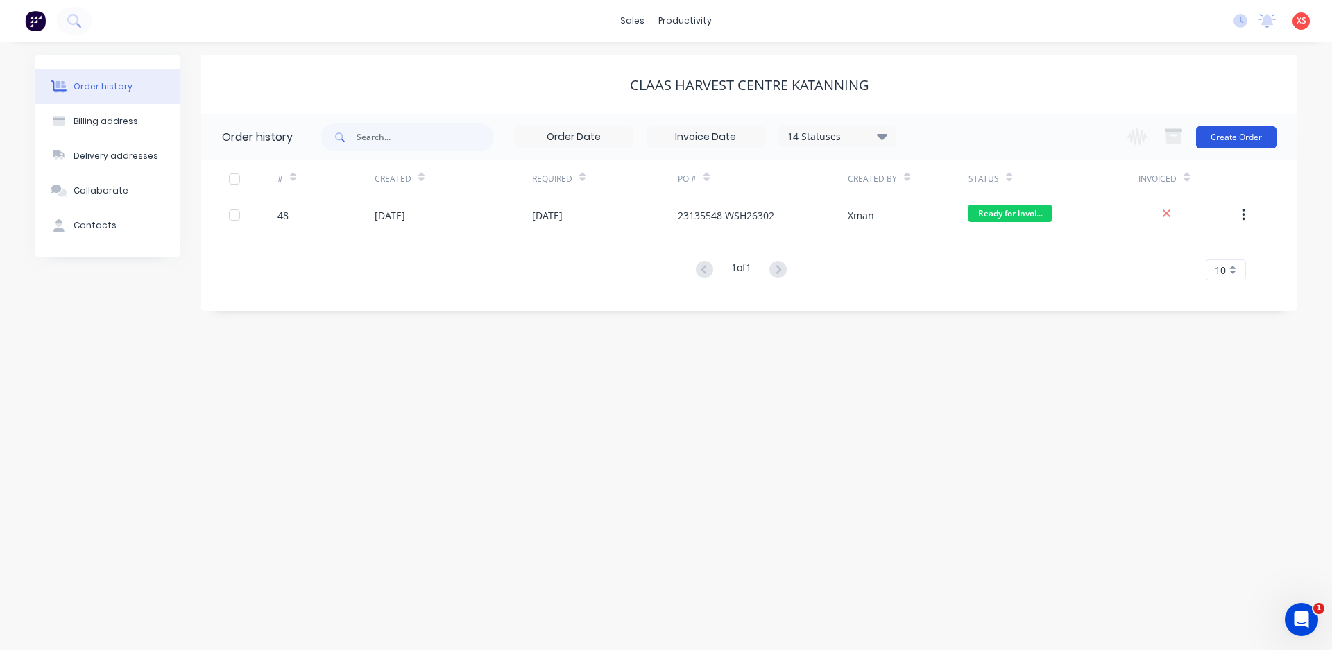
click at [1242, 133] on button "Create Order" at bounding box center [1236, 137] width 80 height 22
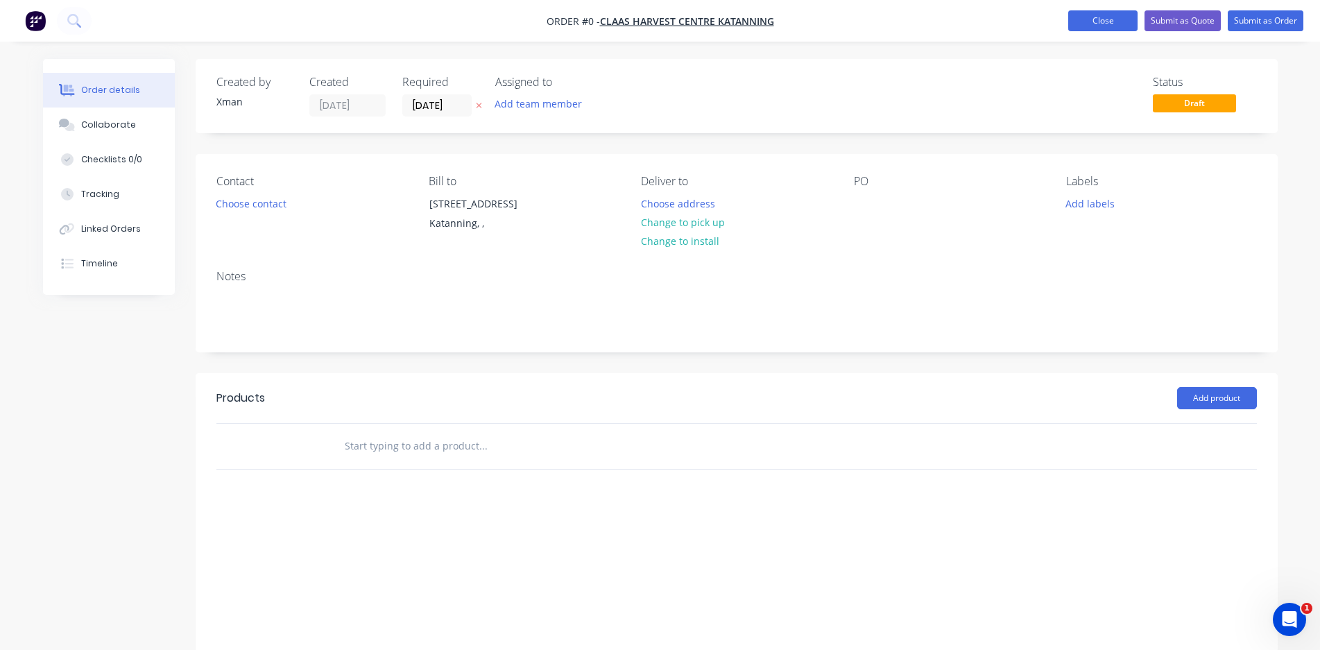
click at [1096, 19] on button "Close" at bounding box center [1102, 20] width 69 height 21
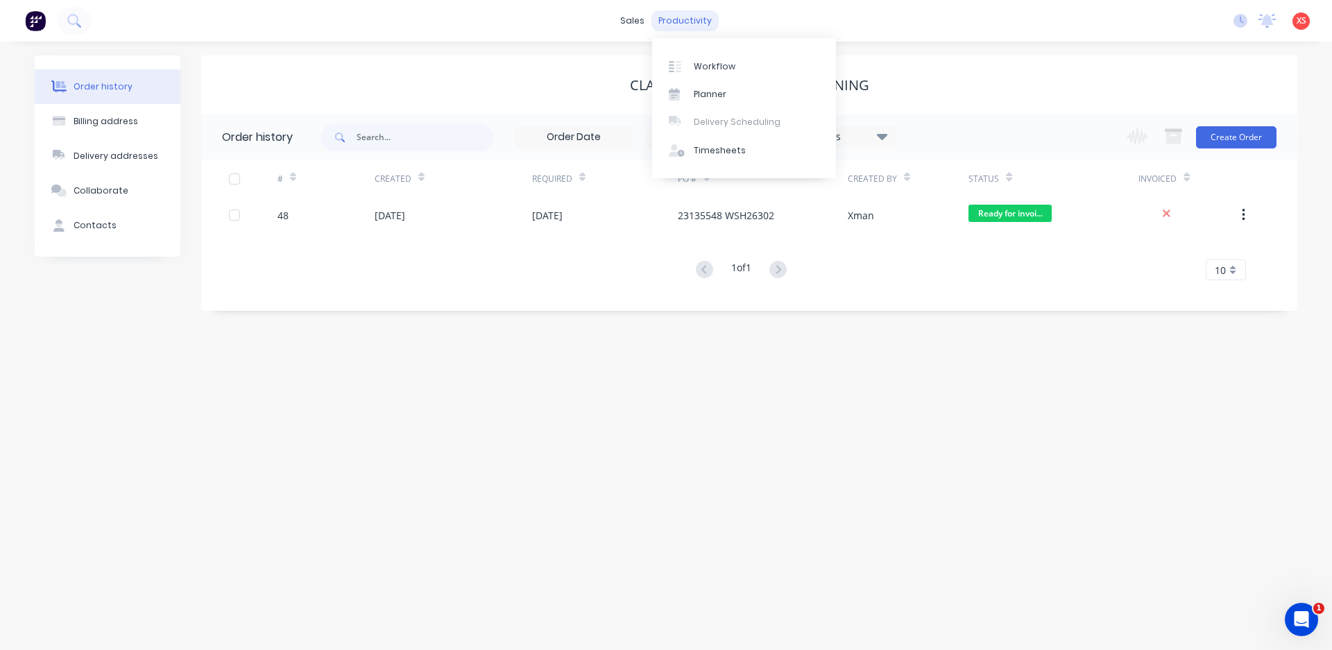
click at [683, 16] on div "productivity" at bounding box center [684, 20] width 67 height 21
click at [697, 101] on link "Planner" at bounding box center [744, 94] width 184 height 28
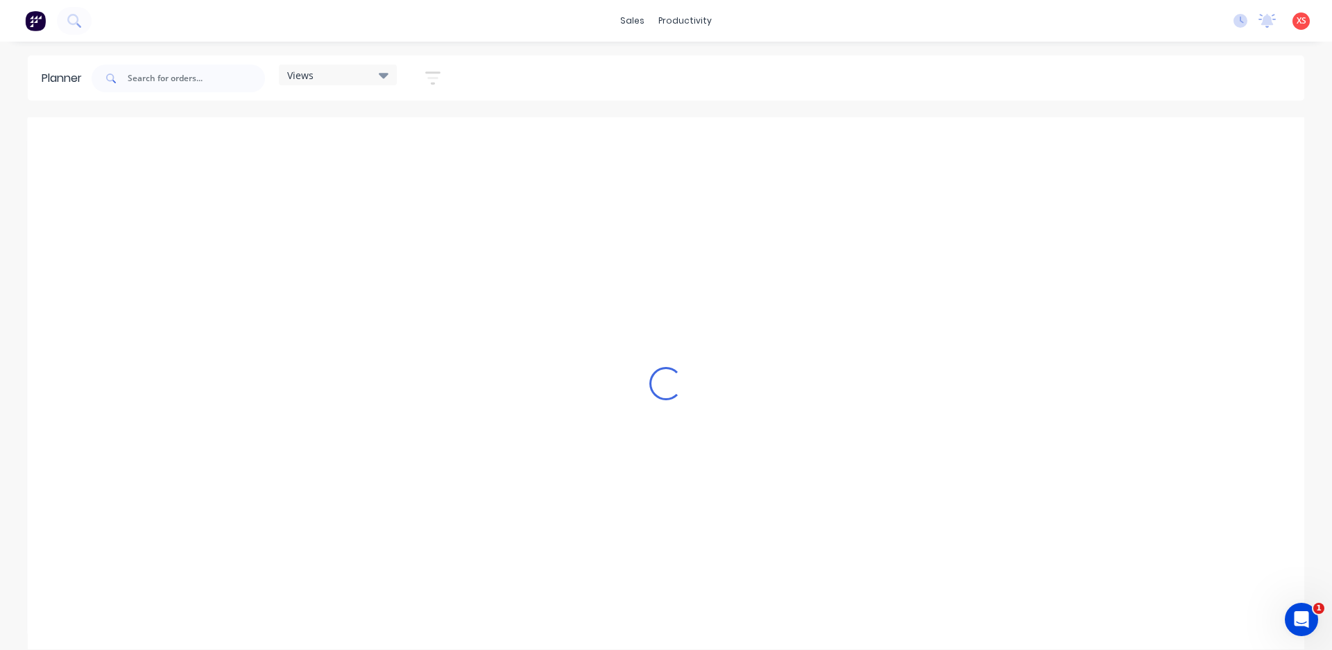
scroll to position [0, 1]
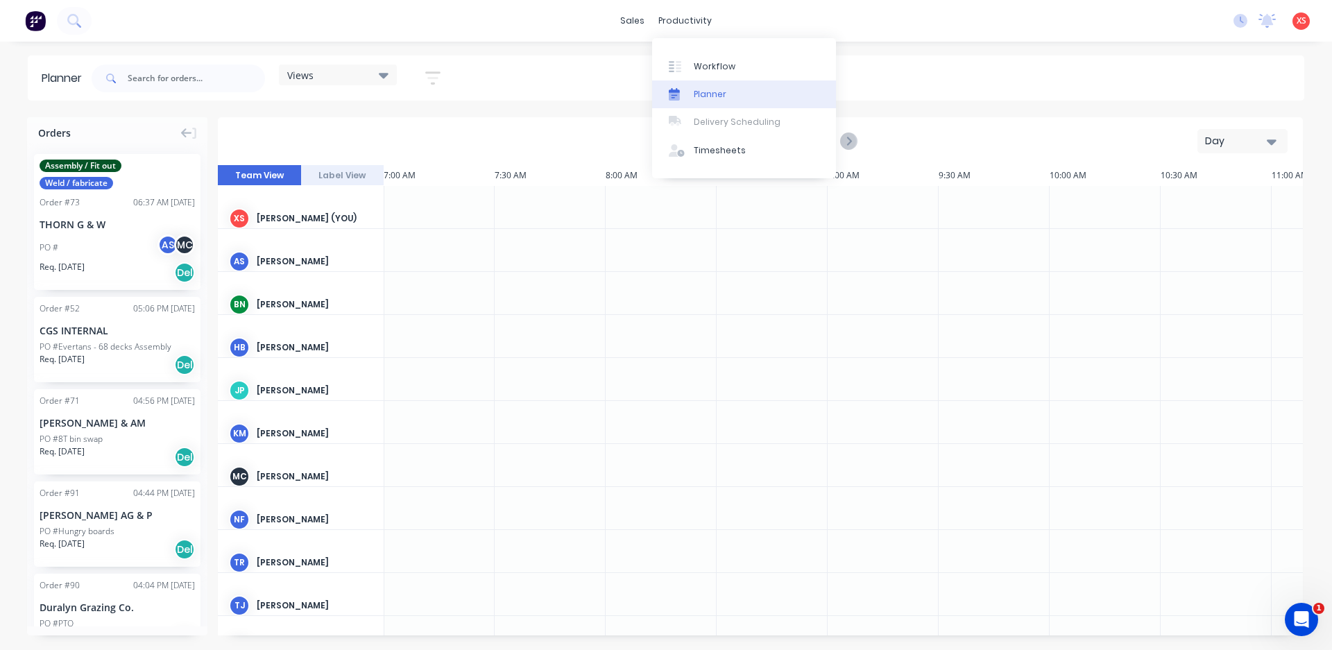
click at [709, 89] on div "Planner" at bounding box center [710, 94] width 33 height 12
click at [706, 93] on div "Planner" at bounding box center [710, 94] width 33 height 12
click at [710, 156] on div "Timesheets" at bounding box center [720, 150] width 52 height 12
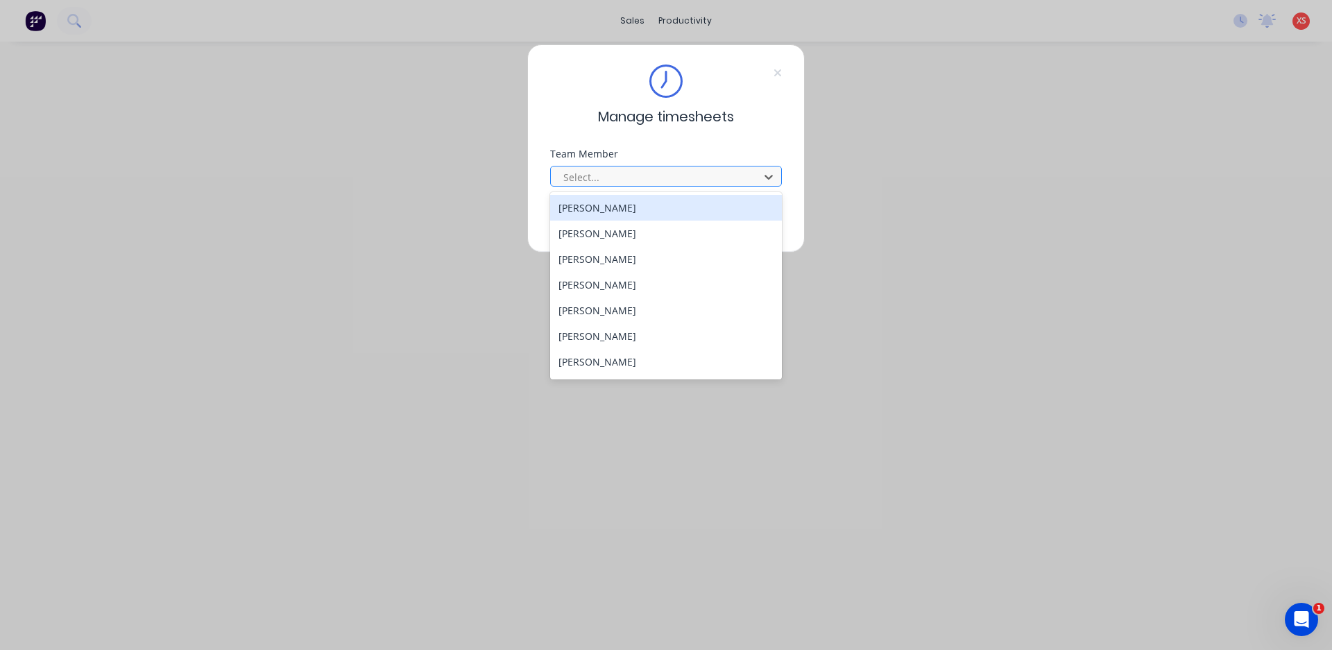
click at [658, 178] on div at bounding box center [657, 177] width 190 height 17
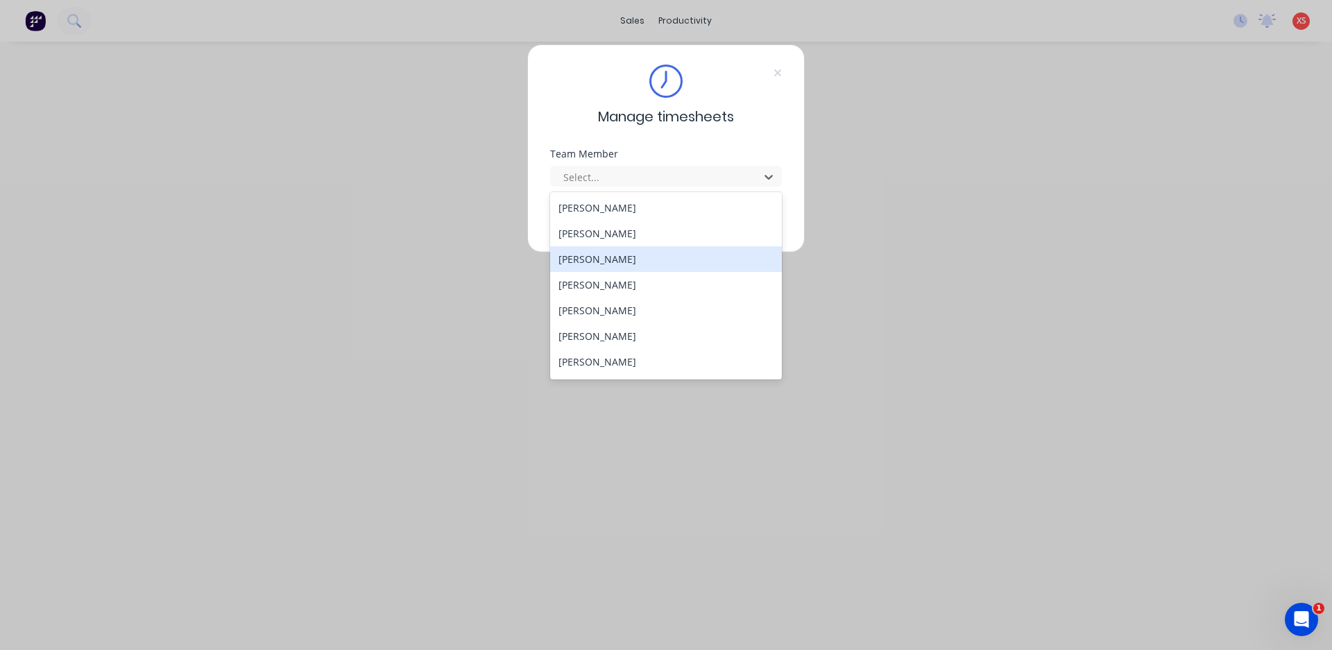
click at [640, 252] on div "[PERSON_NAME]" at bounding box center [666, 259] width 232 height 26
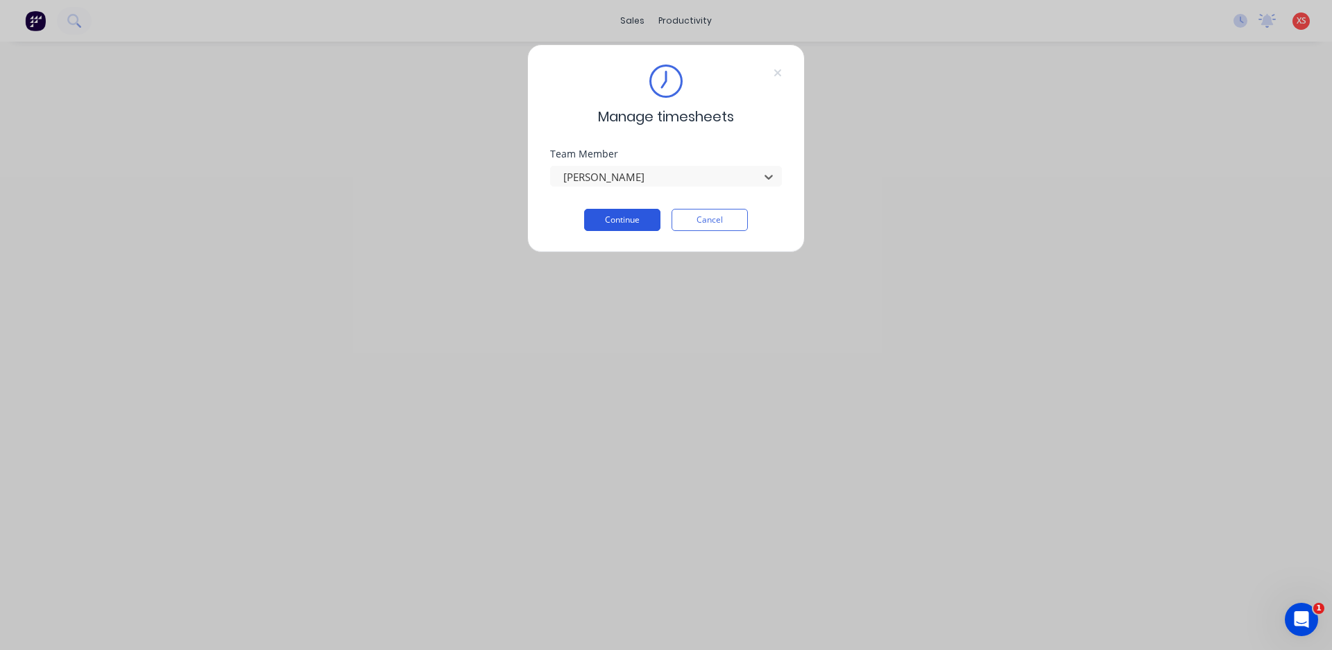
click at [641, 219] on button "Continue" at bounding box center [622, 220] width 76 height 22
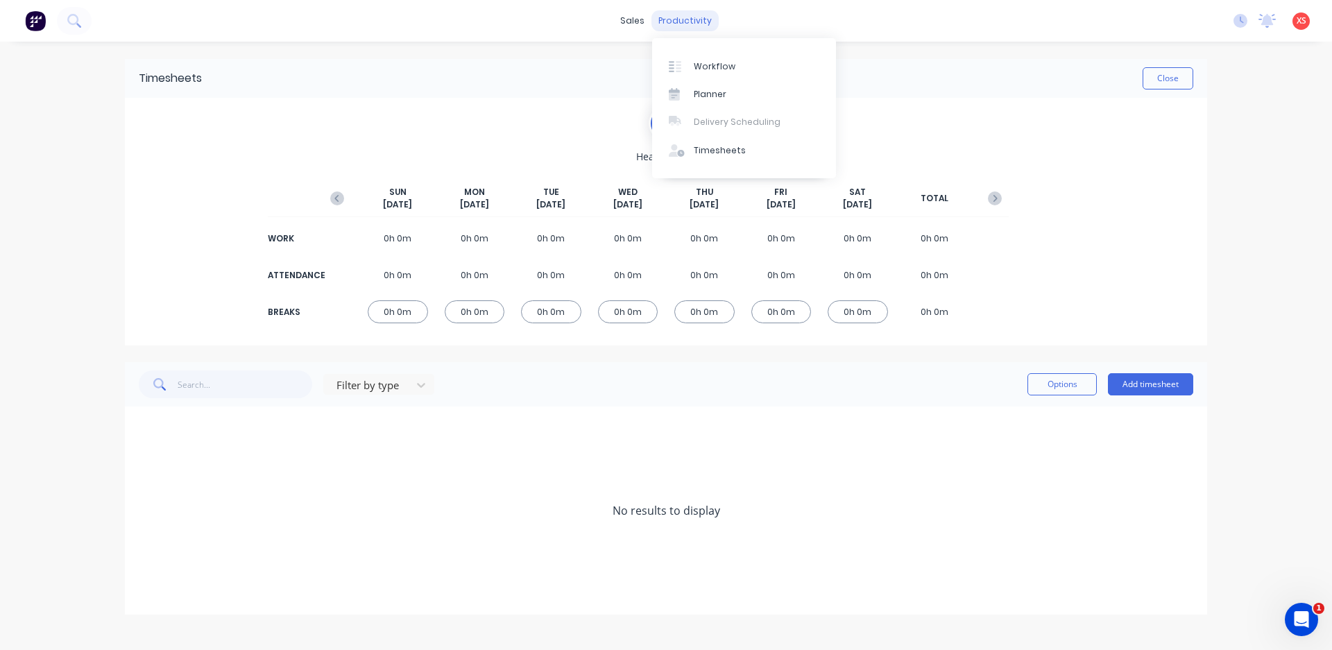
click at [689, 10] on div "productivity" at bounding box center [684, 20] width 67 height 21
click at [716, 95] on div "Planner" at bounding box center [710, 94] width 33 height 12
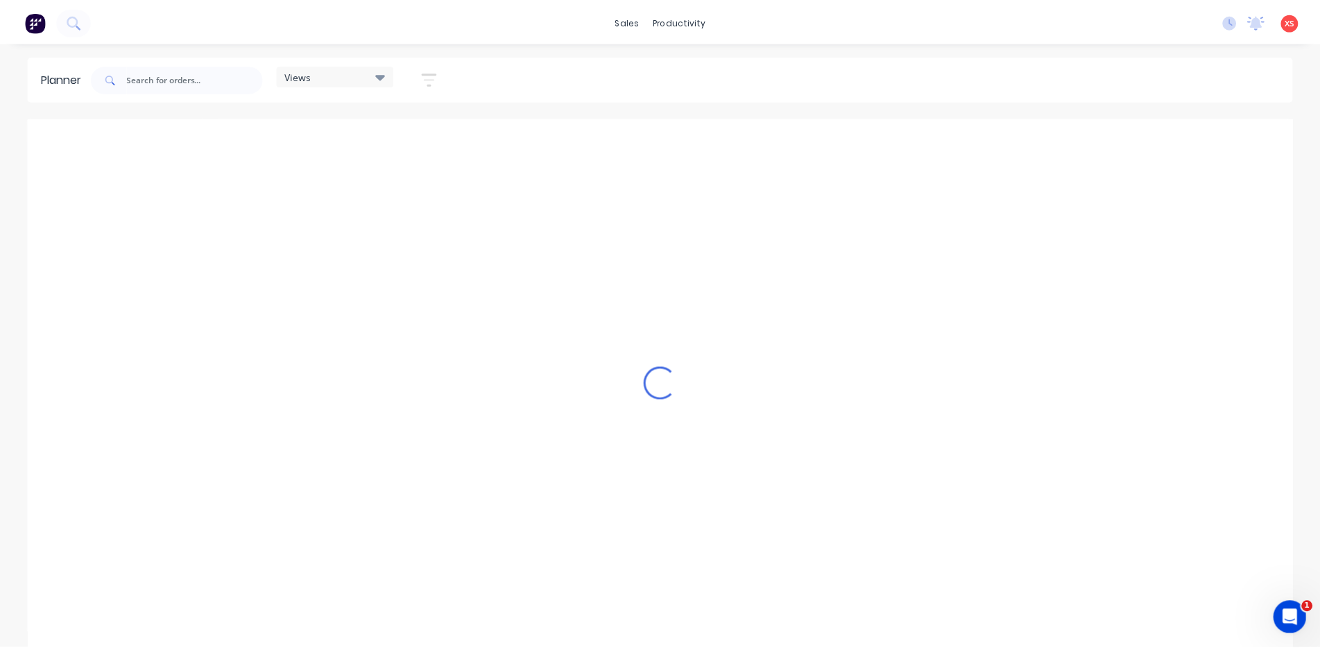
scroll to position [0, 1]
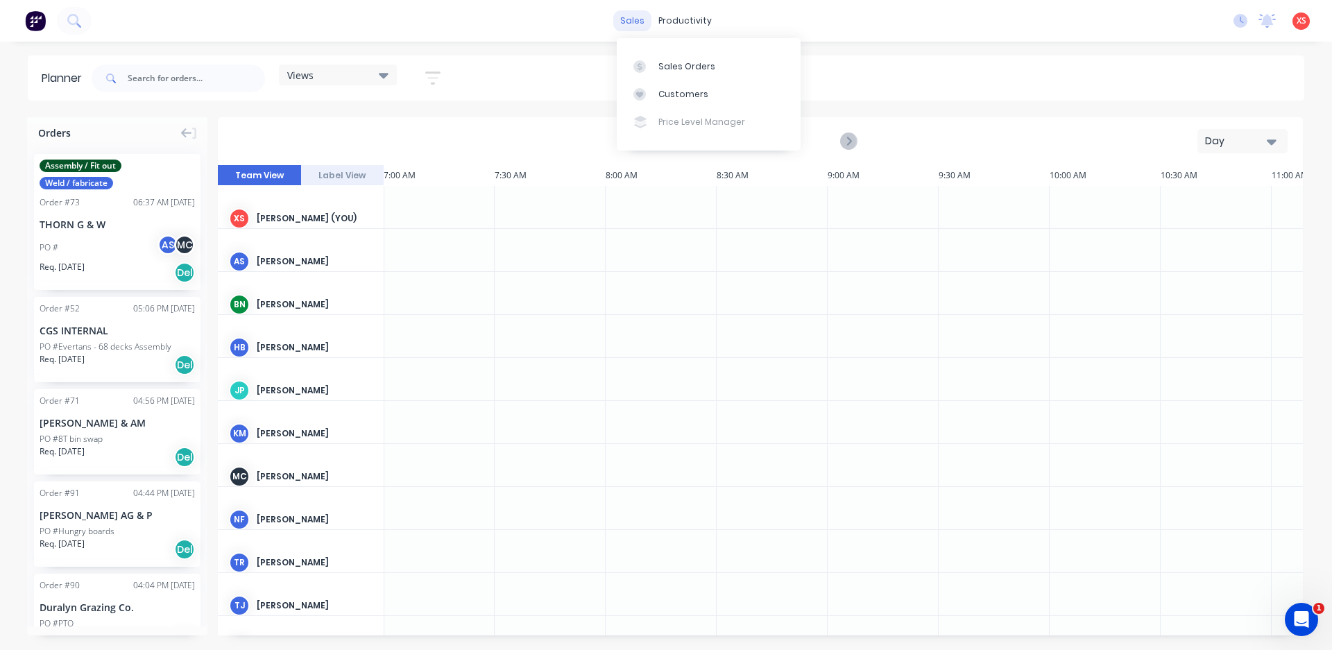
click at [631, 24] on div "sales" at bounding box center [632, 20] width 38 height 21
click at [665, 72] on div "Sales Orders" at bounding box center [686, 66] width 57 height 12
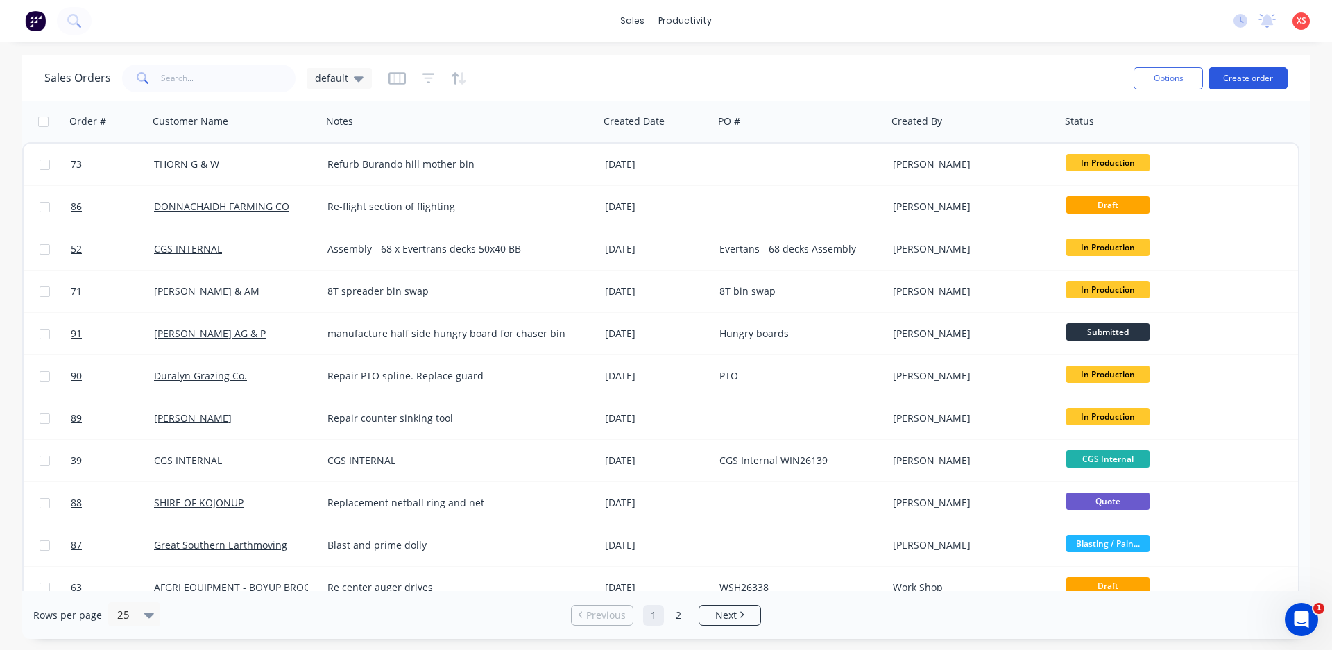
click at [1252, 69] on button "Create order" at bounding box center [1248, 78] width 79 height 22
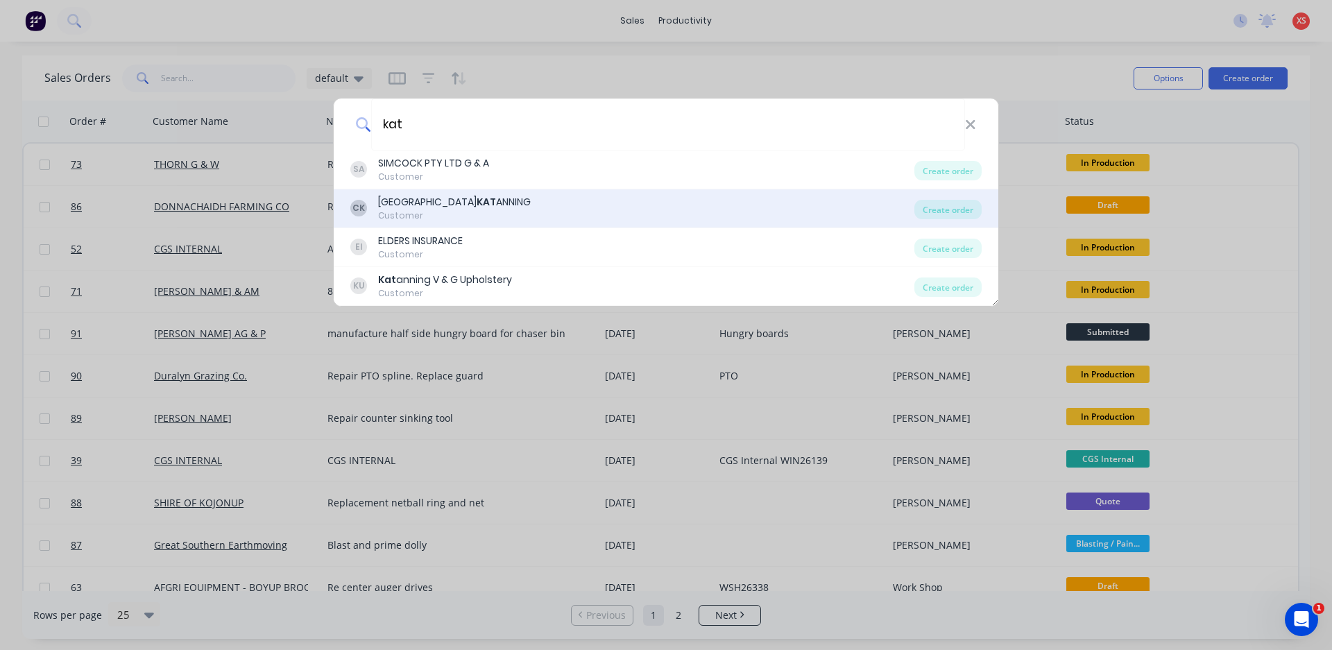
type input "kat"
click at [677, 205] on div "[PERSON_NAME] HARVEST CENTRE [PERSON_NAME] Customer" at bounding box center [632, 208] width 564 height 27
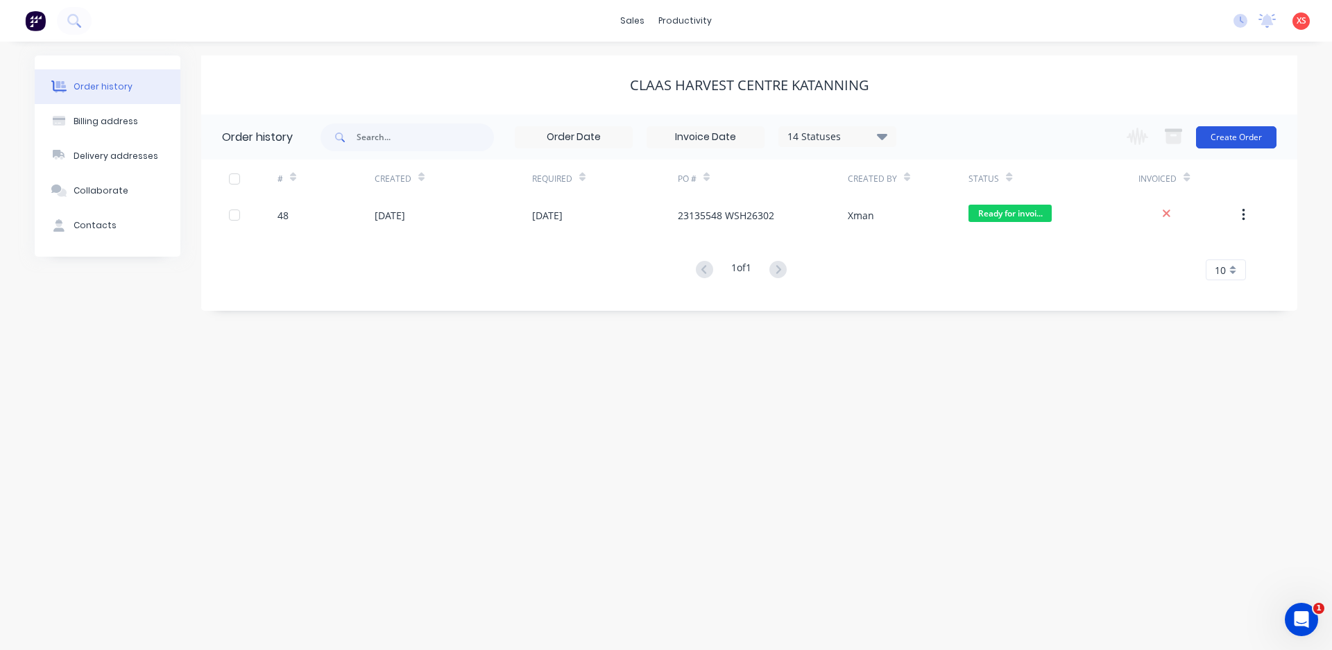
click at [1229, 134] on button "Create Order" at bounding box center [1236, 137] width 80 height 22
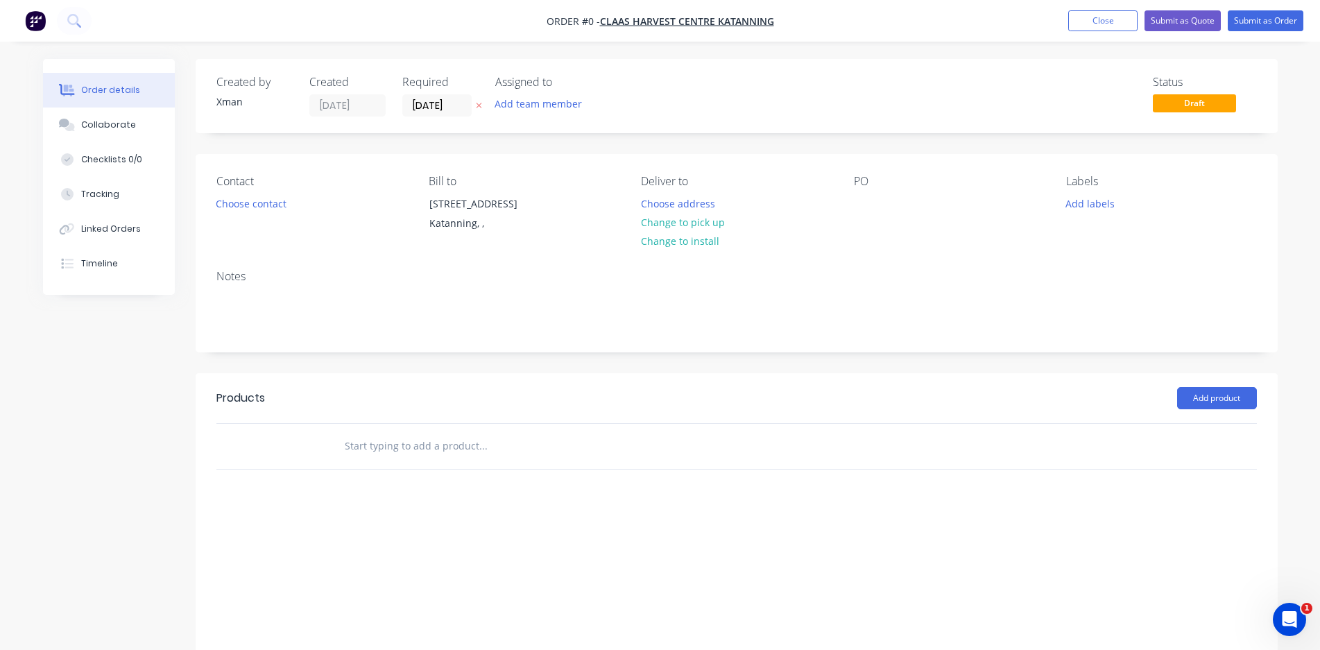
click at [226, 102] on div "Xman" at bounding box center [254, 101] width 76 height 15
click at [1111, 18] on button "Close" at bounding box center [1102, 20] width 69 height 21
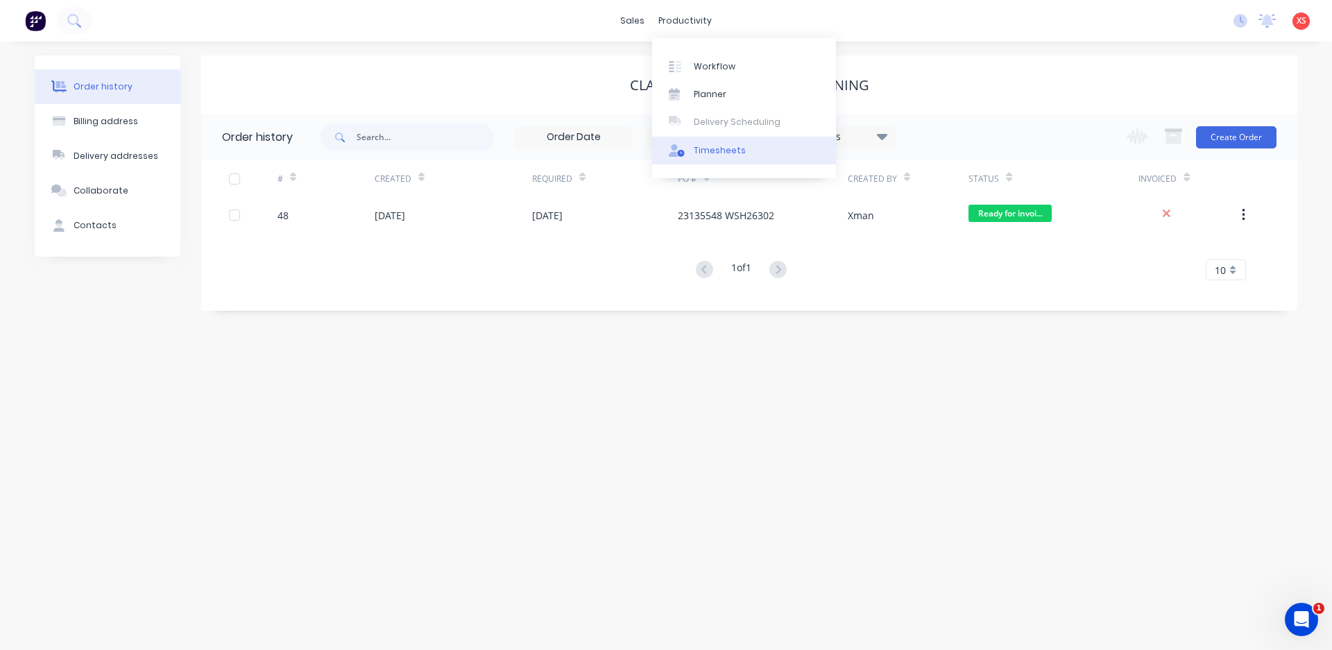
click at [692, 143] on link "Timesheets" at bounding box center [744, 151] width 184 height 28
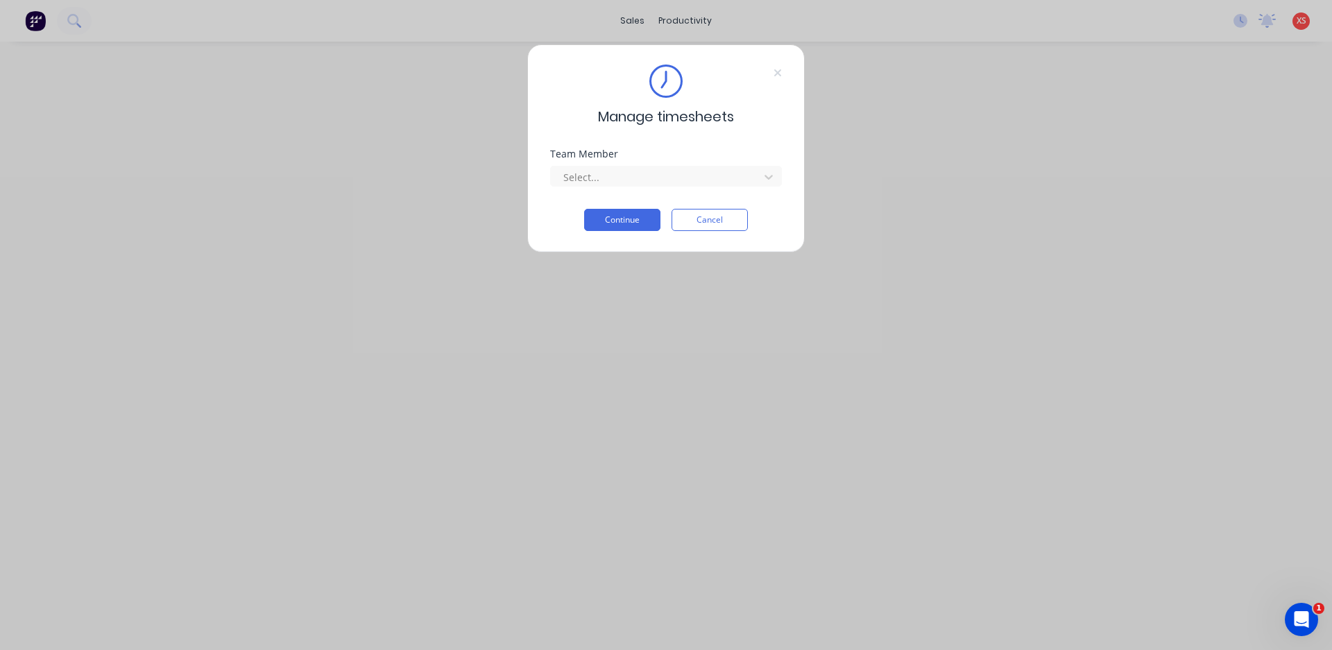
click at [1258, 169] on div "Manage timesheets Team Member Select... Continue Cancel" at bounding box center [666, 325] width 1332 height 650
click at [1307, 20] on div "Manage timesheets Team Member Select... Continue Cancel" at bounding box center [666, 325] width 1332 height 650
click at [708, 226] on button "Cancel" at bounding box center [710, 220] width 76 height 22
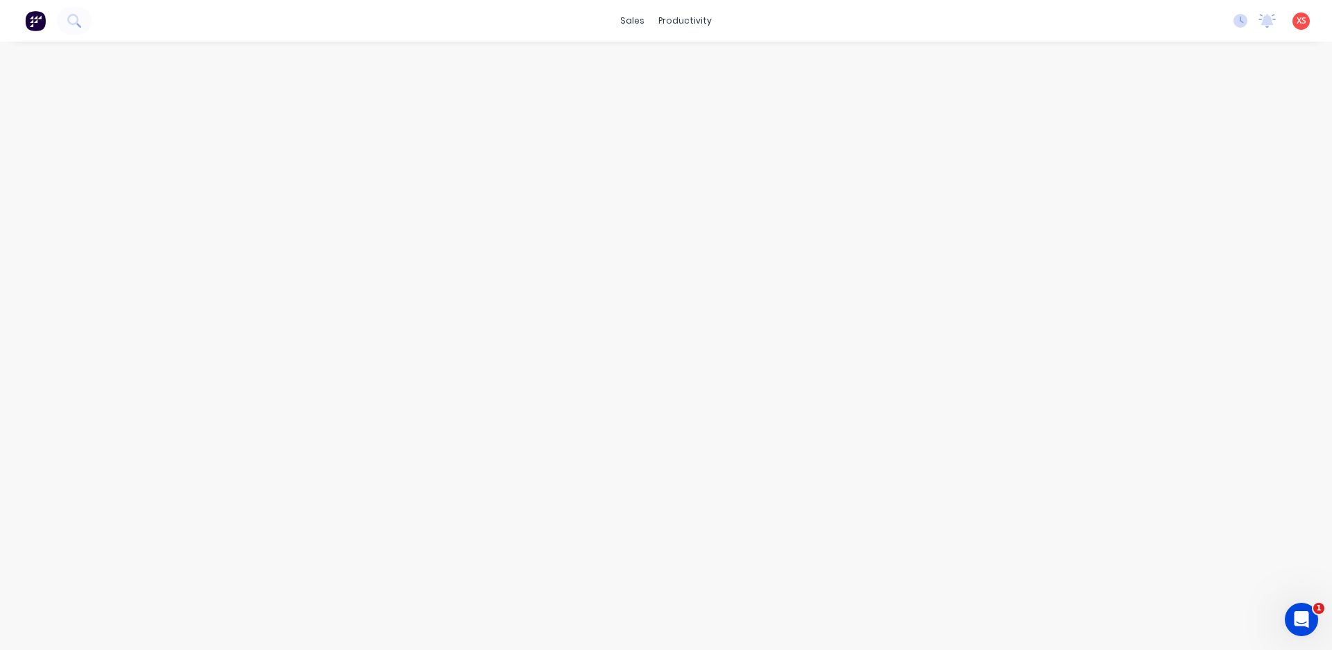
click at [1298, 21] on span "XS" at bounding box center [1302, 21] width 10 height 12
click at [1180, 141] on div "Profile" at bounding box center [1178, 146] width 28 height 12
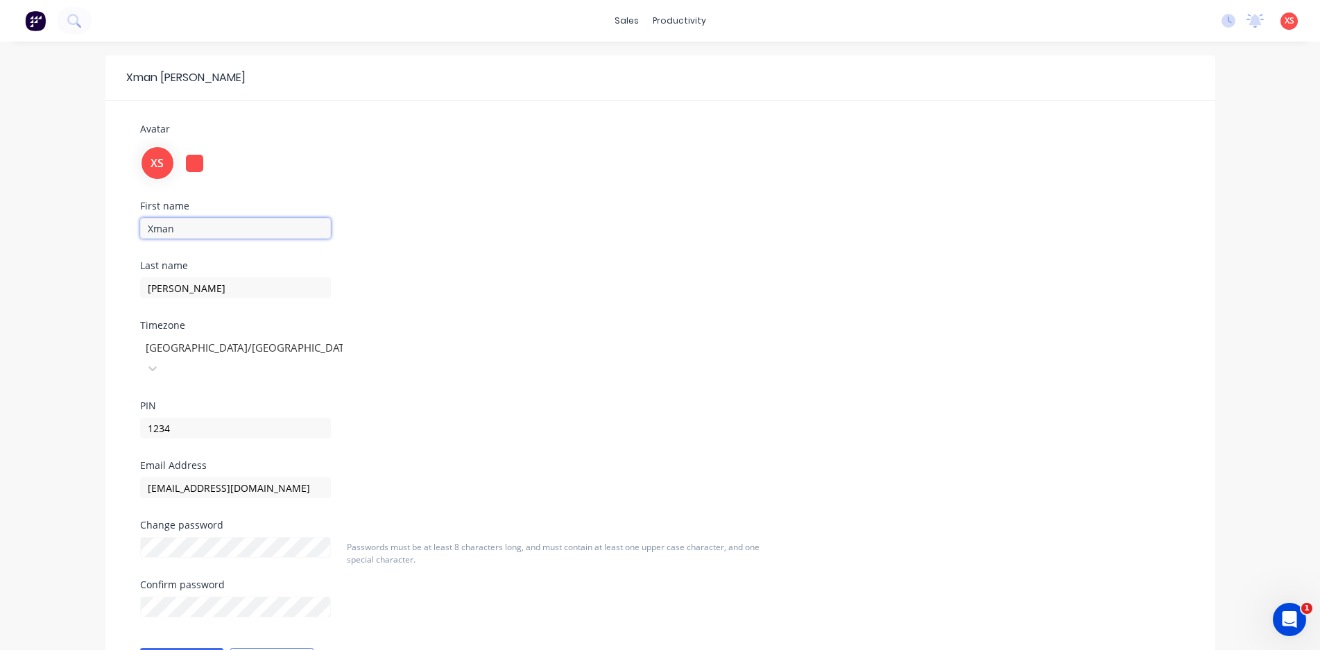
click at [239, 233] on input "Xman" at bounding box center [235, 228] width 191 height 21
click at [1283, 22] on div "XS CGS Engineers [PERSON_NAME] Standard User (No Pricing) Profile Sign out" at bounding box center [1289, 20] width 17 height 17
click at [1287, 17] on span "XS" at bounding box center [1290, 21] width 10 height 12
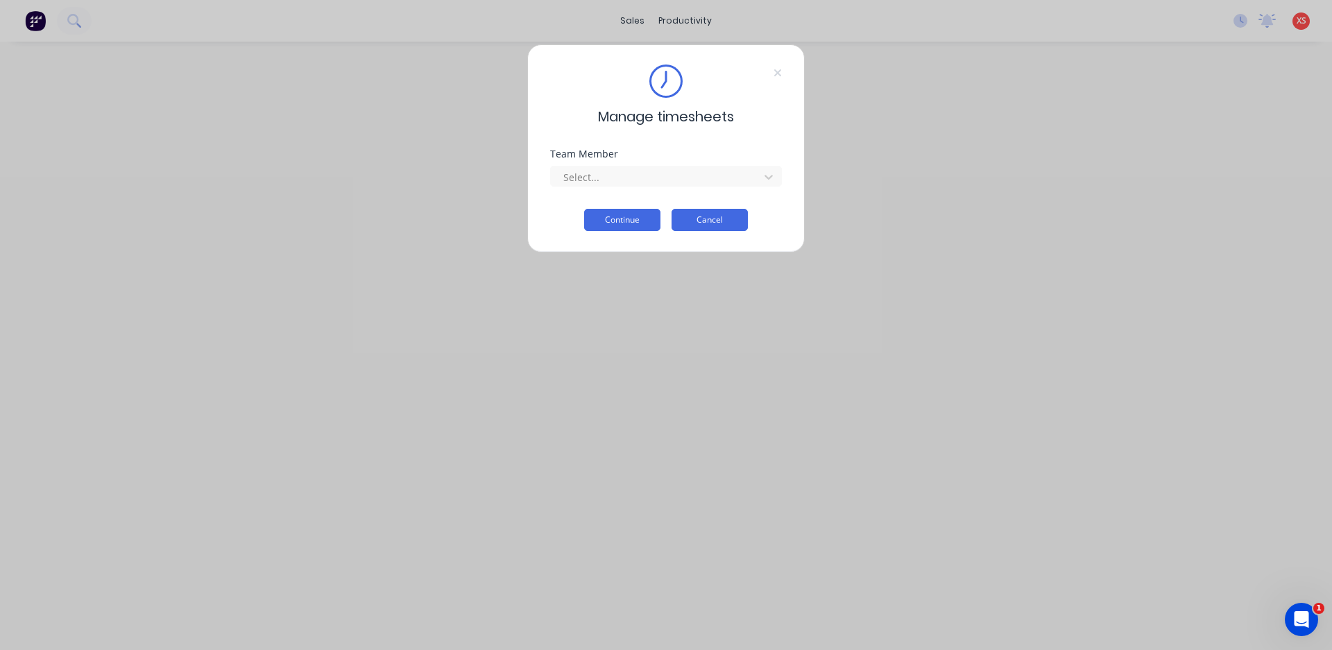
click at [709, 216] on button "Cancel" at bounding box center [710, 220] width 76 height 22
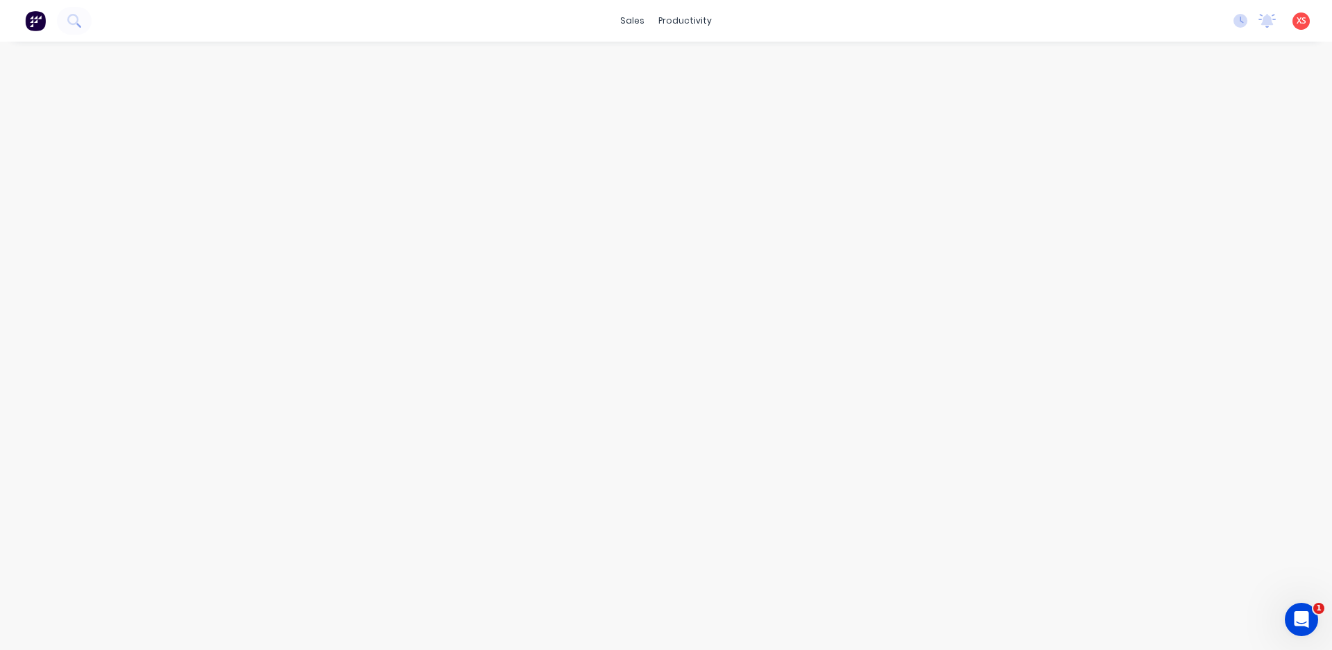
click at [1301, 26] on span "XS" at bounding box center [1302, 21] width 10 height 12
click at [1300, 24] on span "XS" at bounding box center [1302, 21] width 10 height 12
click at [1297, 18] on span "XS" at bounding box center [1302, 21] width 10 height 12
click at [1204, 139] on button "Profile" at bounding box center [1214, 147] width 184 height 28
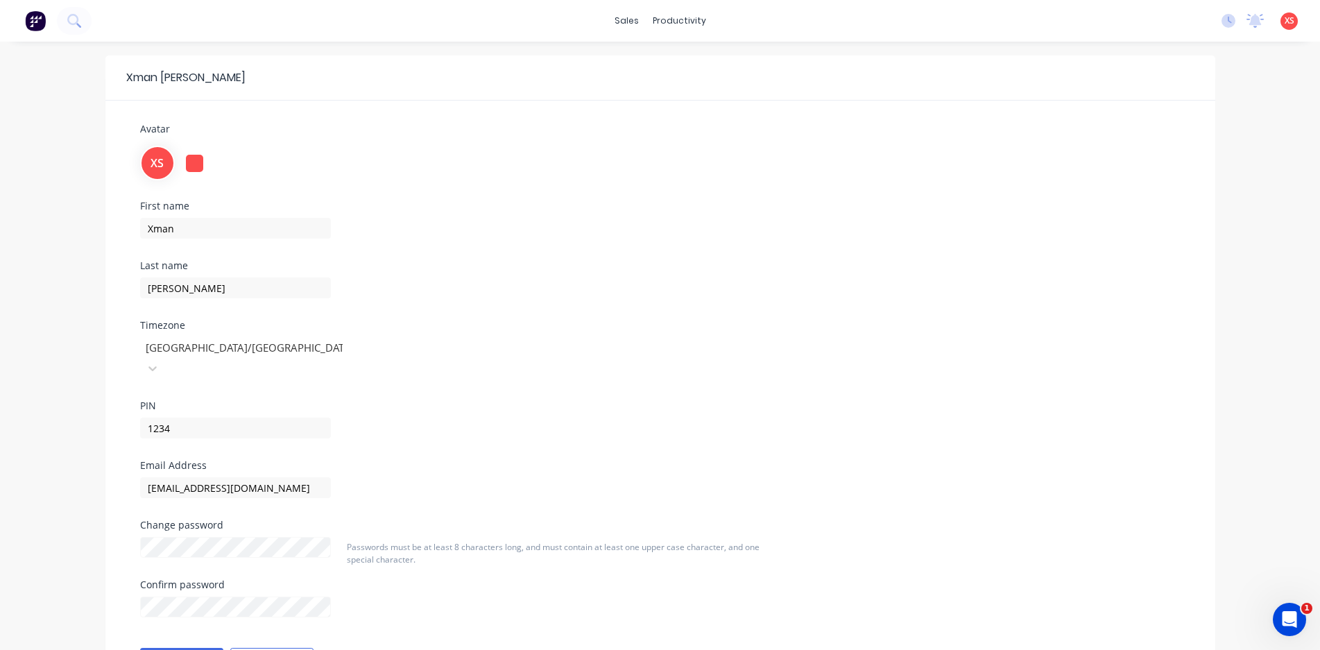
click at [1292, 24] on span "XS" at bounding box center [1290, 21] width 10 height 12
click at [1204, 182] on button "Sign out" at bounding box center [1203, 174] width 184 height 28
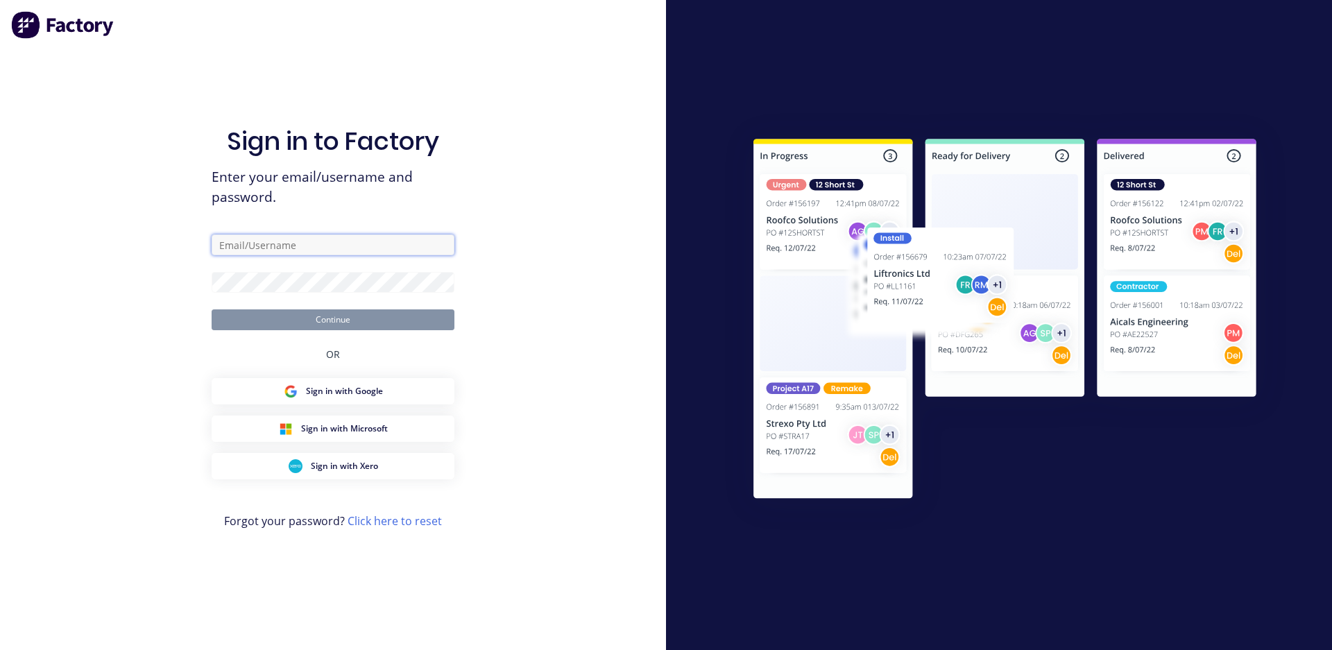
type input "[EMAIL_ADDRESS][DOMAIN_NAME]"
click at [384, 241] on input "[EMAIL_ADDRESS][DOMAIN_NAME]" at bounding box center [333, 244] width 243 height 21
type input "[EMAIL_ADDRESS][DOMAIN_NAME]"
click at [367, 319] on button "Continue" at bounding box center [333, 319] width 243 height 21
